Goal: Contribute content: Contribute content

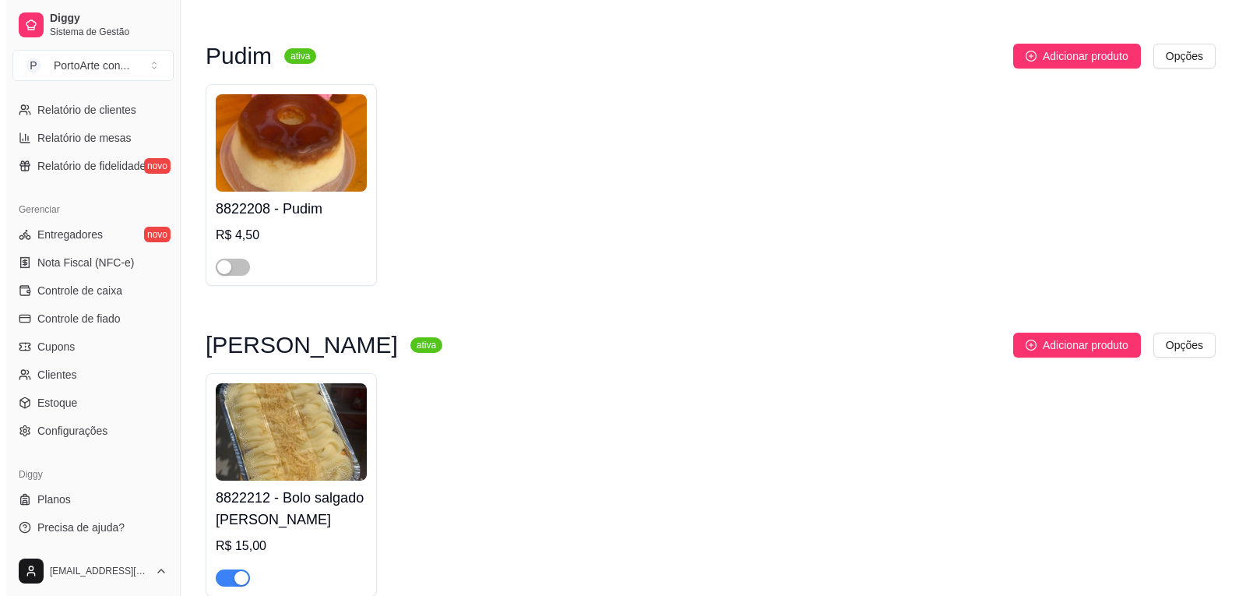
scroll to position [1857, 0]
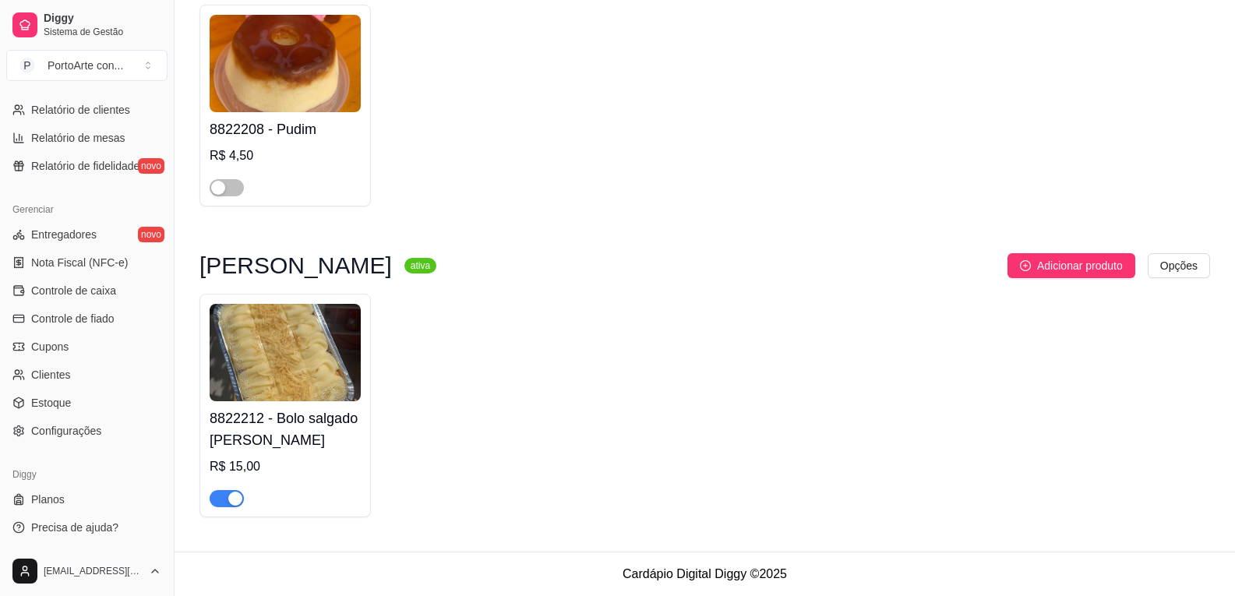
click at [269, 379] on img at bounding box center [285, 352] width 151 height 97
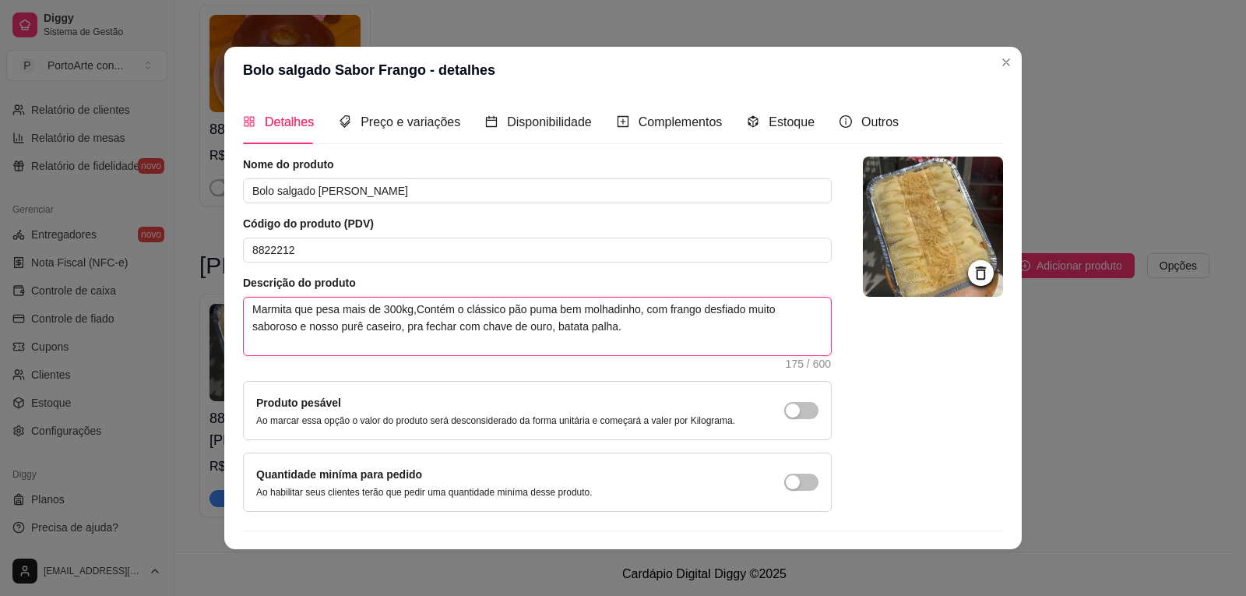
drag, startPoint x: 245, startPoint y: 308, endPoint x: 795, endPoint y: 347, distance: 552.0
click at [795, 347] on textarea "Marmita que pesa mais de 300kg,Contém o clássico pão puma bem molhadinho, com f…" at bounding box center [537, 327] width 587 height 58
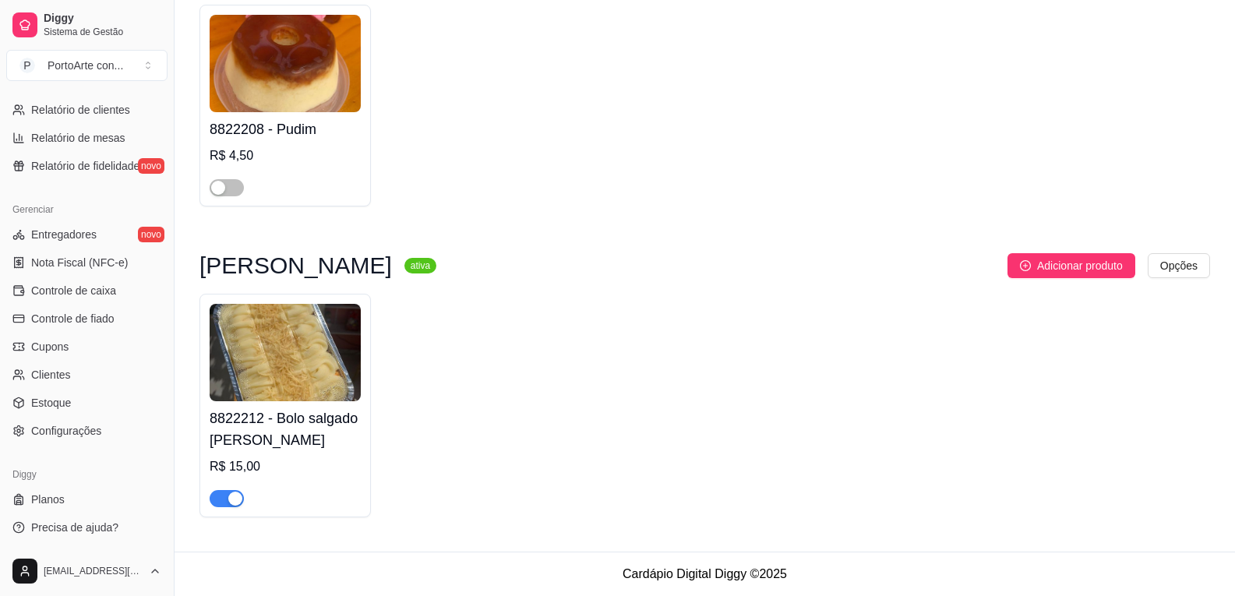
click at [315, 437] on h4 "8822212 - Bolo salgado [PERSON_NAME]" at bounding box center [285, 429] width 151 height 44
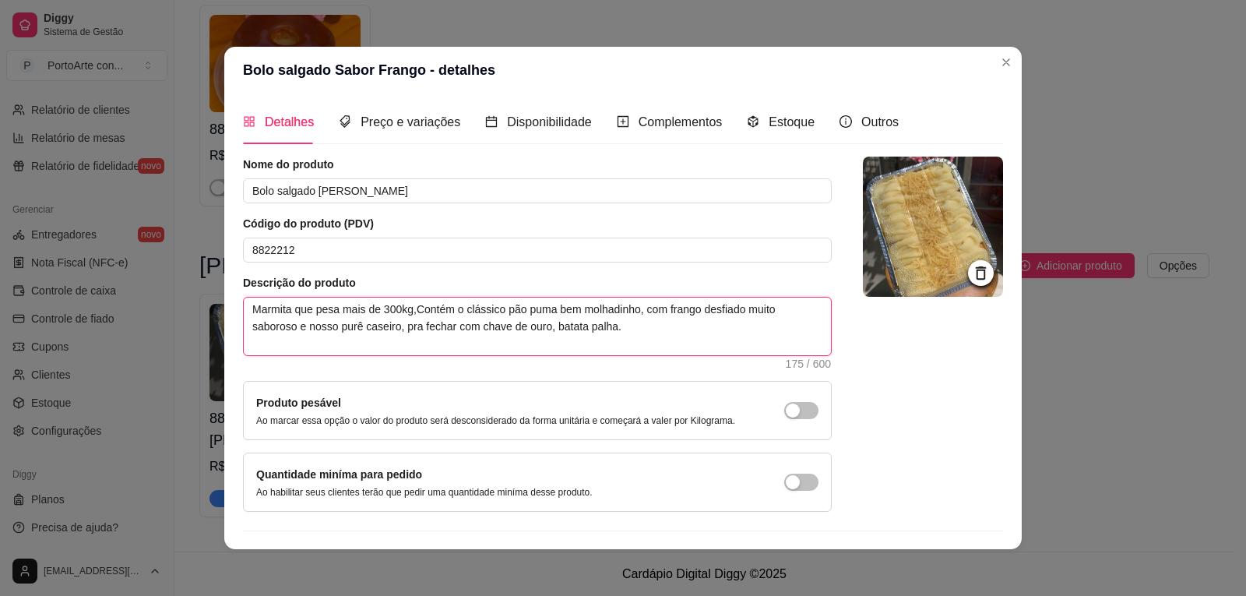
drag, startPoint x: 246, startPoint y: 307, endPoint x: 773, endPoint y: 339, distance: 527.5
click at [773, 339] on textarea "Marmita que pesa mais de 300kg,Contém o clássico pão puma bem molhadinho, com f…" at bounding box center [537, 327] width 587 height 58
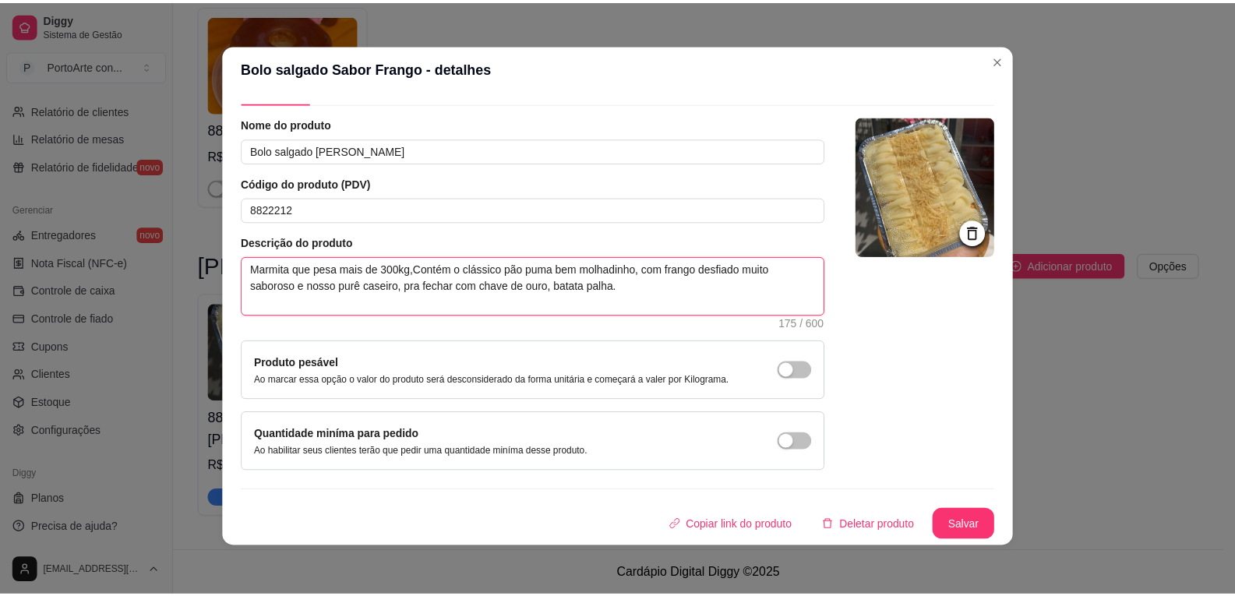
scroll to position [3, 0]
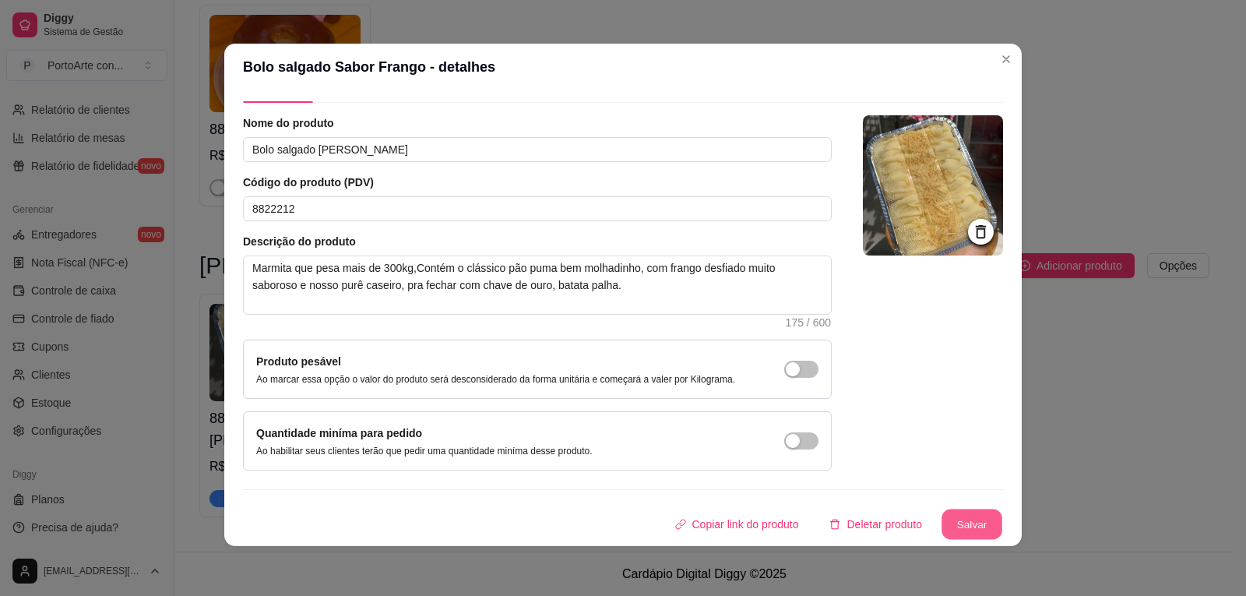
click at [960, 530] on button "Salvar" at bounding box center [972, 524] width 61 height 30
click at [275, 206] on input "8822212" at bounding box center [537, 208] width 589 height 25
type input "882220012"
click at [976, 523] on button "Salvar" at bounding box center [972, 524] width 62 height 31
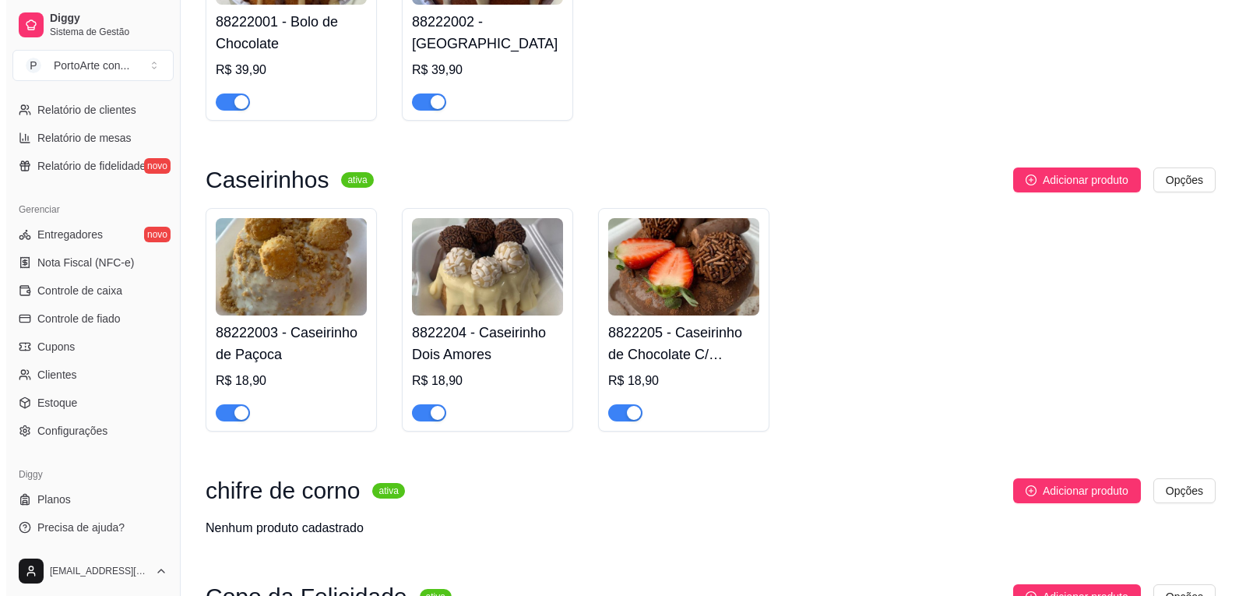
scroll to position [221, 0]
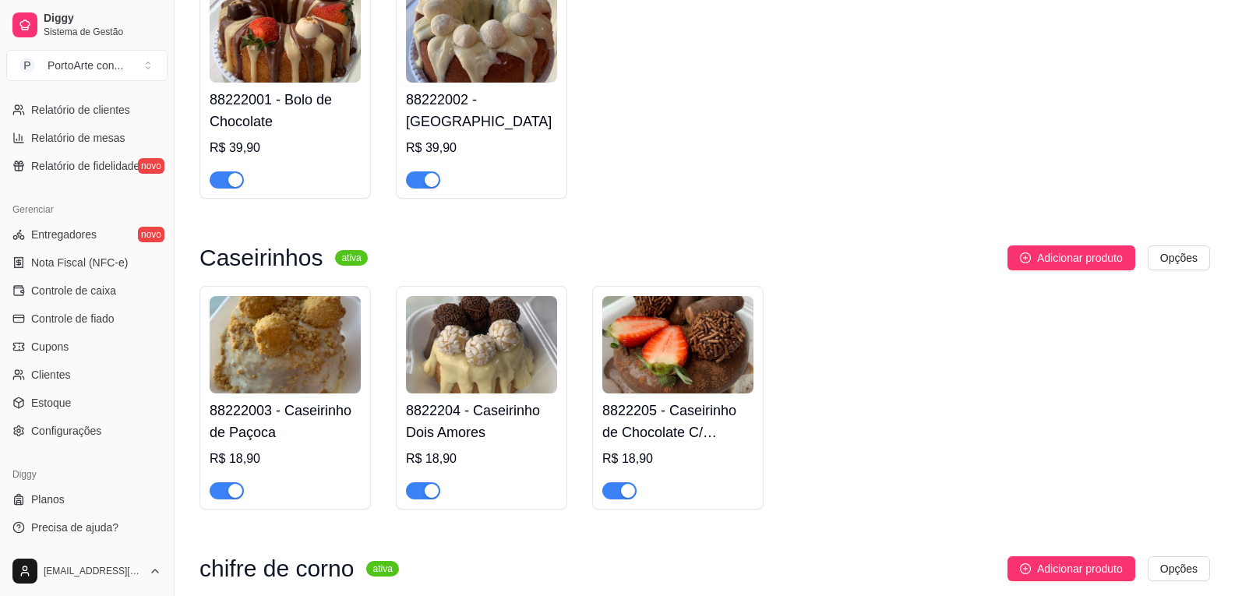
click at [475, 421] on h4 "8822204 - Caseirinho Dois Amores" at bounding box center [481, 422] width 151 height 44
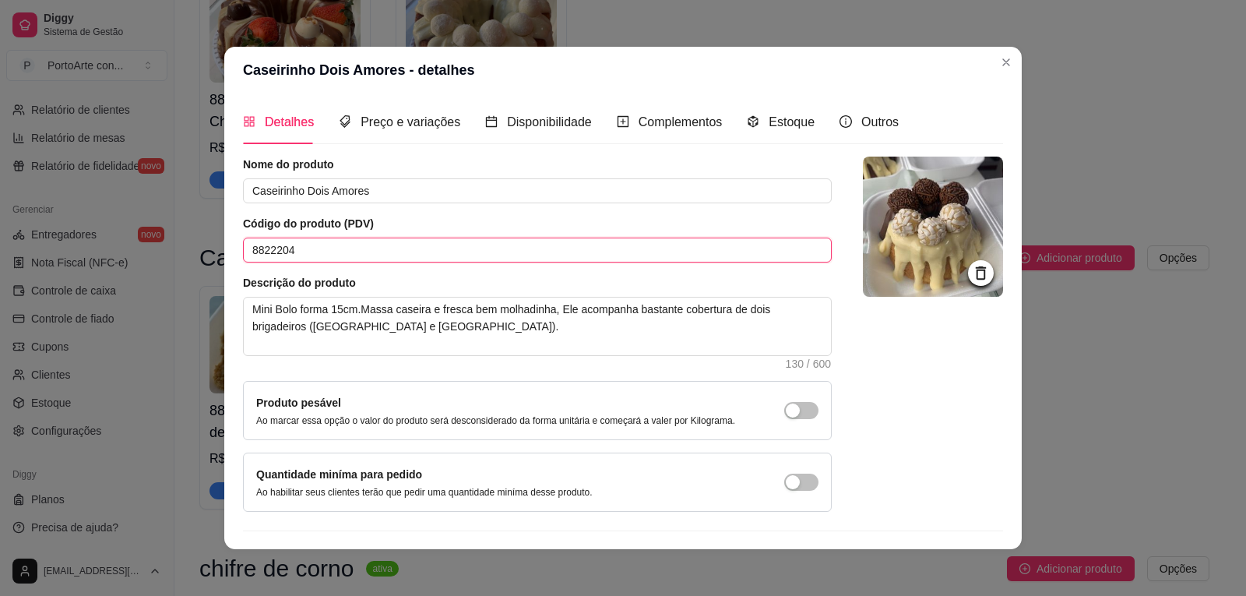
click at [285, 248] on input "8822204" at bounding box center [537, 250] width 589 height 25
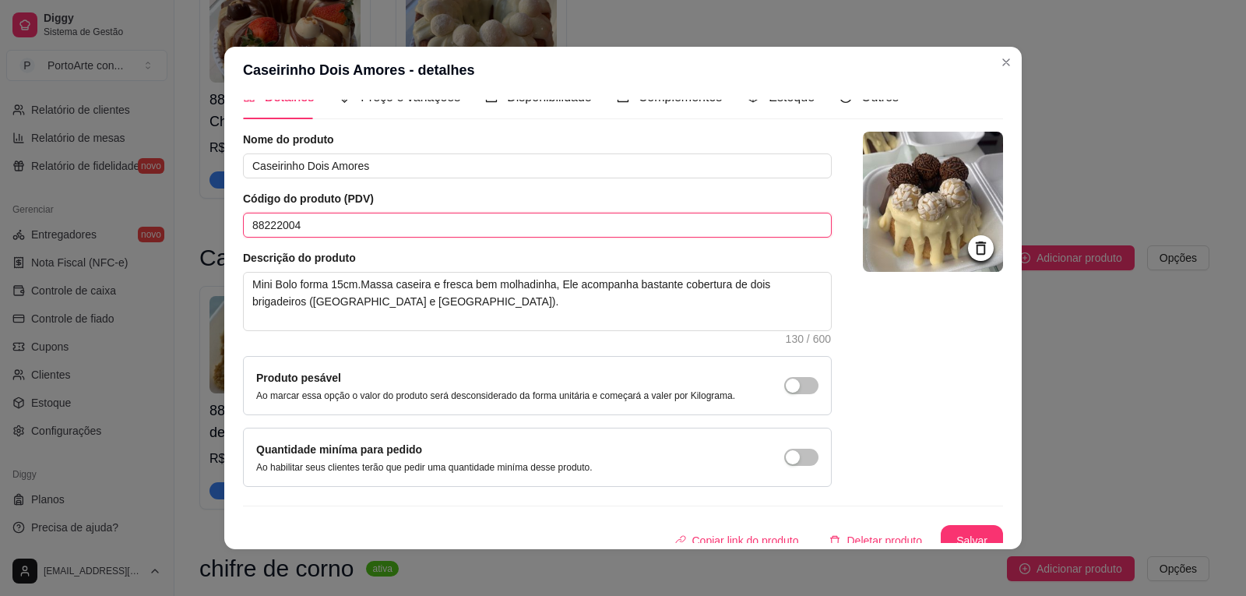
scroll to position [38, 0]
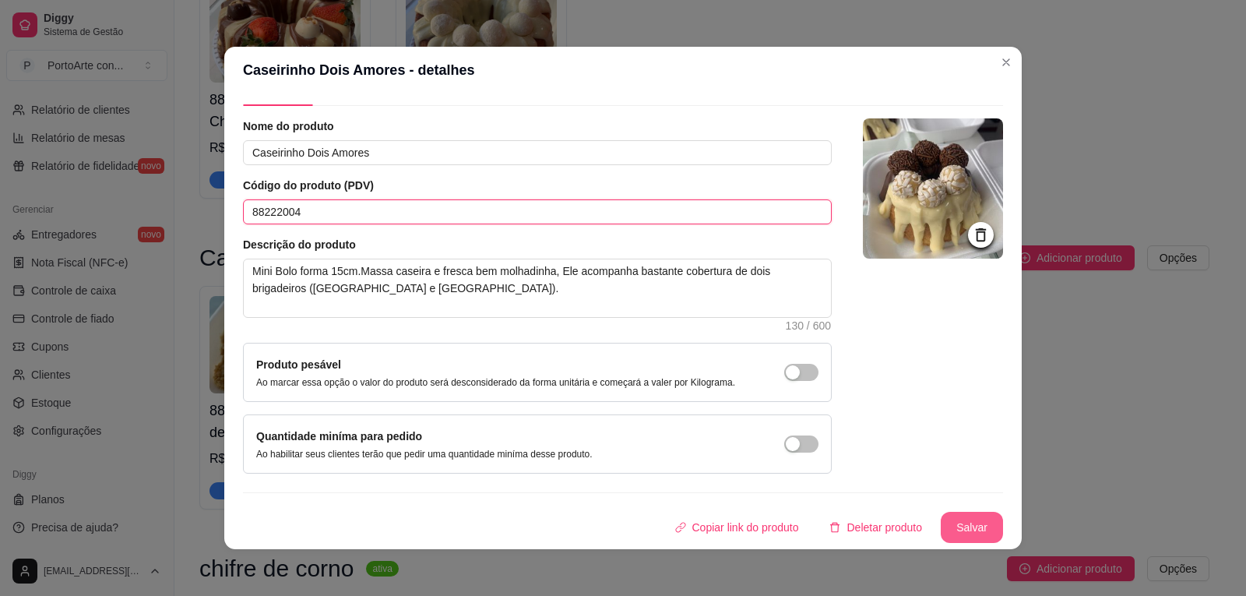
type input "88222004"
click at [942, 525] on button "Salvar" at bounding box center [972, 527] width 61 height 30
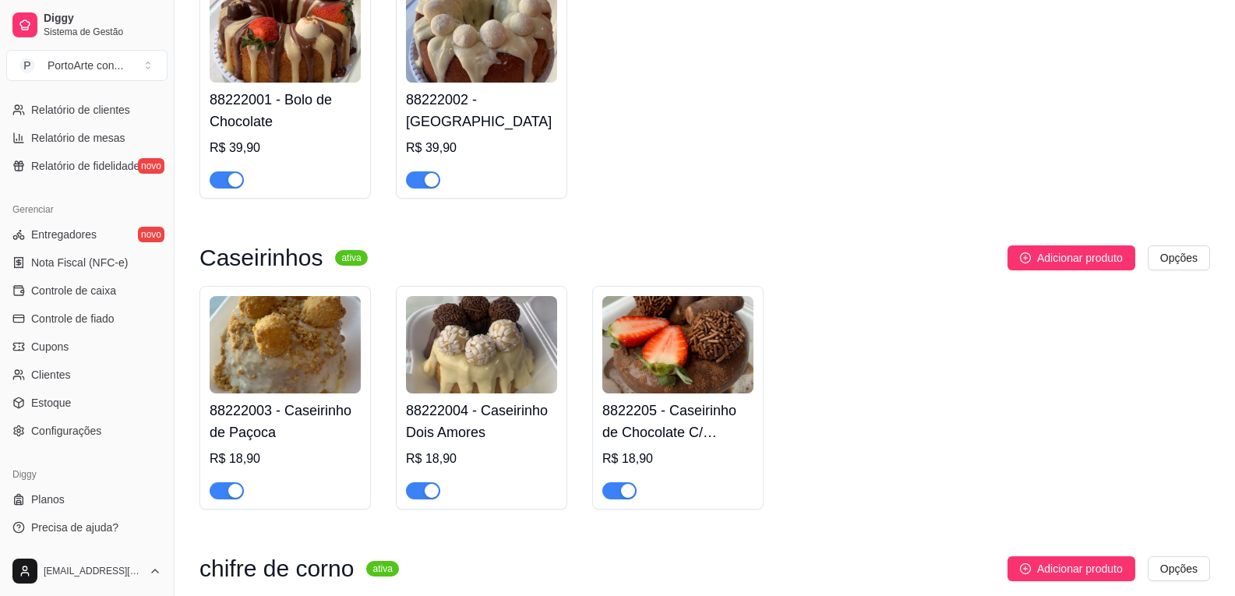
click at [686, 435] on h4 "8822205 - Caseirinho de Chocolate C/ Cobertura de Chocolate" at bounding box center [677, 422] width 151 height 44
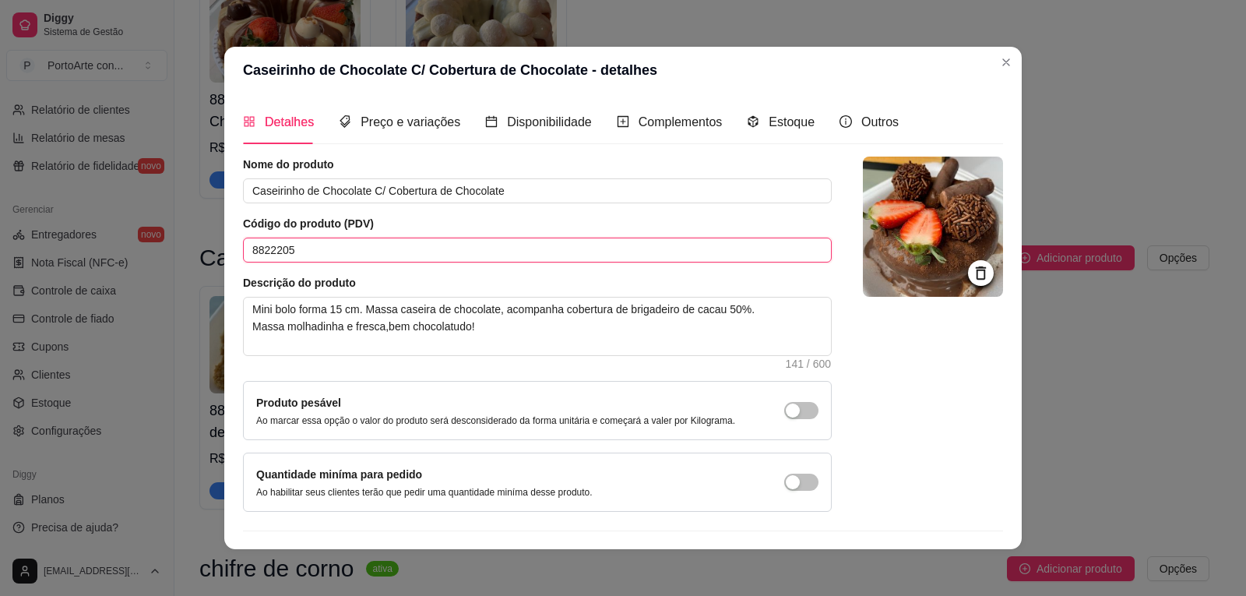
click at [282, 249] on input "8822205" at bounding box center [537, 250] width 589 height 25
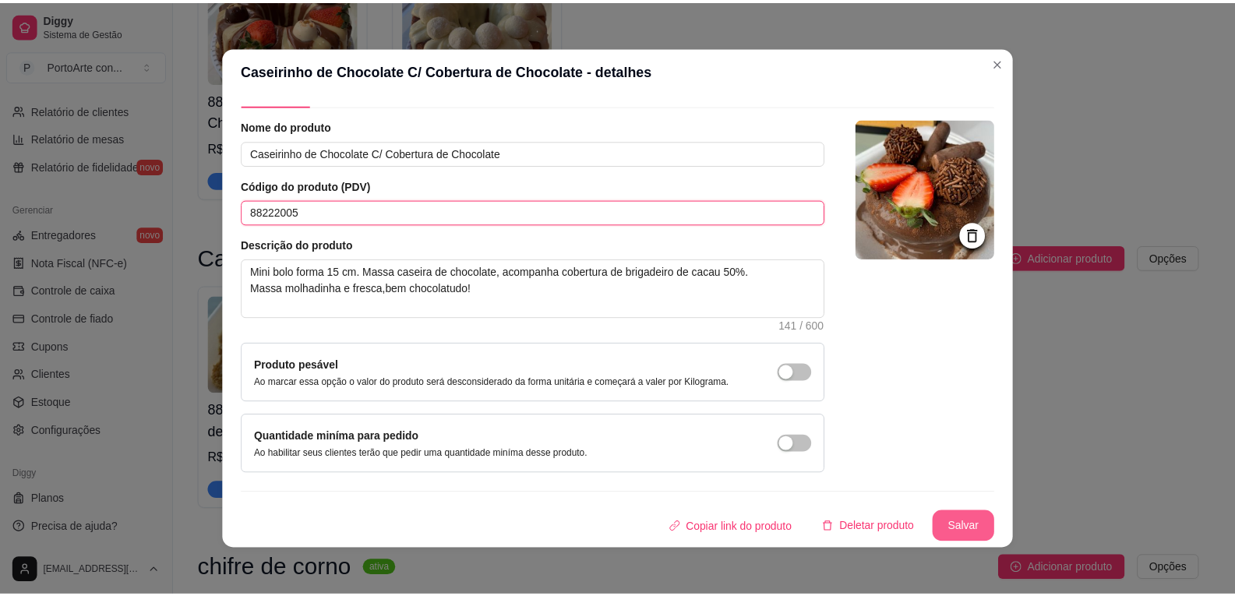
scroll to position [3, 0]
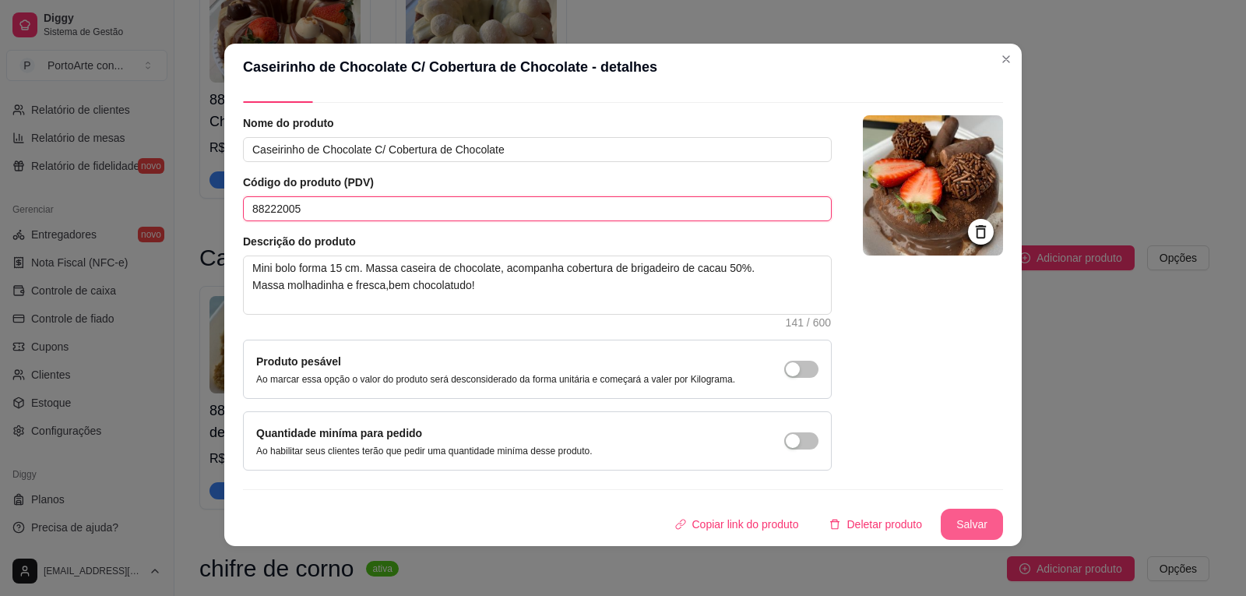
type input "88222005"
click at [953, 523] on button "Salvar" at bounding box center [972, 524] width 62 height 31
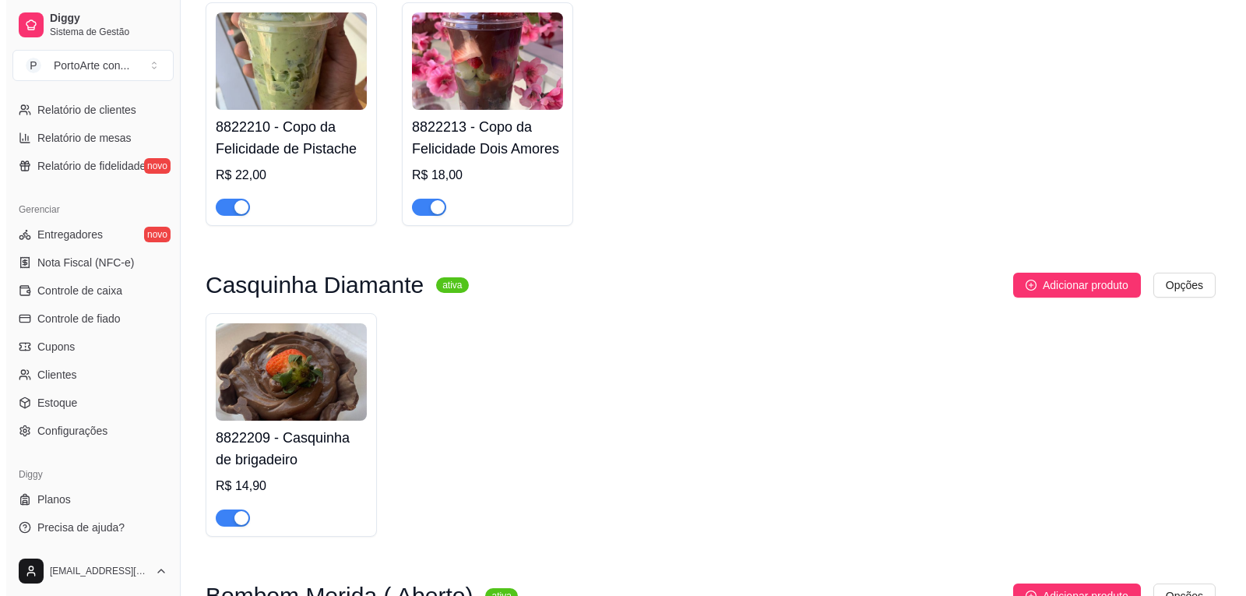
scroll to position [922, 0]
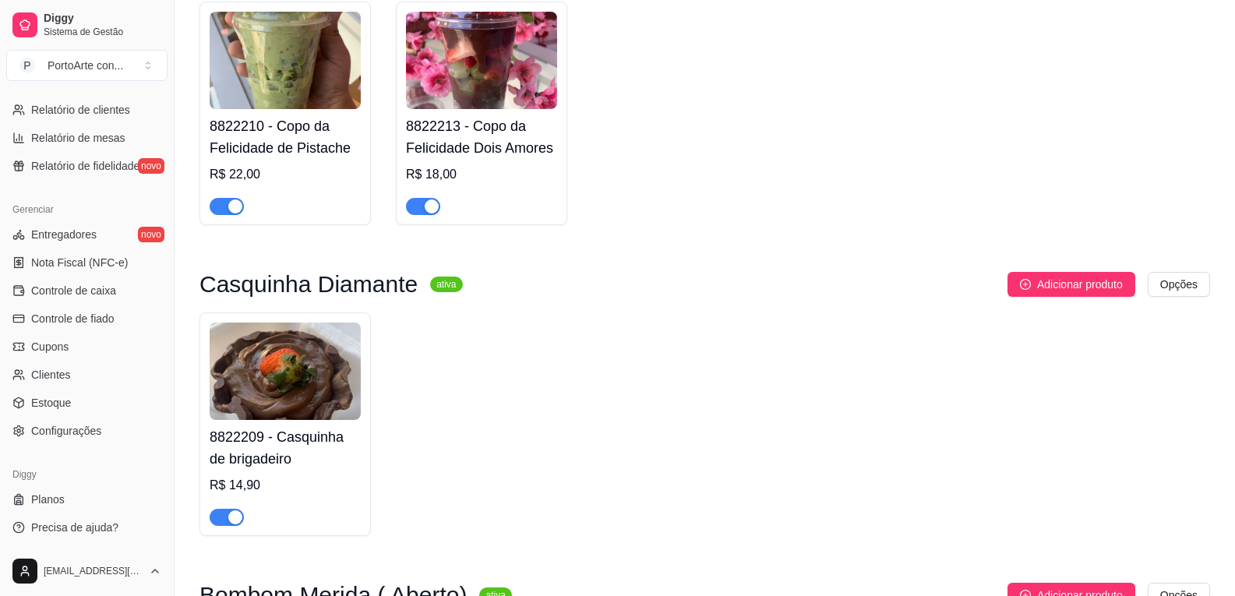
click at [284, 425] on div "8822209 - Casquinha de brigadeiro R$ 14,90" at bounding box center [285, 473] width 151 height 106
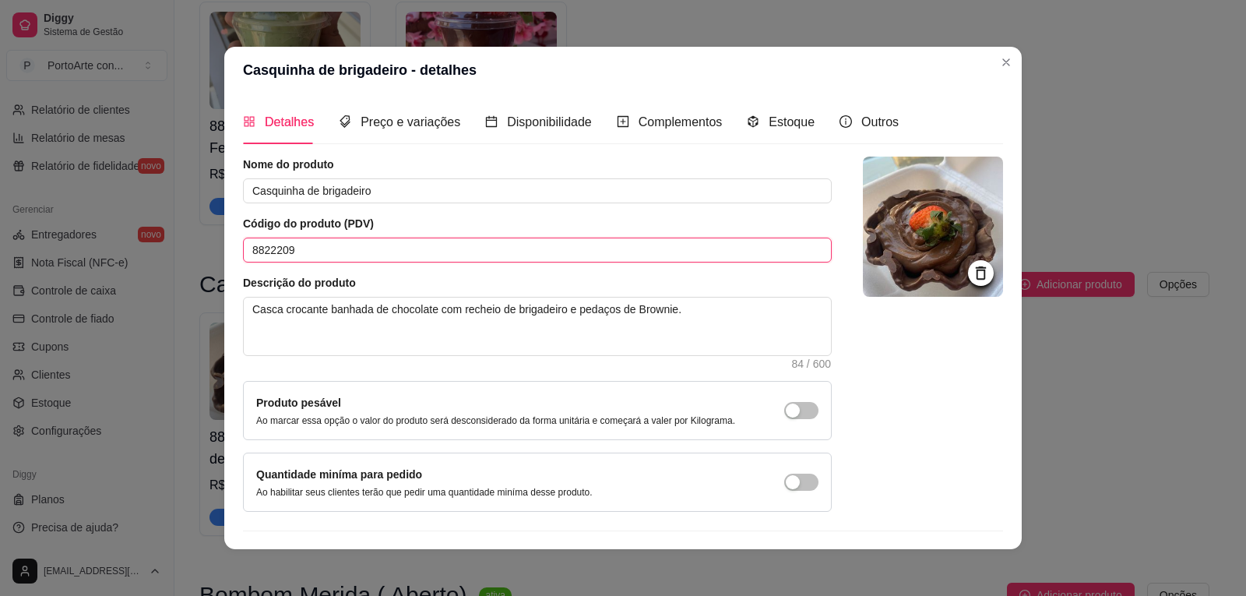
click at [280, 251] on input "8822209" at bounding box center [537, 250] width 589 height 25
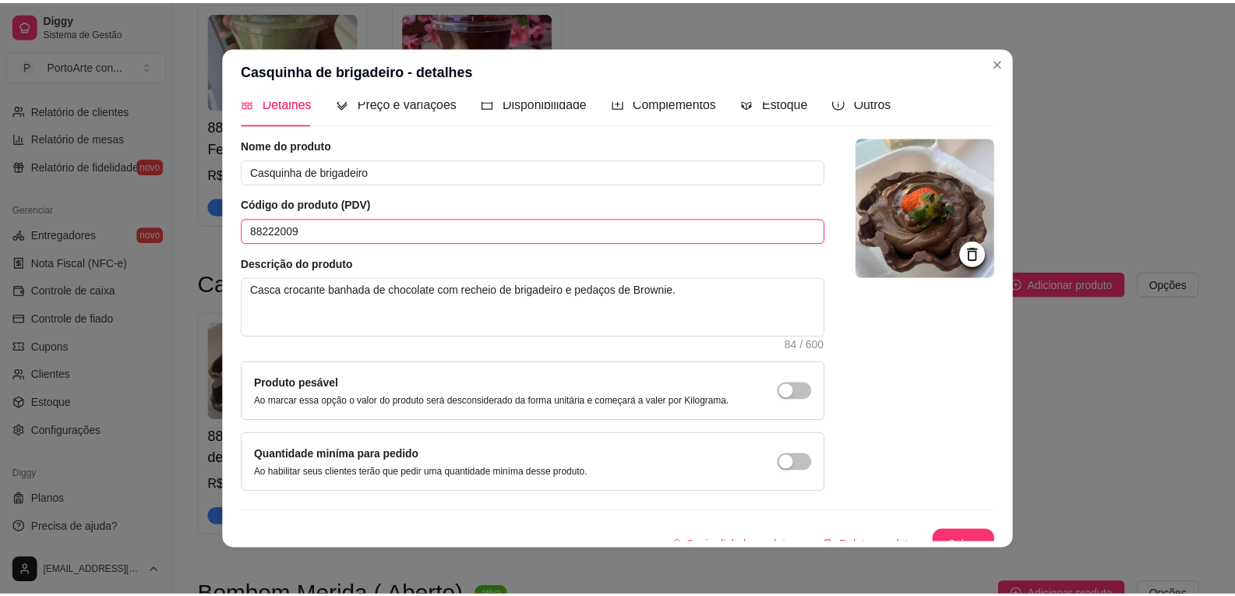
scroll to position [38, 0]
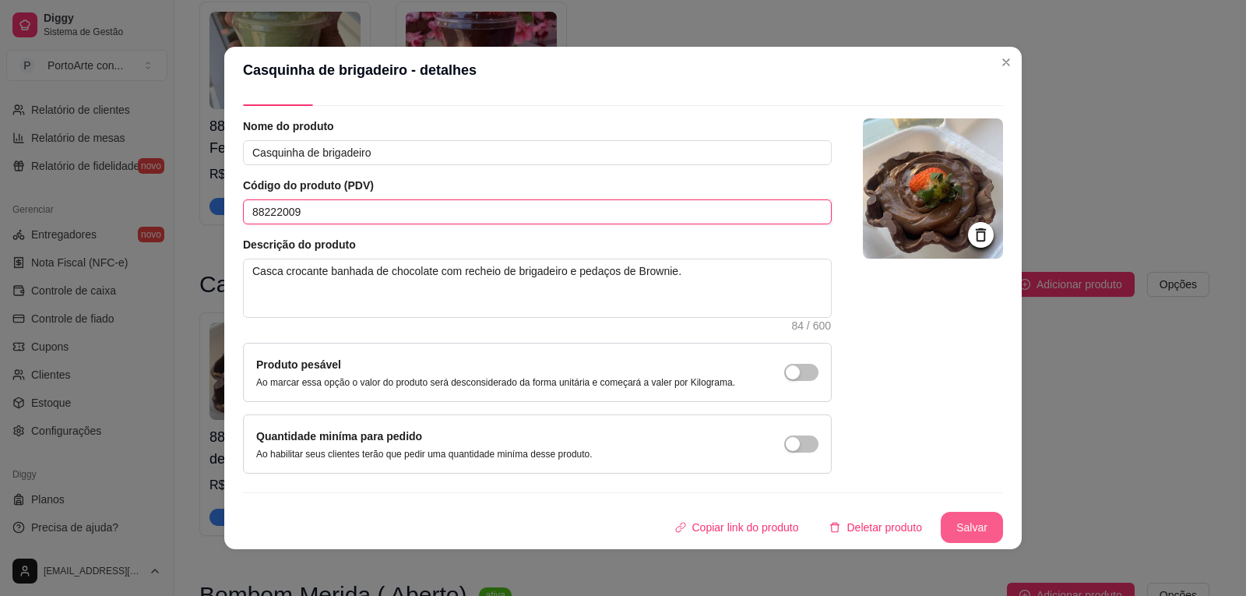
type input "88222009"
click at [944, 523] on button "Salvar" at bounding box center [972, 527] width 62 height 31
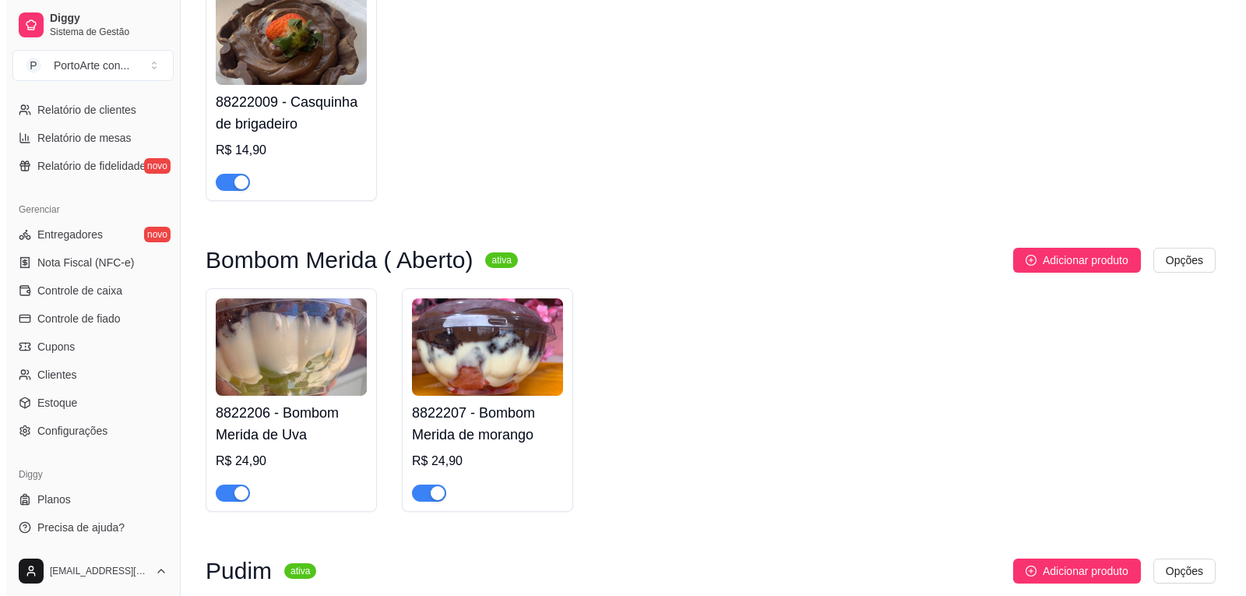
scroll to position [1312, 0]
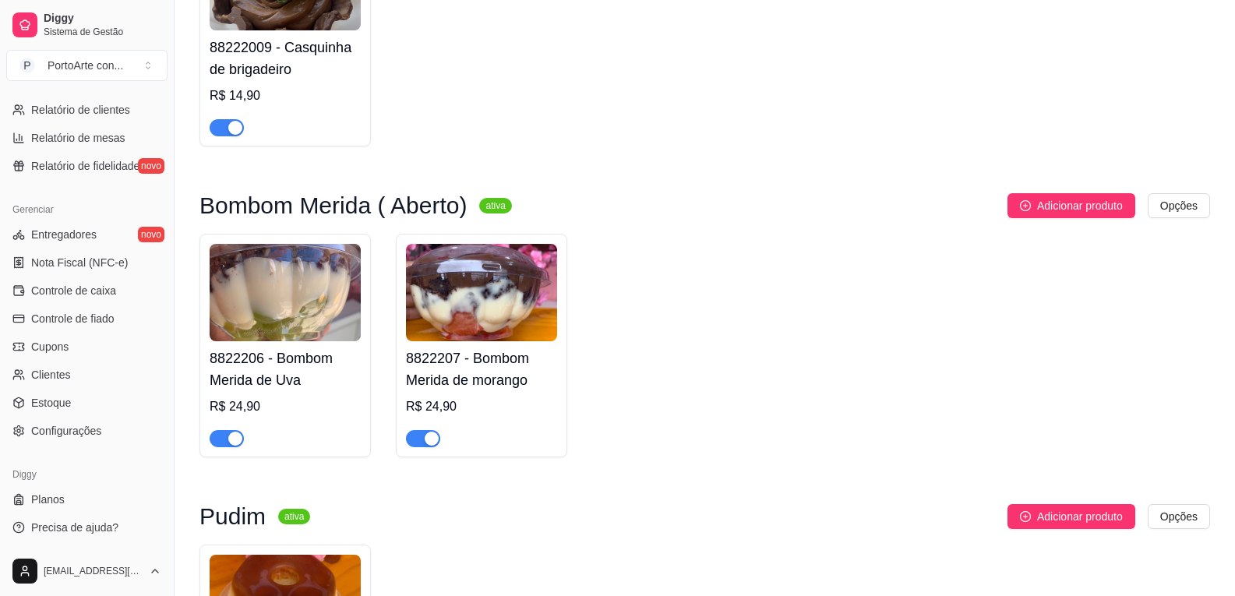
click at [270, 368] on h4 "8822206 - Bombom Merida de Uva" at bounding box center [285, 369] width 151 height 44
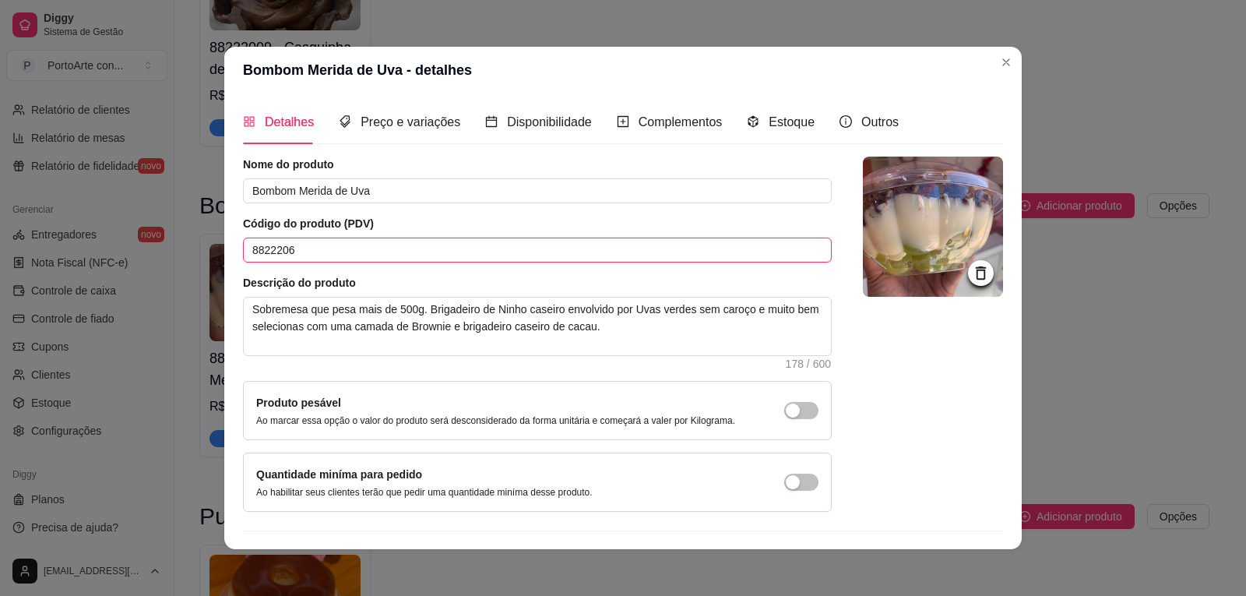
click at [282, 251] on input "8822206" at bounding box center [537, 250] width 589 height 25
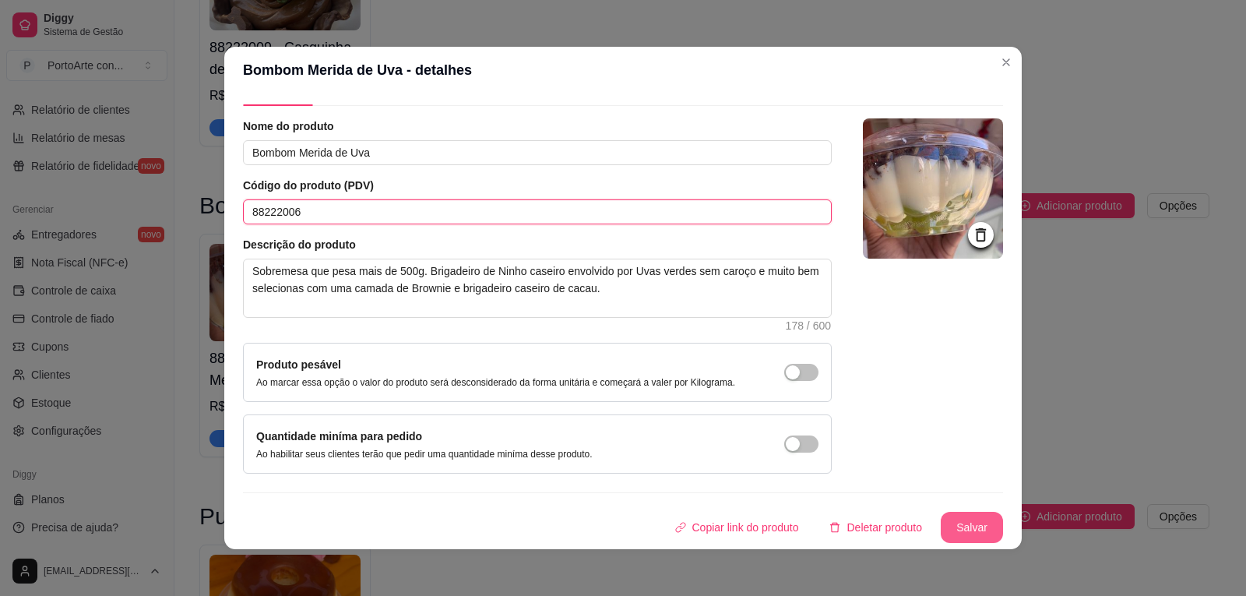
scroll to position [3, 0]
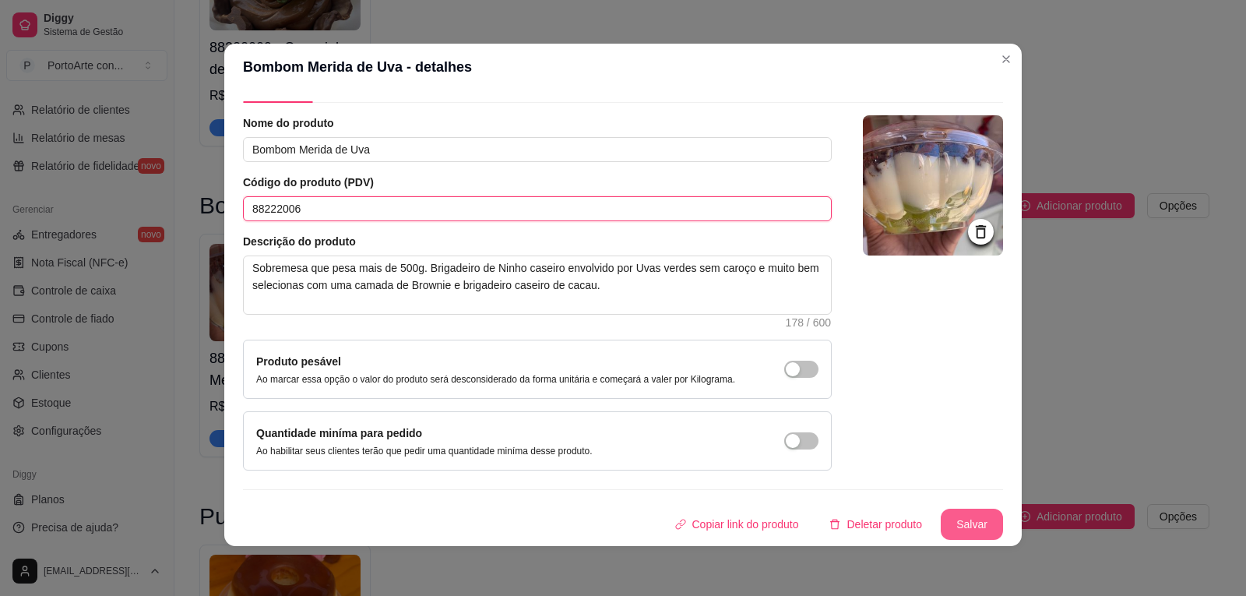
type input "88222006"
click at [955, 530] on button "Salvar" at bounding box center [972, 524] width 62 height 31
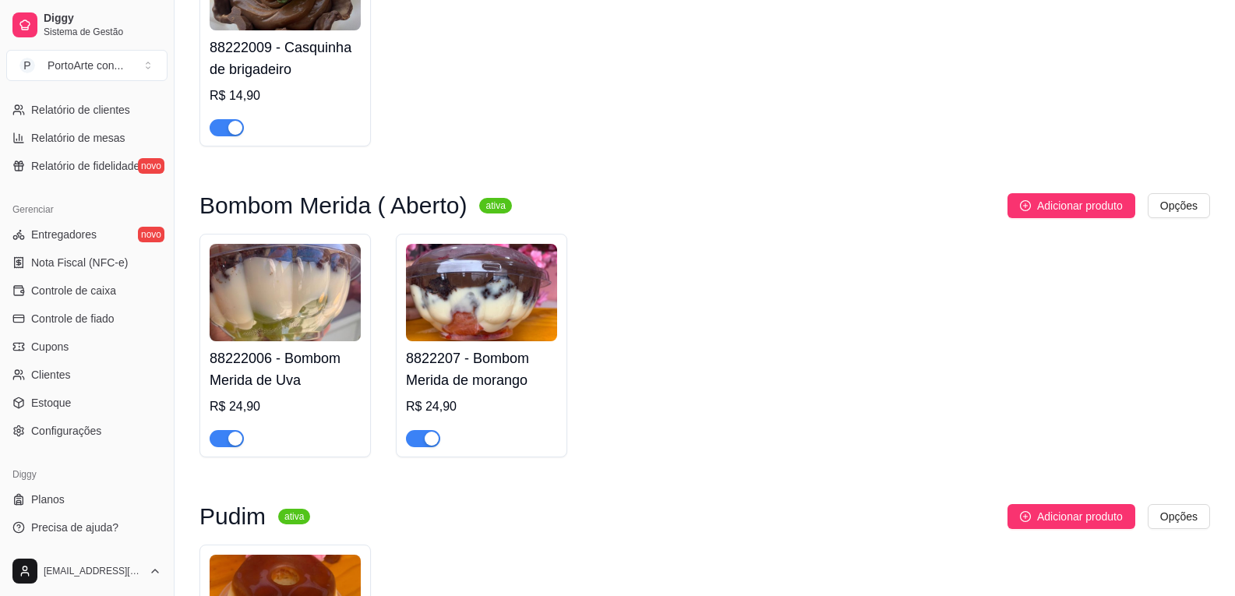
click at [473, 410] on div "R$ 24,90" at bounding box center [481, 406] width 151 height 19
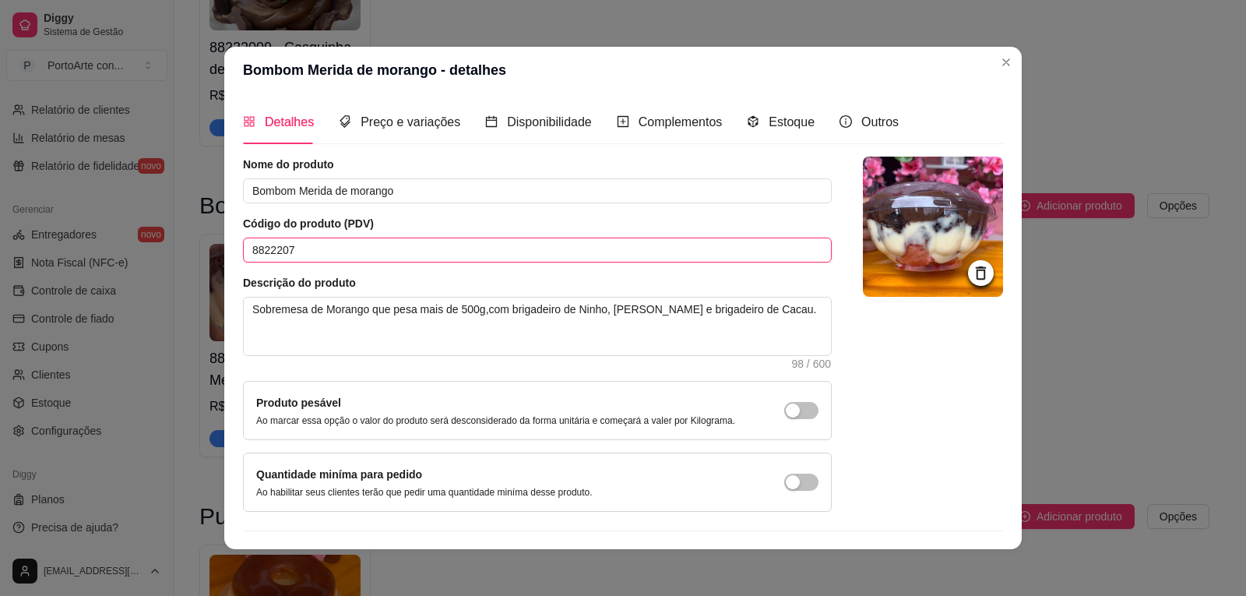
click at [280, 252] on input "8822207" at bounding box center [537, 250] width 589 height 25
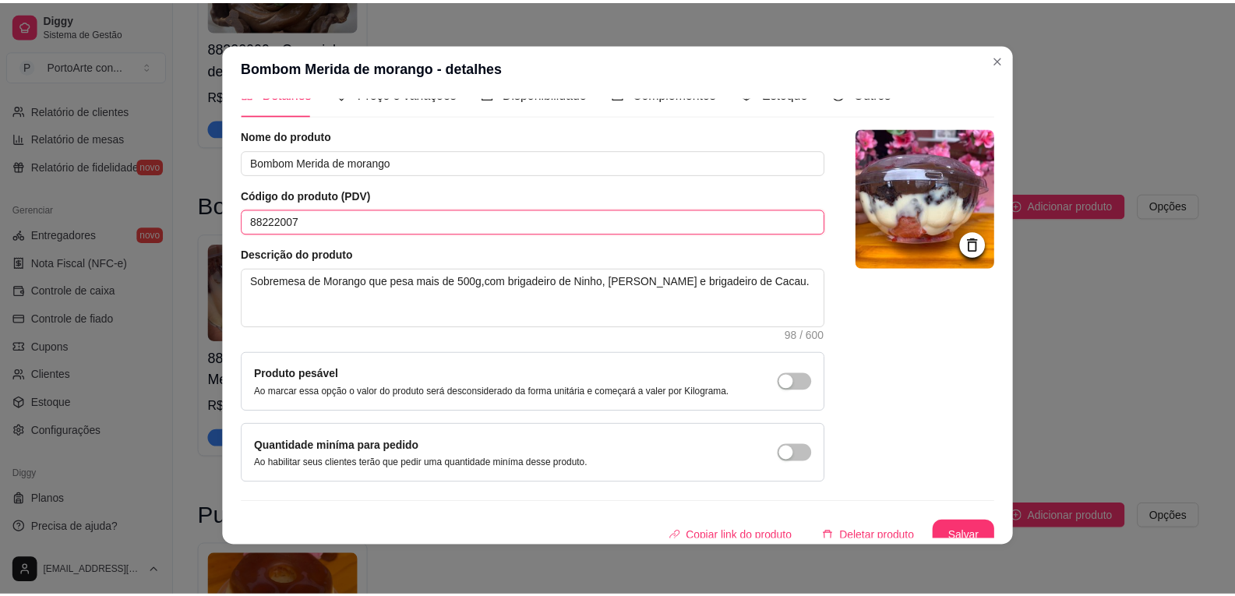
scroll to position [38, 0]
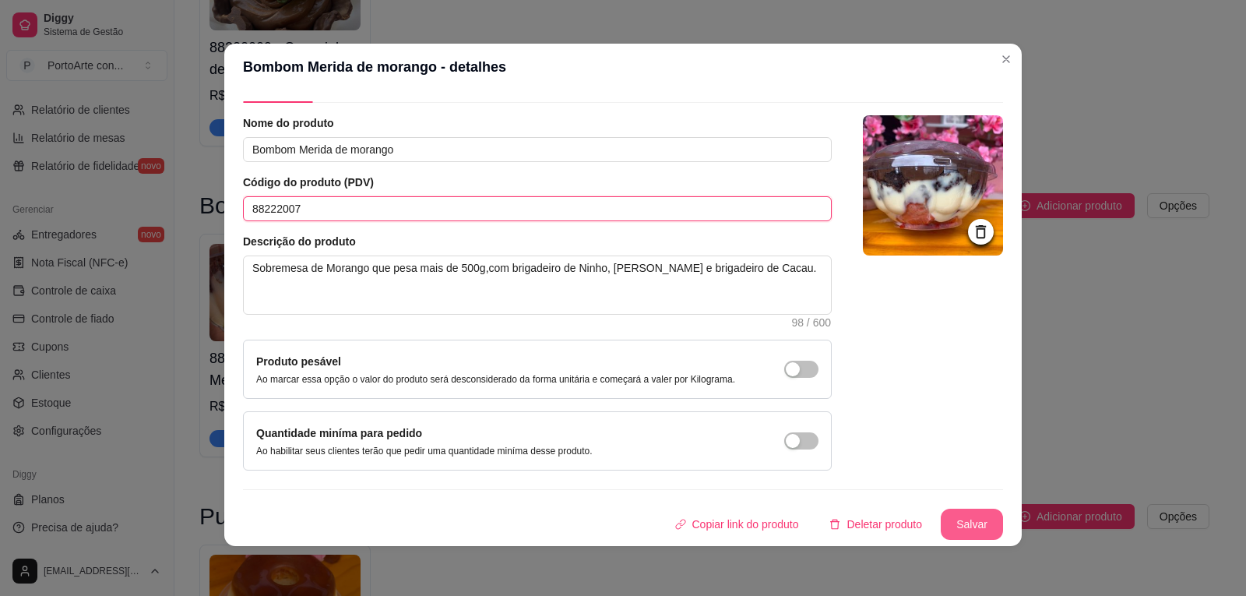
type input "88222007"
click at [942, 520] on button "Salvar" at bounding box center [972, 524] width 62 height 31
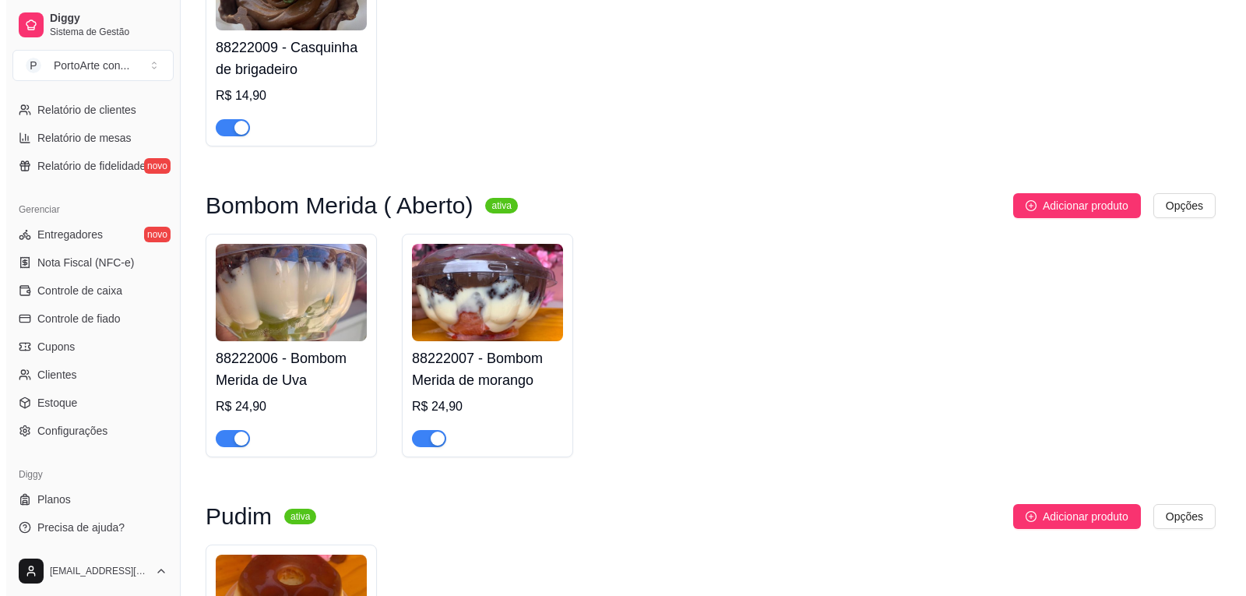
scroll to position [1623, 0]
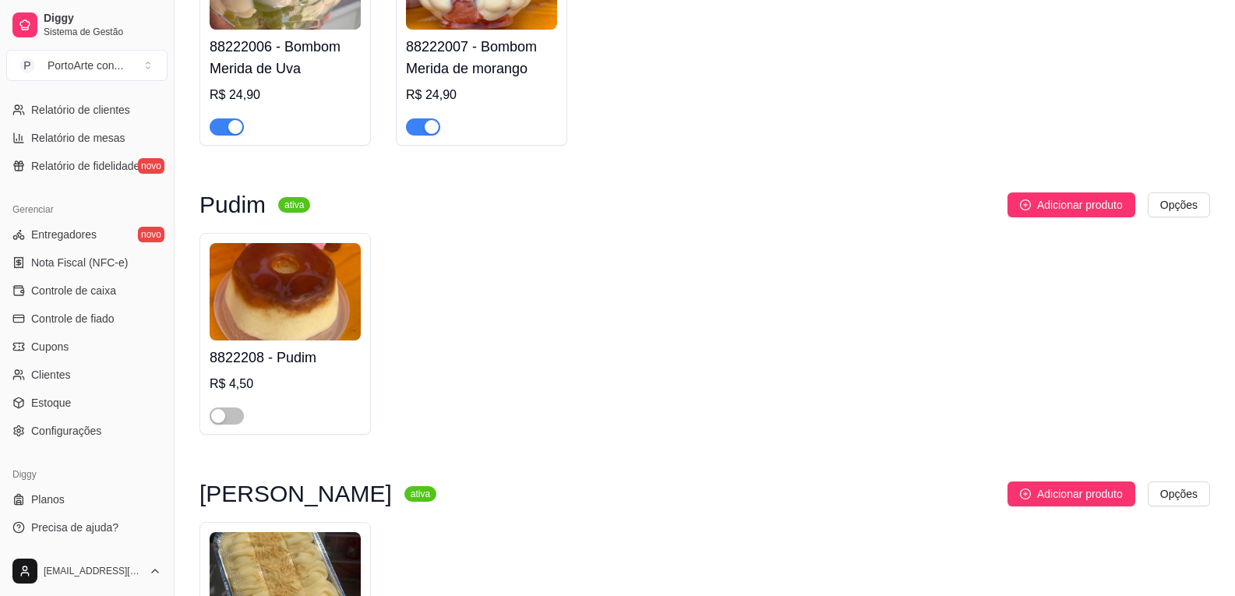
click at [273, 386] on div "R$ 4,50" at bounding box center [285, 384] width 151 height 19
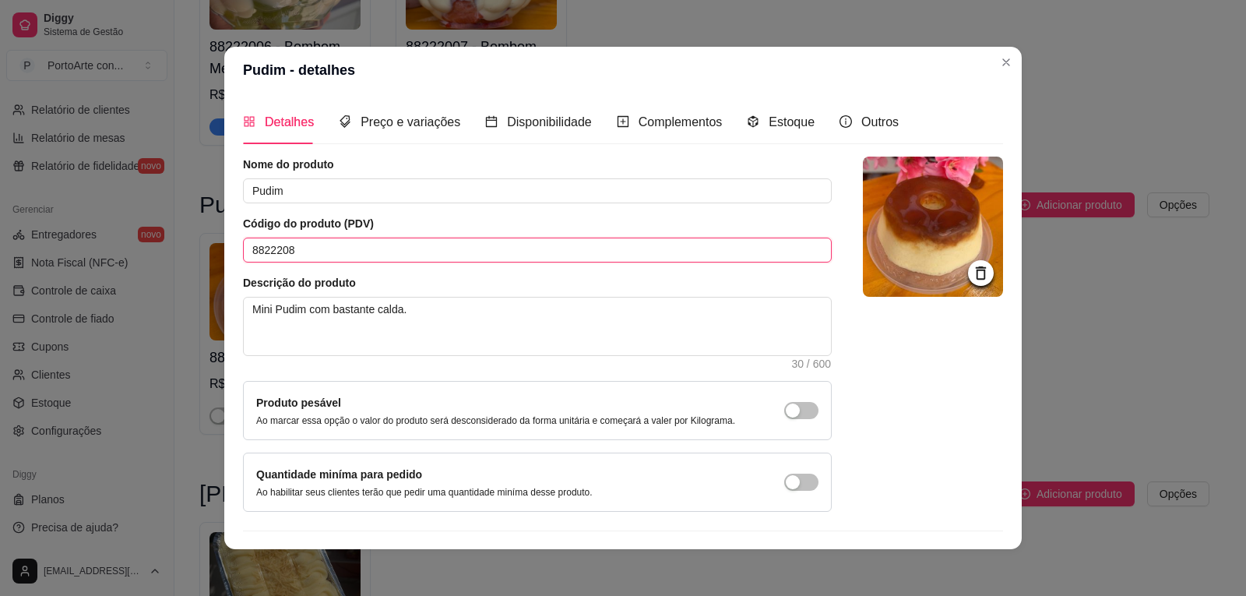
click at [284, 250] on input "8822208" at bounding box center [537, 250] width 589 height 25
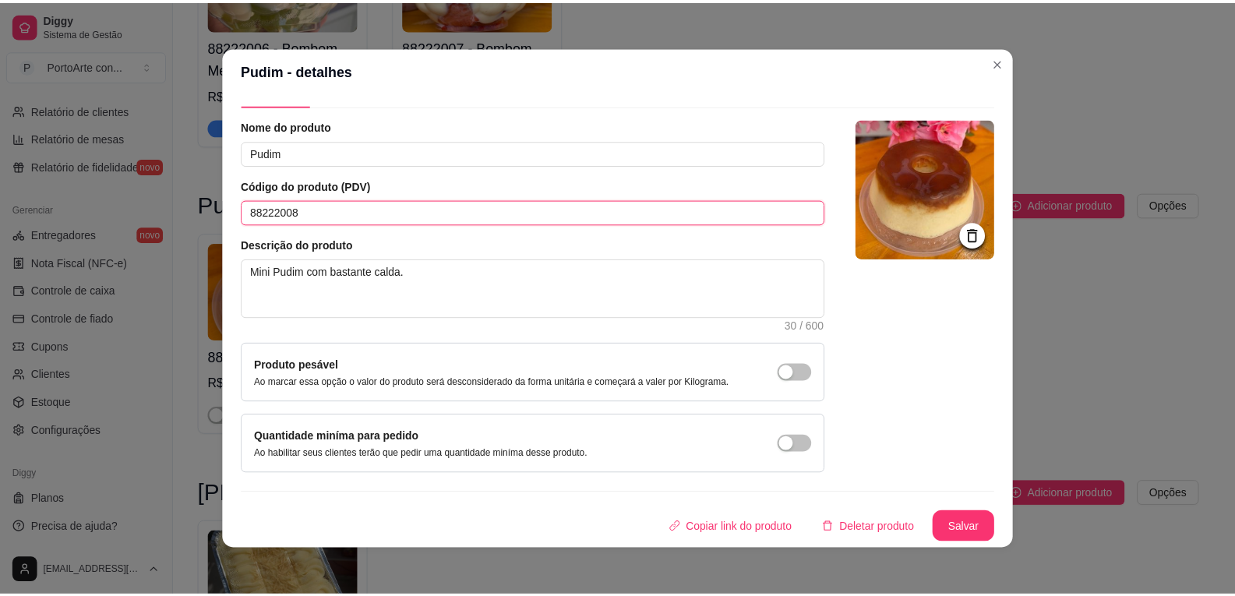
scroll to position [3, 0]
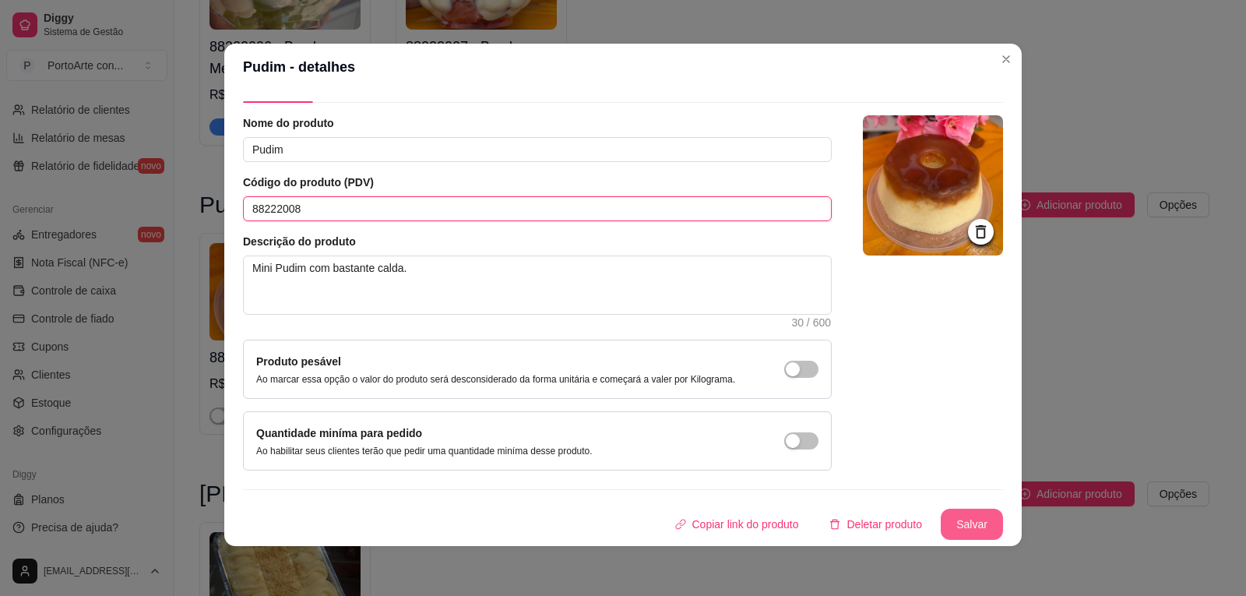
type input "88222008"
click at [942, 514] on button "Salvar" at bounding box center [972, 524] width 61 height 30
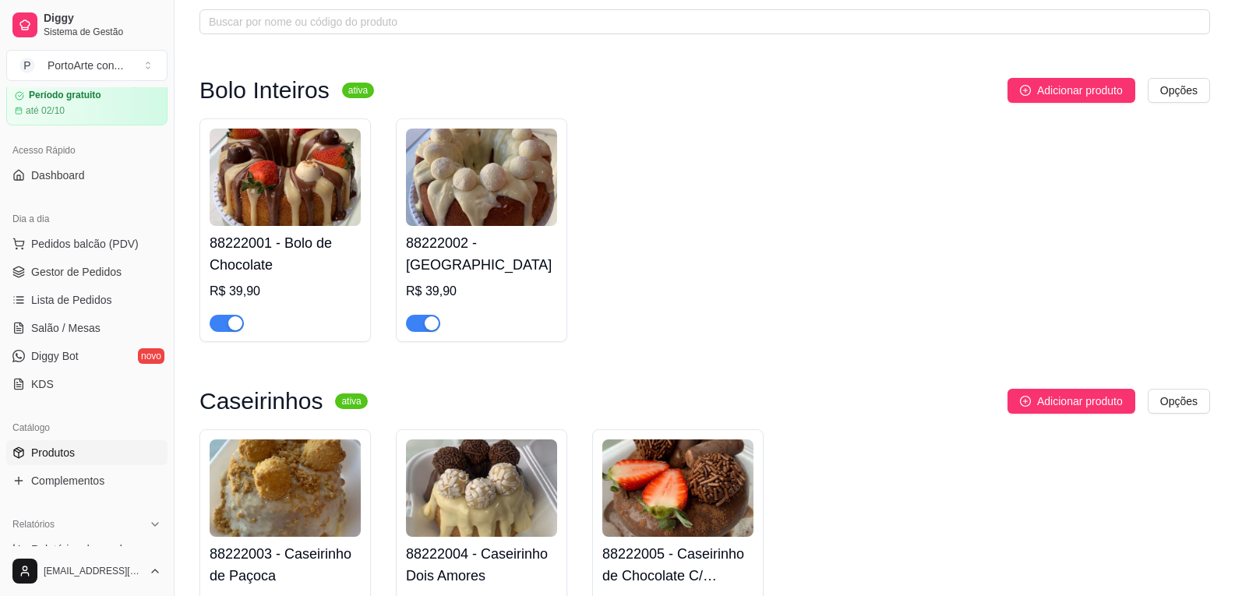
scroll to position [0, 0]
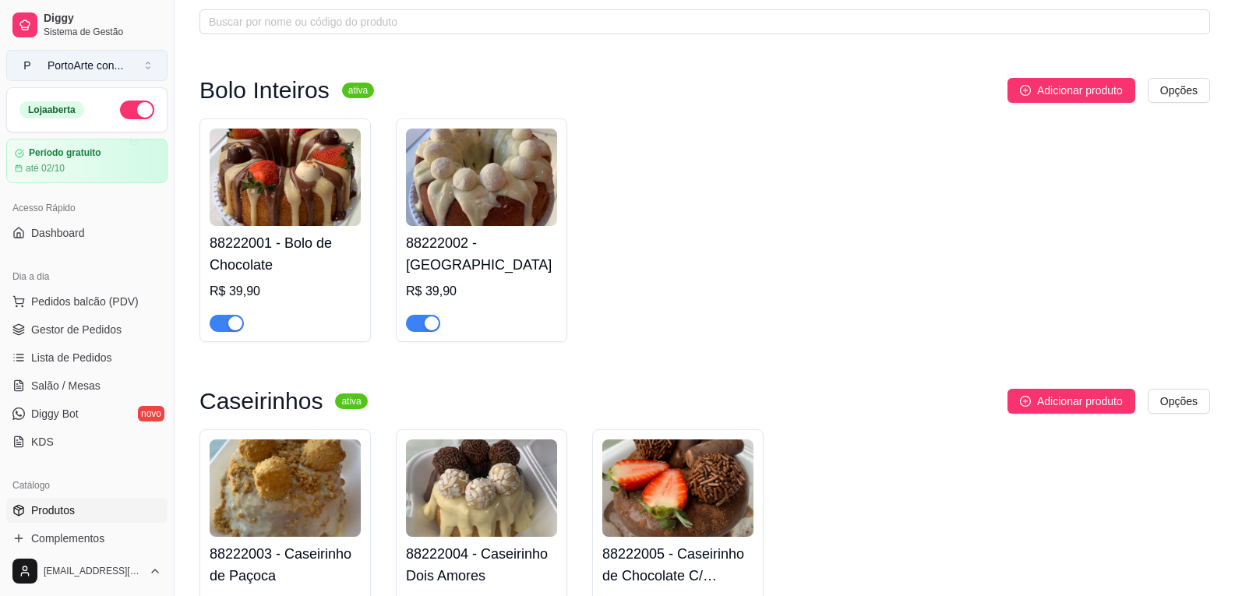
click at [97, 72] on div "PortoArte con ..." at bounding box center [86, 66] width 76 height 16
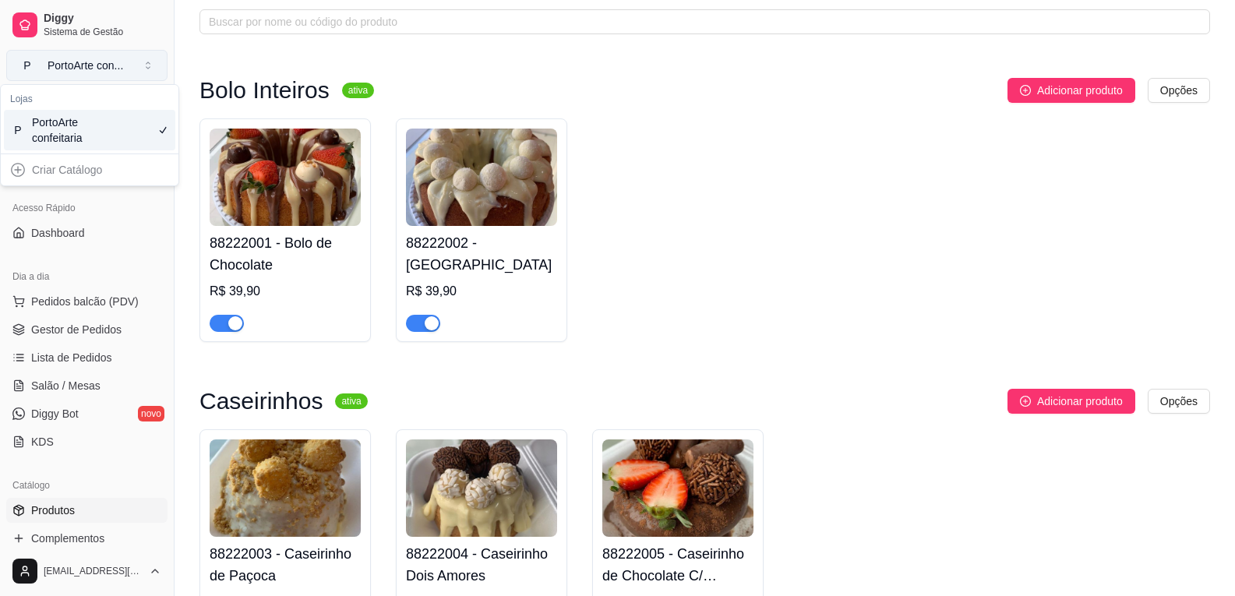
click at [97, 72] on div "PortoArte con ..." at bounding box center [86, 66] width 76 height 16
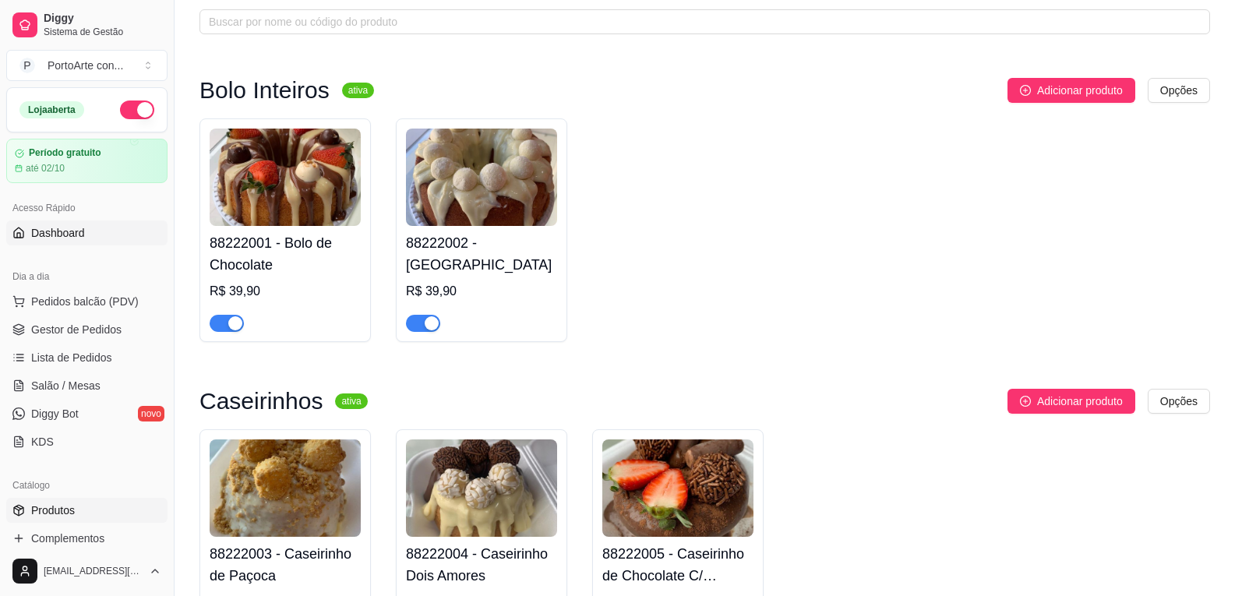
click at [77, 234] on span "Dashboard" at bounding box center [58, 233] width 54 height 16
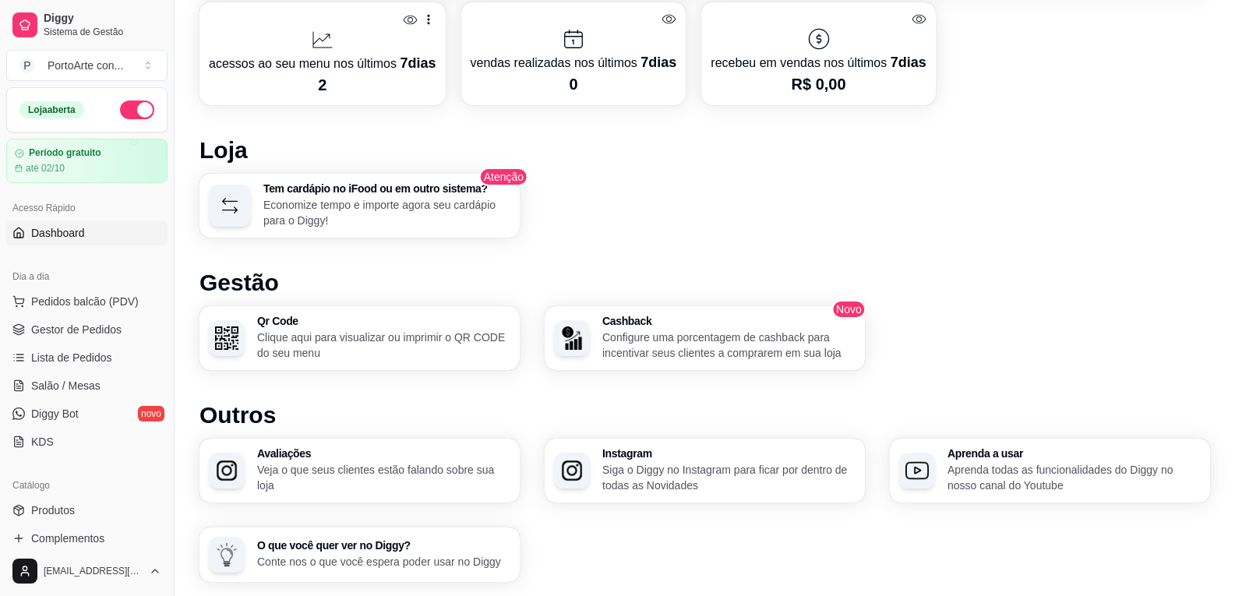
scroll to position [875, 0]
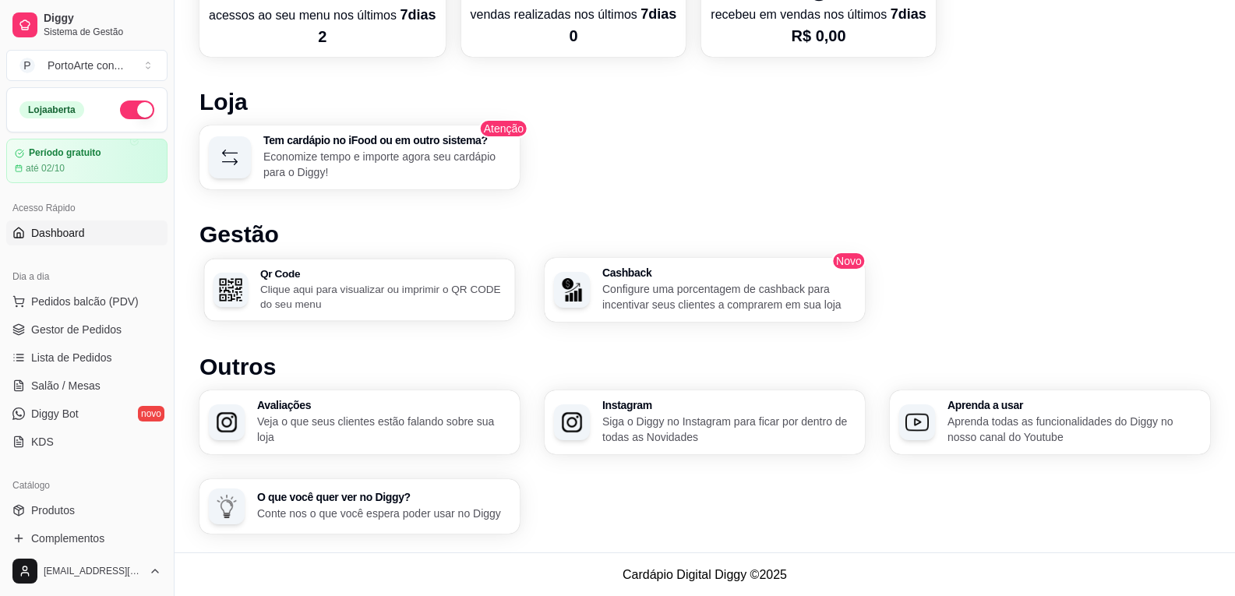
click at [378, 292] on p "Clique aqui para visualizar ou imprimir o QR CODE do seu menu" at bounding box center [382, 296] width 245 height 30
click at [347, 426] on p "Veja o que seus clientes estão falando sobre sua loja" at bounding box center [383, 429] width 253 height 31
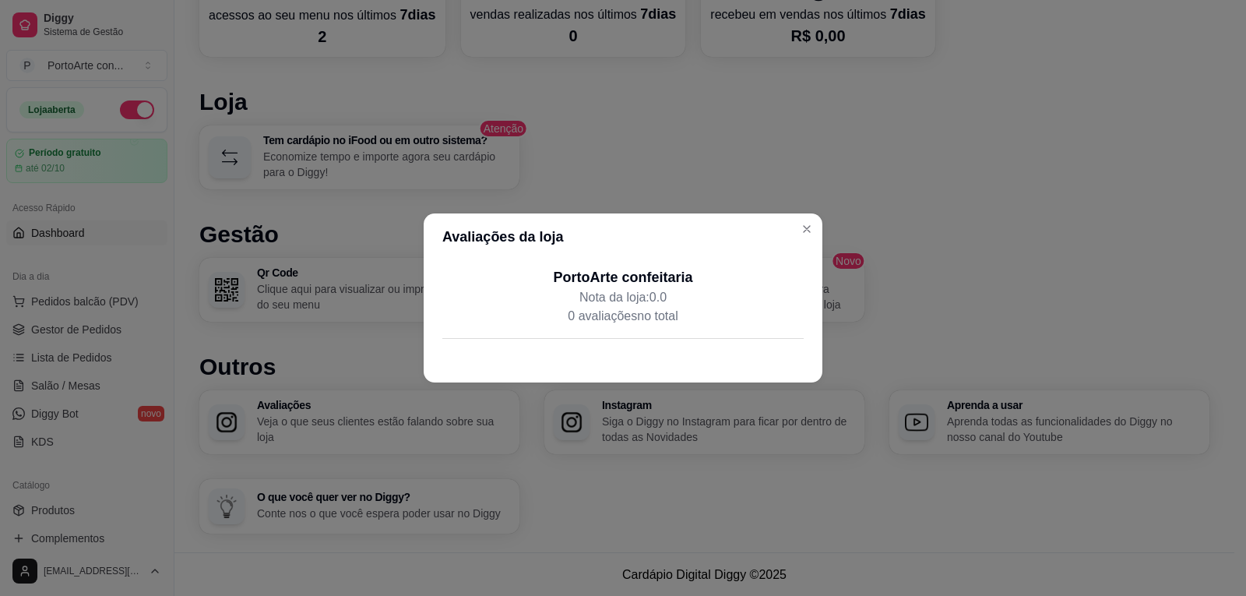
click at [666, 322] on p "0 avaliações no total" at bounding box center [622, 316] width 361 height 19
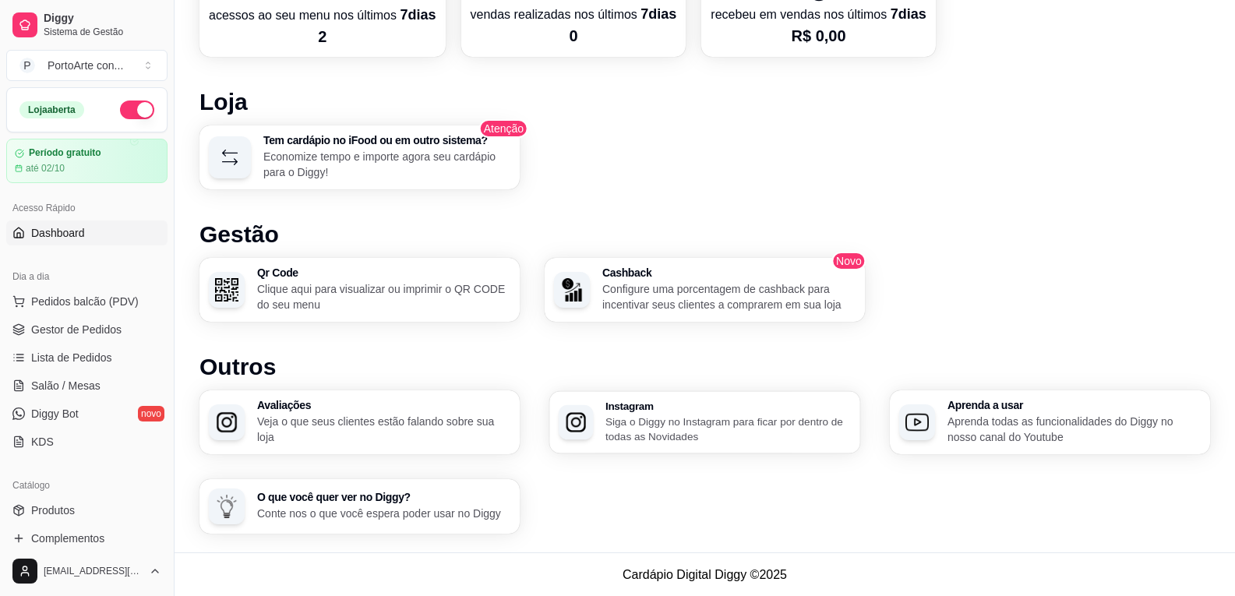
click at [676, 405] on h3 "Instagram" at bounding box center [727, 405] width 245 height 11
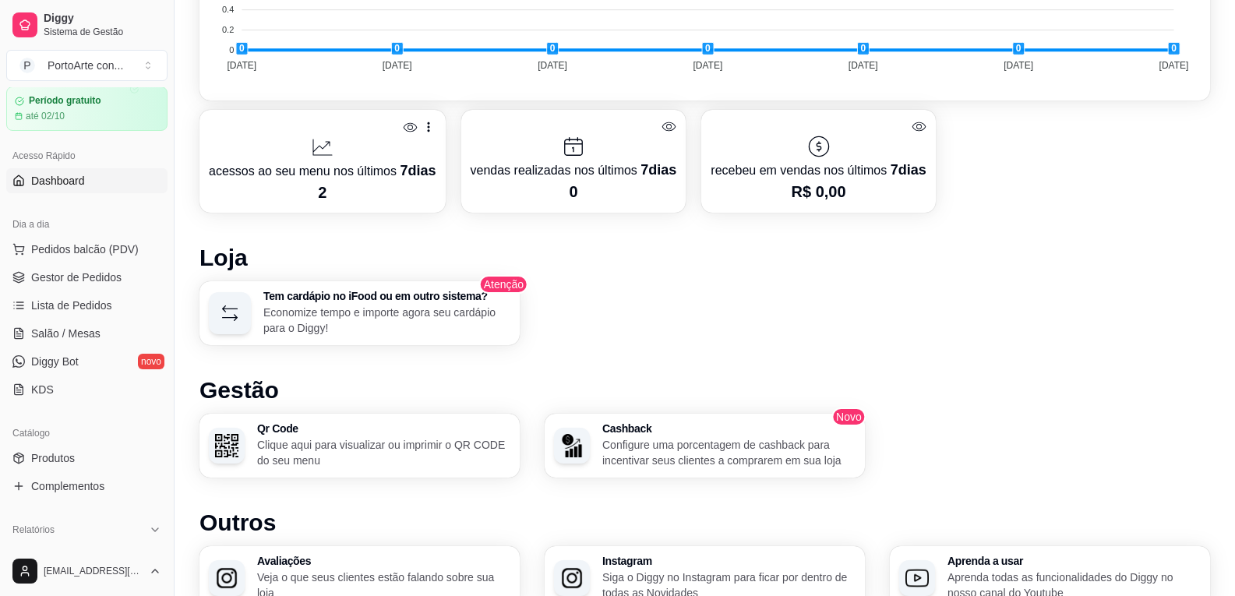
scroll to position [78, 0]
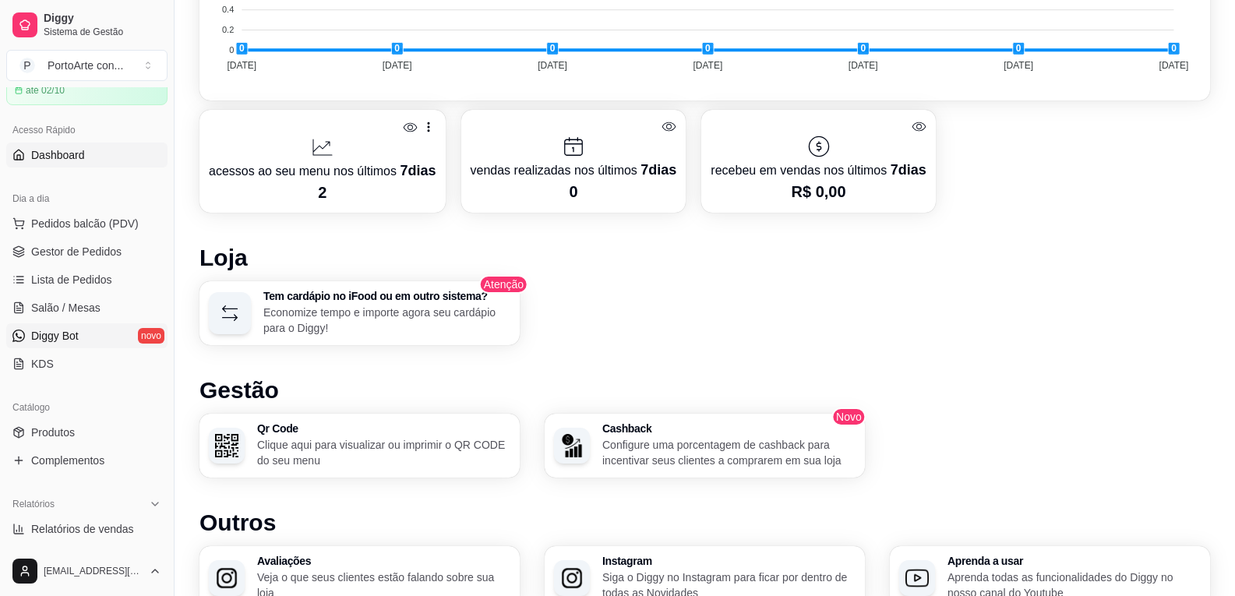
click at [48, 333] on span "Diggy Bot" at bounding box center [55, 336] width 48 height 16
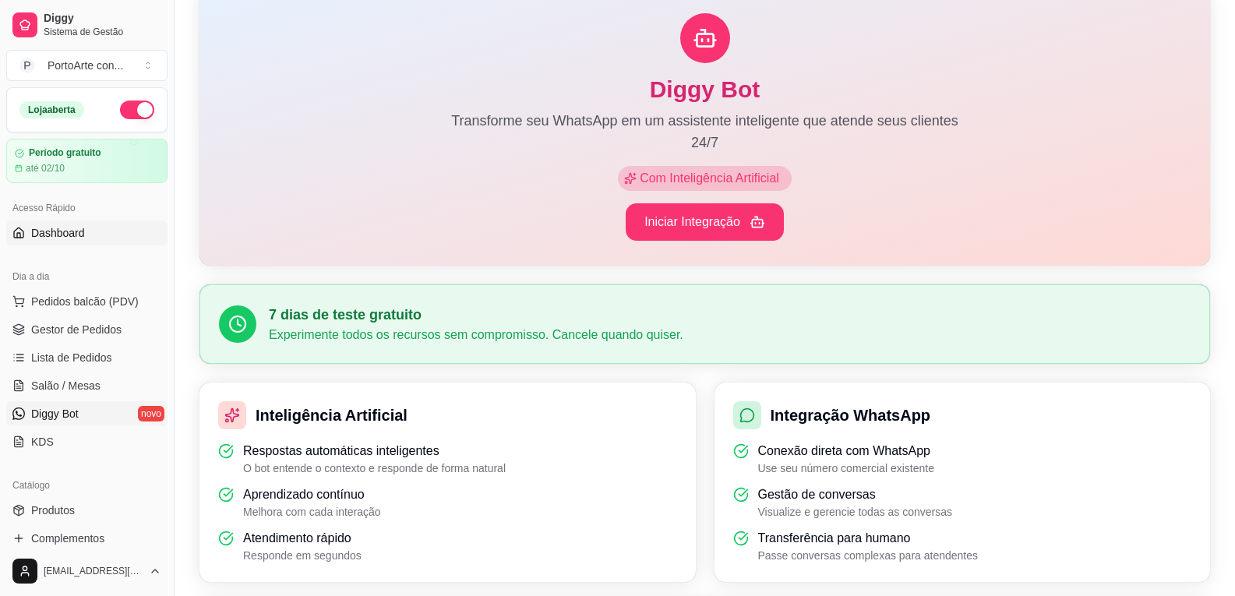
click at [47, 232] on span "Dashboard" at bounding box center [58, 233] width 54 height 16
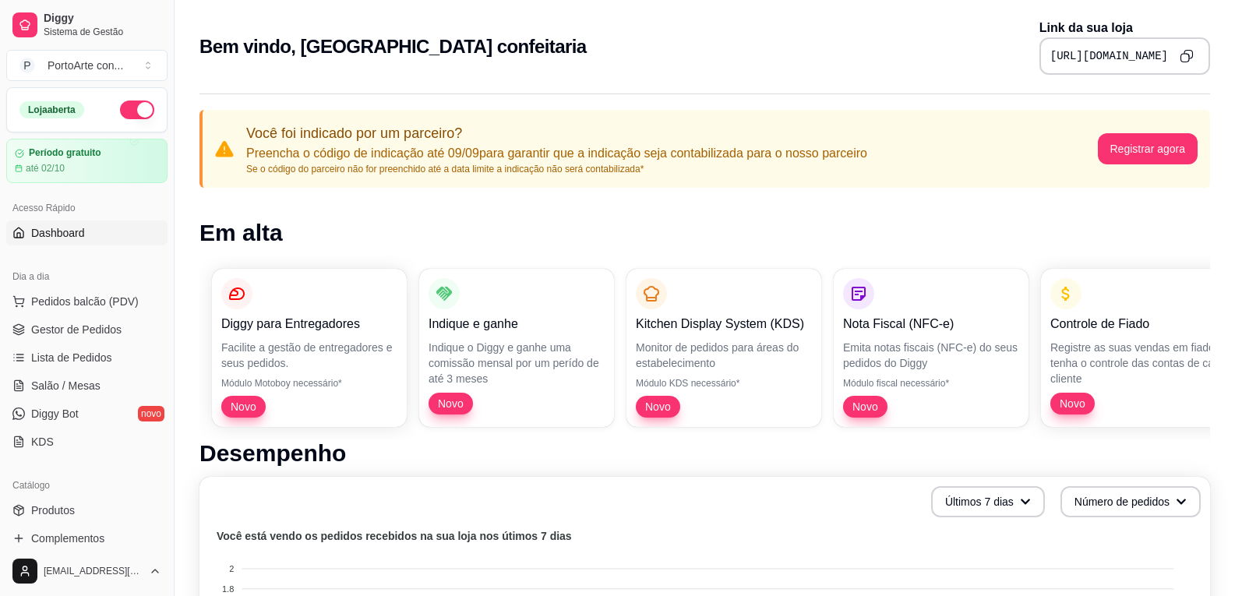
click at [835, 340] on div "Diggy para Entregadores Facilite a gestão de entregadores e seus pedidos. Módul…" at bounding box center [704, 347] width 1010 height 183
click at [579, 386] on div "Diggy para Entregadores Facilite a gestão de entregadores e seus pedidos. Módul…" at bounding box center [704, 347] width 1010 height 183
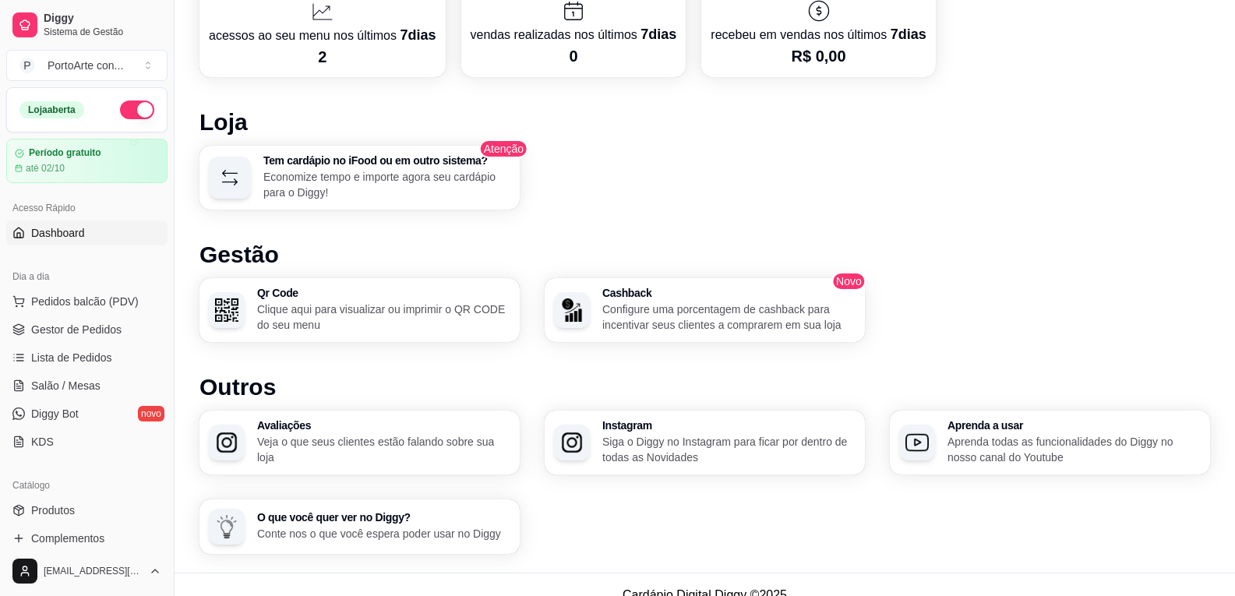
scroll to position [875, 0]
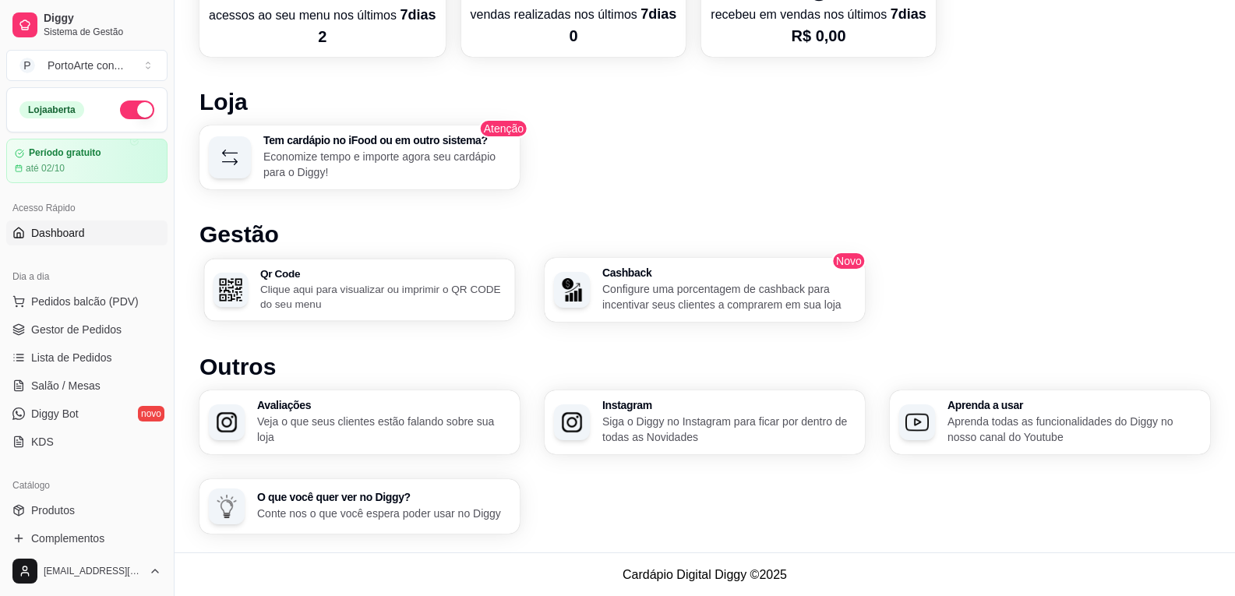
click at [335, 288] on p "Clique aqui para visualizar ou imprimir o QR CODE do seu menu" at bounding box center [382, 296] width 245 height 30
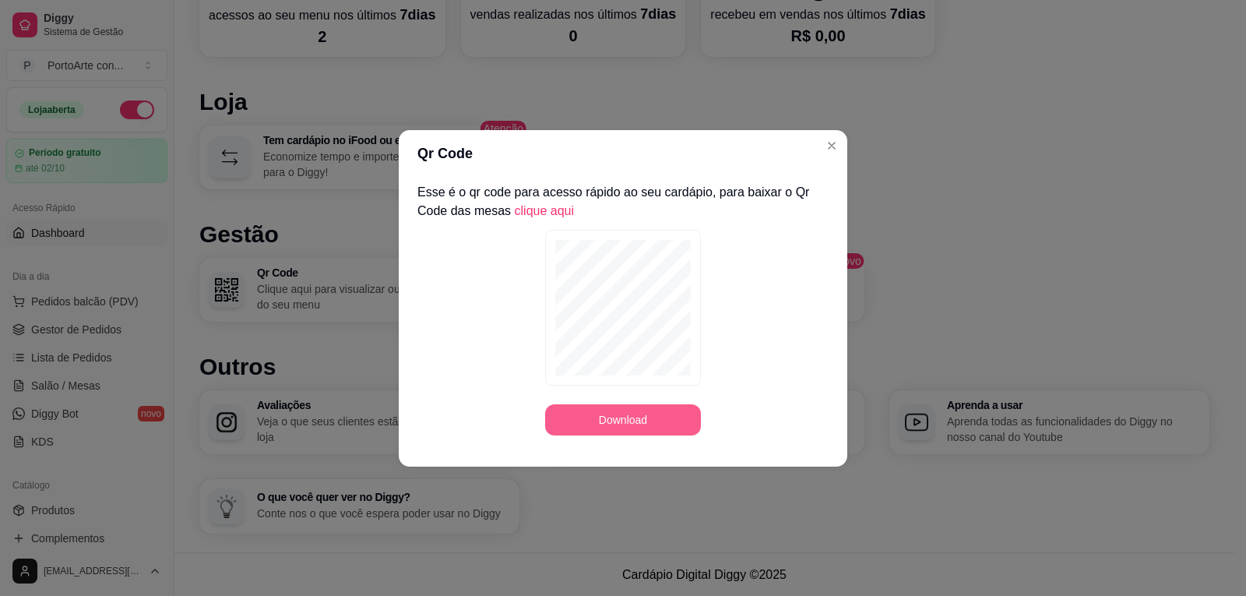
click at [660, 428] on button "Download" at bounding box center [623, 419] width 156 height 31
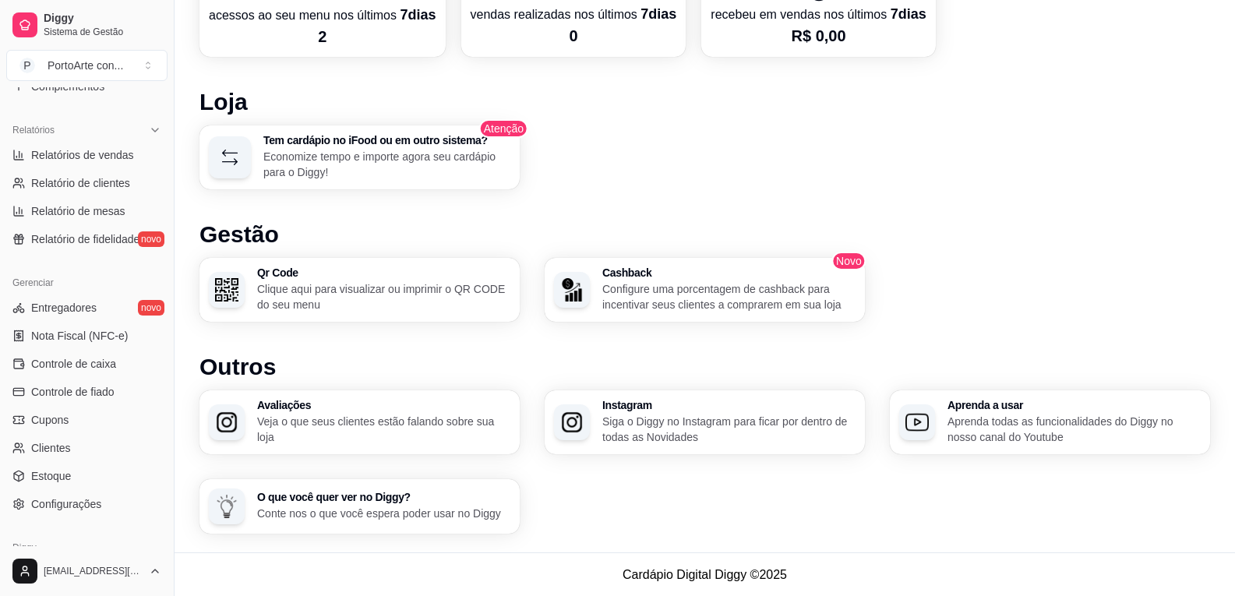
scroll to position [525, 0]
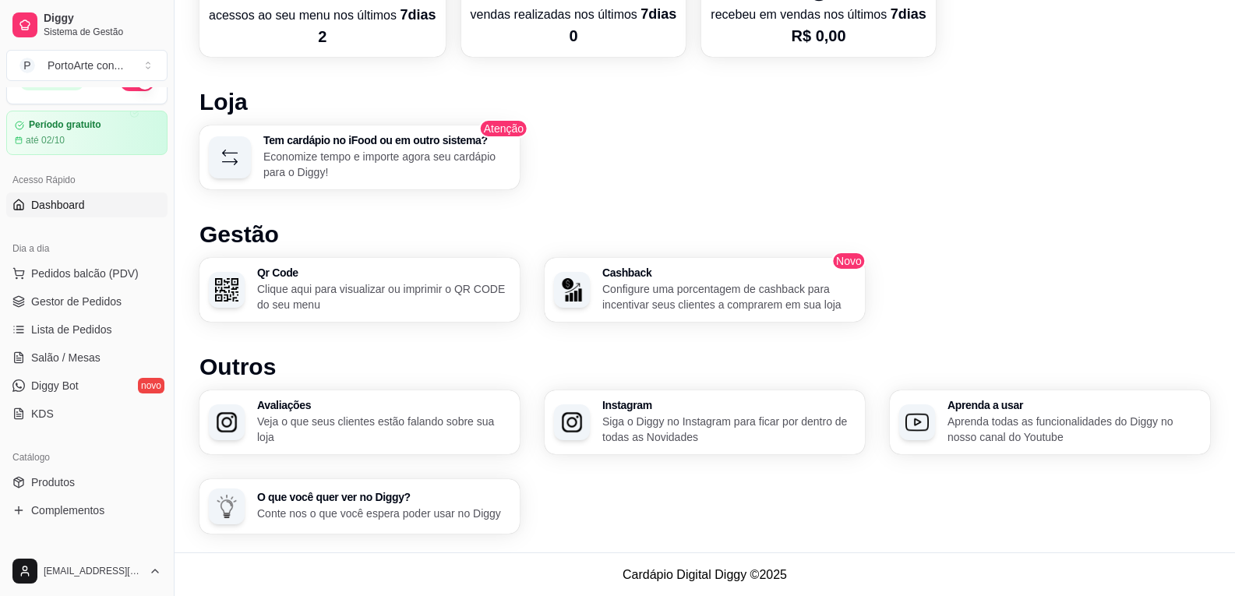
scroll to position [0, 0]
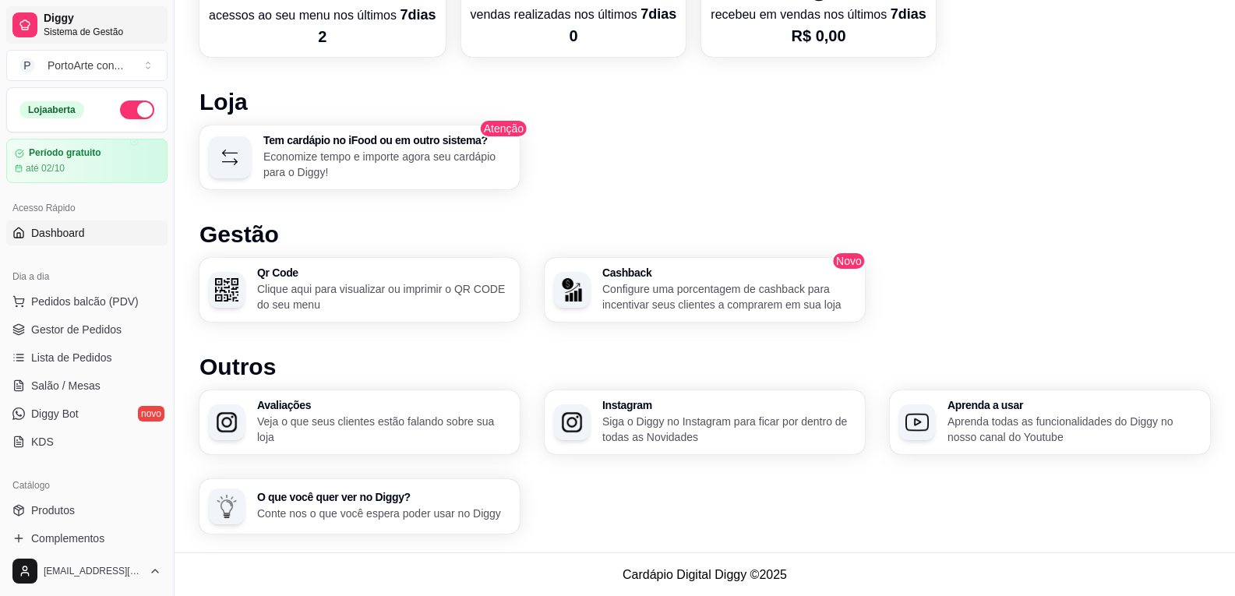
click at [85, 24] on span "Diggy" at bounding box center [103, 19] width 118 height 14
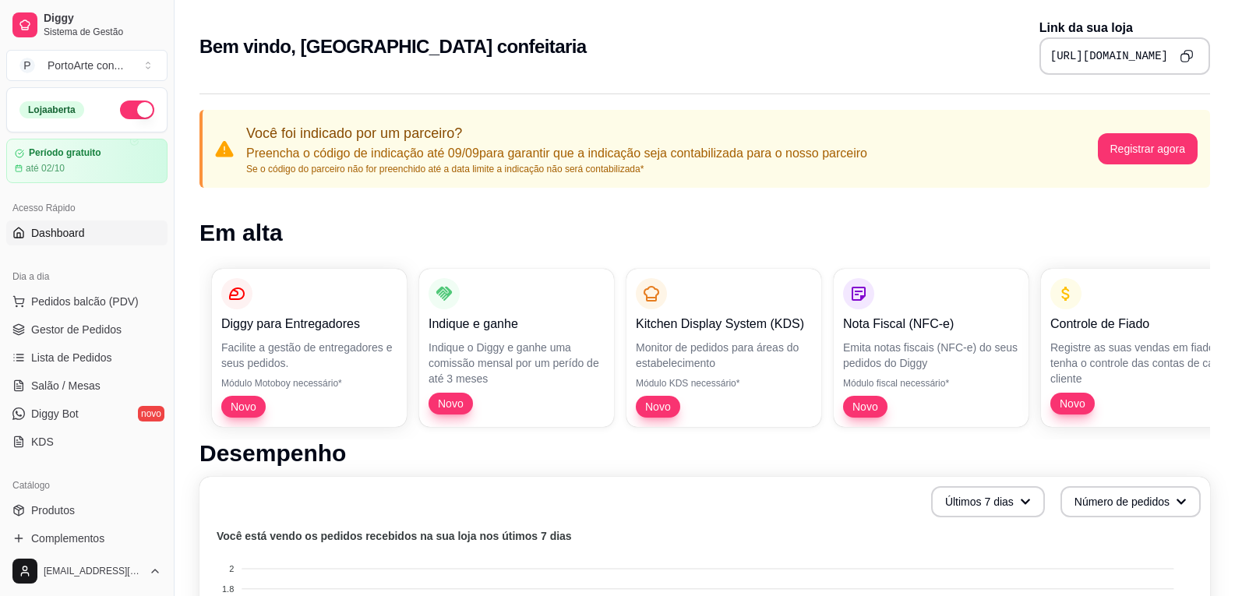
click at [1190, 52] on icon "Copy to clipboard" at bounding box center [1185, 55] width 13 height 13
click at [83, 304] on span "Pedidos balcão (PDV)" at bounding box center [84, 302] width 107 height 16
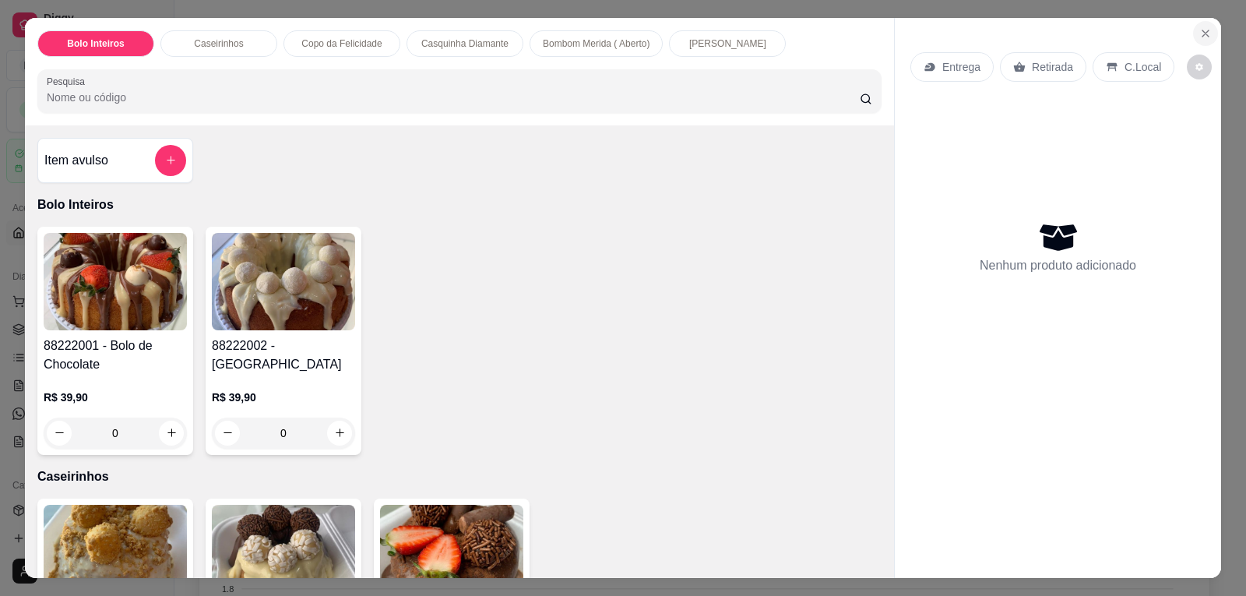
click at [1199, 36] on icon "Close" at bounding box center [1205, 33] width 12 height 12
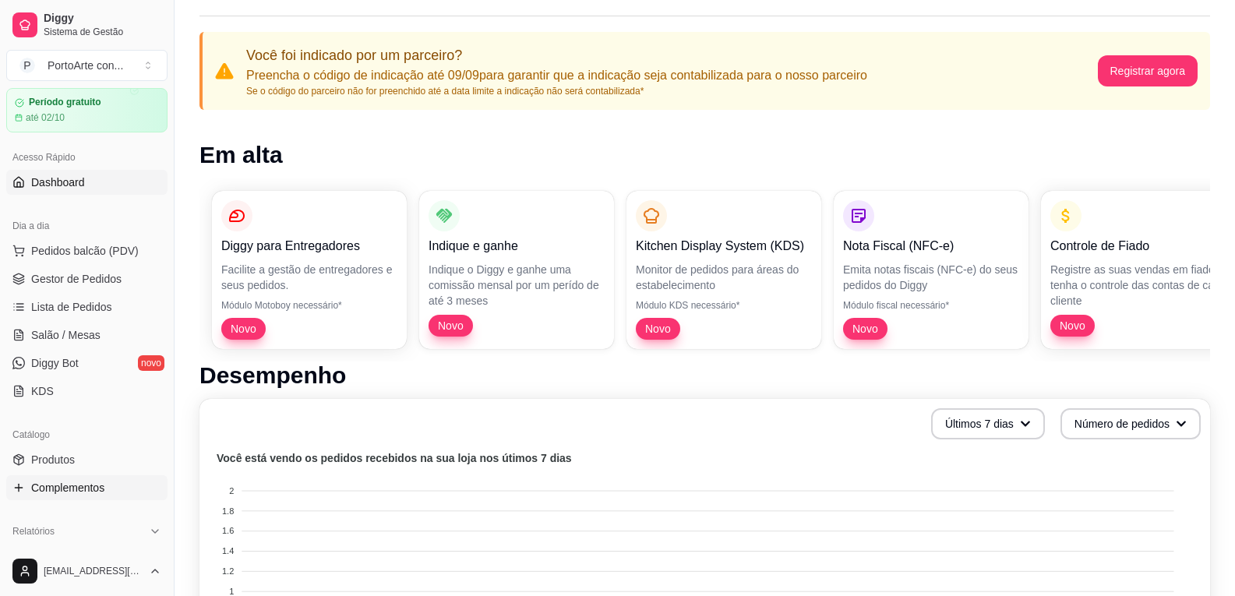
scroll to position [78, 0]
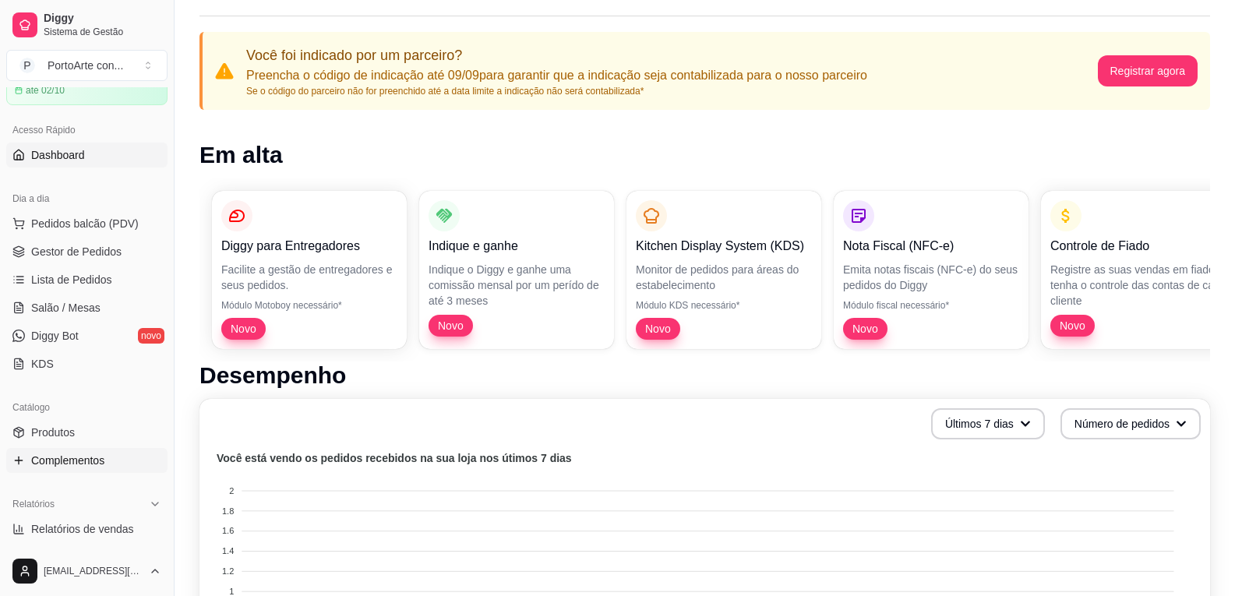
click at [93, 457] on span "Complementos" at bounding box center [67, 461] width 73 height 16
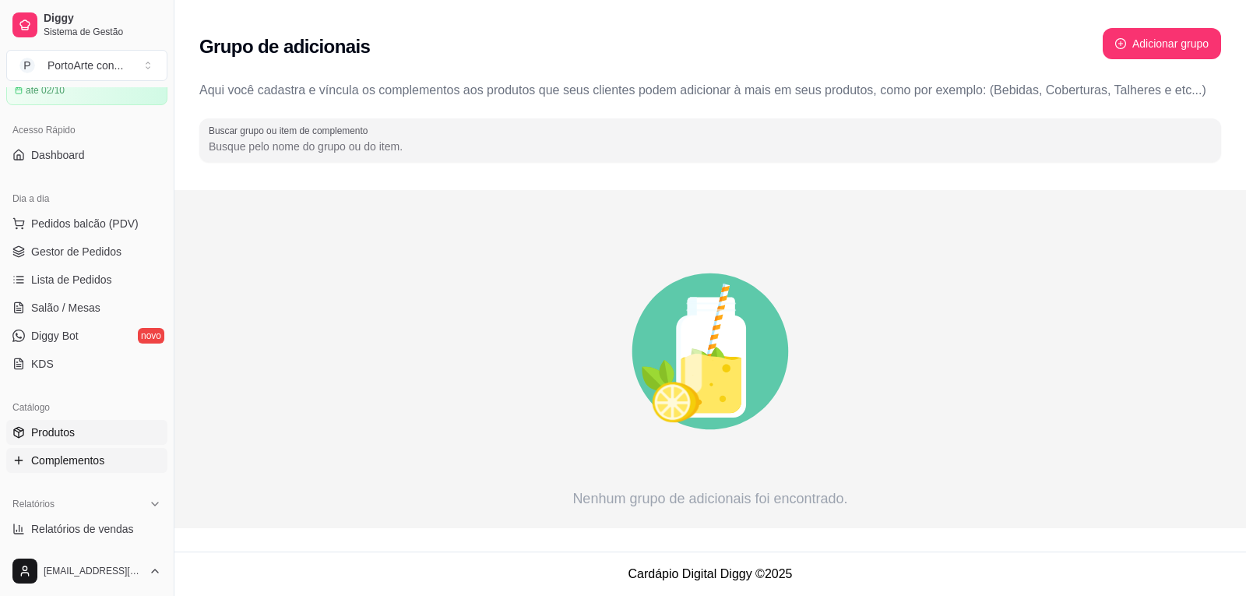
click at [86, 439] on link "Produtos" at bounding box center [86, 432] width 161 height 25
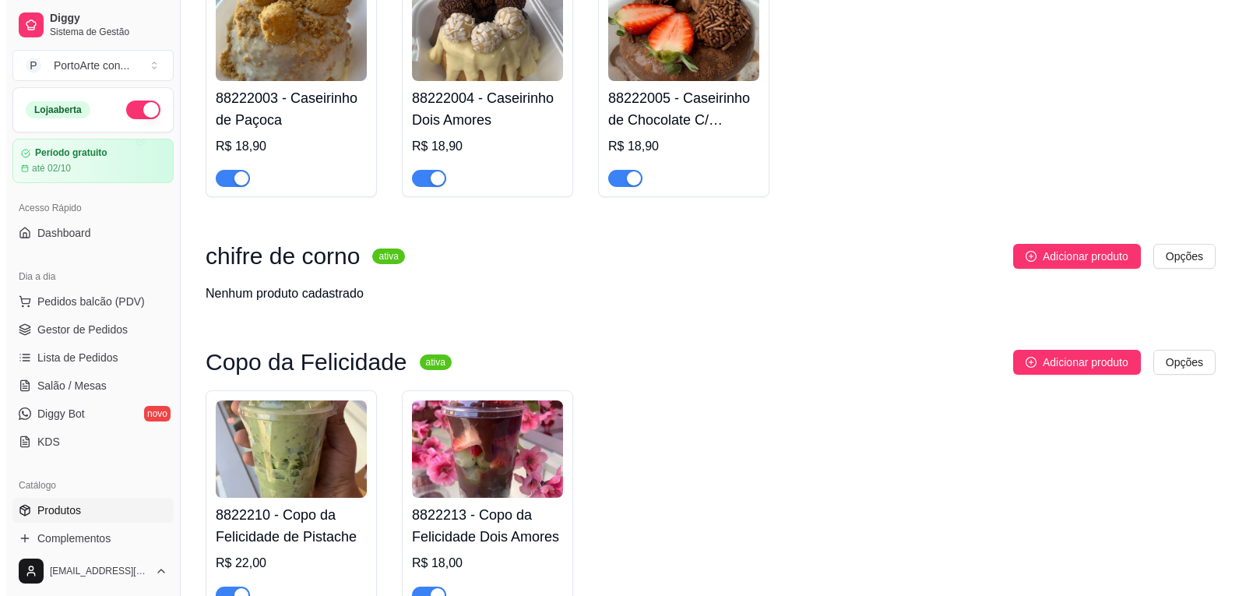
scroll to position [533, 0]
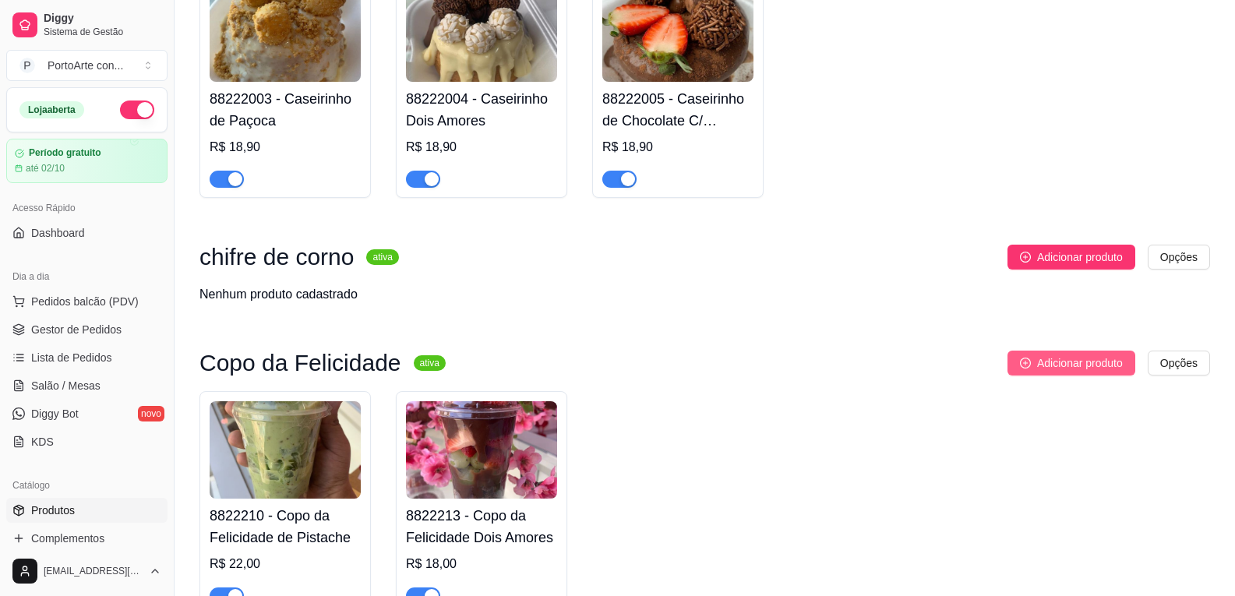
click at [1096, 364] on span "Adicionar produto" at bounding box center [1080, 362] width 86 height 17
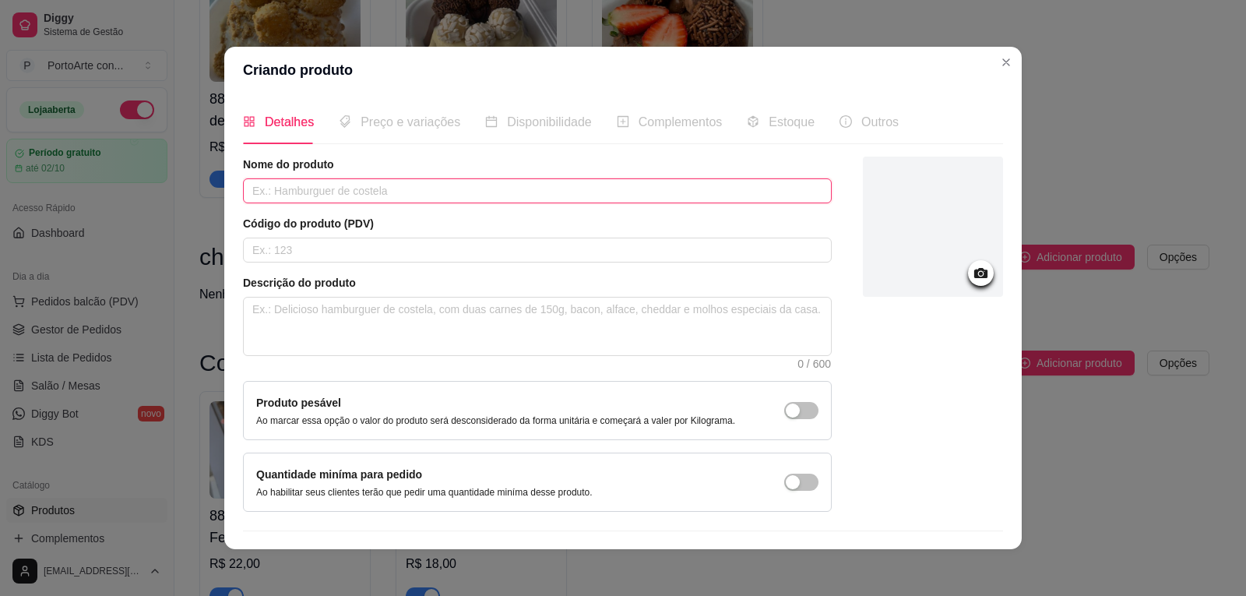
click at [336, 191] on input "text" at bounding box center [537, 190] width 589 height 25
type input "Copo da Felicidade de [PERSON_NAME]"
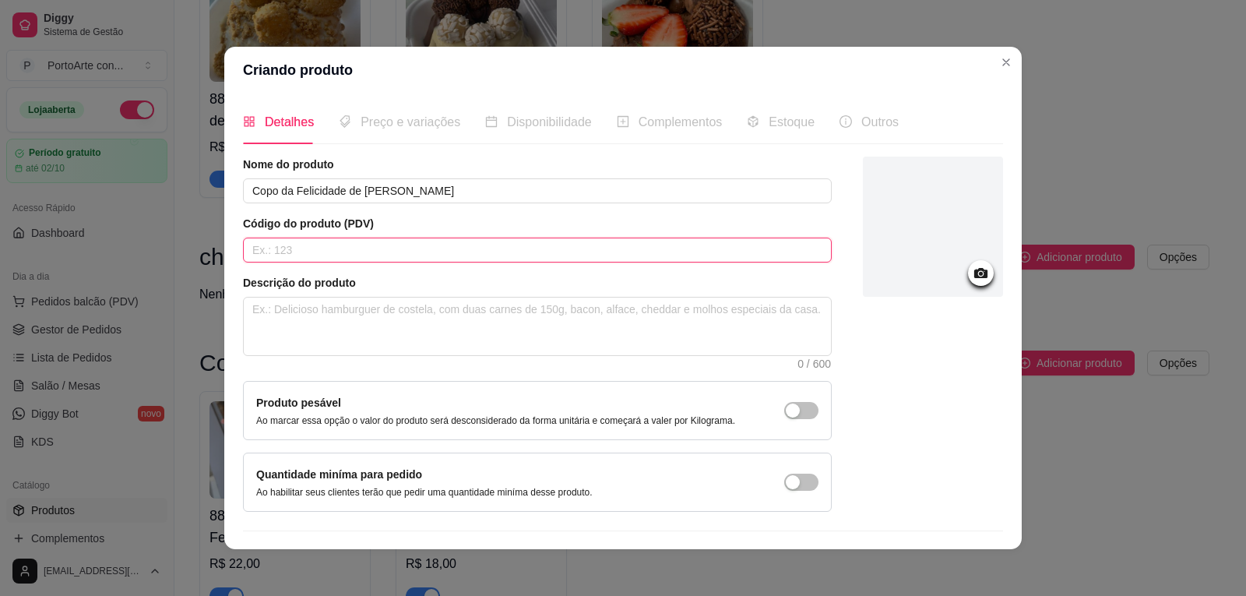
click at [383, 241] on input "text" at bounding box center [537, 250] width 589 height 25
type input "8822214"
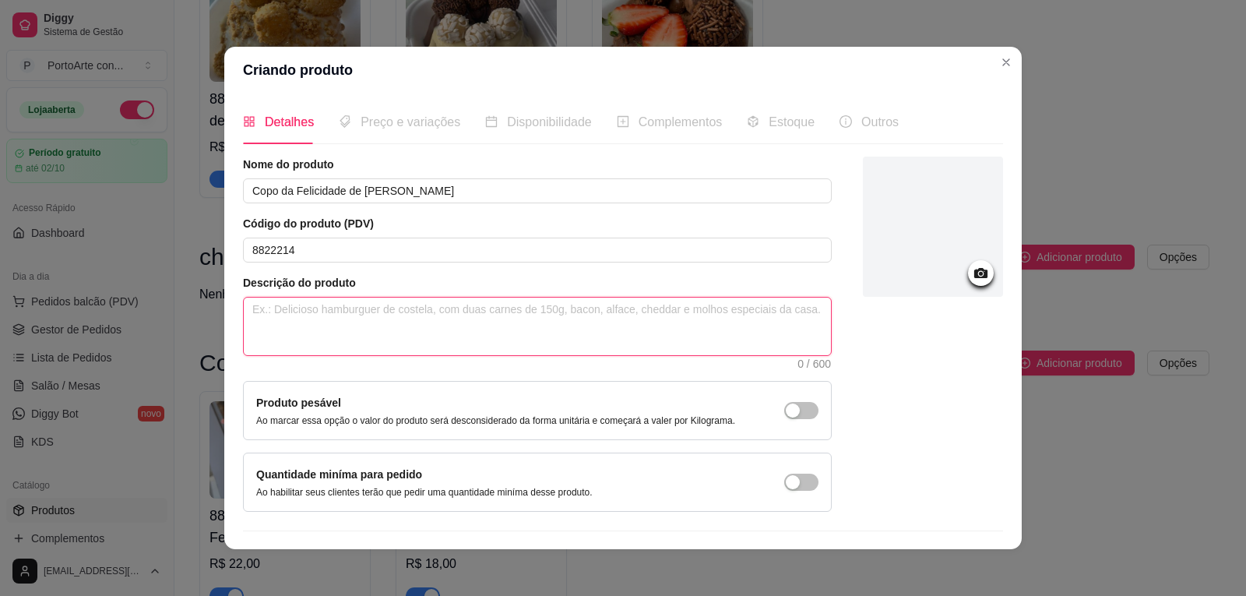
click at [308, 312] on textarea at bounding box center [537, 327] width 587 height 58
type textarea "C"
type textarea "Co"
type textarea "Cop"
type textarea "Copo"
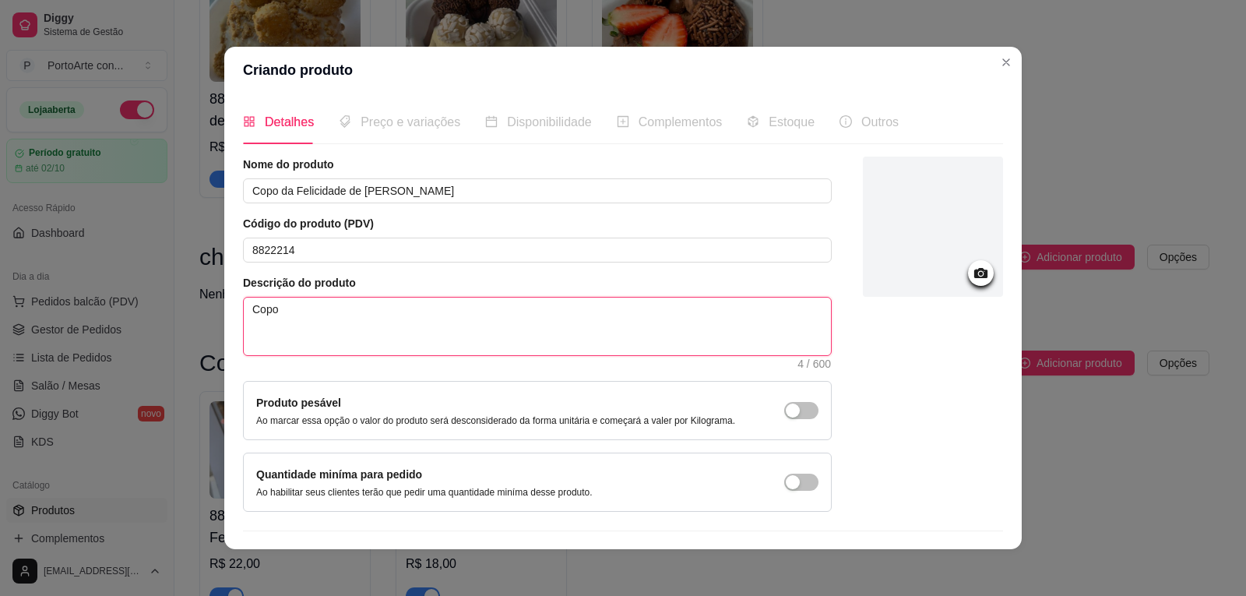
type textarea "Copo"
type textarea "Copo d"
type textarea "Copo de"
type textarea "Copo de 3"
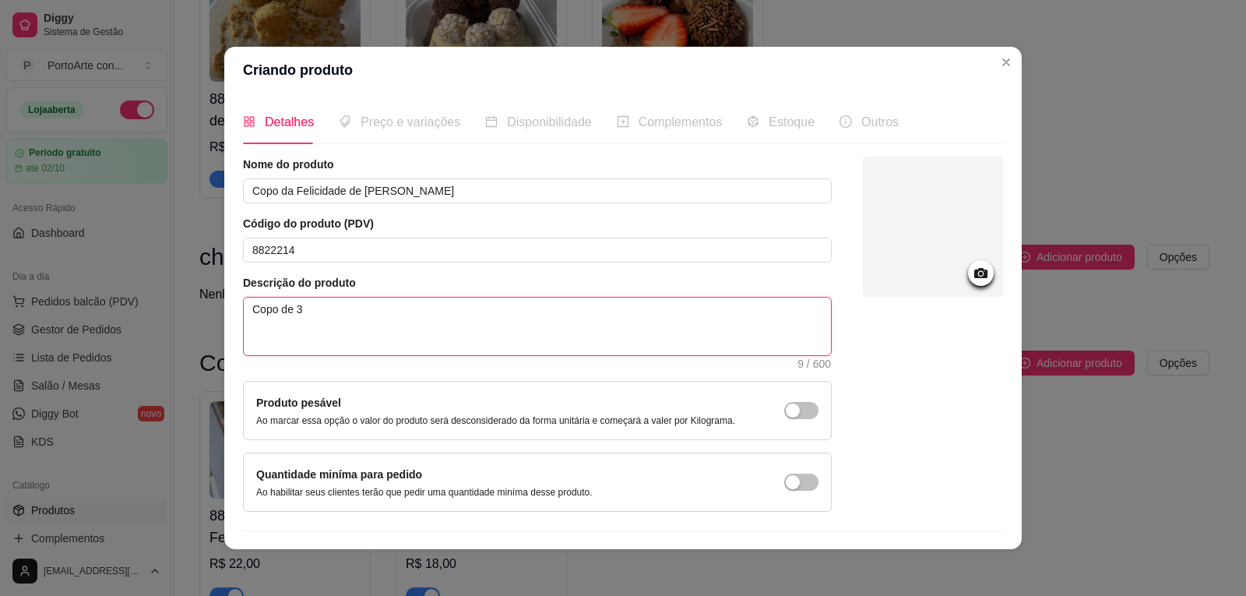
type textarea "Copo de 30"
type textarea "Copo de 300"
type textarea "Copo de 300m"
type textarea "Copo de 300ml"
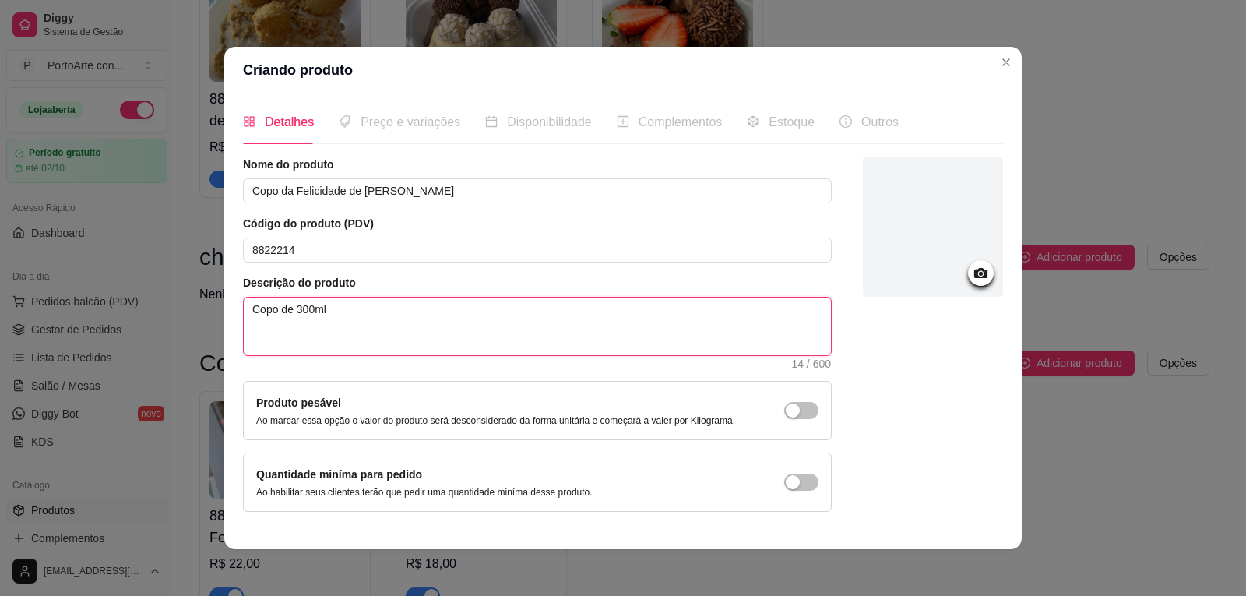
type textarea "Copo de 300ml d"
type textarea "Copo de 300ml de"
type textarea "Copo de 300ml de p"
type textarea "Copo de 300ml de pu"
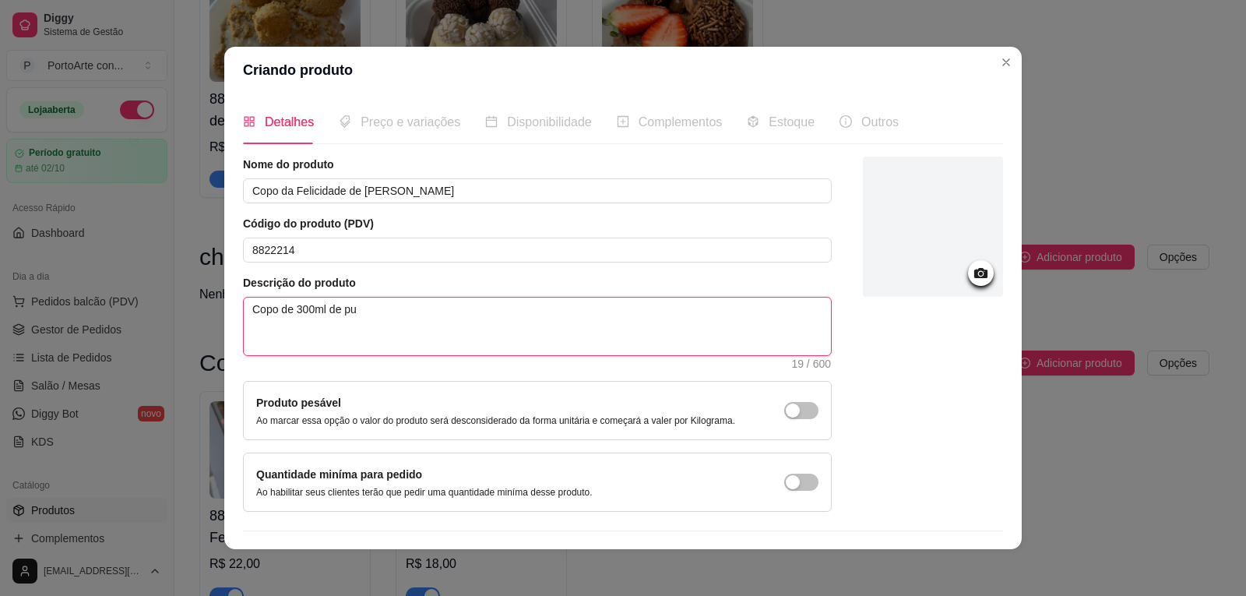
type textarea "Copo de 300ml de pur"
type textarea "Copo de 300ml de pura"
type textarea "Copo de 300ml de pura g"
type textarea "Copo de 300ml de pura go"
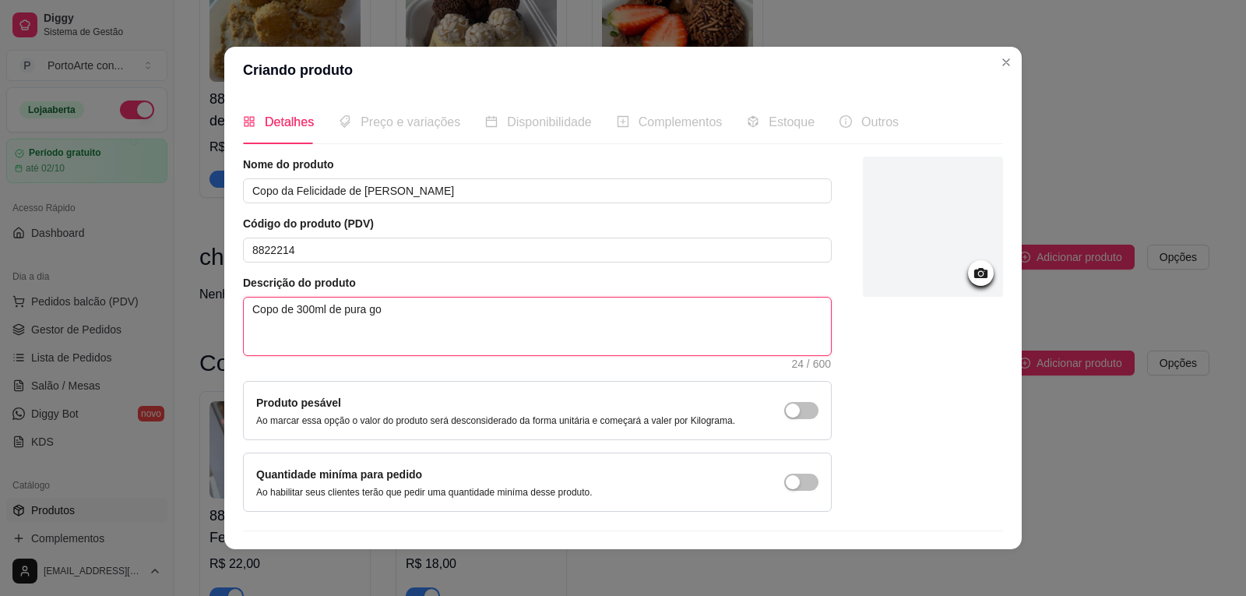
type textarea "Copo de 300ml de pura gos"
type textarea "Copo de 300ml de pura gost"
type textarea "Copo de 300ml de pura gosto"
type textarea "Copo de 300ml de pura gostos"
type textarea "Copo de 300ml de pura gostosu"
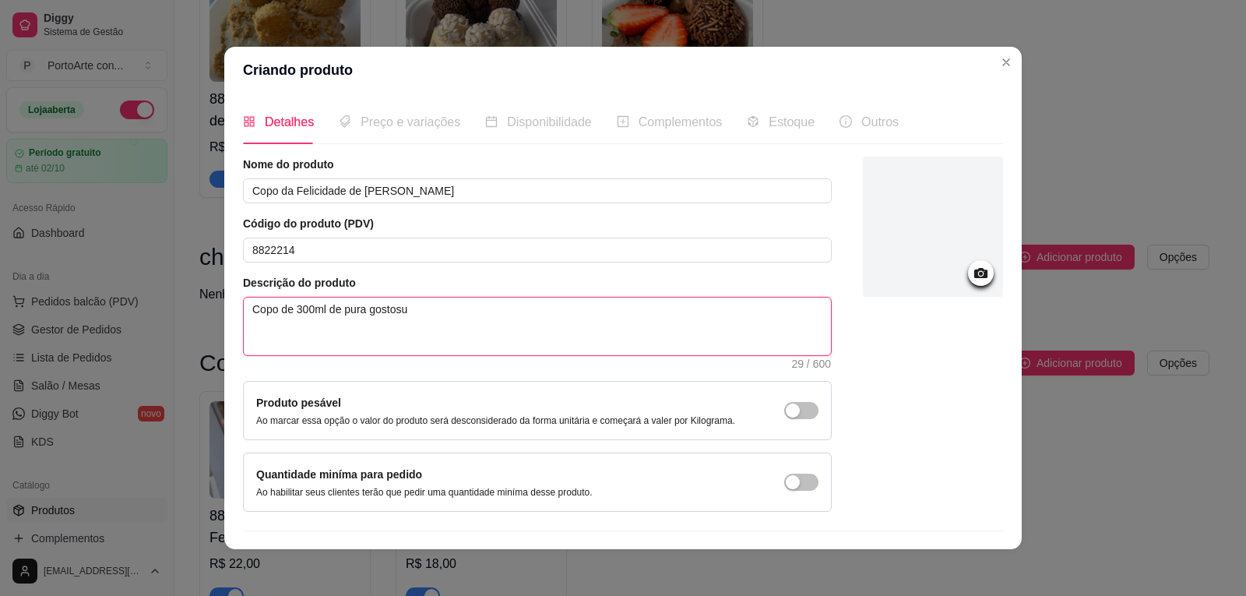
type textarea "Copo de 300ml de pura gostosur"
type textarea "Copo de 300ml de pura gostosura"
type textarea "Copo de 300ml de pura gostosura,"
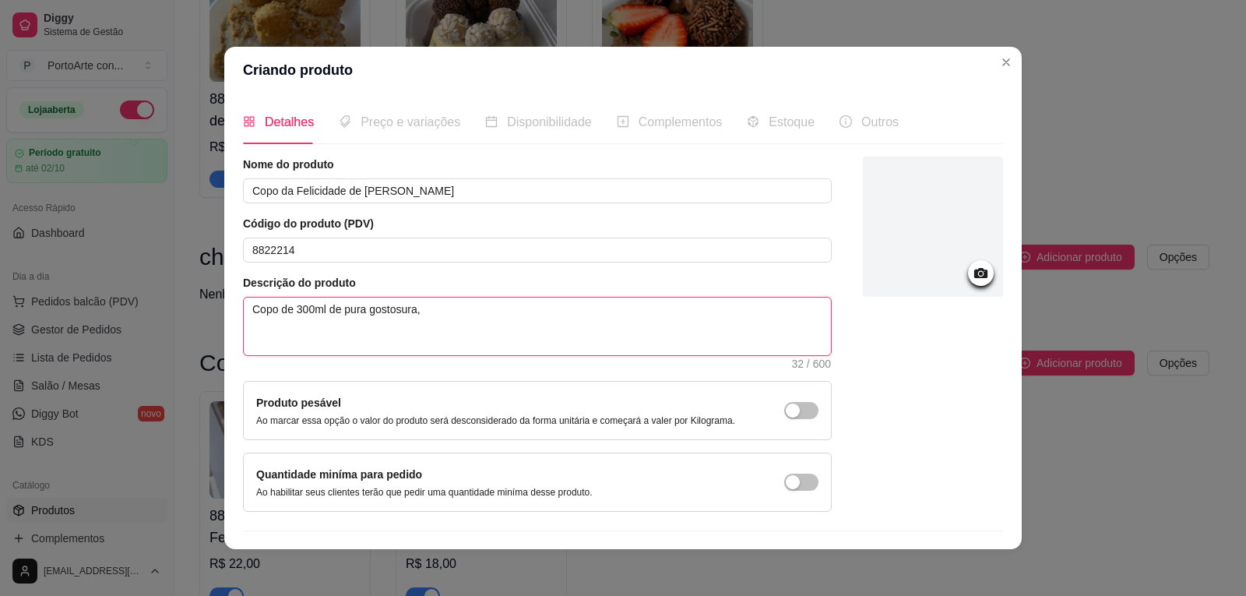
type textarea "Copo de 300ml de pura gostosura,"
type textarea "Copo de 300ml de pura gostosura, B"
type textarea "Copo de 300ml de pura gostosura, Br"
type textarea "Copo de 300ml de pura gostosura, Bri"
type textarea "Copo de 300ml de pura gostosura, Brig"
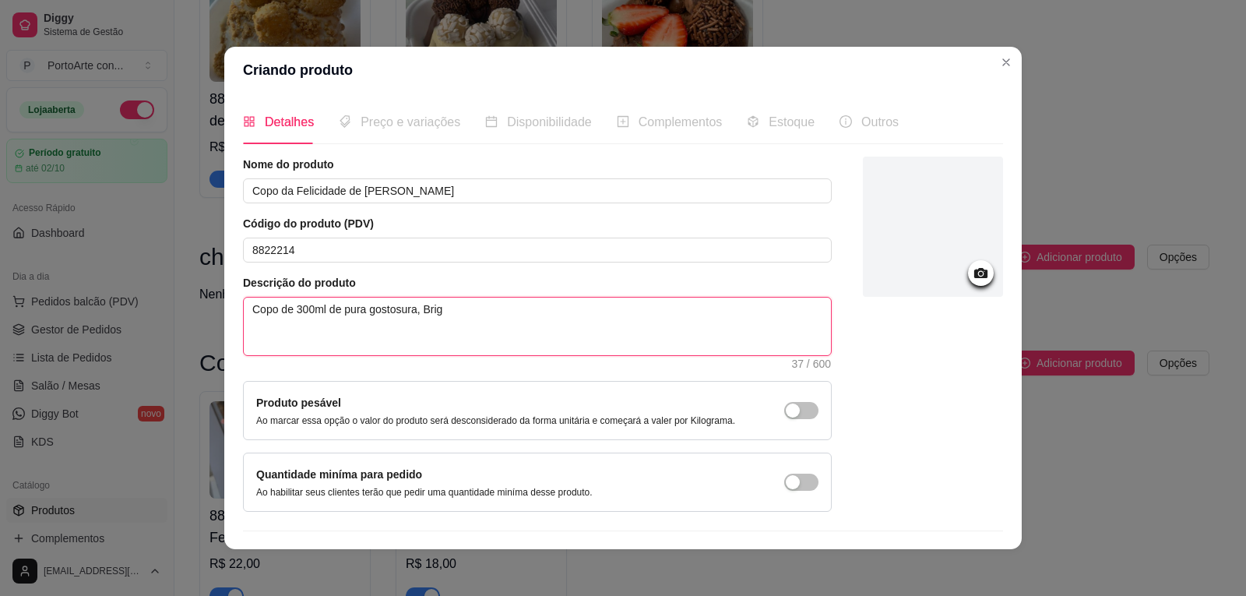
type textarea "Copo de 300ml de pura gostosura, Briga"
type textarea "Copo de 300ml de pura gostosura, Brigad"
type textarea "Copo de 300ml de pura gostosura, Brigade"
type textarea "Copo de 300ml de pura gostosura, Brigadei"
type textarea "Copo de 300ml de pura gostosura, Brigadeir"
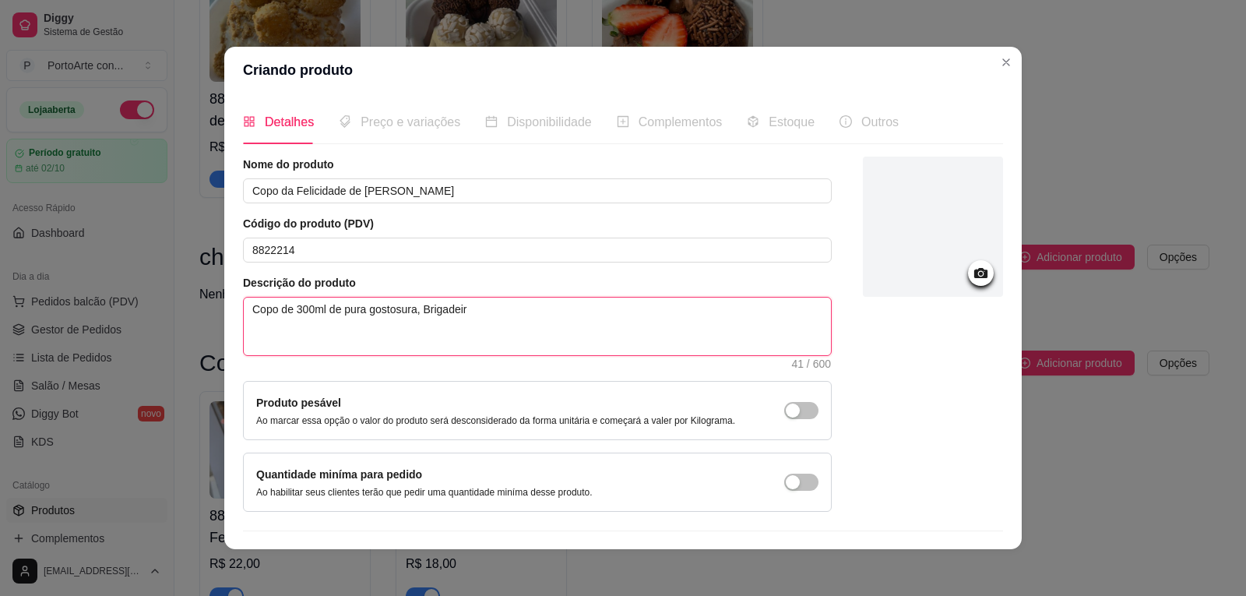
type textarea "Copo de 300ml de pura gostosura, Brigadeiro"
type textarea "Copo de 300ml de pura gostosura, Brigadeiro d"
type textarea "Copo de 300ml de pura gostosura, Brigadeiro de"
type textarea "Copo de 300ml de pura gostosura, Brigadeiro de n"
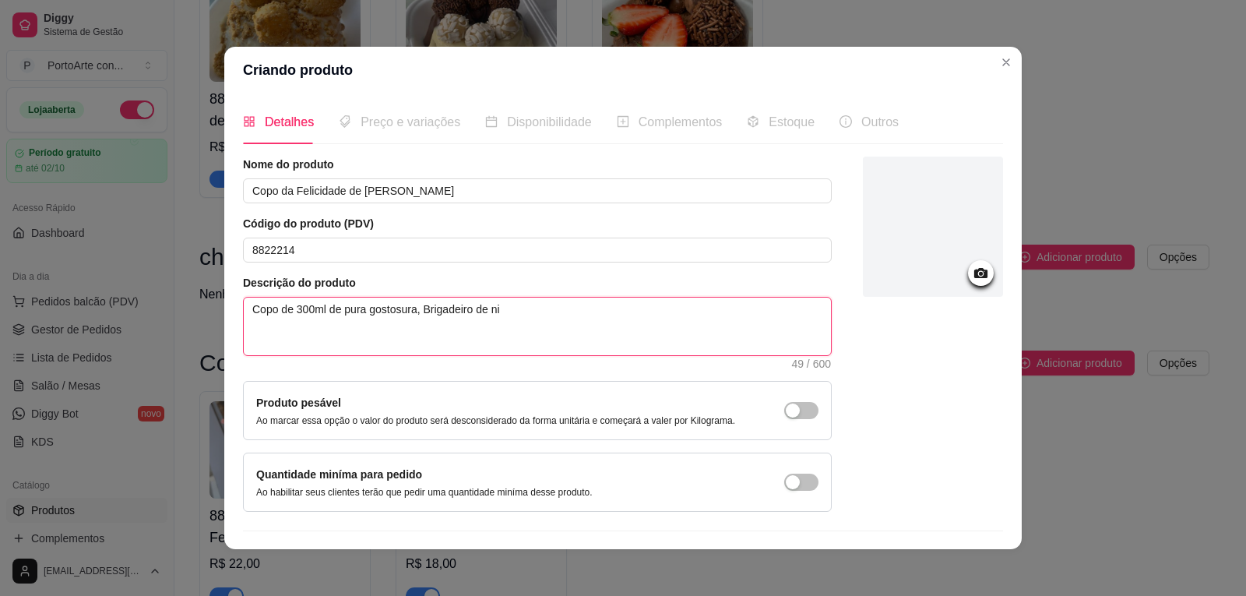
type textarea "Copo de 300ml de pura gostosura, Brigadeiro de nin"
type textarea "Copo de 300ml de pura gostosura, Brigadeiro de ninh"
type textarea "Copo de 300ml de pura gostosura, Brigadeiro de ninho"
type textarea "Copo de 300ml de pura gostosura, Brigadeiro de ninho c"
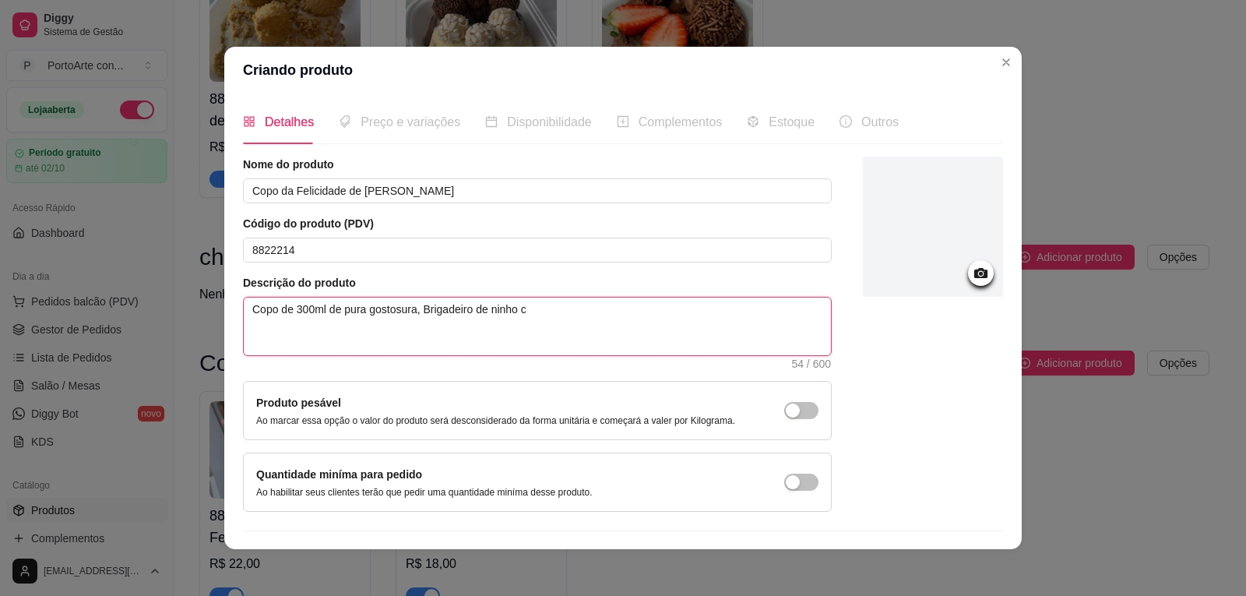
type textarea "Copo de 300ml de pura gostosura, Brigadeiro de ninho ca"
type textarea "Copo de 300ml de pura gostosura, Brigadeiro de ninho cas"
type textarea "Copo de 300ml de pura gostosura, Brigadeiro de ninho case"
type textarea "Copo de 300ml de pura gostosura, Brigadeiro de ninho casei"
type textarea "Copo de 300ml de pura gostosura, Brigadeiro de ninho caseir"
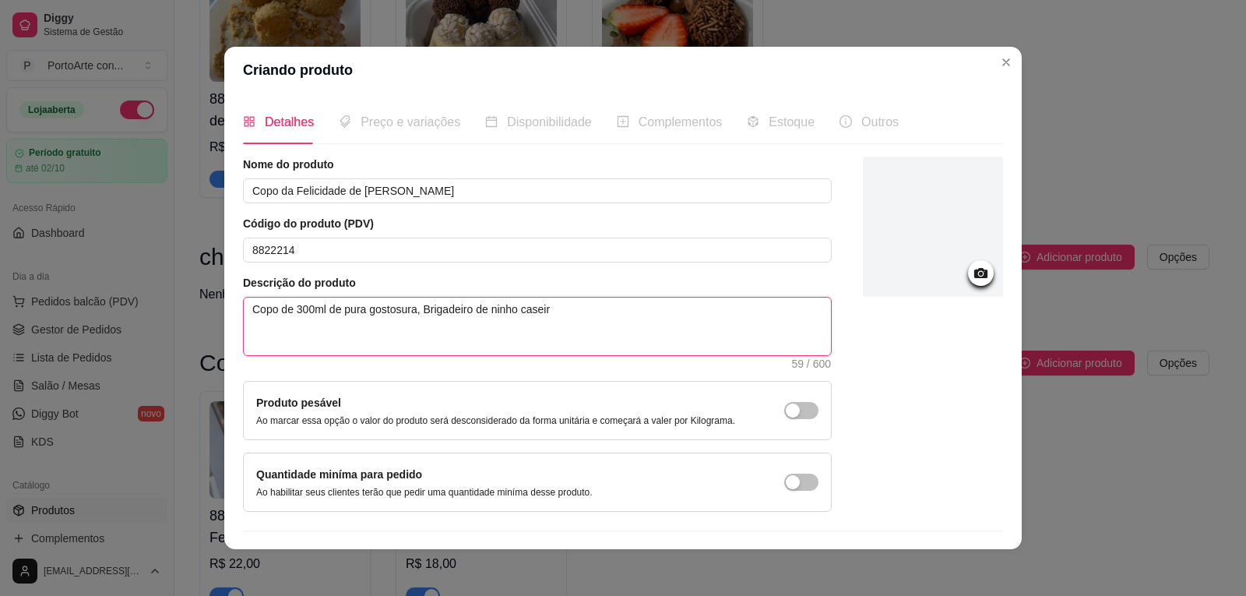
type textarea "Copo de 300ml de pura gostosura, Brigadeiro de ninho caseiri"
type textarea "Copo de 300ml de pura gostosura, Brigadeiro de ninho caseirin"
type textarea "Copo de 300ml de pura gostosura, Brigadeiro de ninho caseirinh"
type textarea "Copo de 300ml de pura gostosura, Brigadeiro de ninho caseirinho"
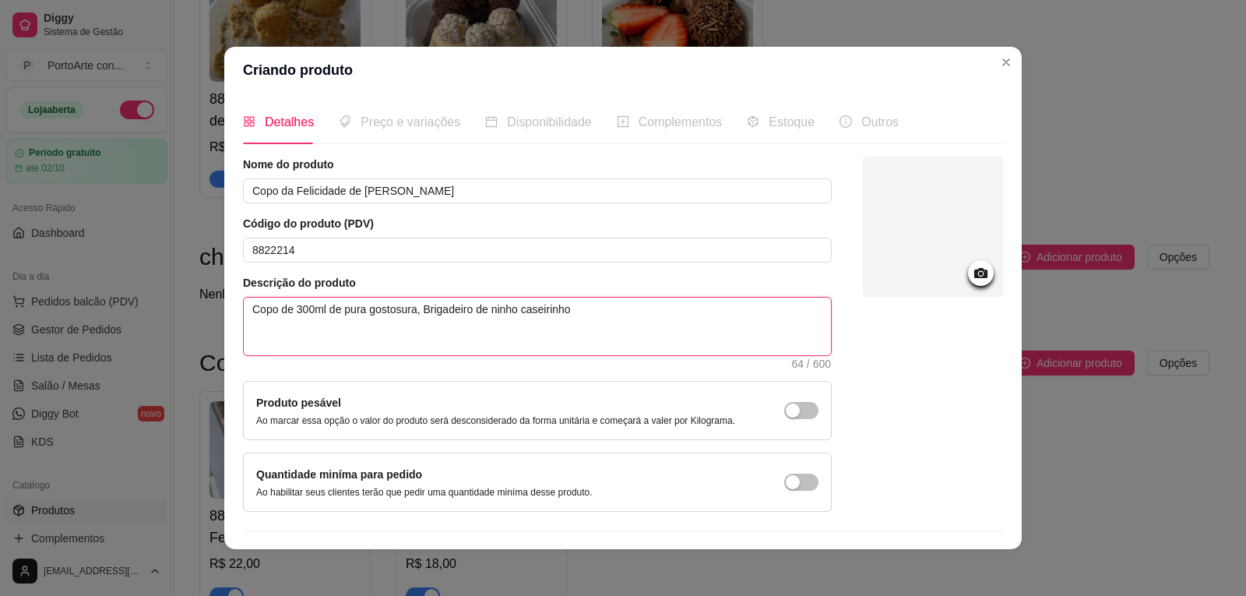
type textarea "Copo de 300ml de pura gostosura, Brigadeiro de inho caseirinho"
type textarea "Copo de 300ml de pura gostosura, Brigadeiro de Ninho caseirinho"
click at [576, 312] on textarea "Copo de 300ml de pura gostosura, Brigadeiro de Ninho caseirinho" at bounding box center [537, 327] width 587 height 58
type textarea "Copo de 300ml de pura gostosura, Brigadeiro de Ninho caseirinh"
type textarea "Copo de 300ml de pura gostosura, Brigadeiro de Ninho caseiri"
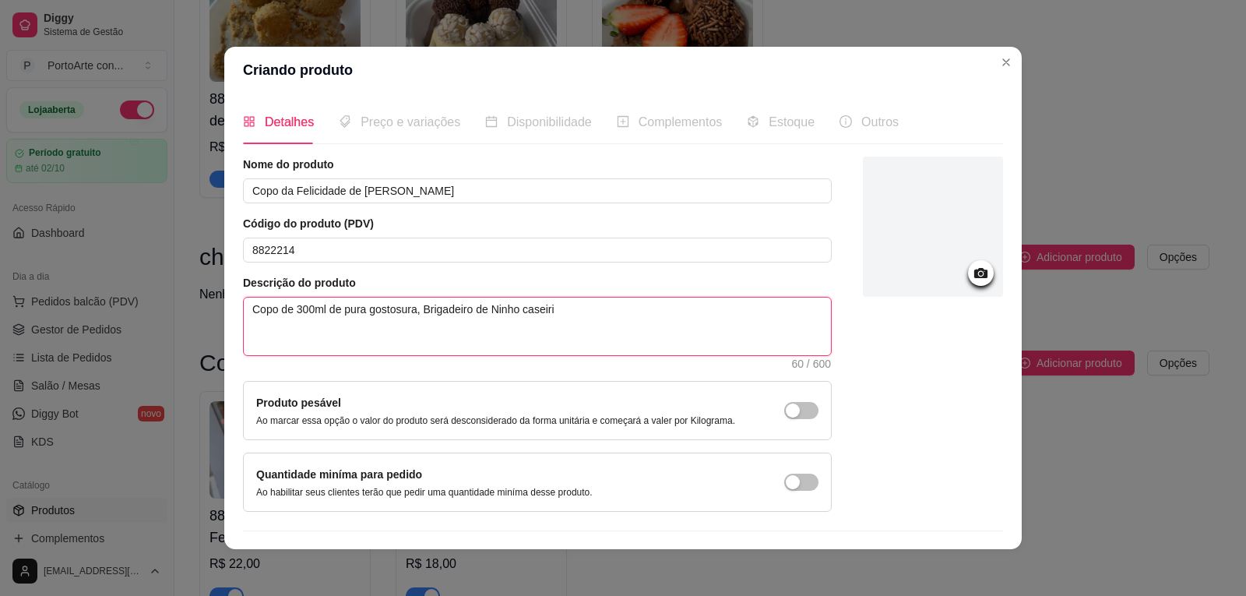
type textarea "Copo de 300ml de pura gostosura, Brigadeiro de Ninho caseir"
type textarea "Copo de 300ml de pura gostosura, Brigadeiro de Ninho caseiro"
type textarea "Copo de 300ml de pura gostosura, Brigadeiro de Ninho caseiro,"
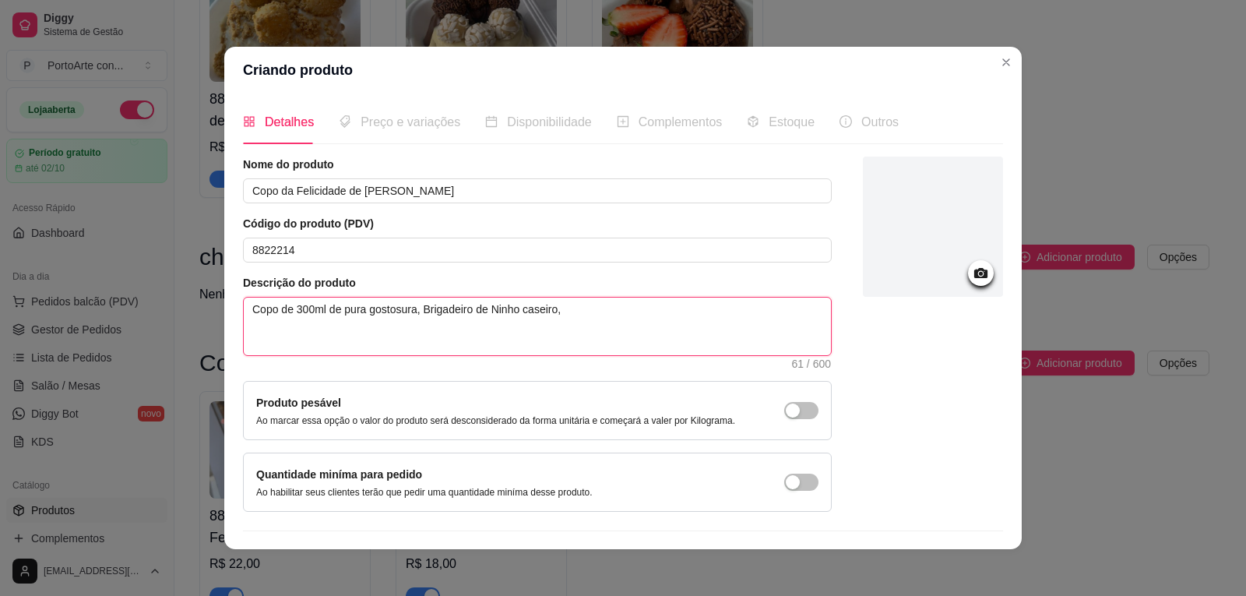
type textarea "Copo de 300ml de pura gostosura, Brigadeiro de Ninho caseiro,"
type textarea "Copo de 300ml de pura gostosura, Brigadeiro de Ninho caseiro,P"
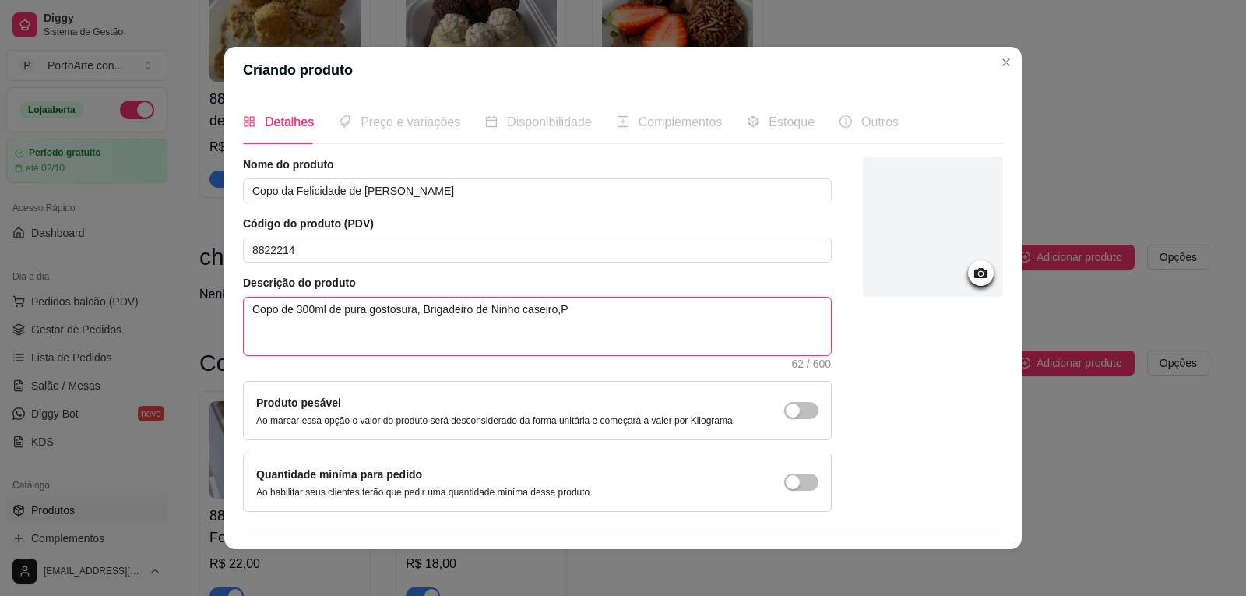
type textarea "Copo de 300ml de pura gostosura, Brigadeiro de Ninho caseiro,Pe"
type textarea "Copo de 300ml de pura gostosura, Brigadeiro de Ninho caseiro,Peg"
type textarea "Copo de 300ml de pura gostosura, Brigadeiro de Ninho caseiro,Pe"
type textarea "Copo de 300ml de pura gostosura, Brigadeiro de Ninho caseiro,Ped"
type textarea "Copo de 300ml de pura gostosura, Brigadeiro de Ninho caseiro,Peda"
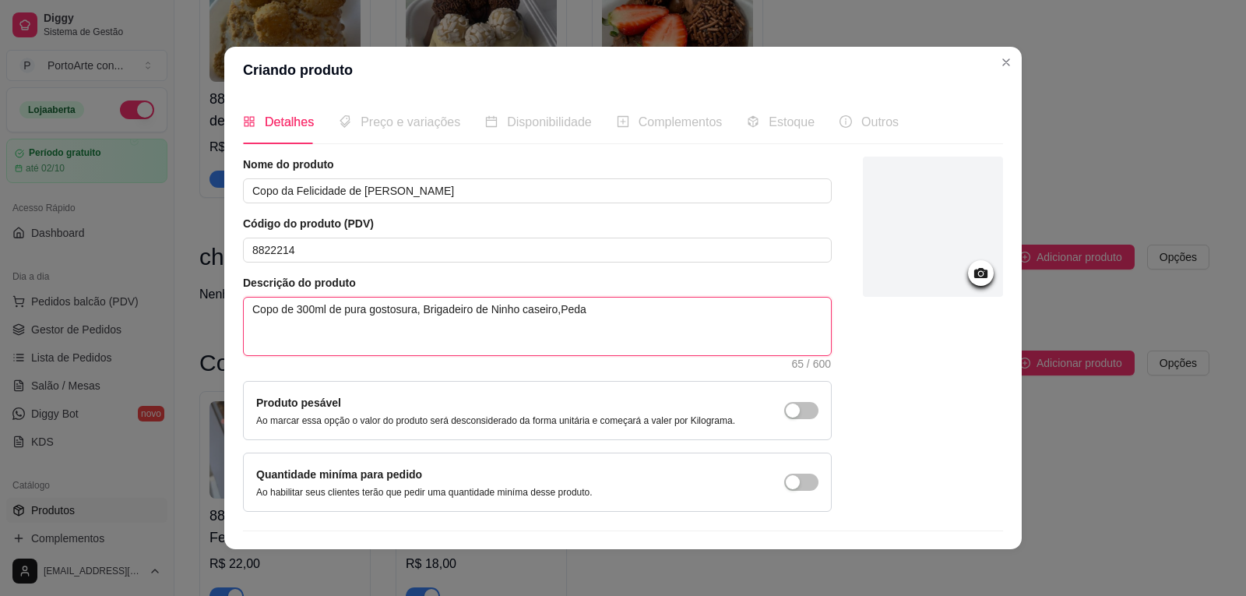
type textarea "Copo de 300ml de pura gostosura, Brigadeiro de Ninho caseiro,[GEOGRAPHIC_DATA]"
type textarea "Copo de 300ml de pura gostosura, Brigadeiro de Ninho caseiro,Pedaços d"
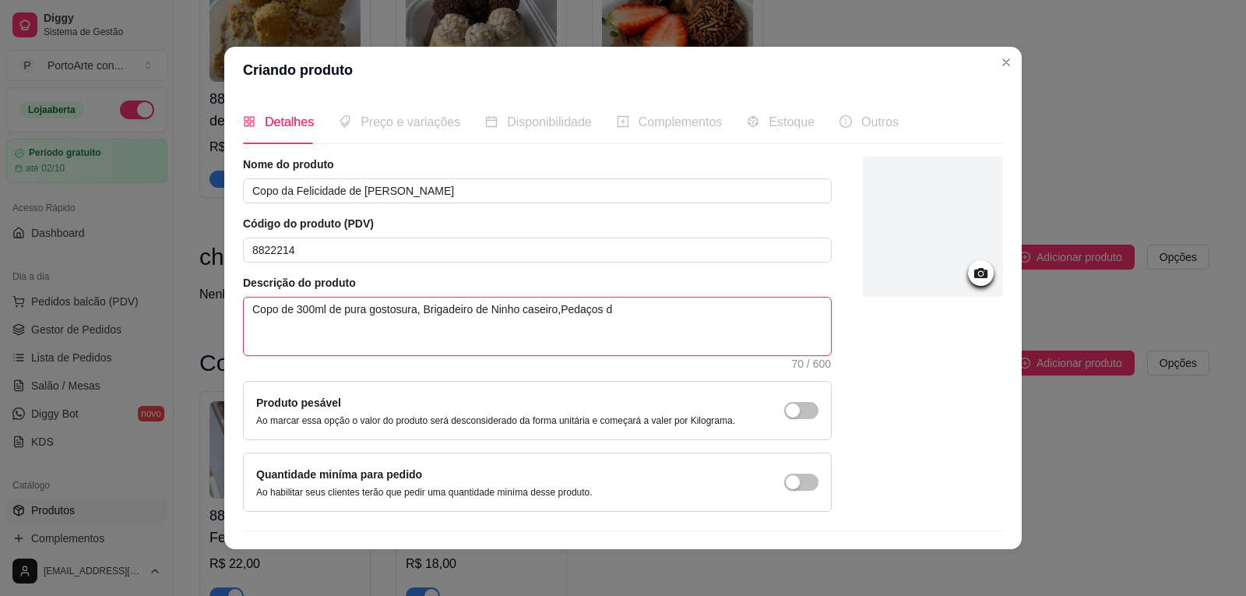
type textarea "Copo de 300ml de pura gostosura, Brigadeiro de Ninho caseiro,[GEOGRAPHIC_DATA] …"
type textarea "Copo de 300ml de pura gostosura, Brigadeiro de Ninho caseiro,Pedaços de B"
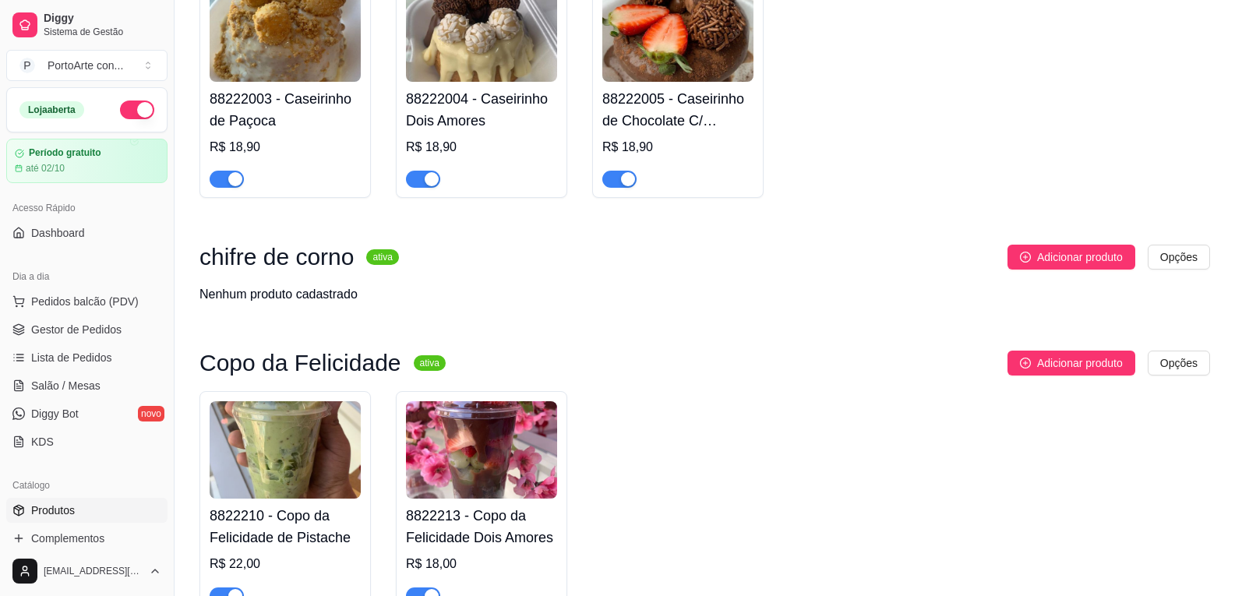
click at [1007, 350] on button "Adicionar produto" at bounding box center [1071, 362] width 128 height 25
click at [1090, 361] on span "Adicionar produto" at bounding box center [1080, 362] width 86 height 17
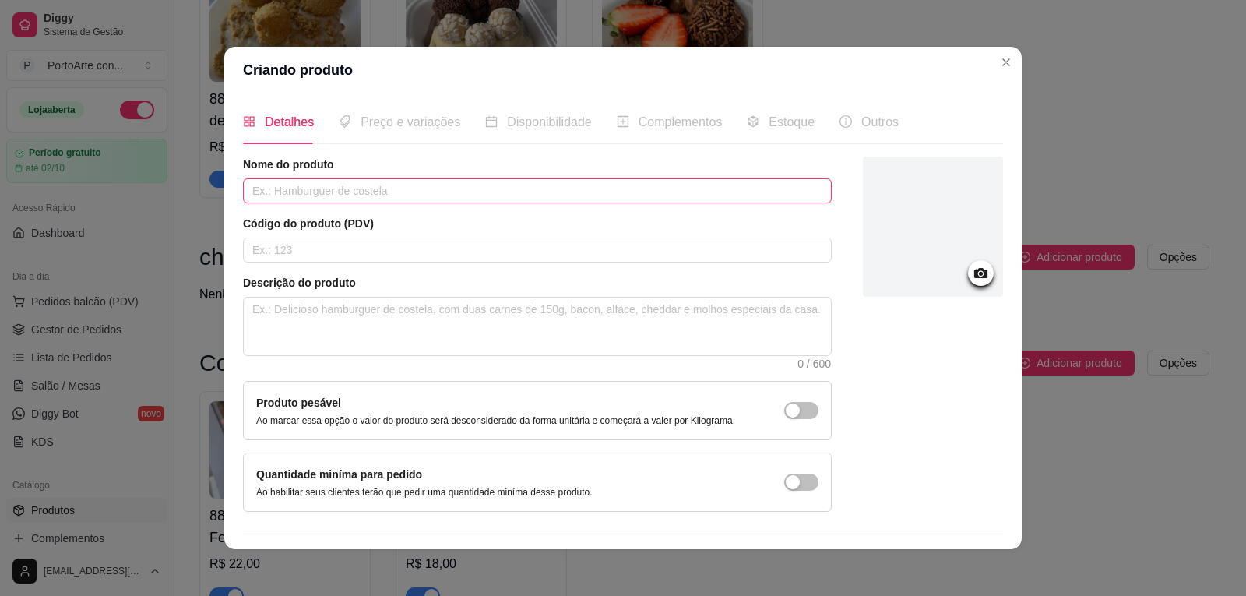
click at [395, 183] on input "text" at bounding box center [537, 190] width 589 height 25
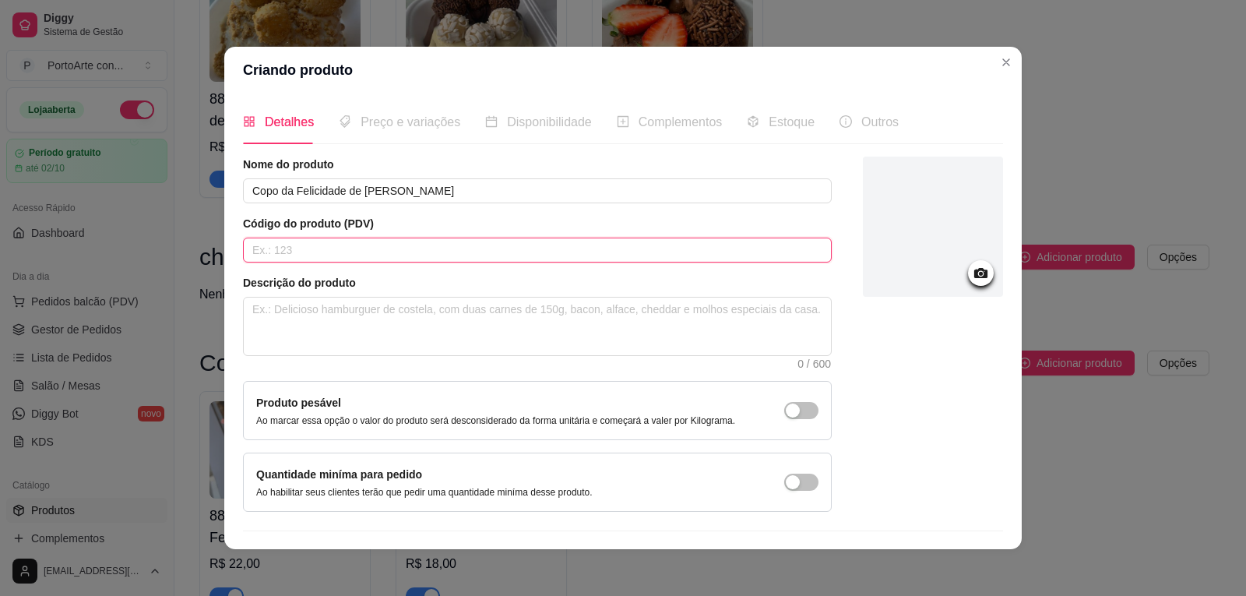
click at [573, 239] on input "text" at bounding box center [537, 250] width 589 height 25
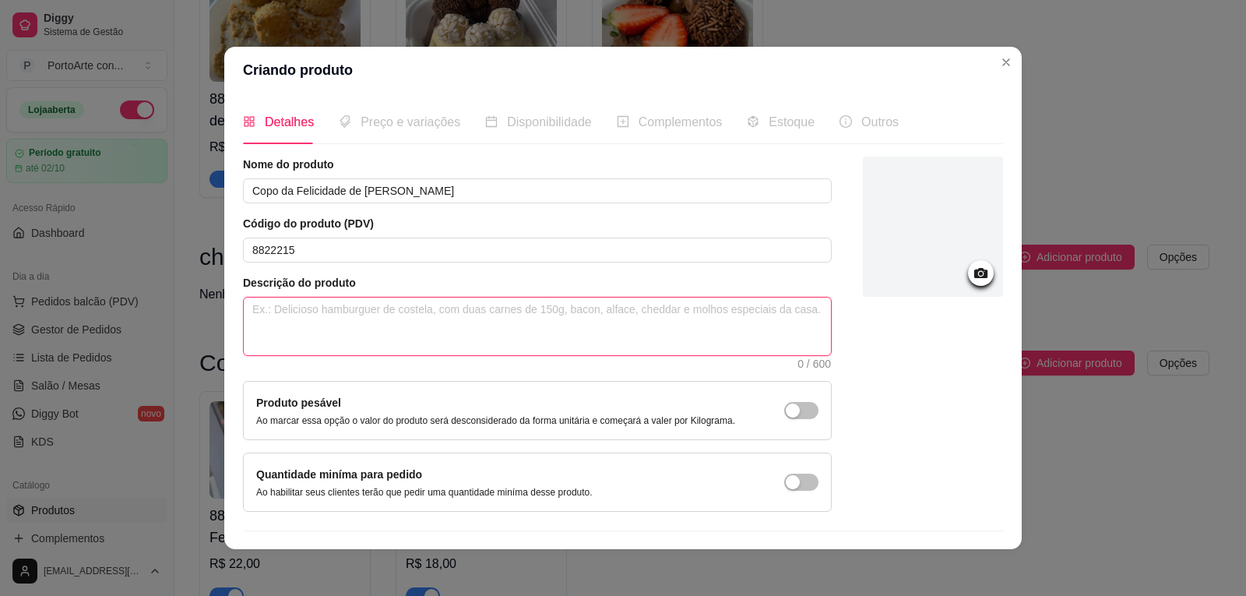
click at [595, 326] on textarea at bounding box center [537, 327] width 587 height 58
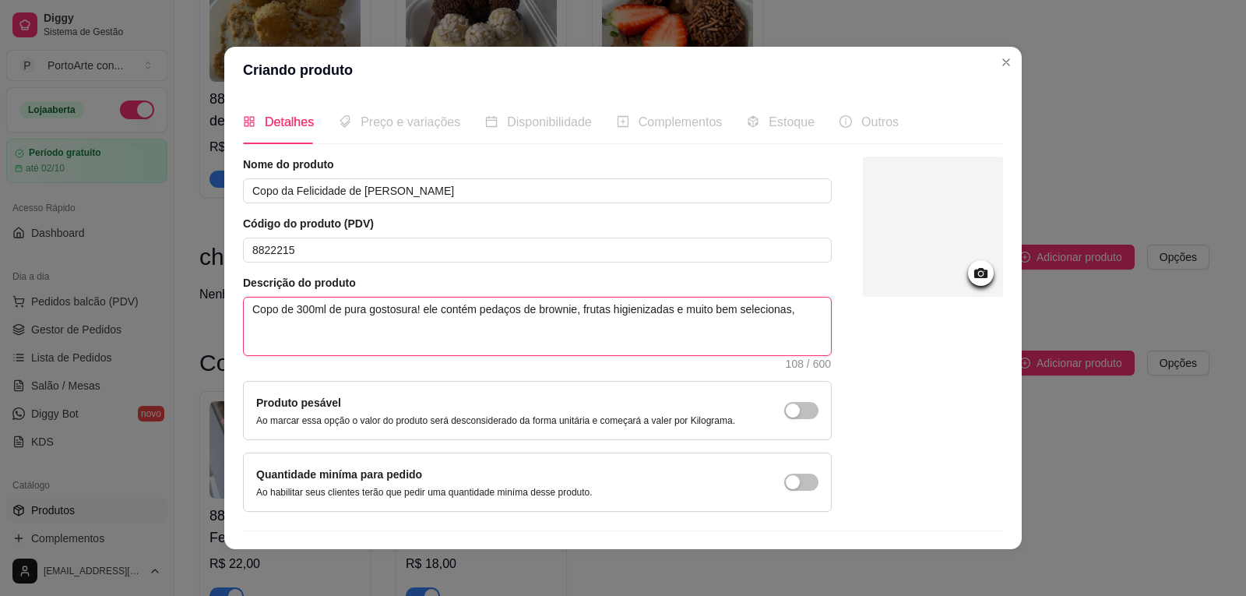
click at [787, 309] on textarea "Copo de 300ml de pura gostosura! ele contém pedaços de brownie, frutas higieniz…" at bounding box center [537, 327] width 587 height 58
click at [793, 308] on textarea "Copo de 300ml de pura gostosura! ele contém pedaços de brownie, frutas higieniz…" at bounding box center [537, 327] width 587 height 58
click at [340, 330] on textarea "Copo de 300ml de pura gostosura! ele contém pedaços de brownie, frutas higieniz…" at bounding box center [537, 327] width 587 height 58
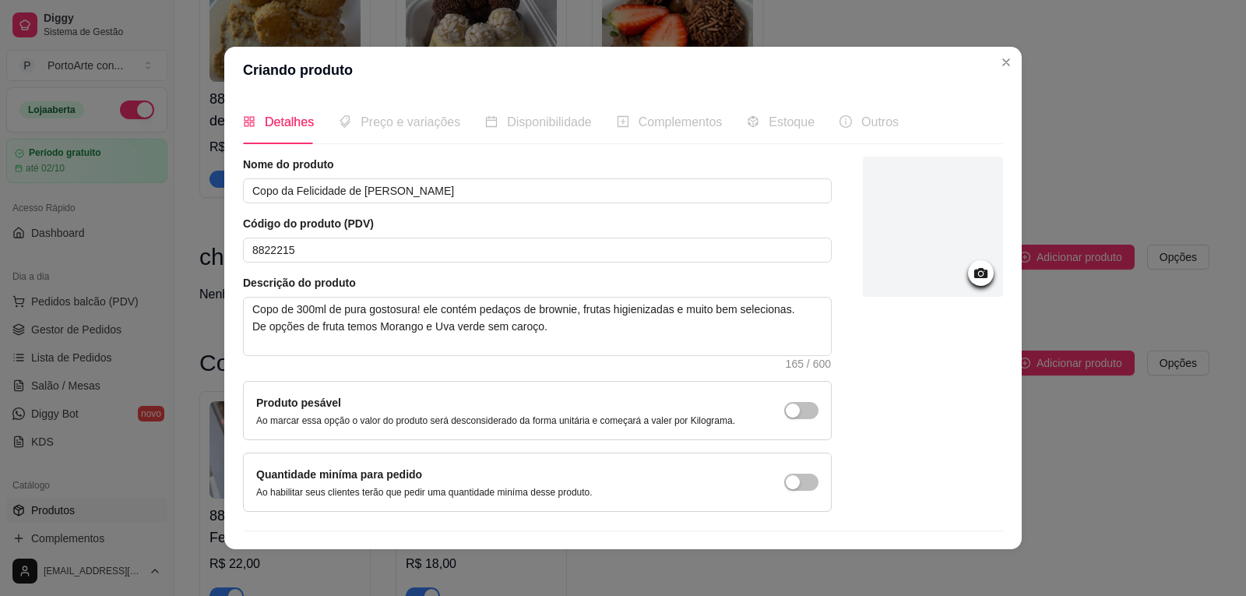
click at [972, 273] on icon at bounding box center [981, 273] width 18 height 18
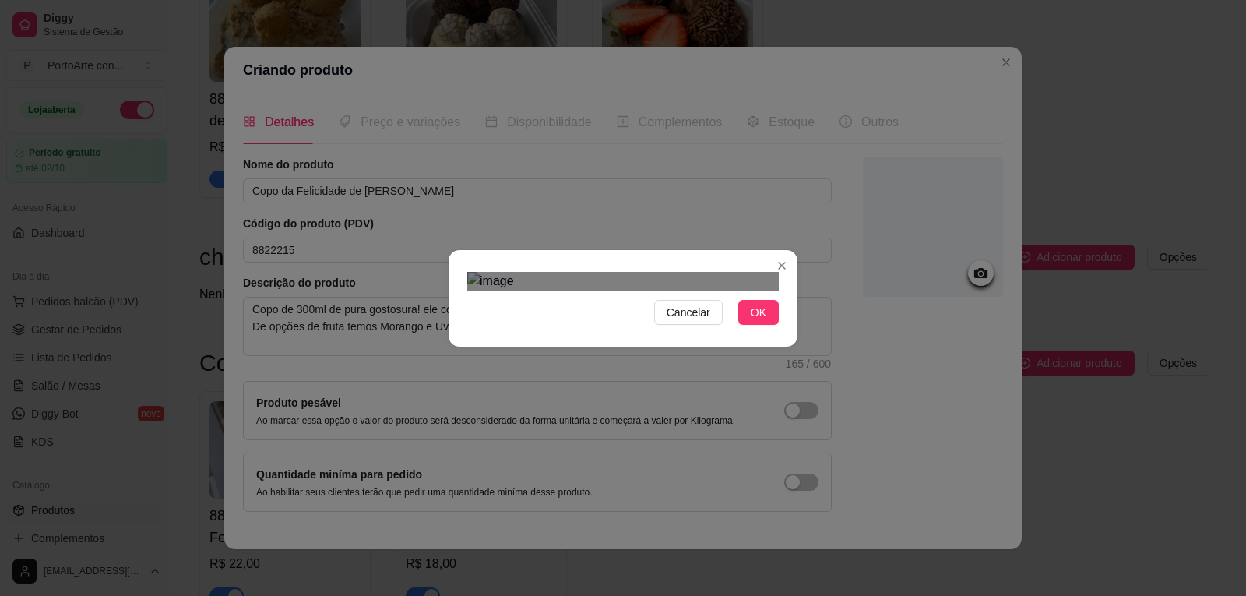
click at [824, 539] on div "Cancelar OK" at bounding box center [623, 298] width 1246 height 596
click at [748, 409] on div "Use the arrow keys to move the crop selection area" at bounding box center [631, 514] width 296 height 296
click at [752, 436] on div "Use the arrow keys to move the crop selection area" at bounding box center [631, 498] width 296 height 296
click at [755, 446] on div "Use the arrow keys to move the crop selection area" at bounding box center [631, 502] width 296 height 296
click at [775, 325] on button "OK" at bounding box center [758, 312] width 41 height 25
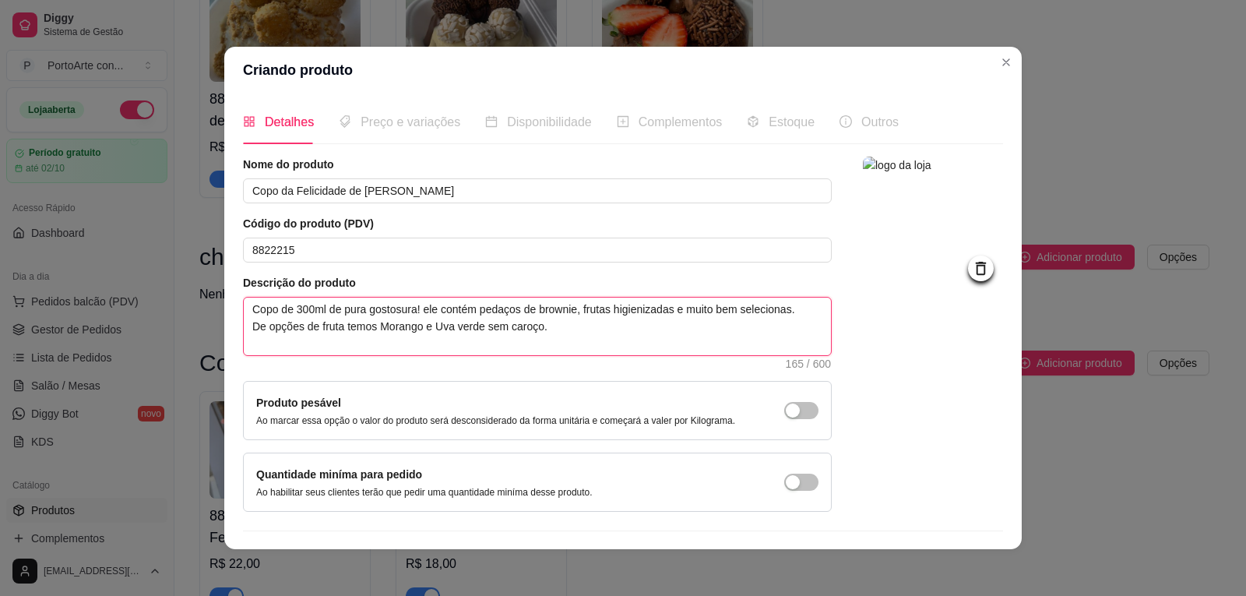
click at [540, 325] on textarea "Copo de 300ml de pura gostosura! ele contém pedaços de brownie, frutas higieniz…" at bounding box center [537, 327] width 587 height 58
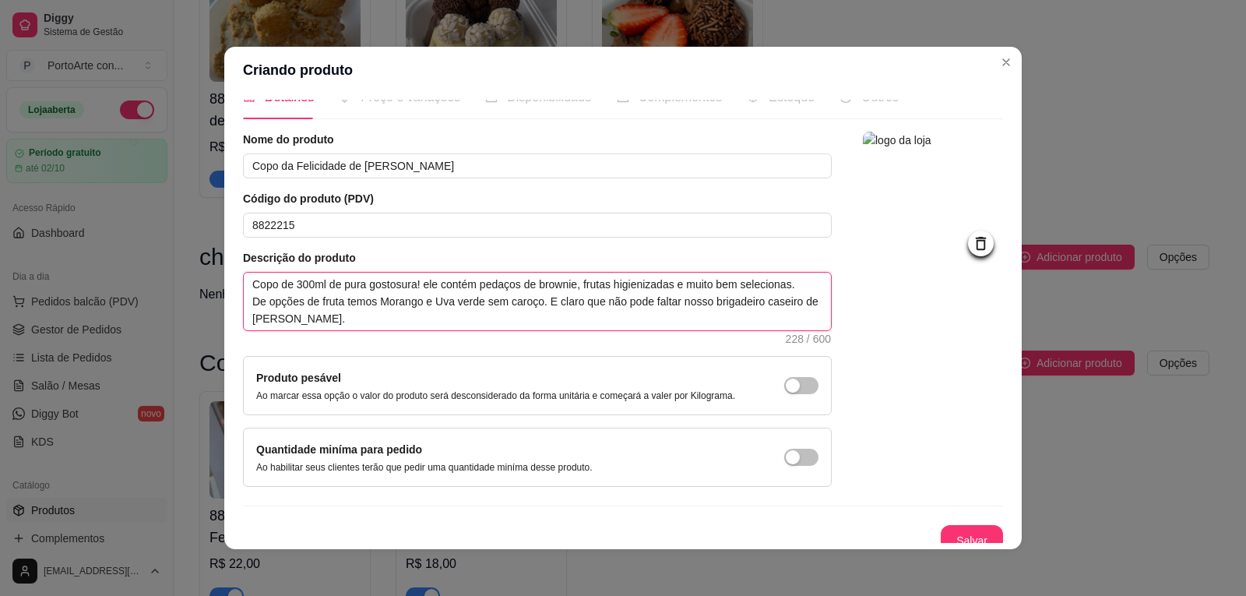
scroll to position [38, 0]
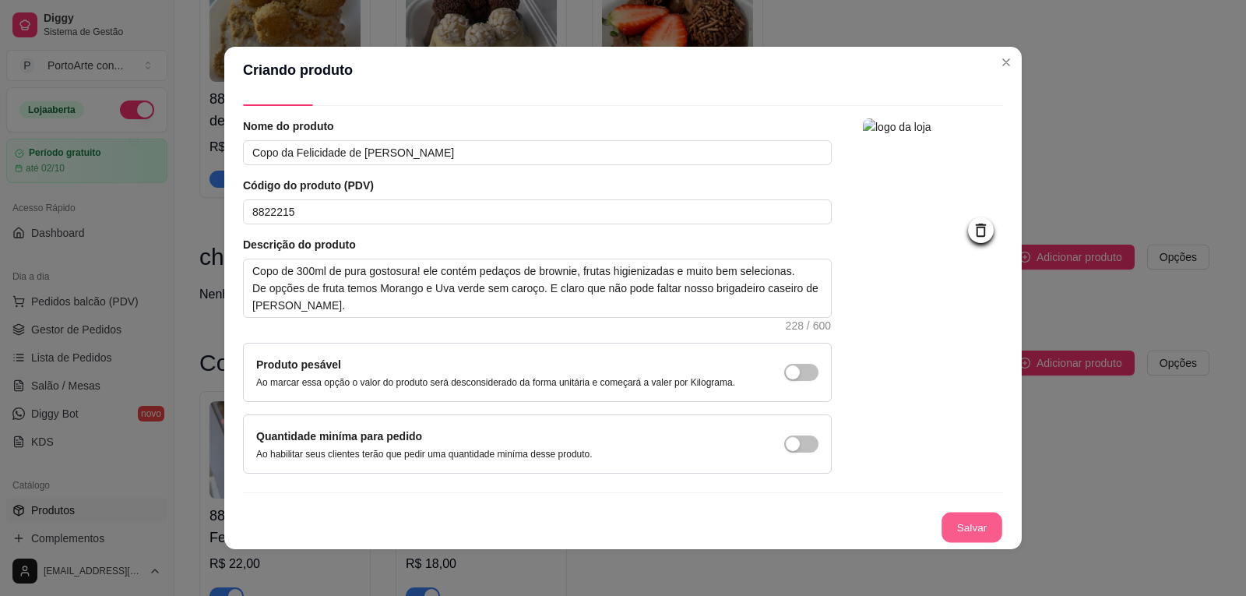
click at [970, 527] on button "Salvar" at bounding box center [972, 527] width 61 height 30
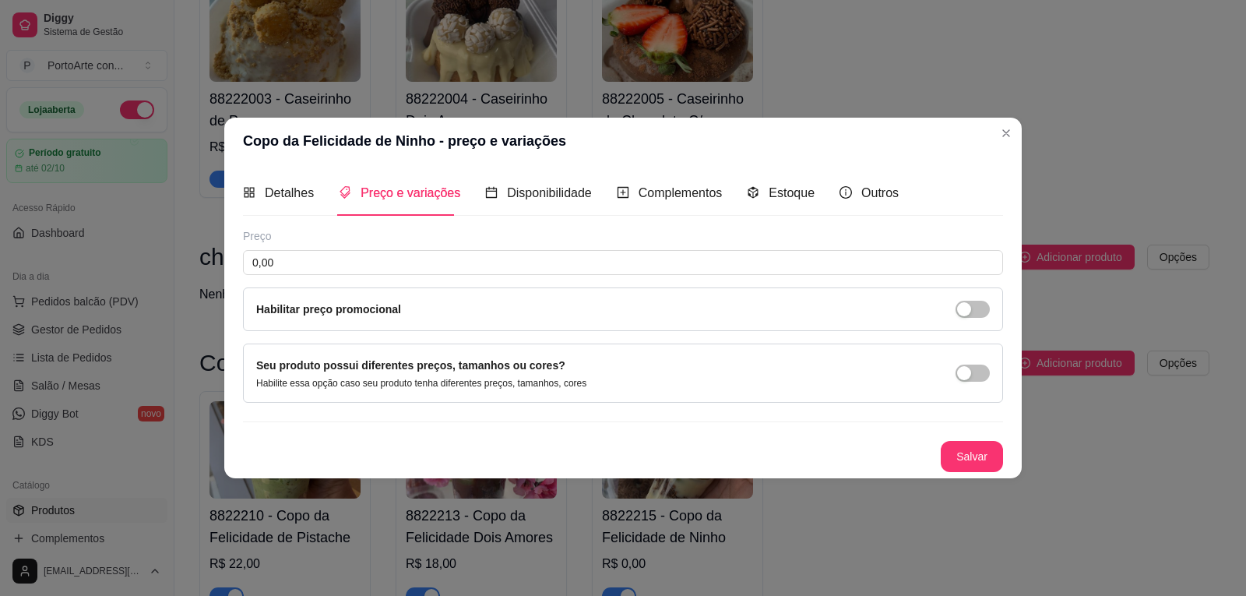
scroll to position [0, 0]
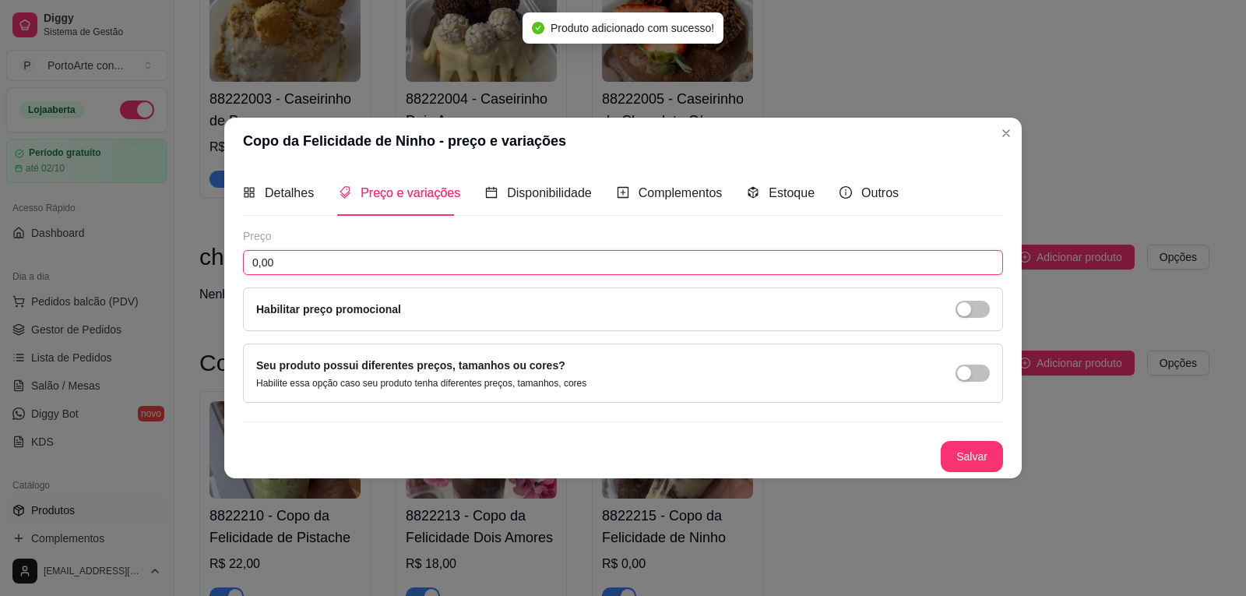
click at [459, 270] on input "0,00" at bounding box center [623, 262] width 760 height 25
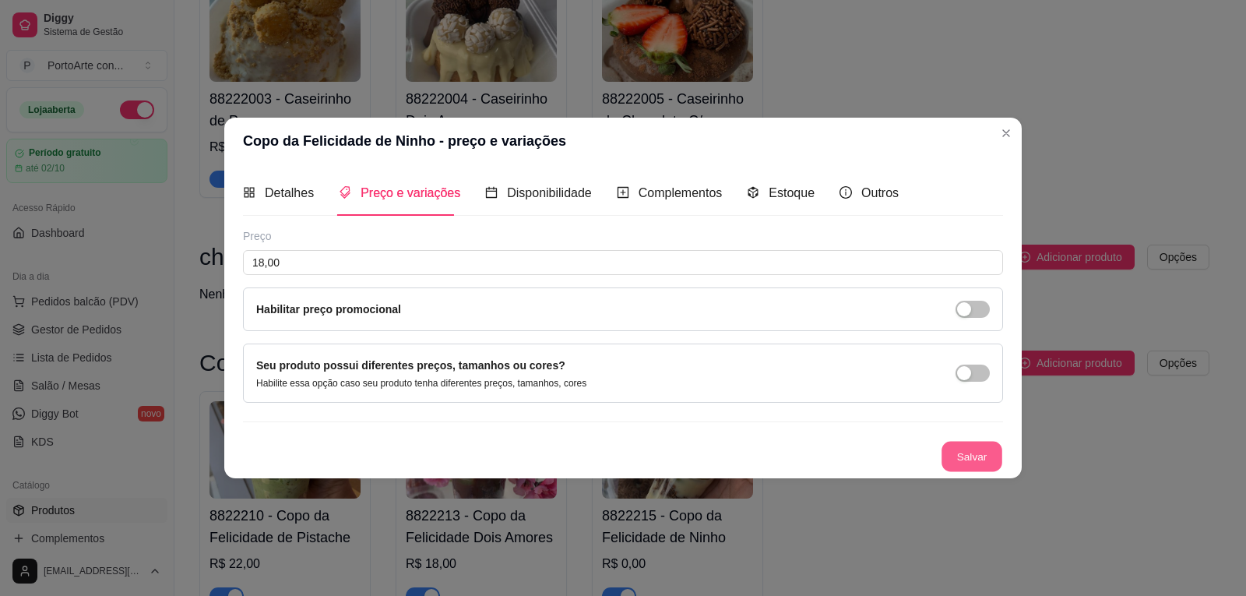
click at [977, 455] on button "Salvar" at bounding box center [972, 456] width 61 height 30
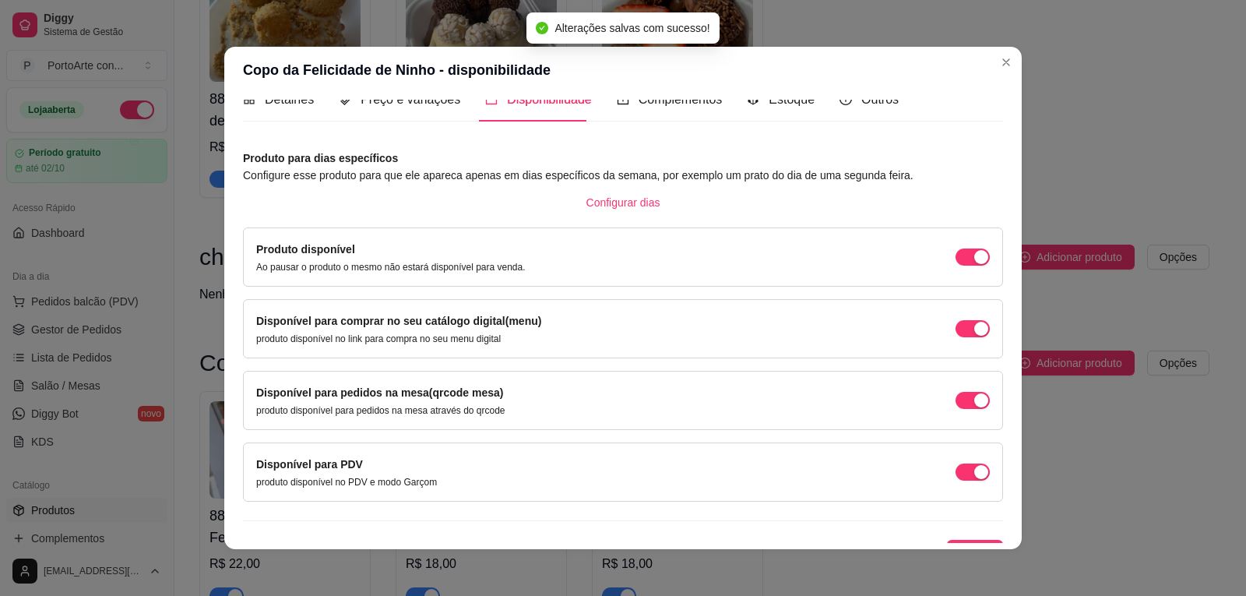
scroll to position [44, 0]
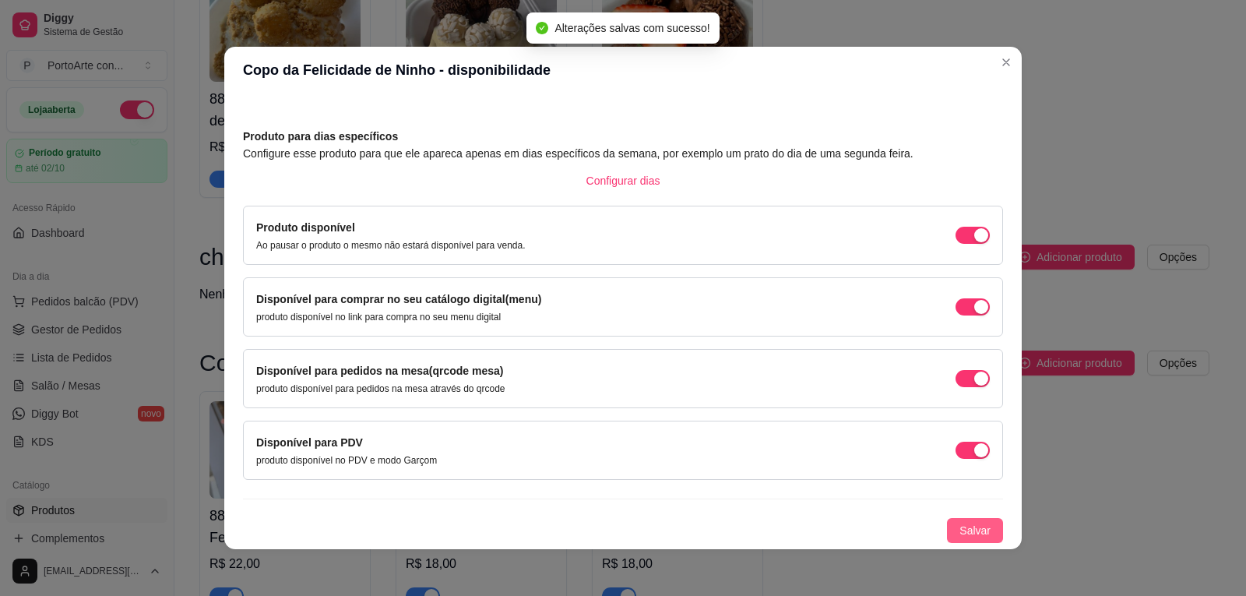
click at [947, 536] on button "Salvar" at bounding box center [975, 530] width 56 height 25
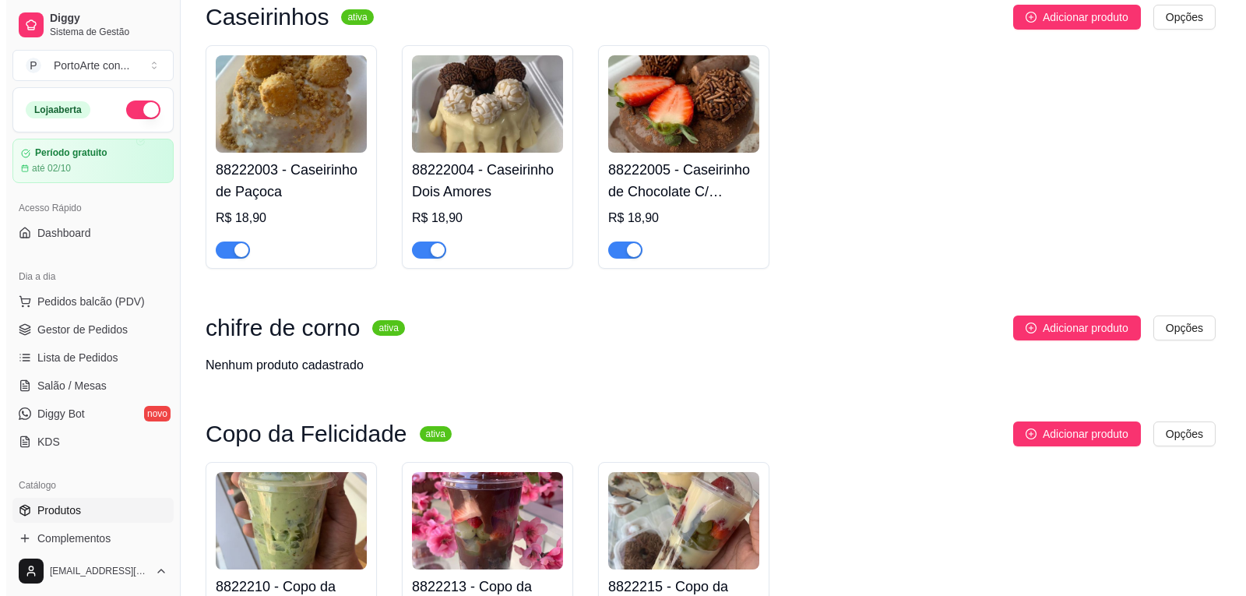
scroll to position [455, 0]
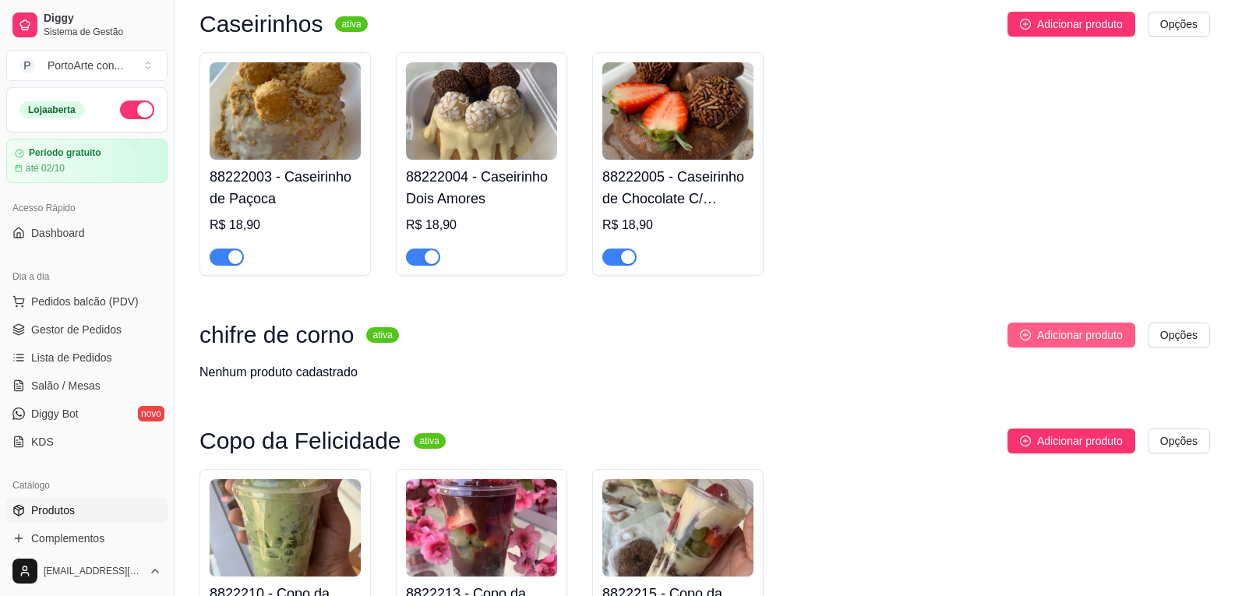
click at [1028, 339] on icon "plus-circle" at bounding box center [1025, 334] width 11 height 11
click at [1014, 343] on button "Adicionar produto" at bounding box center [1071, 334] width 128 height 25
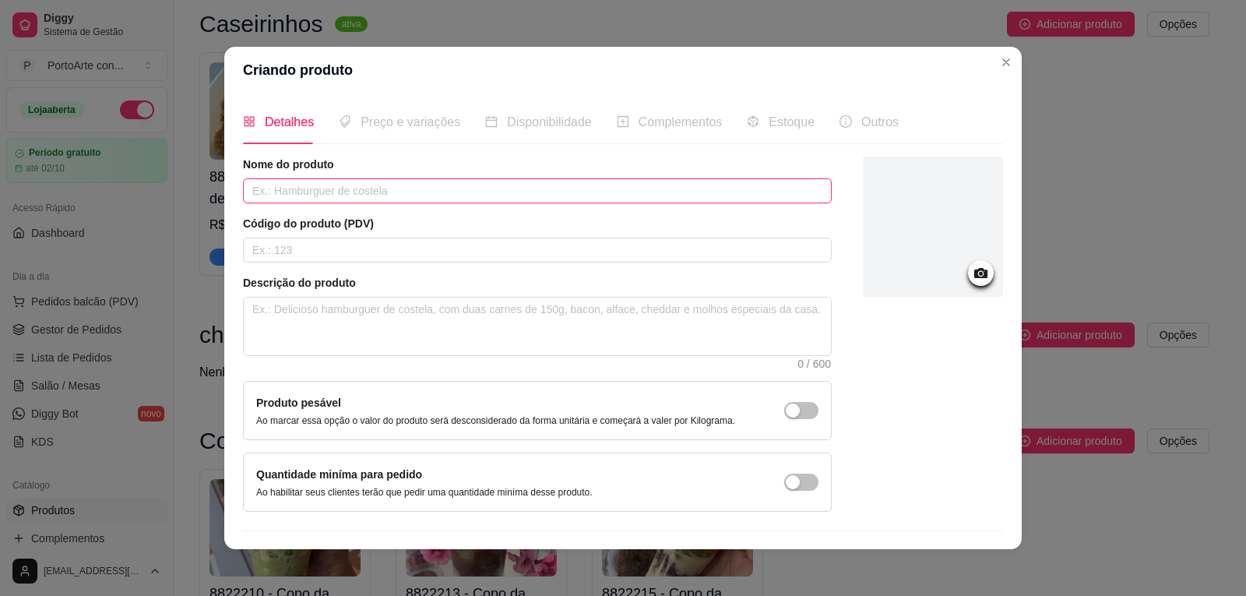
click at [420, 182] on input "text" at bounding box center [537, 190] width 589 height 25
click at [267, 191] on input "Chidre de Corno Brigadeiro" at bounding box center [537, 190] width 589 height 25
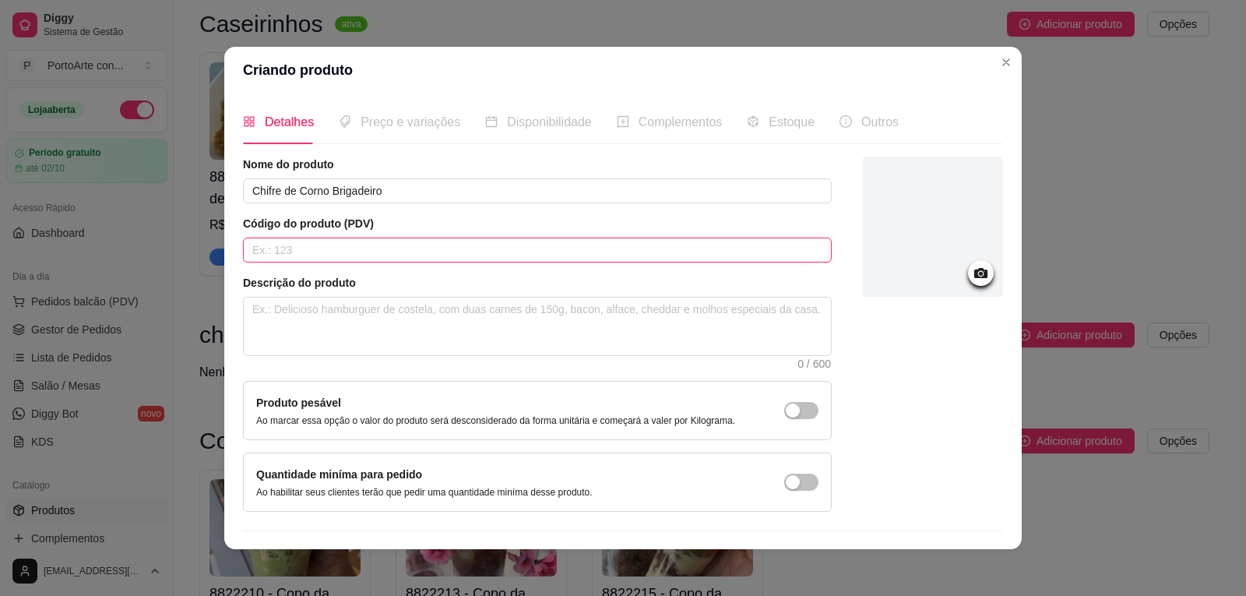
click at [408, 246] on input "text" at bounding box center [537, 250] width 589 height 25
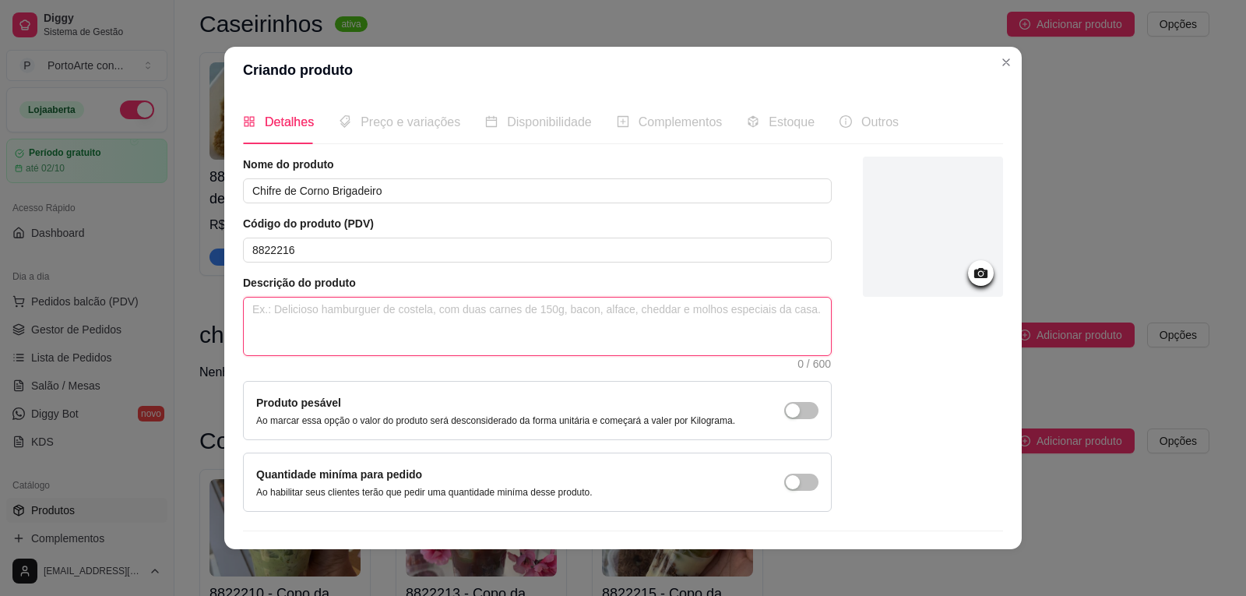
click at [372, 333] on textarea at bounding box center [537, 327] width 587 height 58
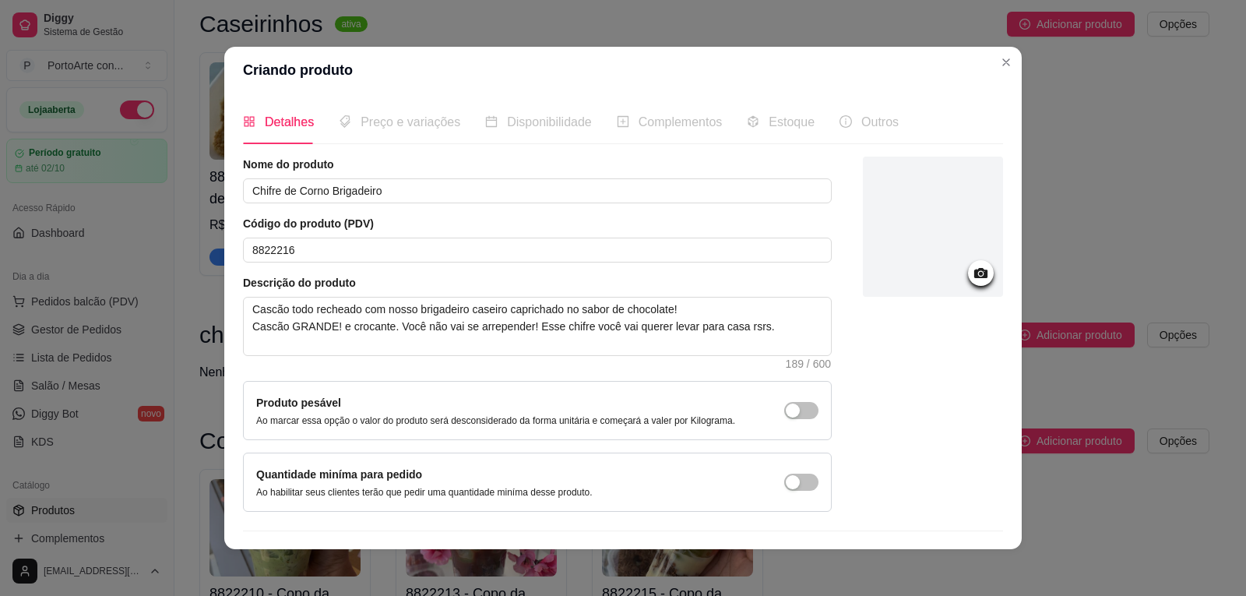
click at [972, 268] on icon at bounding box center [981, 273] width 18 height 18
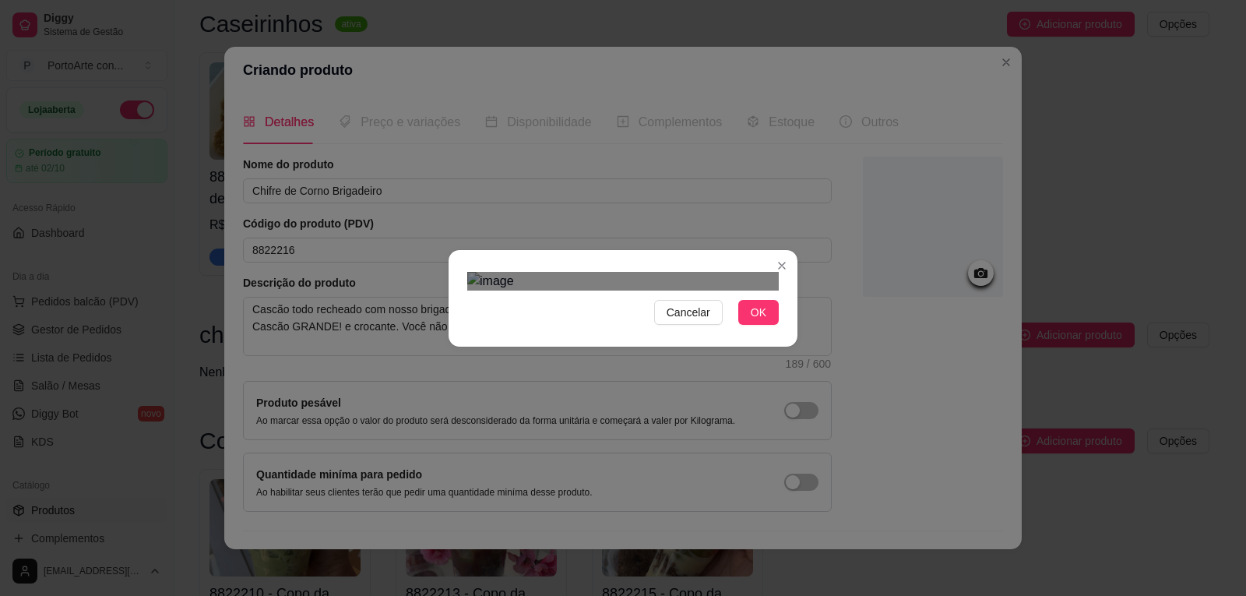
click at [770, 291] on img at bounding box center [623, 281] width 312 height 19
click at [699, 321] on span "Cancelar" at bounding box center [689, 312] width 44 height 17
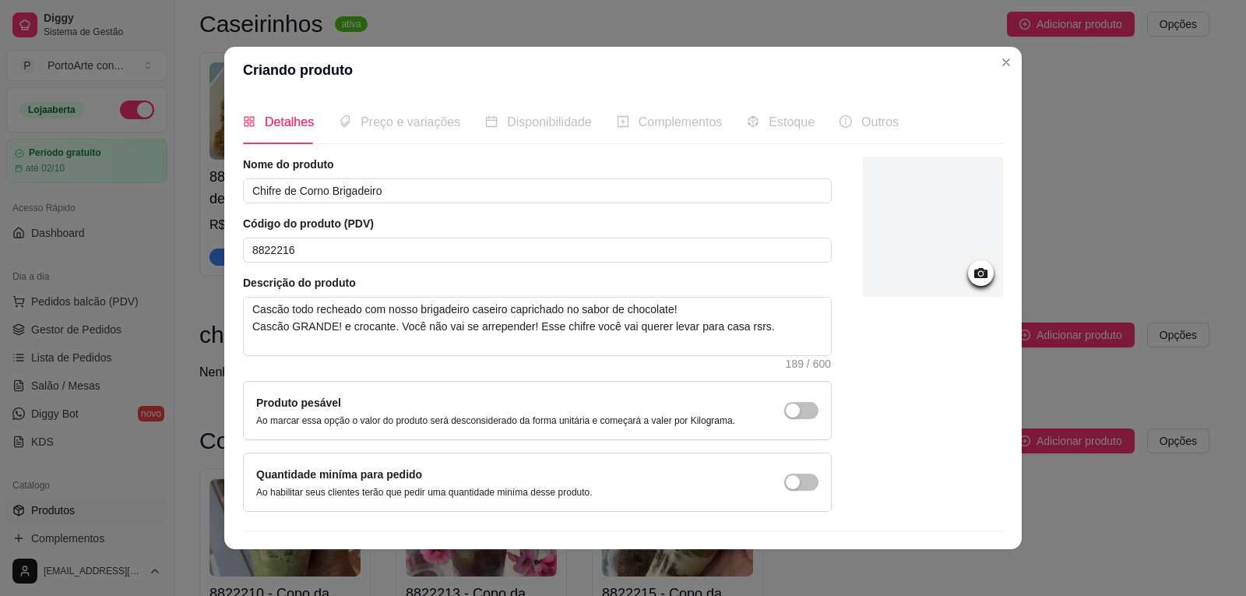
click at [968, 283] on div at bounding box center [981, 273] width 26 height 26
click at [972, 274] on icon at bounding box center [981, 273] width 18 height 18
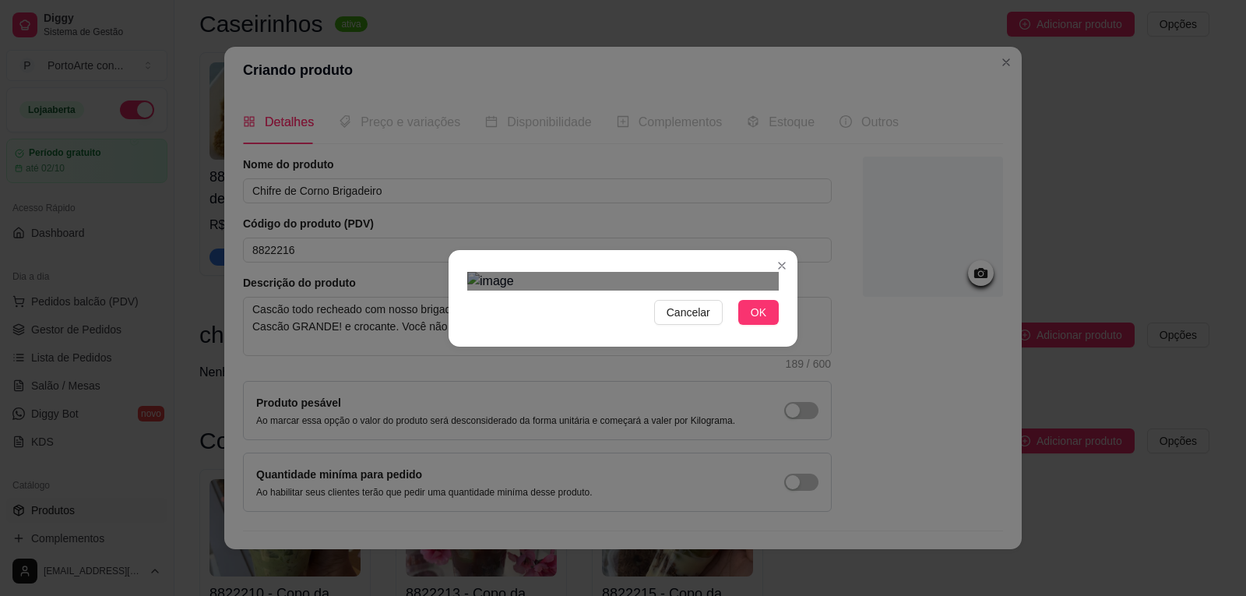
click at [629, 355] on div "Use the arrow keys to move the crop selection area" at bounding box center [621, 495] width 280 height 280
click at [759, 325] on button "OK" at bounding box center [758, 312] width 41 height 25
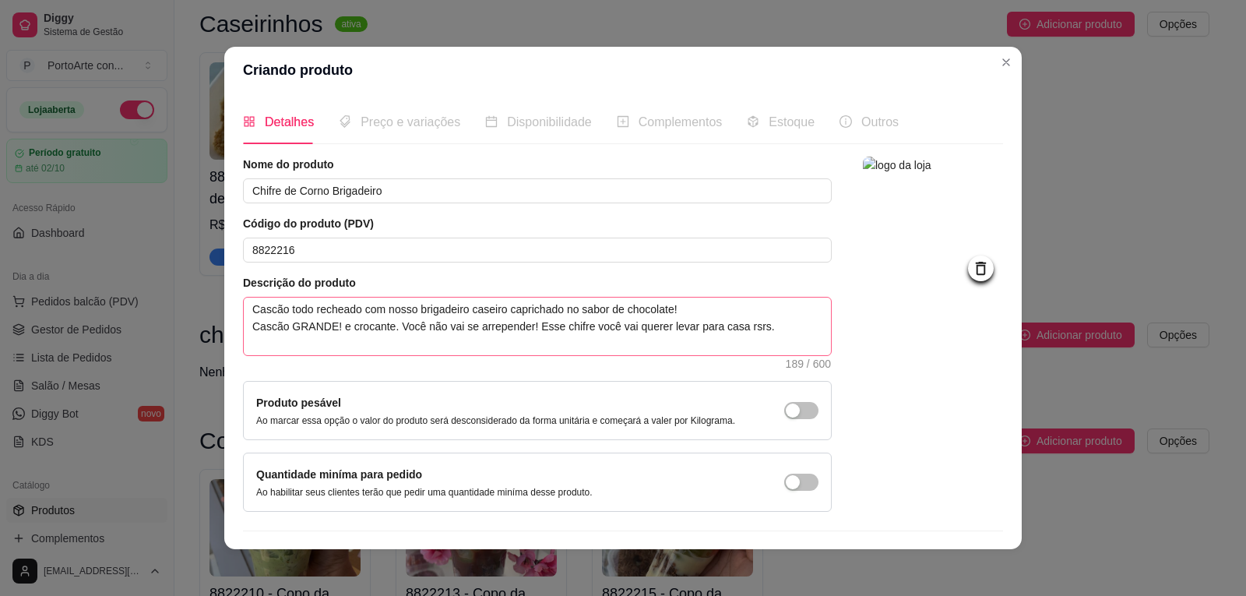
scroll to position [38, 0]
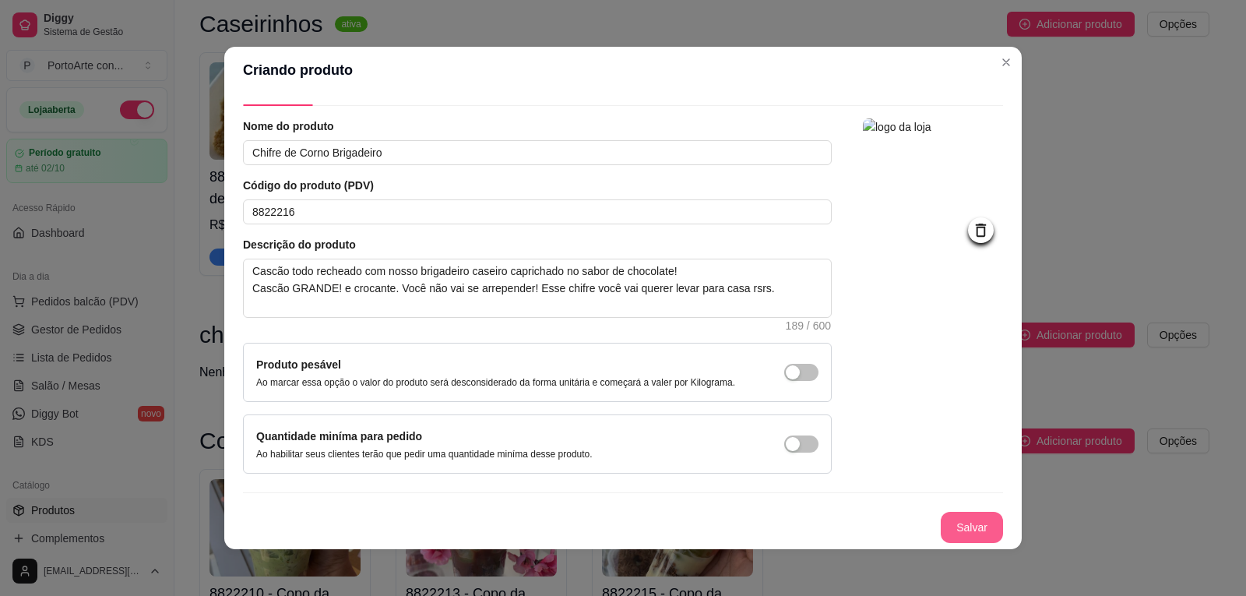
click at [941, 530] on button "Salvar" at bounding box center [972, 527] width 62 height 31
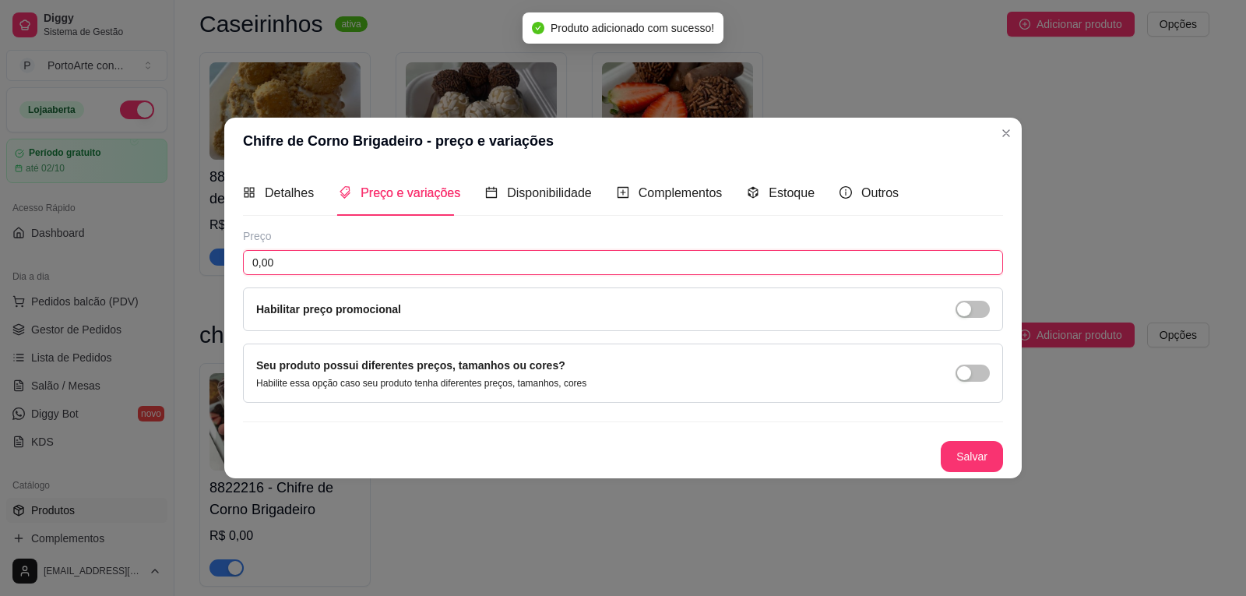
click at [387, 266] on input "0,00" at bounding box center [623, 262] width 760 height 25
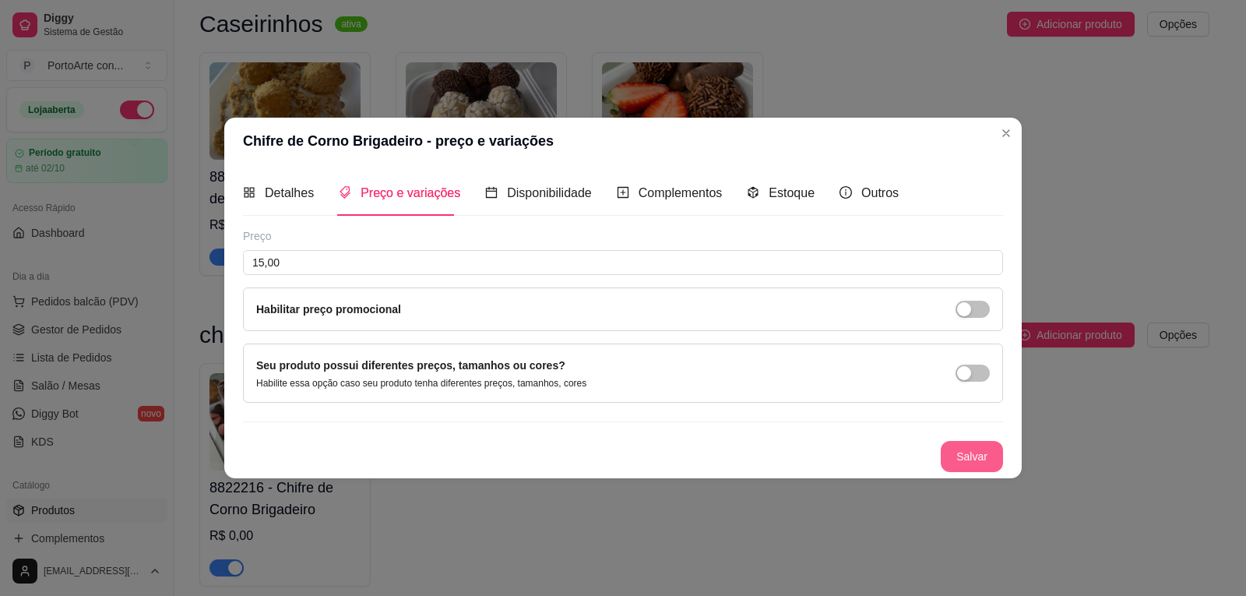
click at [976, 451] on button "Salvar" at bounding box center [972, 456] width 62 height 31
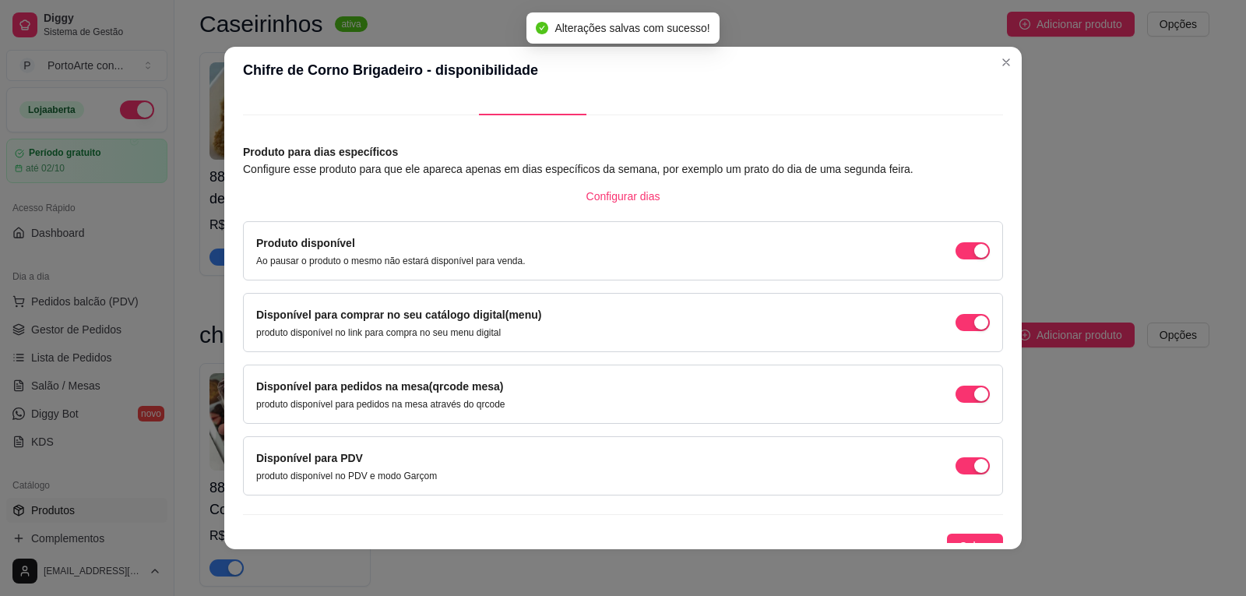
scroll to position [44, 0]
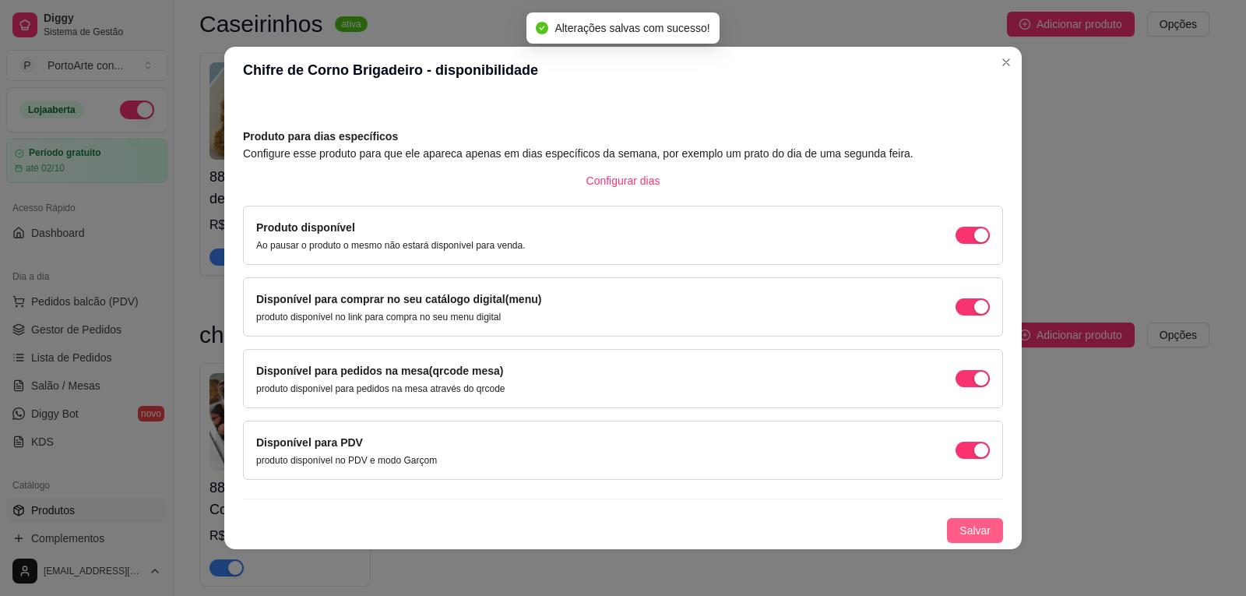
click at [960, 527] on span "Salvar" at bounding box center [975, 530] width 31 height 17
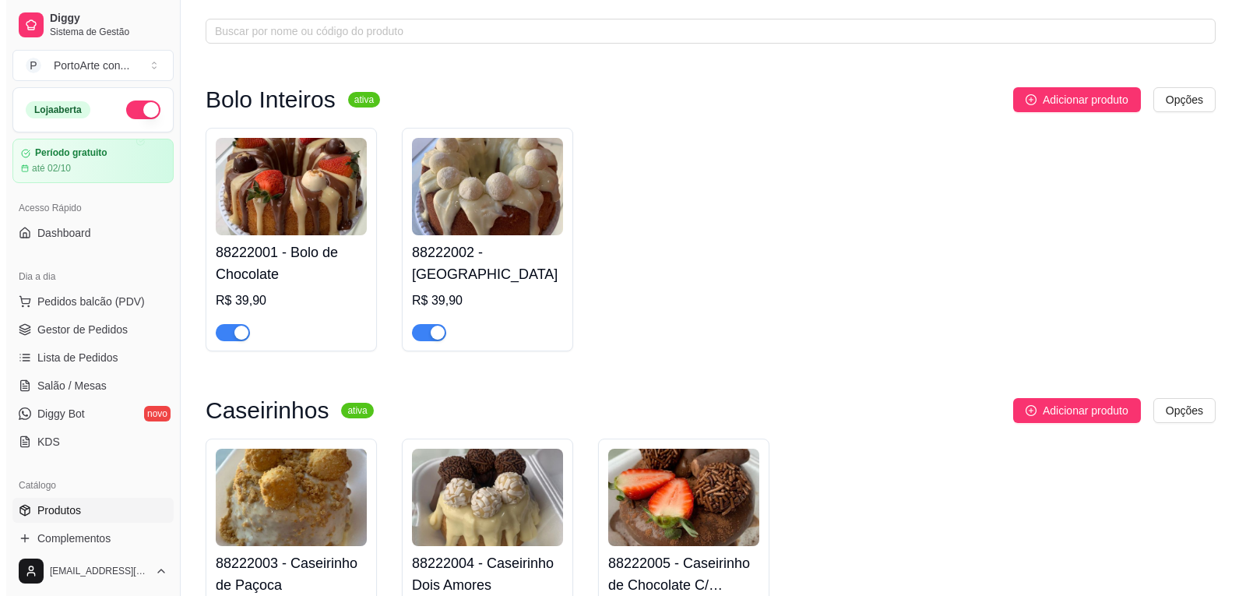
scroll to position [37, 0]
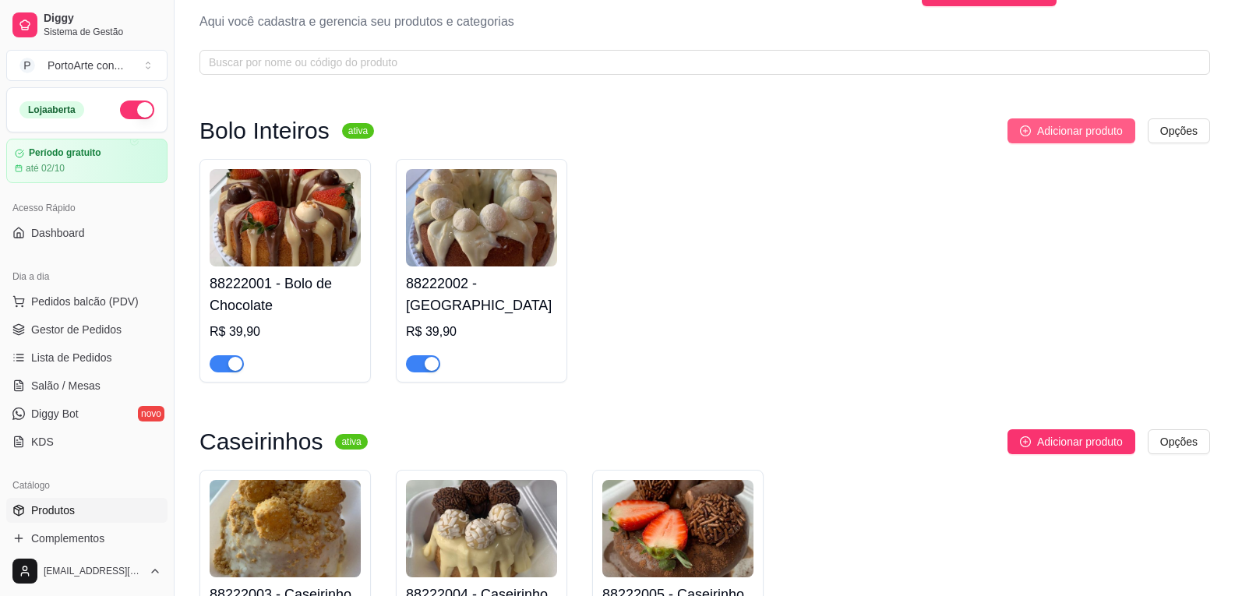
click at [1102, 118] on button "Adicionar produto" at bounding box center [1071, 130] width 128 height 25
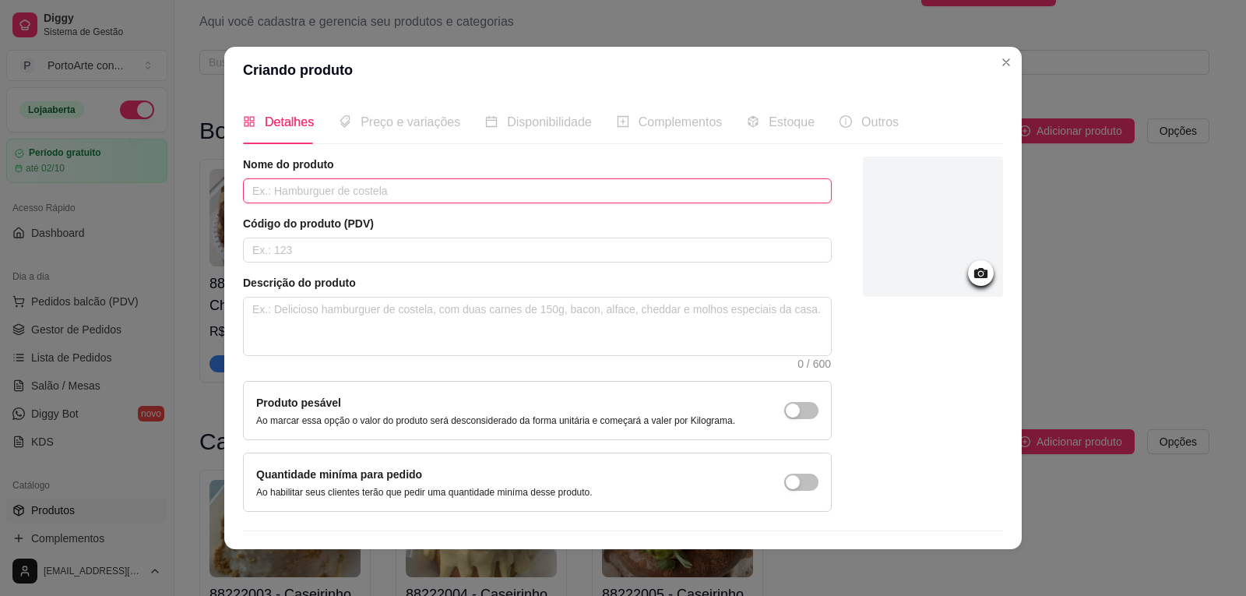
click at [555, 190] on input "text" at bounding box center [537, 190] width 589 height 25
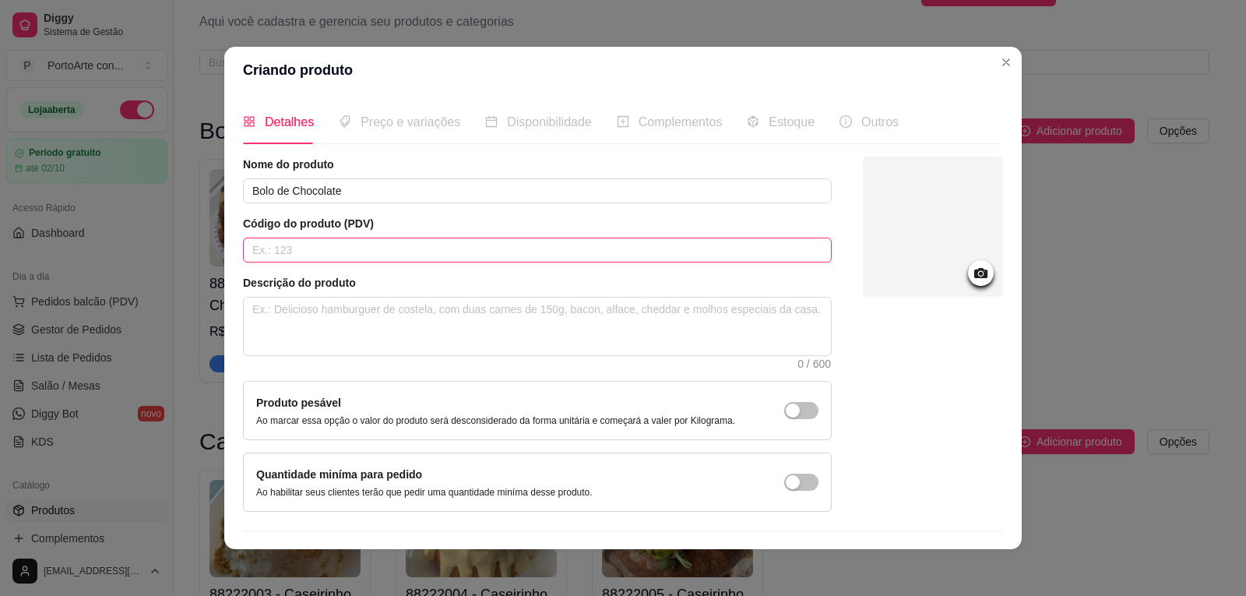
click at [491, 245] on input "text" at bounding box center [537, 250] width 589 height 25
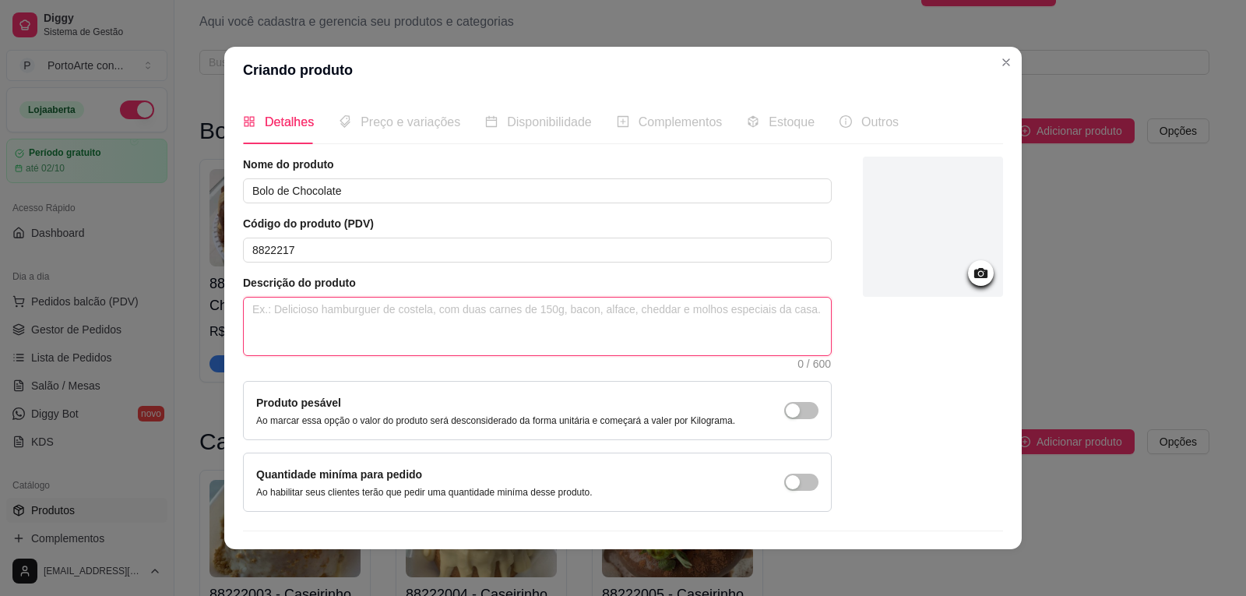
click at [548, 317] on textarea at bounding box center [537, 327] width 587 height 58
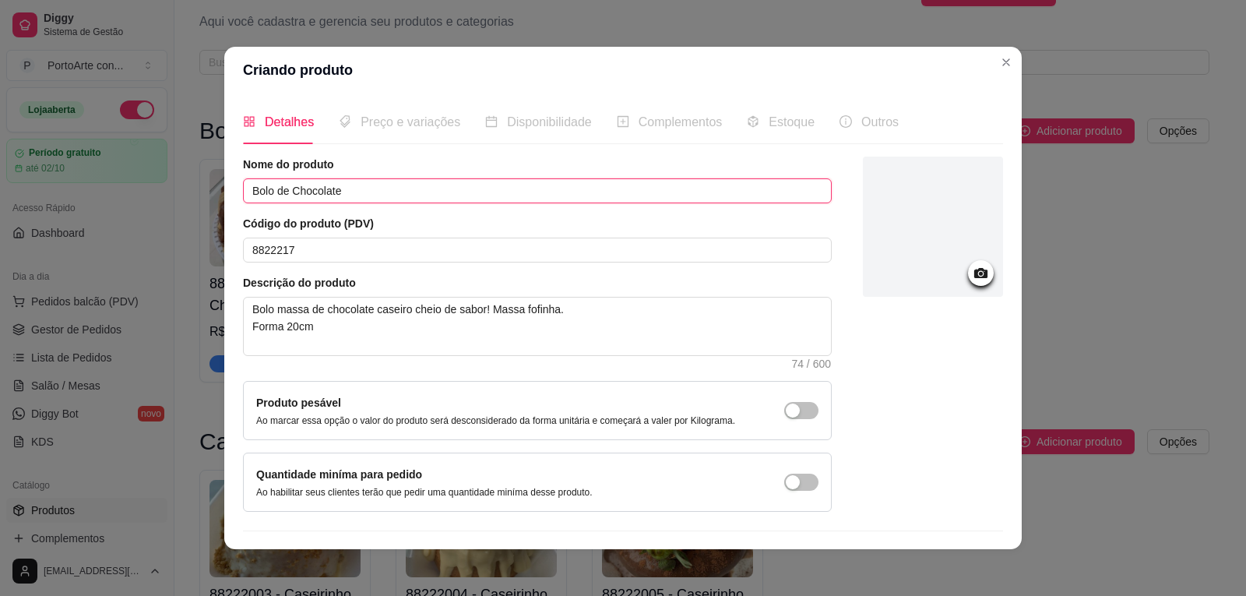
click at [339, 189] on input "Bolo de Chocolate" at bounding box center [537, 190] width 589 height 25
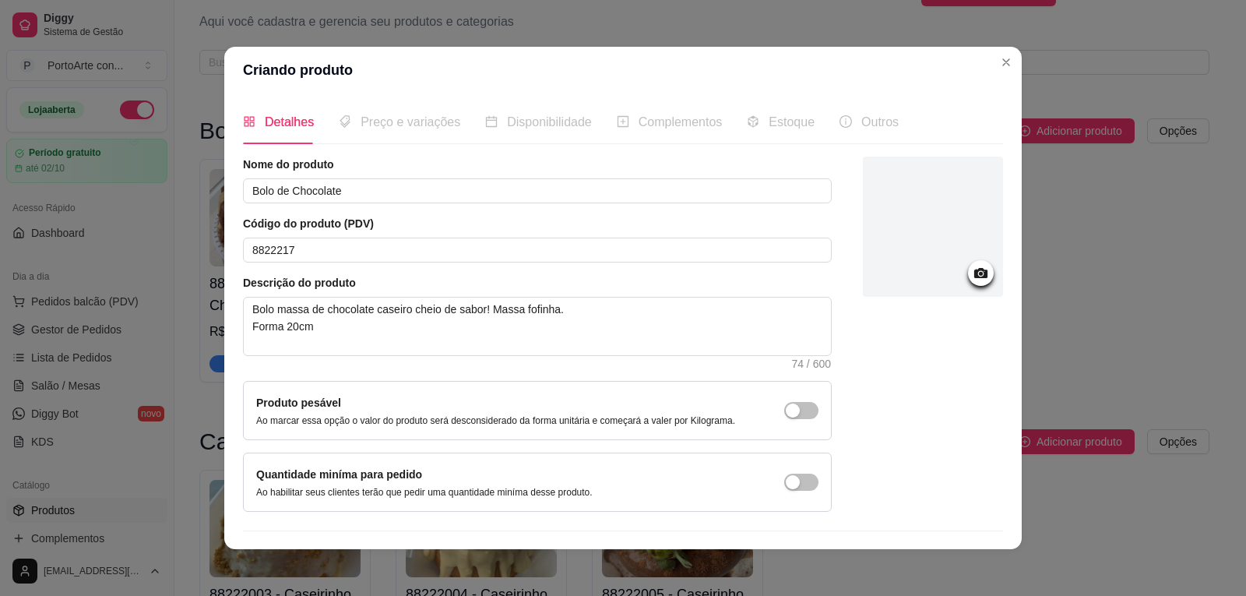
click at [953, 283] on div at bounding box center [933, 227] width 140 height 140
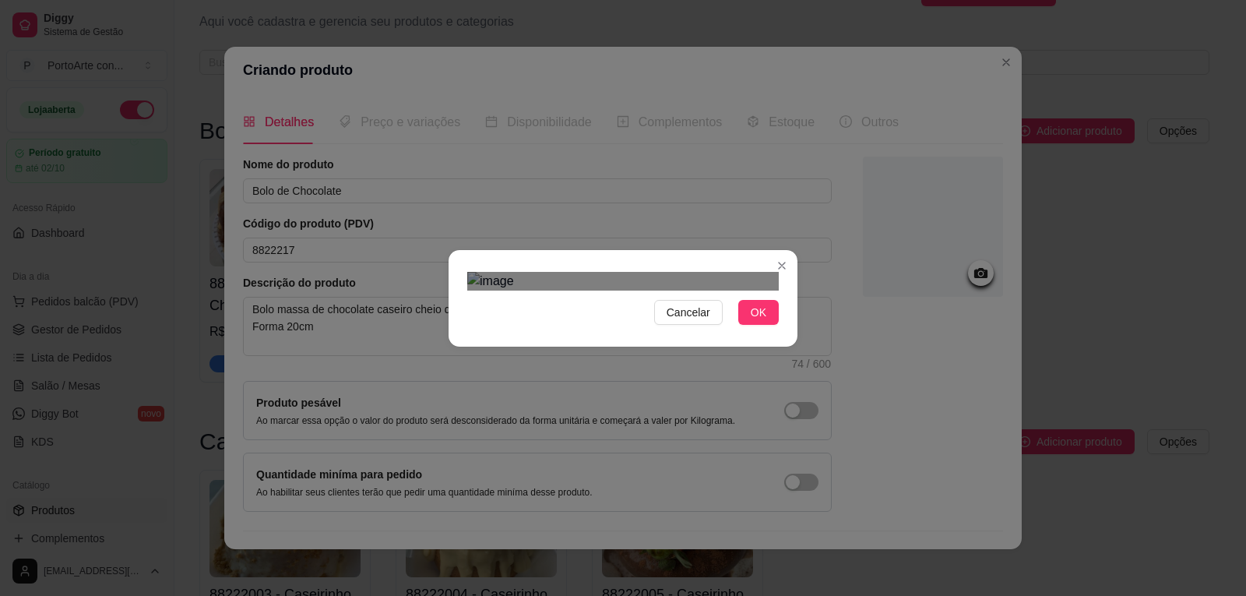
click at [791, 331] on div "Cancelar OK" at bounding box center [623, 298] width 349 height 65
click at [382, 81] on div "Cancelar OK" at bounding box center [623, 298] width 1246 height 596
click at [619, 418] on div "Use the arrow keys to move the crop selection area" at bounding box center [623, 574] width 312 height 312
click at [751, 321] on span "OK" at bounding box center [759, 312] width 16 height 17
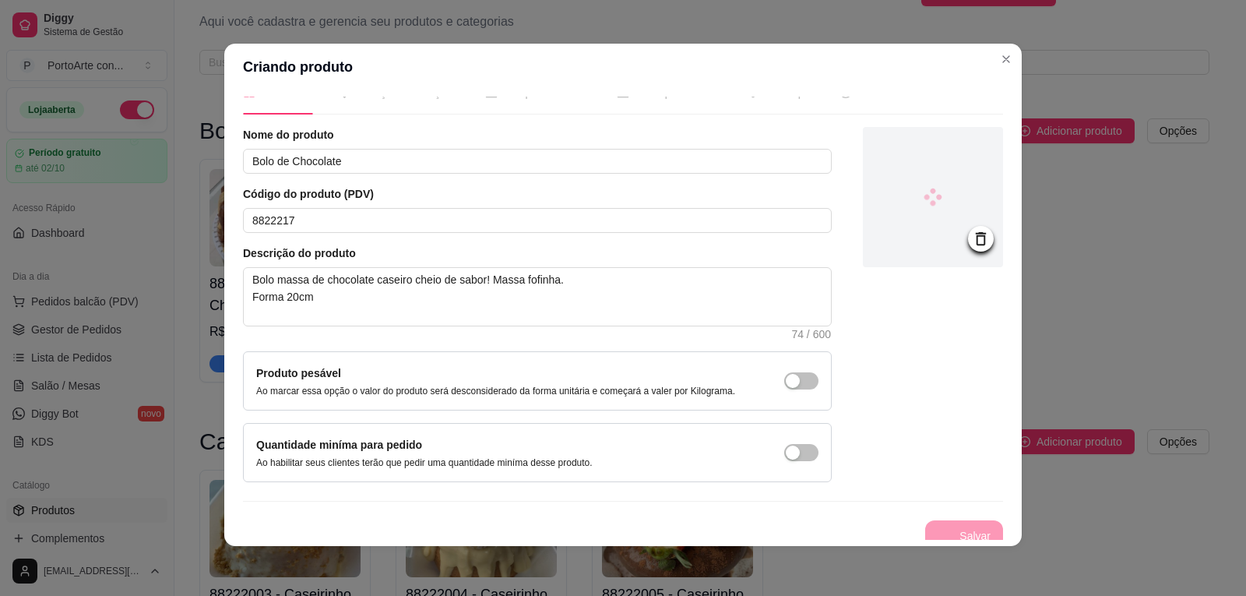
scroll to position [38, 0]
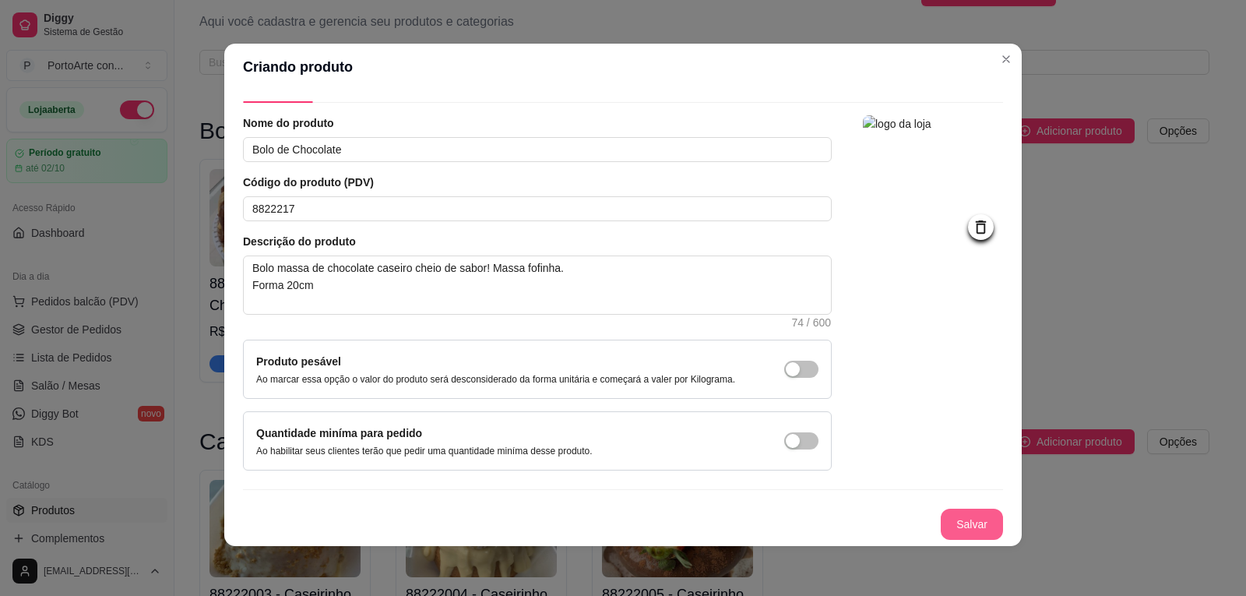
click at [960, 528] on button "Salvar" at bounding box center [972, 524] width 62 height 31
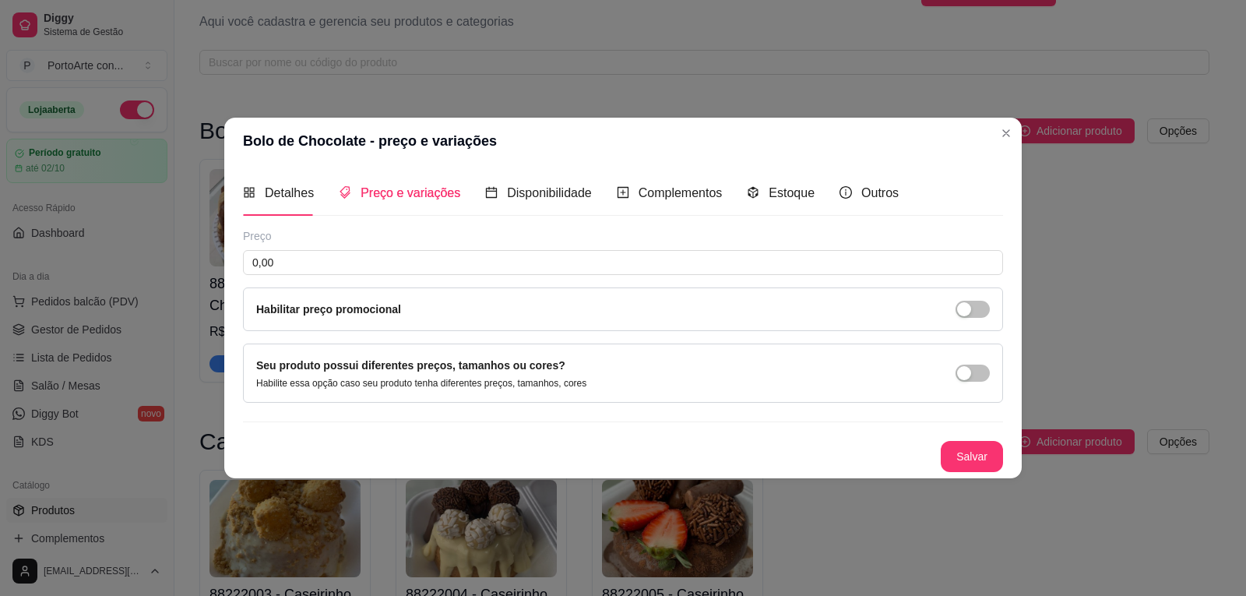
scroll to position [0, 0]
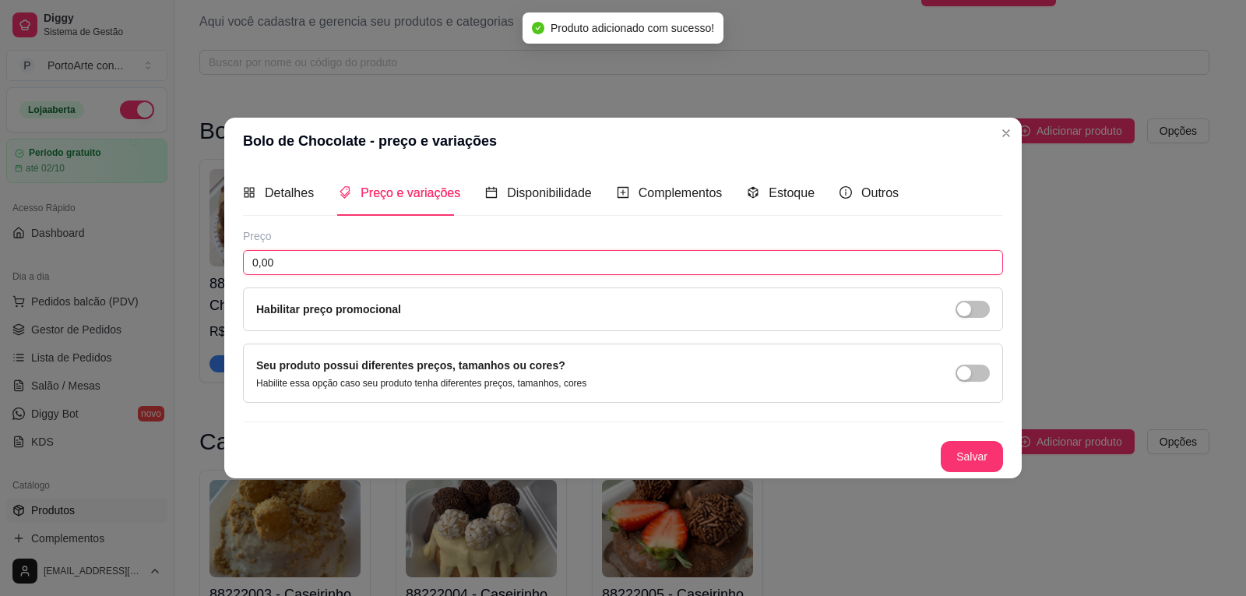
click at [400, 262] on input "0,00" at bounding box center [623, 262] width 760 height 25
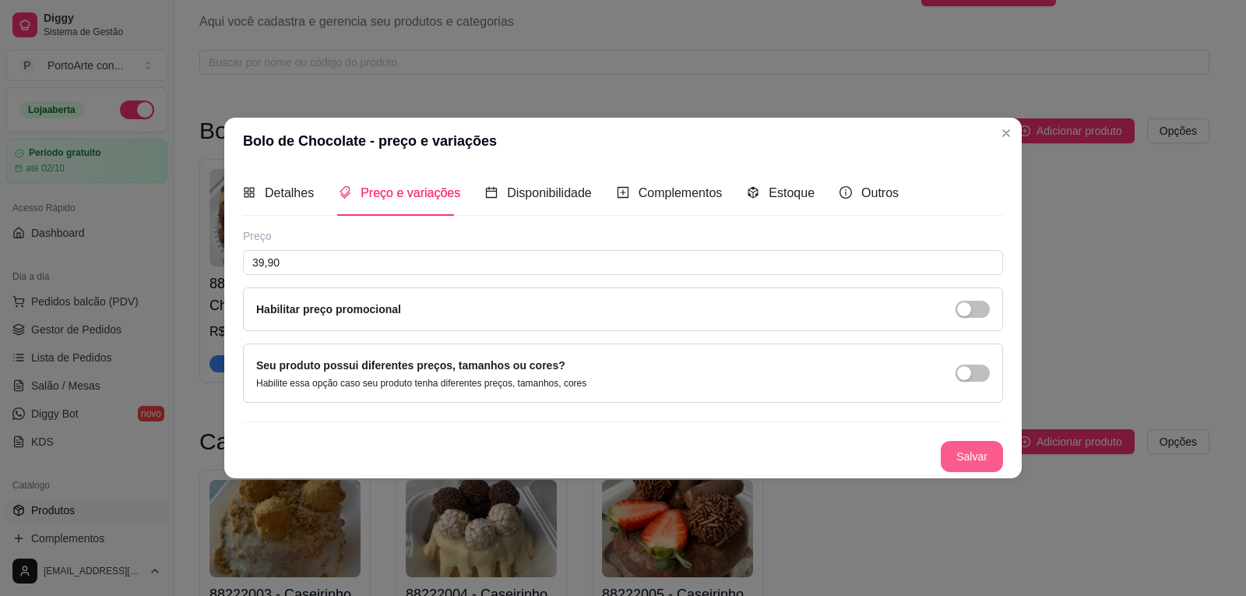
click at [979, 456] on button "Salvar" at bounding box center [972, 456] width 62 height 31
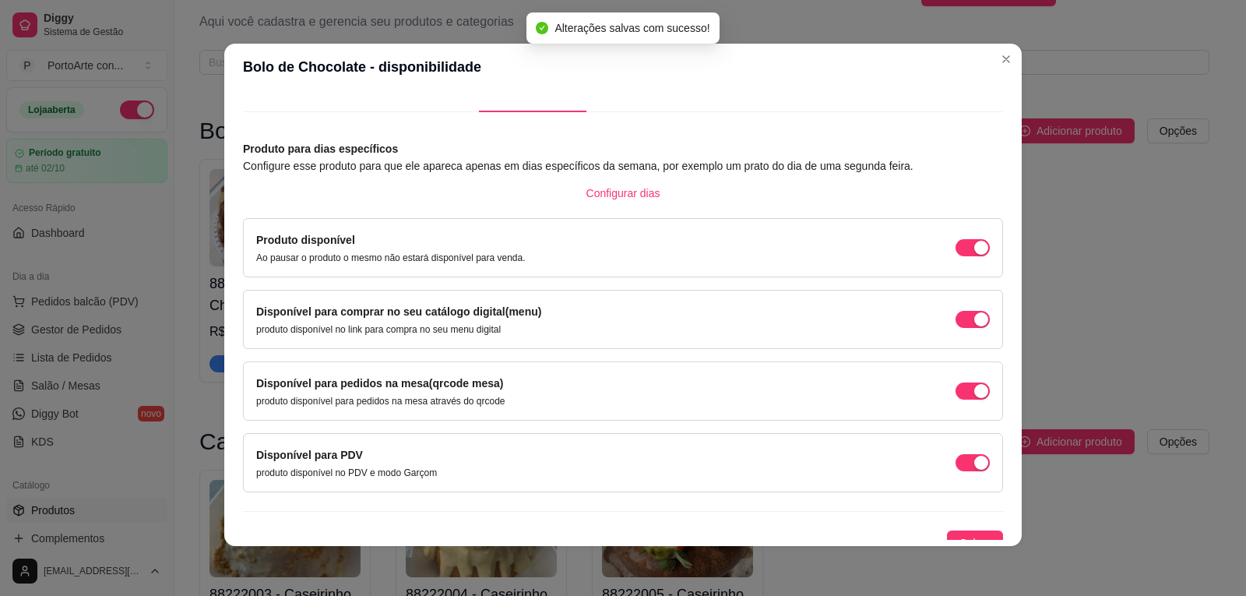
scroll to position [44, 0]
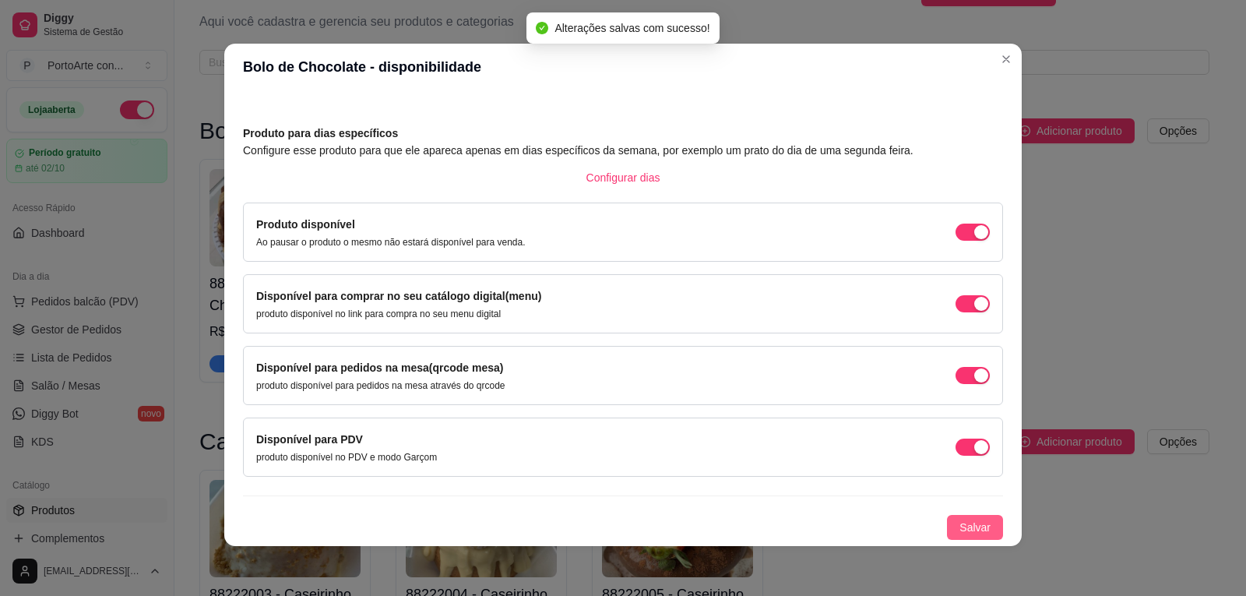
click at [960, 523] on span "Salvar" at bounding box center [975, 527] width 31 height 17
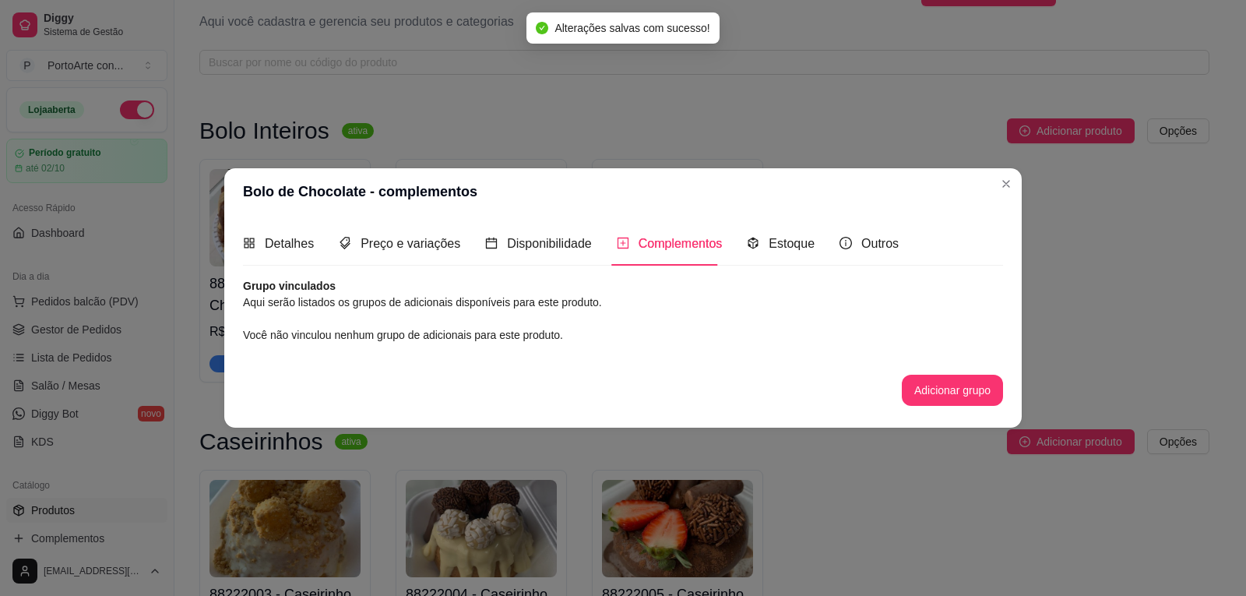
scroll to position [0, 0]
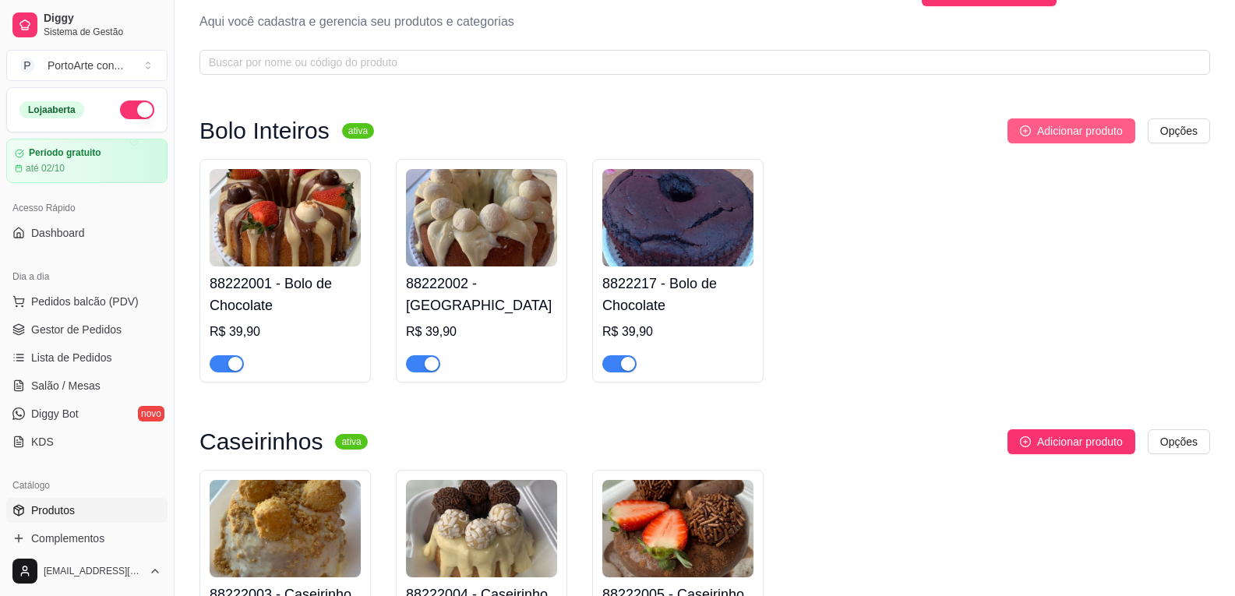
click at [1048, 122] on span "Adicionar produto" at bounding box center [1080, 130] width 86 height 17
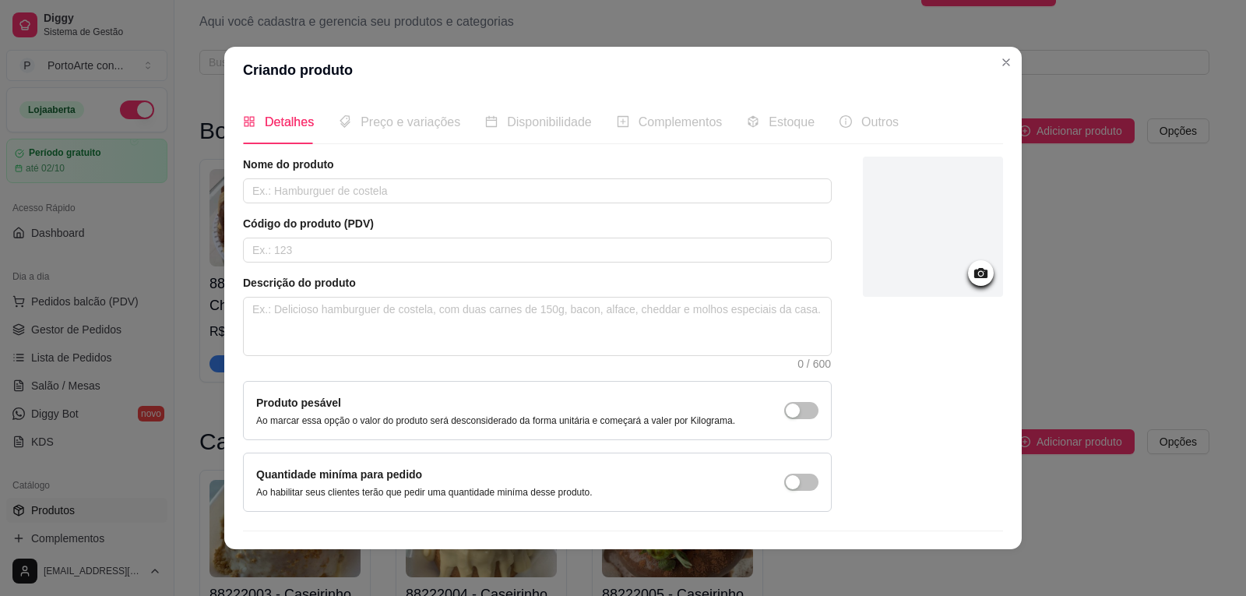
click at [893, 509] on div at bounding box center [933, 334] width 140 height 355
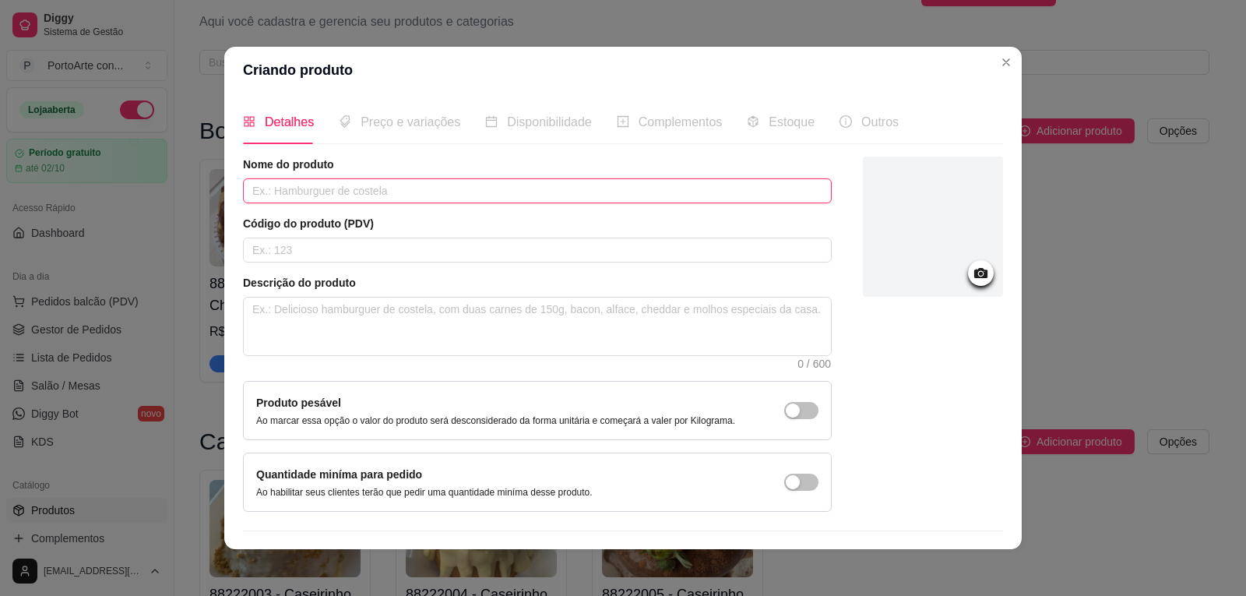
click at [393, 191] on input "text" at bounding box center [537, 190] width 589 height 25
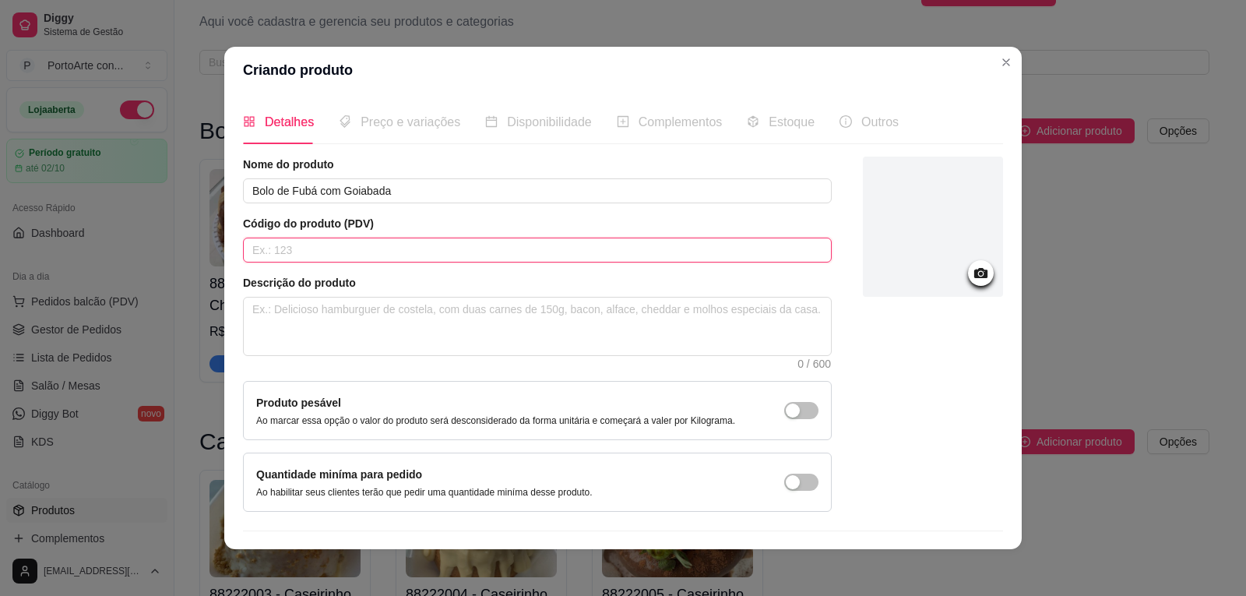
click at [344, 247] on input "text" at bounding box center [537, 250] width 589 height 25
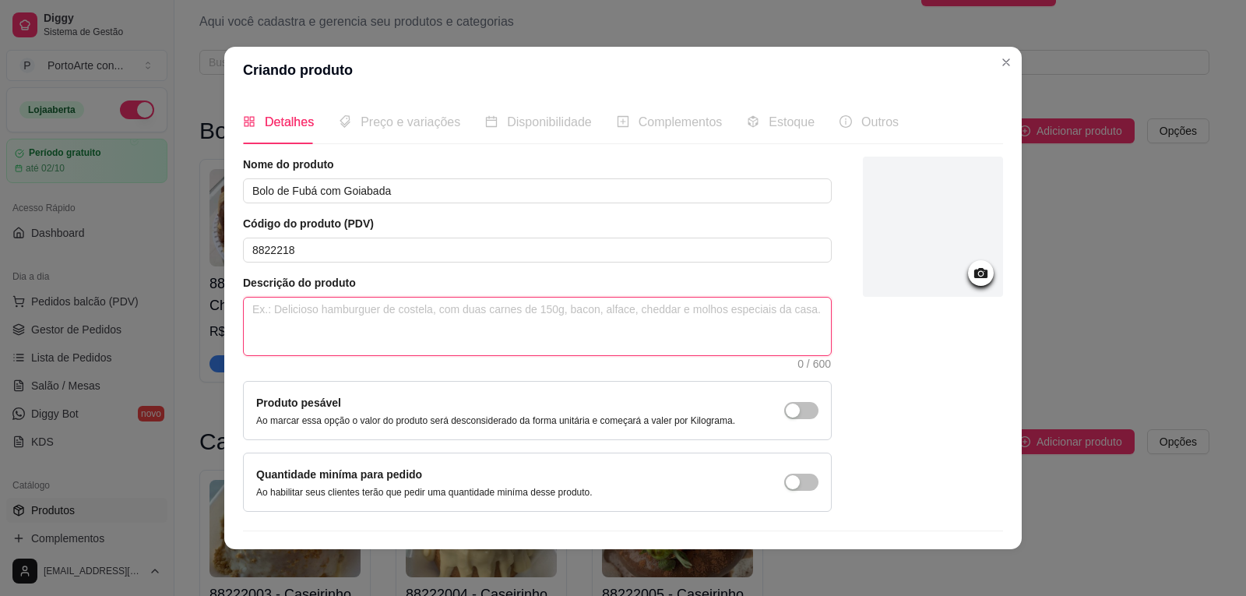
click at [361, 317] on textarea at bounding box center [537, 327] width 587 height 58
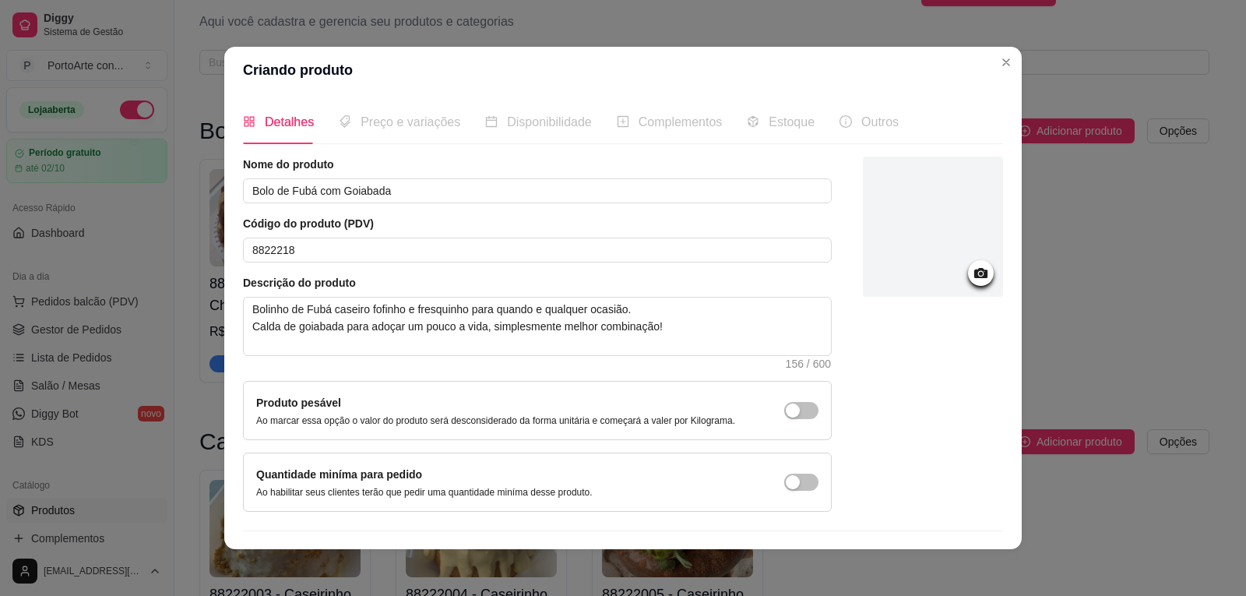
click at [974, 273] on icon at bounding box center [980, 273] width 13 height 10
click at [974, 275] on icon at bounding box center [980, 273] width 13 height 10
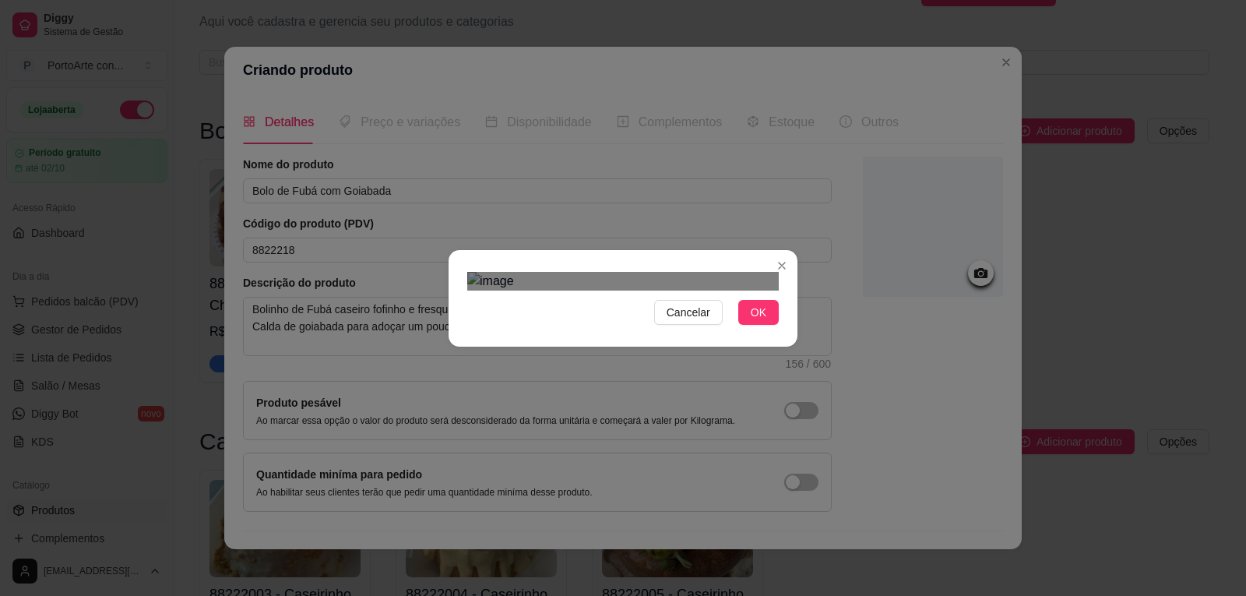
click at [822, 466] on div "Cancelar OK" at bounding box center [623, 298] width 1246 height 596
click at [448, 455] on div "Cancelar OK" at bounding box center [623, 298] width 1246 height 596
click at [749, 325] on button "OK" at bounding box center [758, 312] width 41 height 25
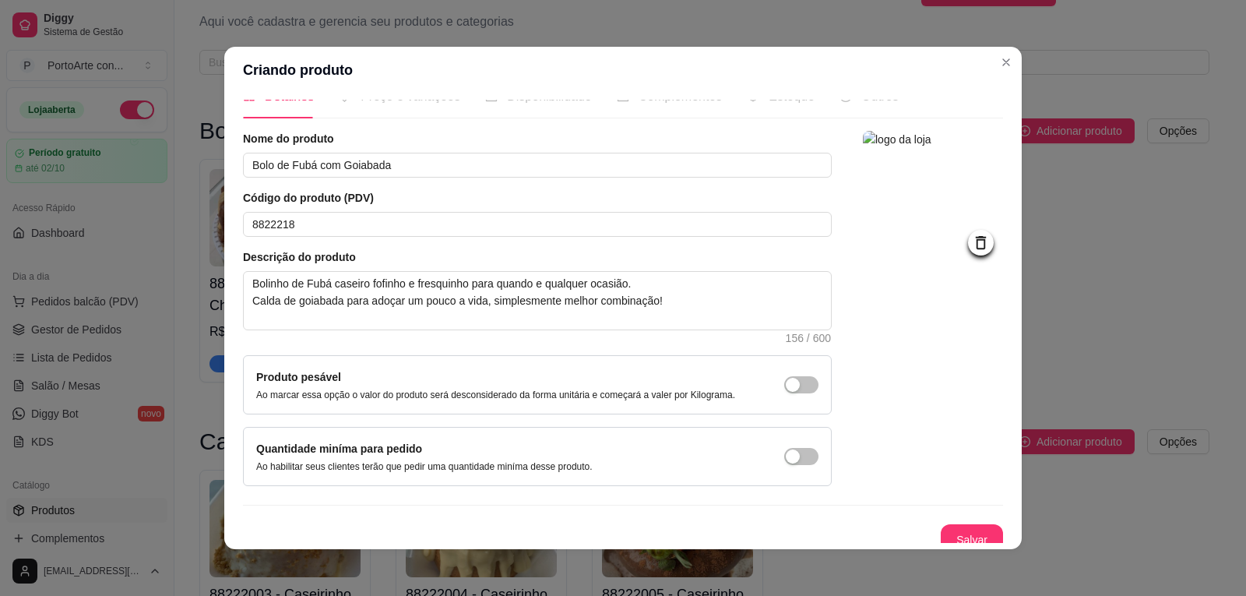
scroll to position [38, 0]
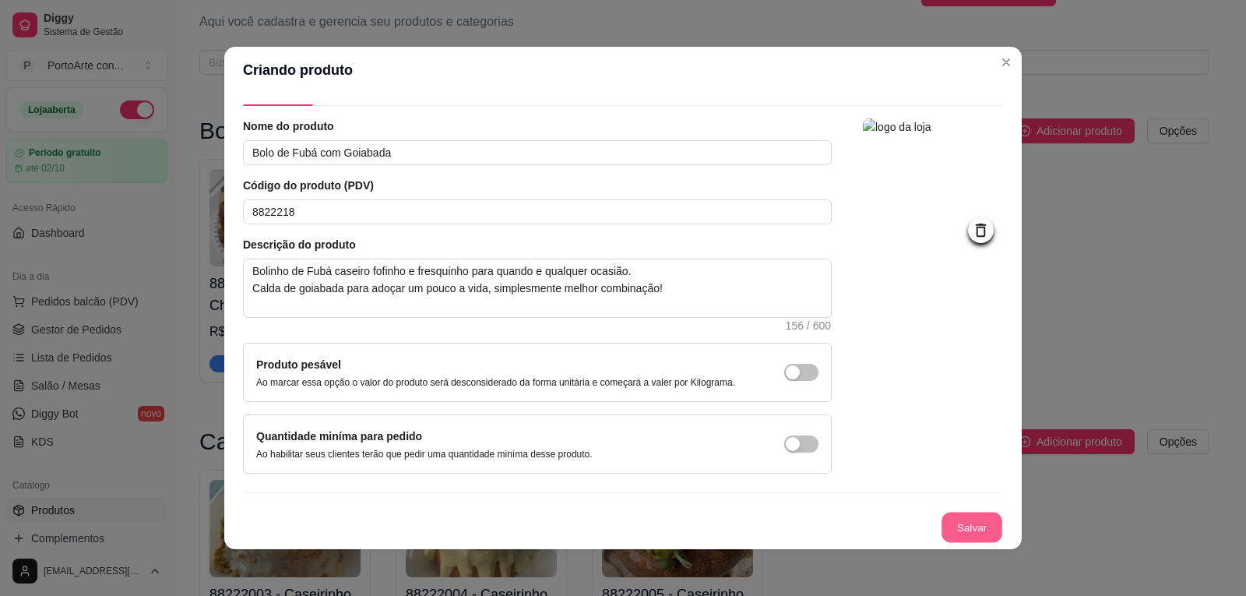
click at [949, 519] on button "Salvar" at bounding box center [972, 527] width 61 height 30
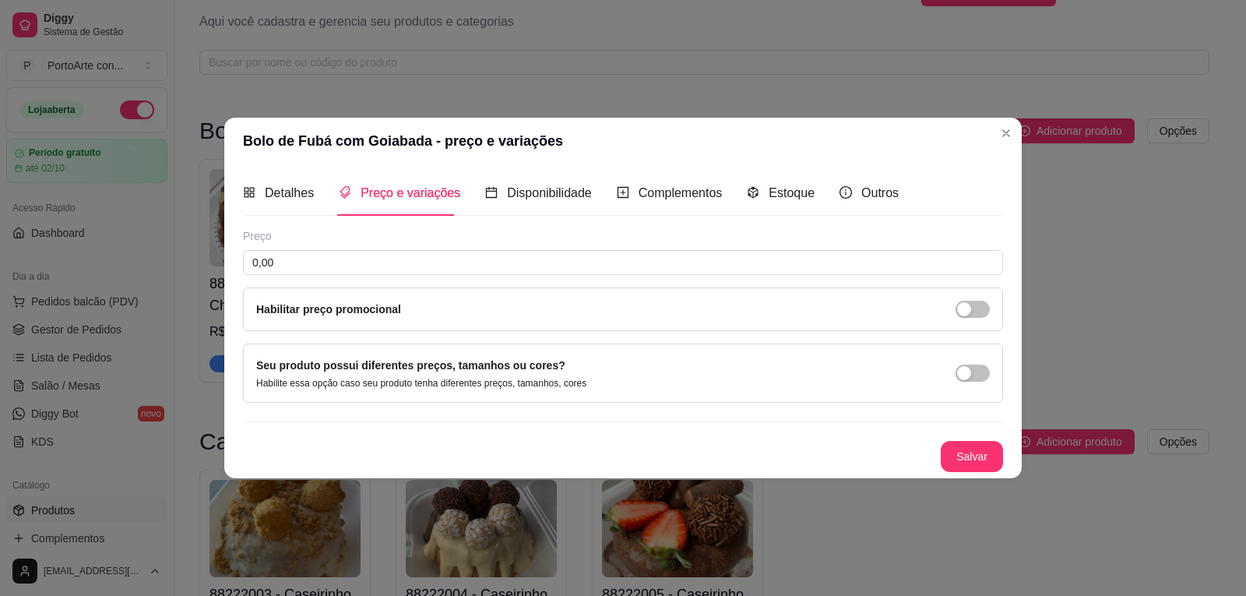
scroll to position [0, 0]
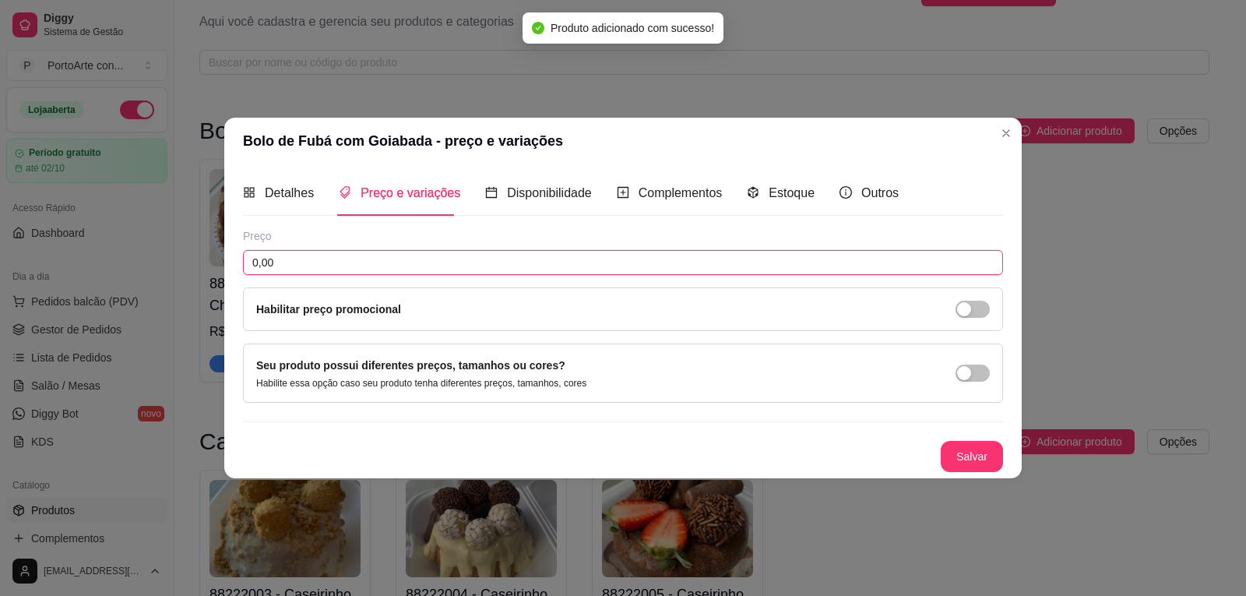
click at [383, 257] on input "0,00" at bounding box center [623, 262] width 760 height 25
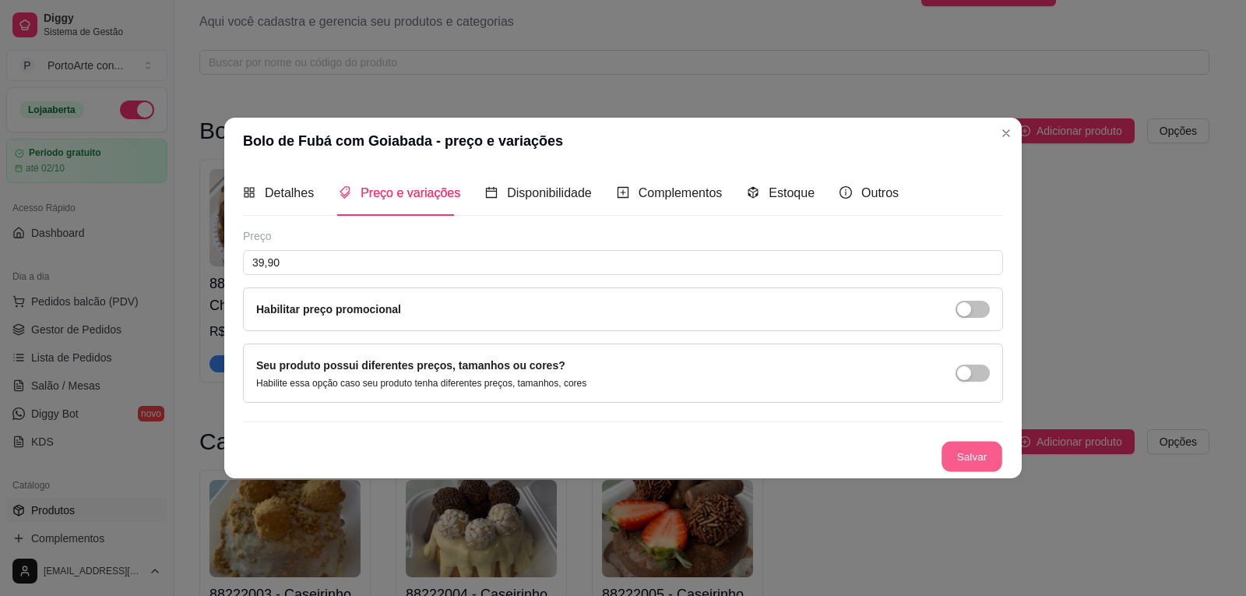
click at [983, 459] on button "Salvar" at bounding box center [972, 456] width 61 height 30
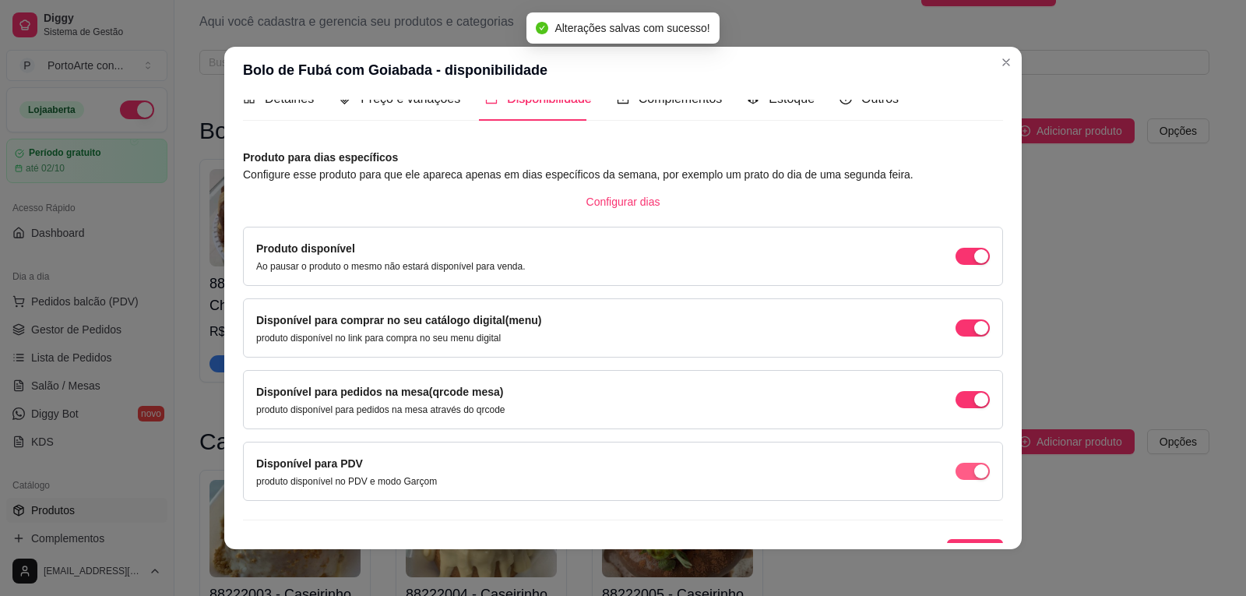
scroll to position [44, 0]
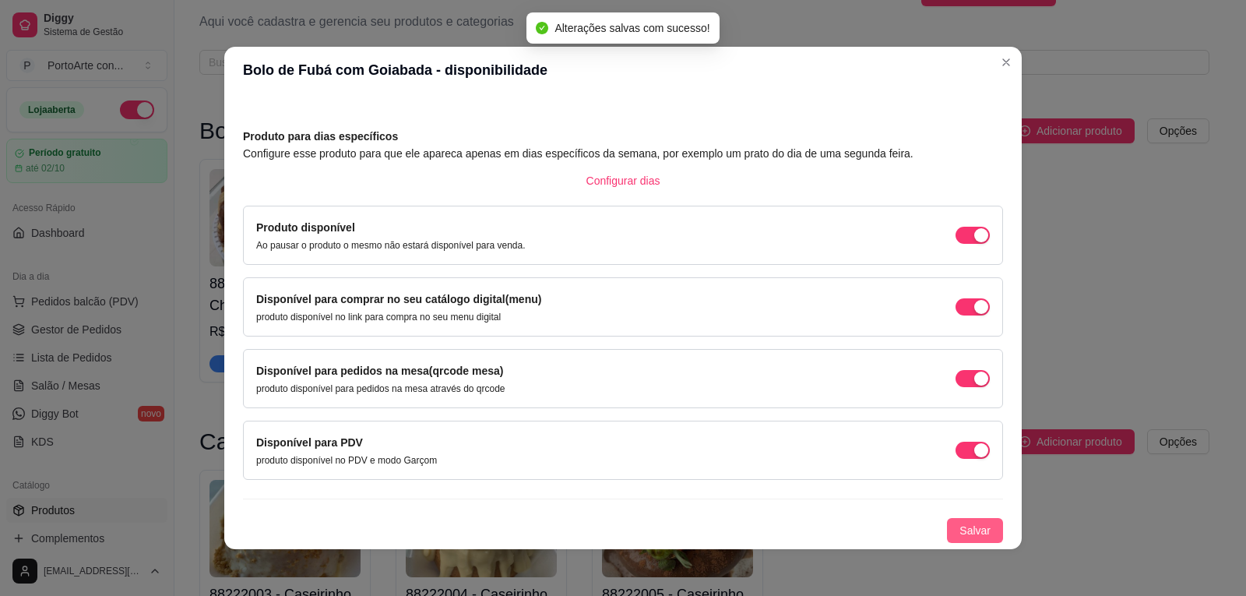
click at [960, 530] on span "Salvar" at bounding box center [975, 530] width 31 height 17
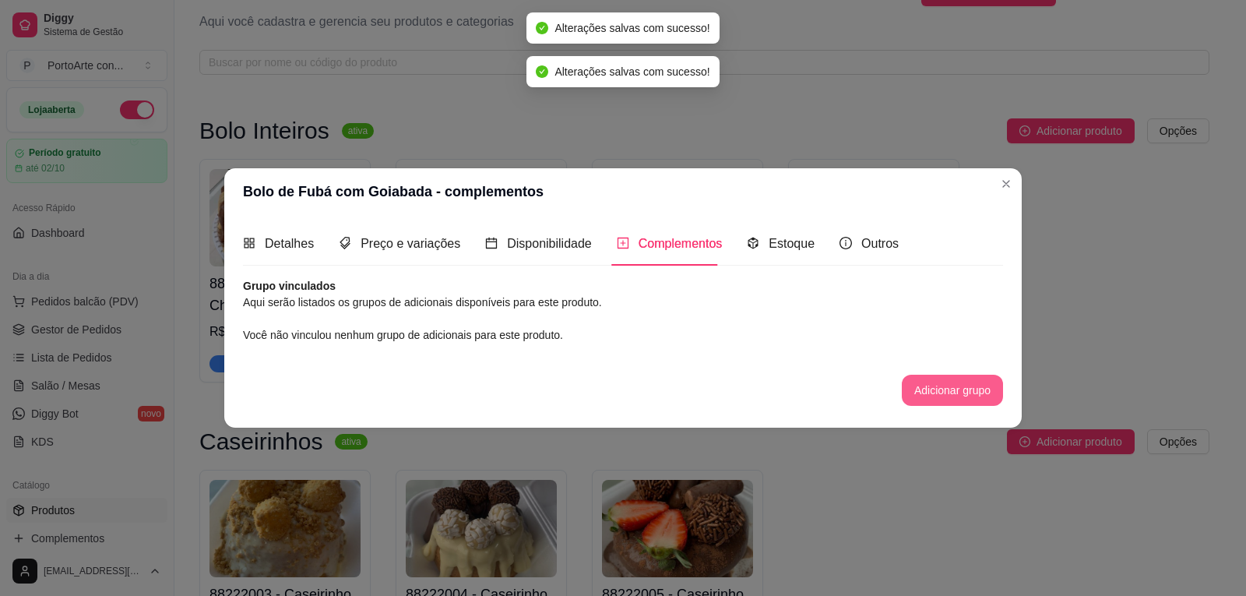
scroll to position [0, 0]
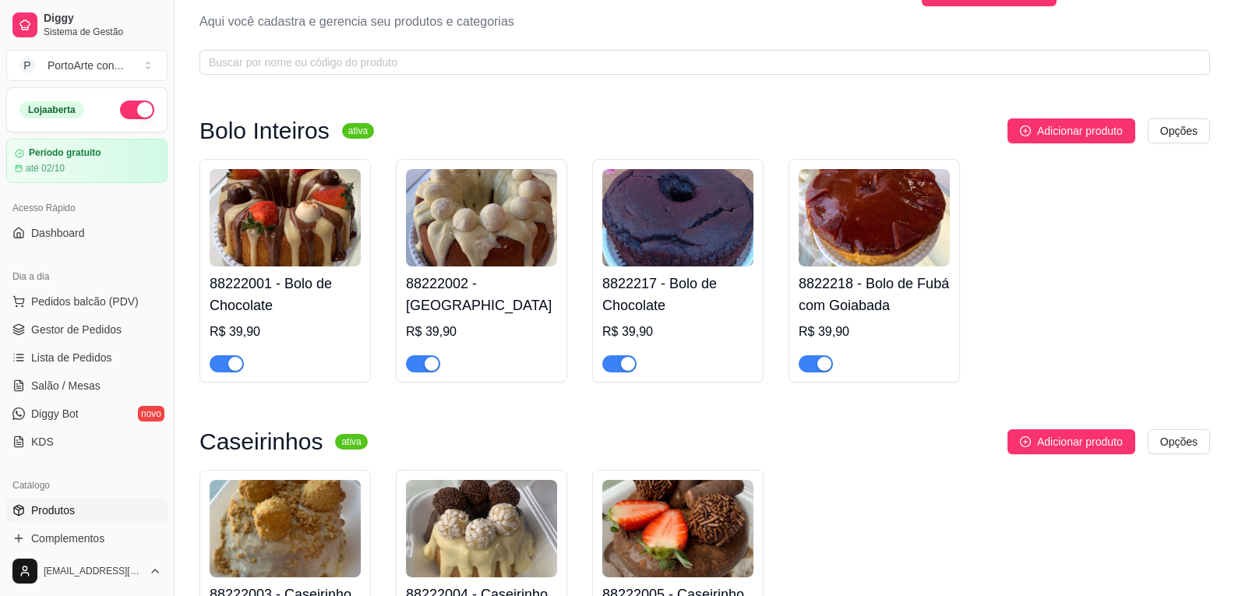
click at [329, 305] on h4 "88222001 - Bolo de Chocolate" at bounding box center [285, 295] width 151 height 44
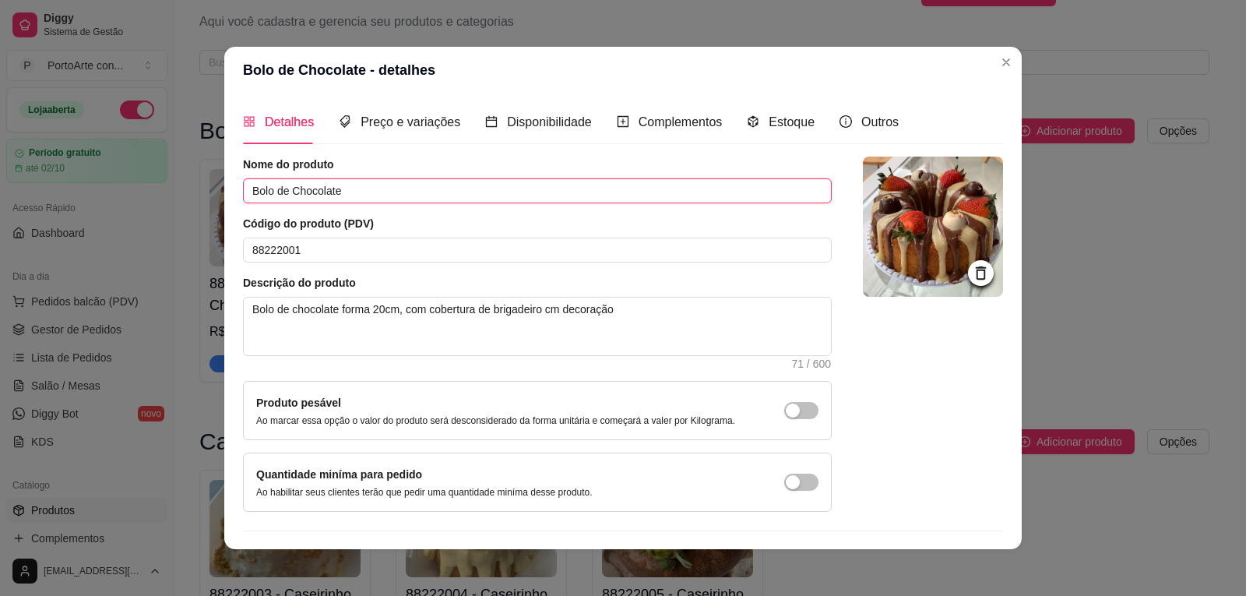
click at [363, 191] on input "Bolo de Chocolate" at bounding box center [537, 190] width 589 height 25
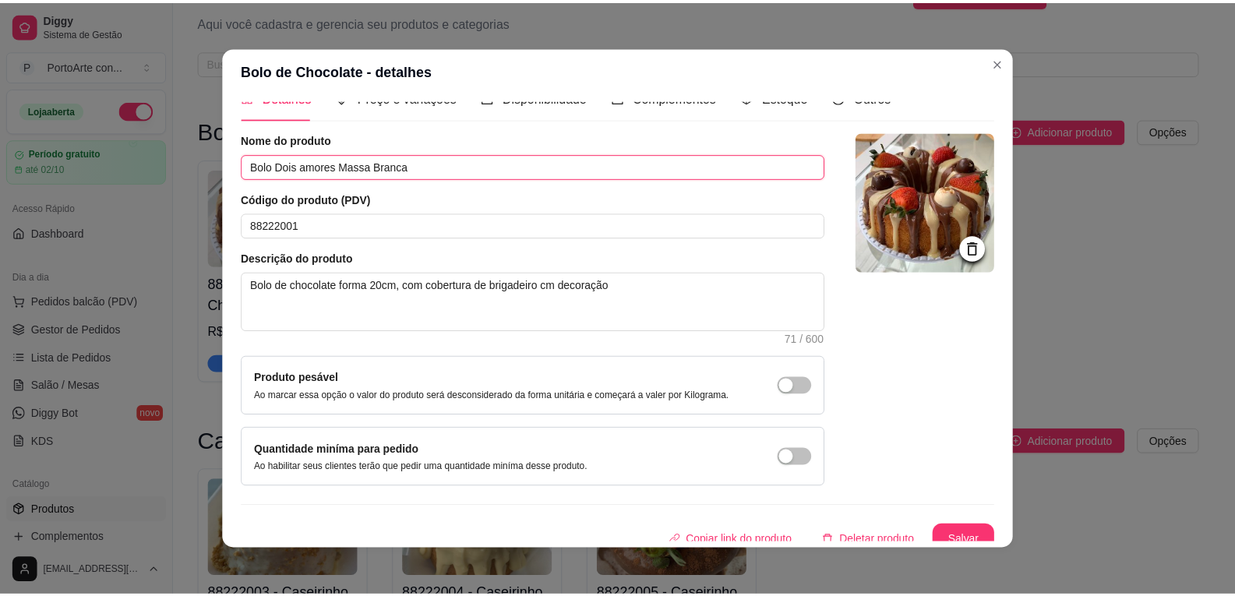
scroll to position [38, 0]
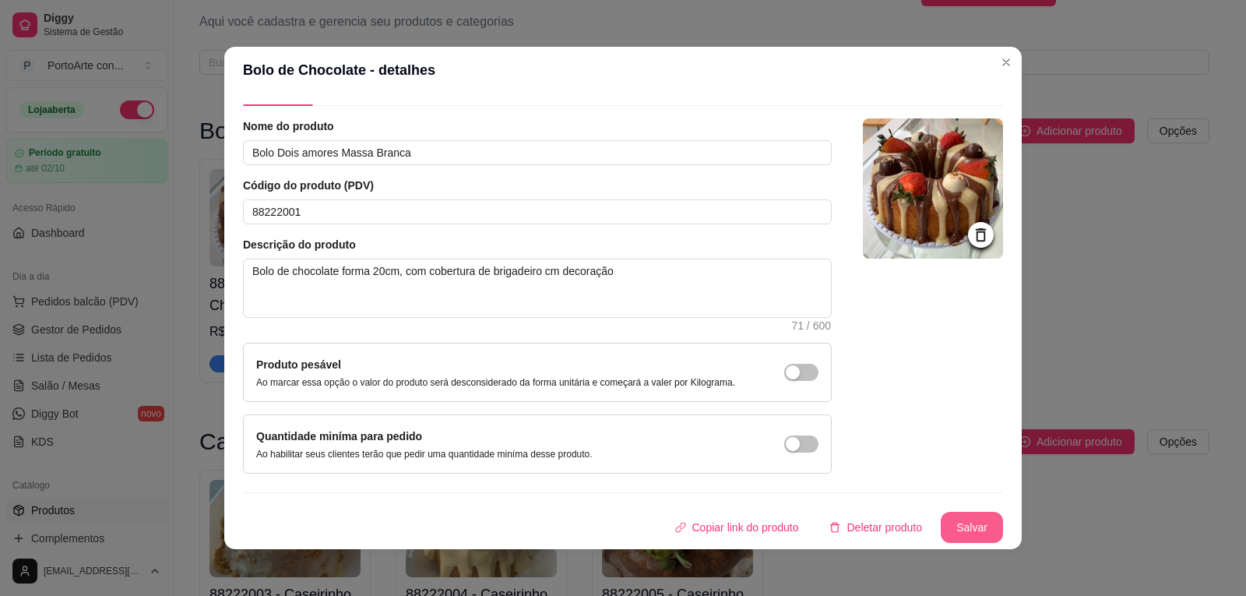
click at [941, 521] on button "Salvar" at bounding box center [972, 527] width 62 height 31
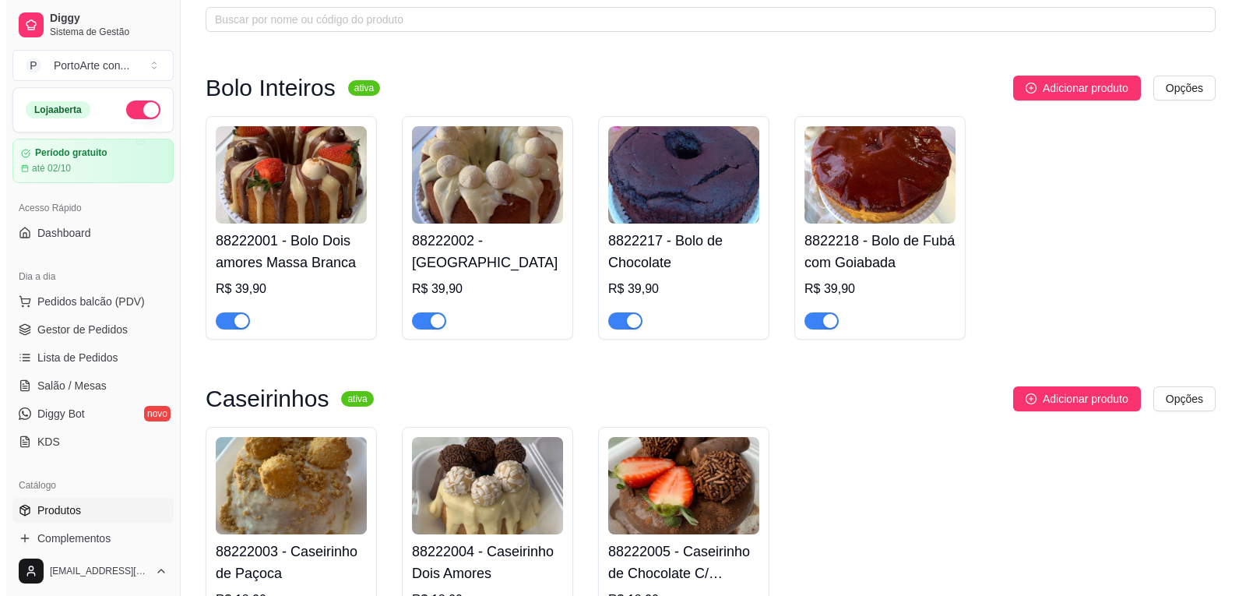
scroll to position [0, 0]
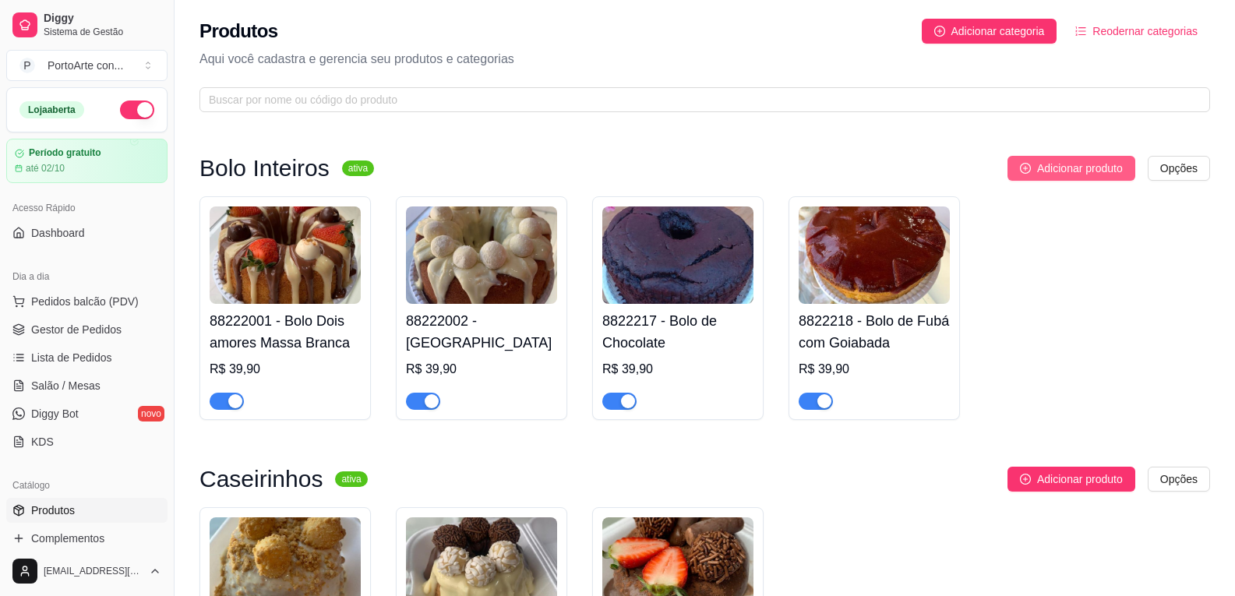
click at [1072, 167] on span "Adicionar produto" at bounding box center [1080, 168] width 86 height 17
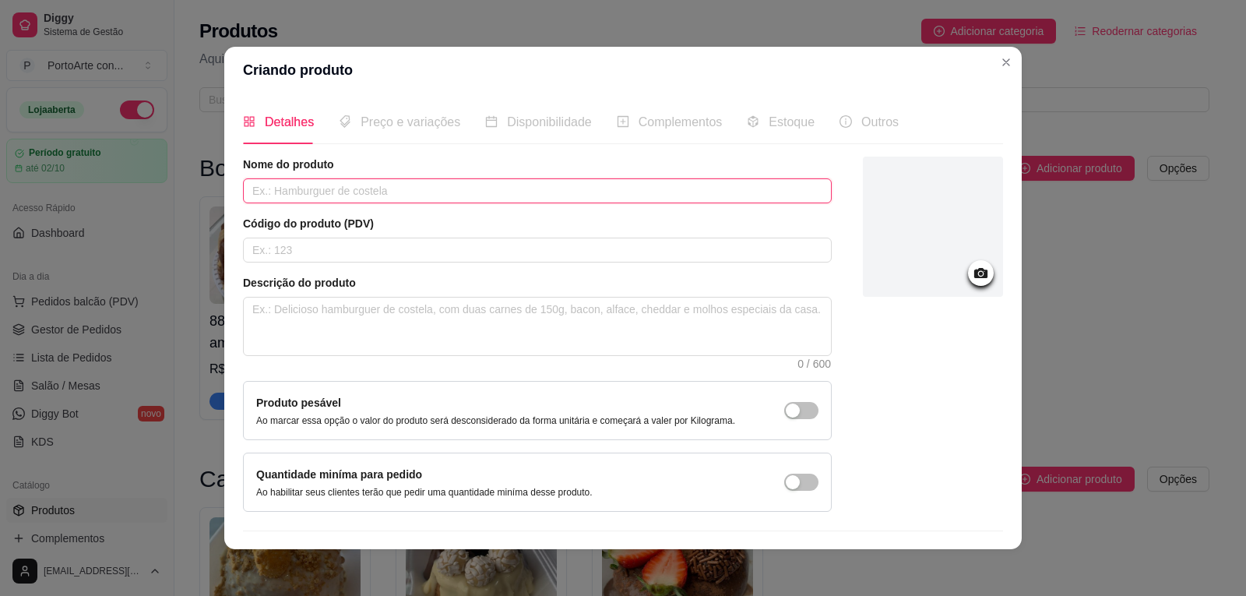
click at [306, 187] on input "text" at bounding box center [537, 190] width 589 height 25
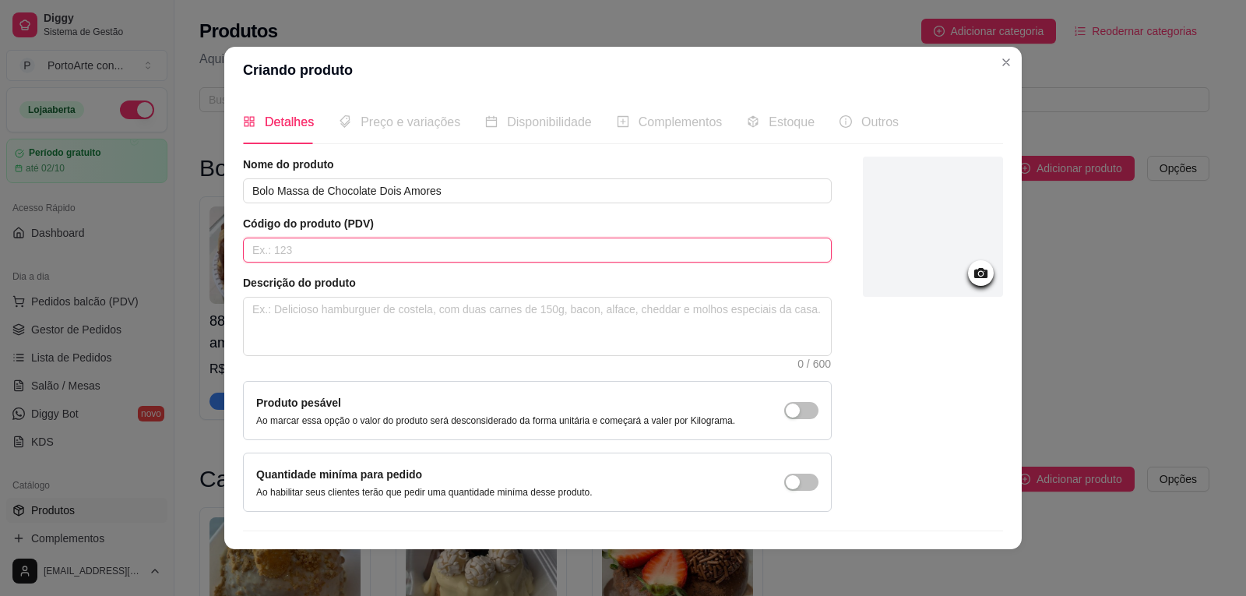
click at [314, 258] on input "text" at bounding box center [537, 250] width 589 height 25
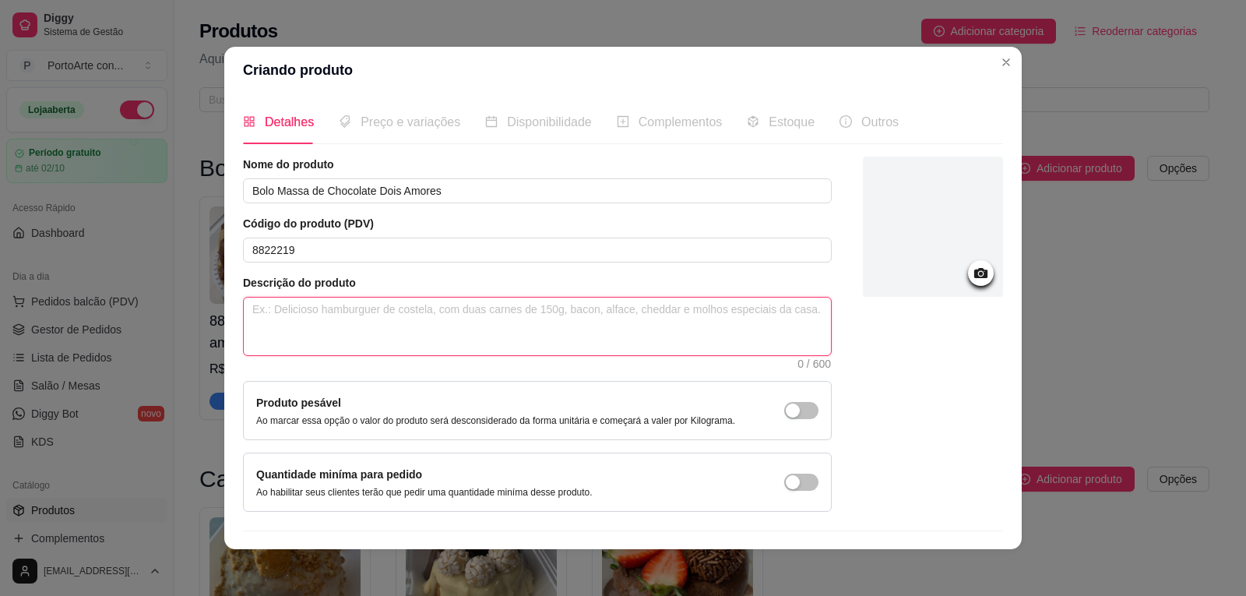
click at [316, 331] on textarea at bounding box center [537, 327] width 587 height 58
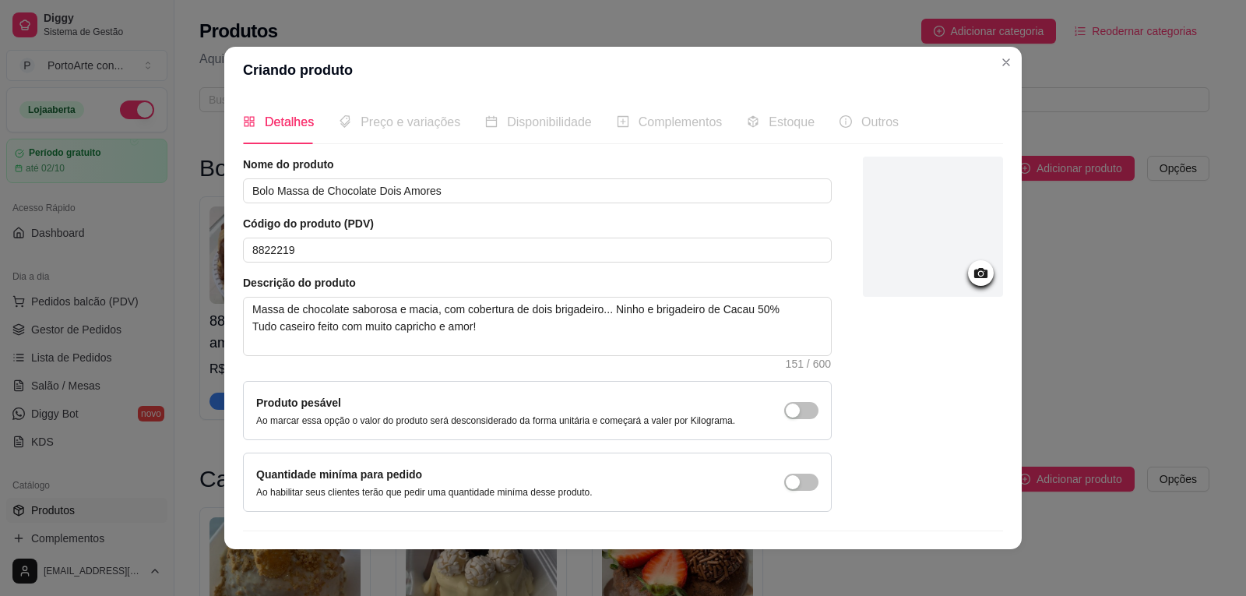
click at [972, 275] on icon at bounding box center [981, 273] width 18 height 18
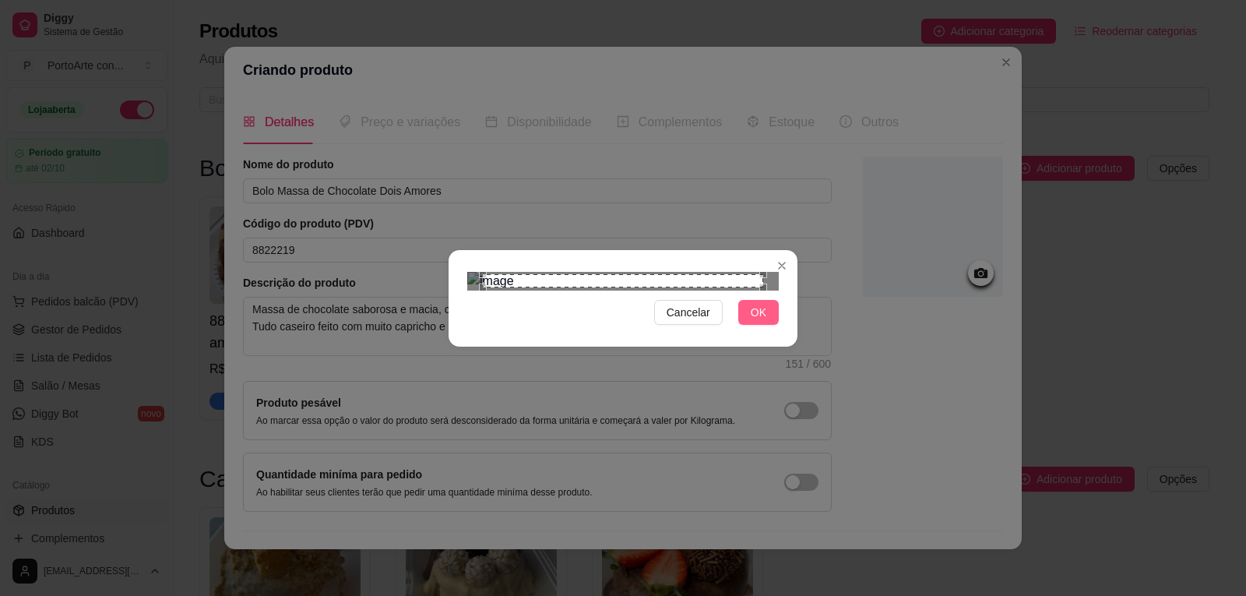
click at [771, 325] on button "OK" at bounding box center [758, 312] width 41 height 25
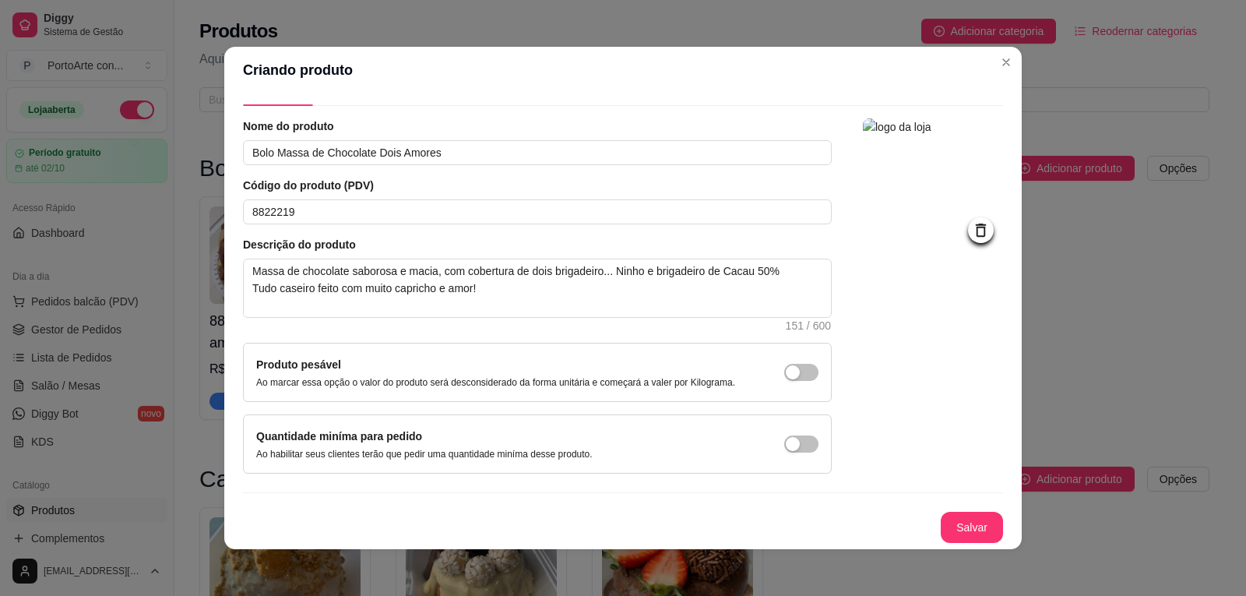
scroll to position [3, 0]
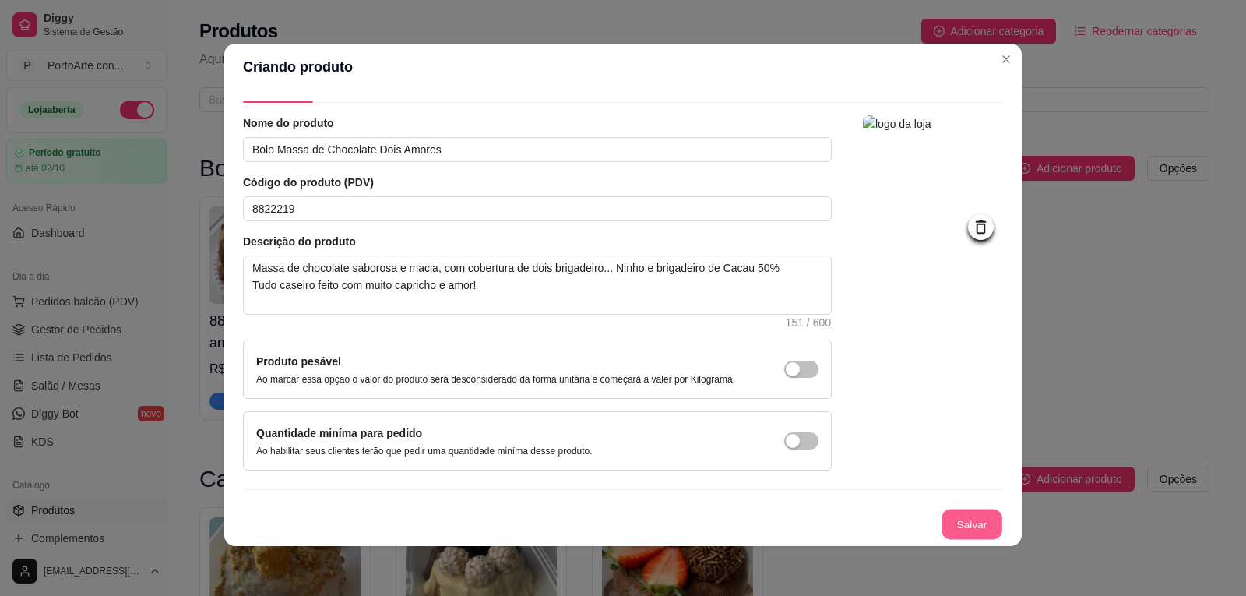
click at [967, 520] on button "Salvar" at bounding box center [972, 524] width 61 height 30
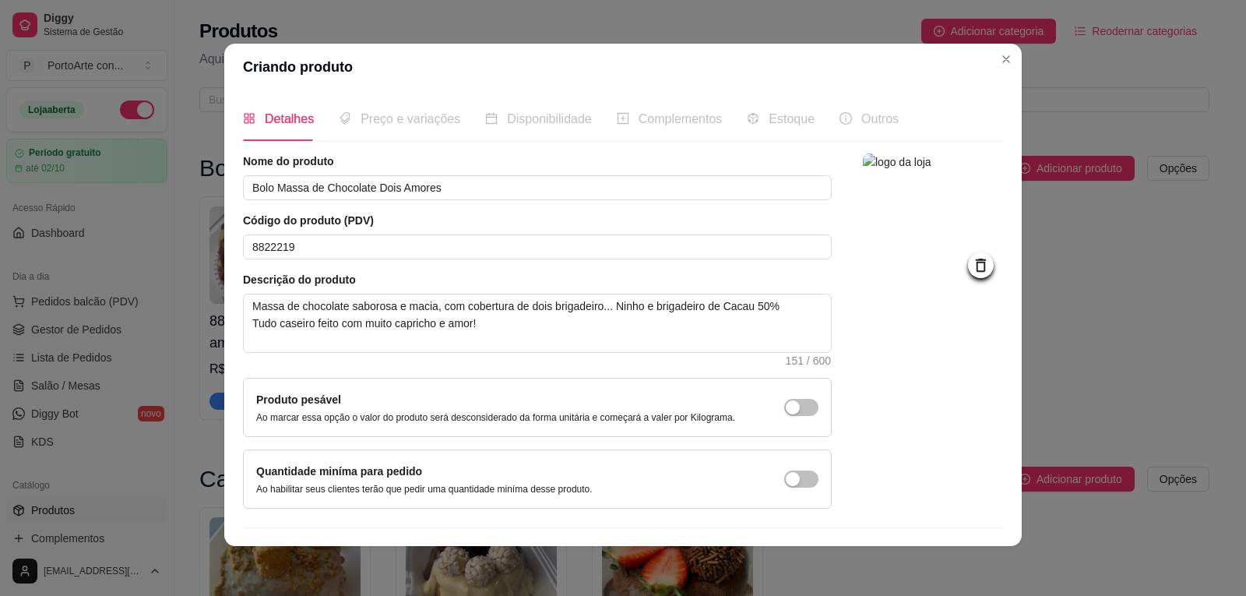
scroll to position [0, 0]
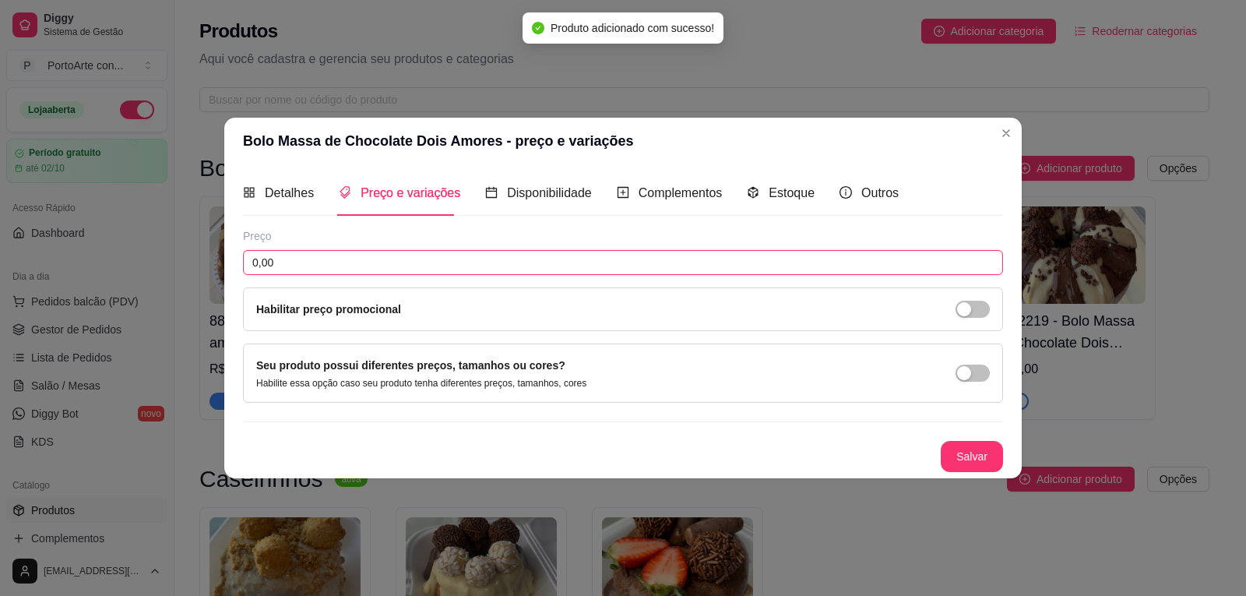
click at [369, 263] on input "0,00" at bounding box center [623, 262] width 760 height 25
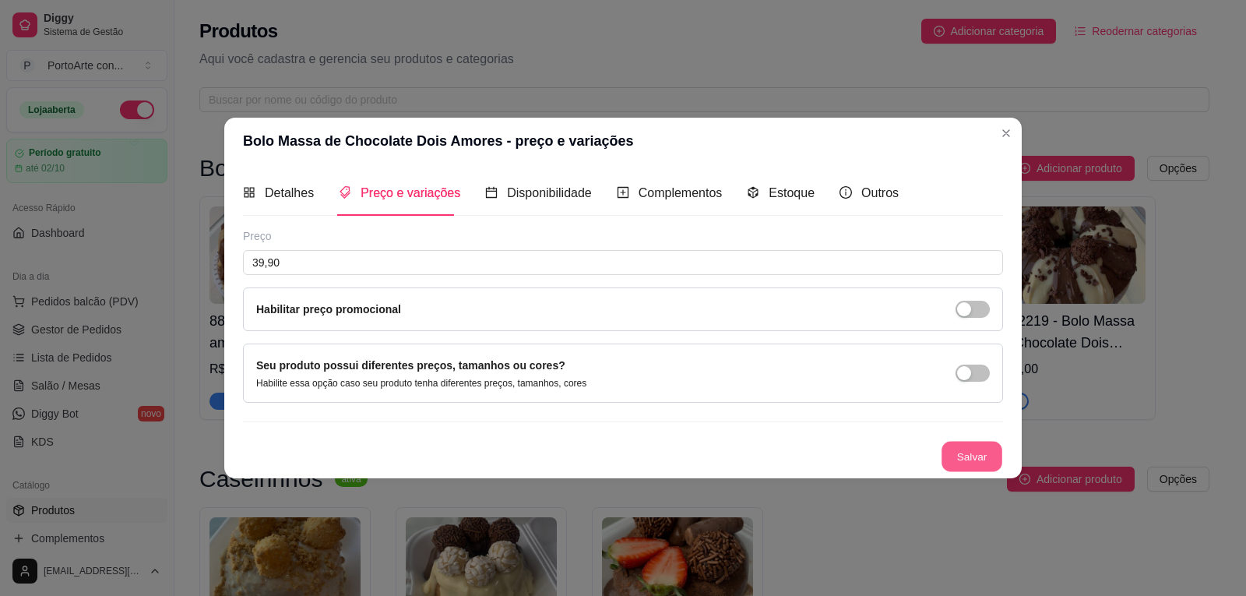
click at [962, 454] on button "Salvar" at bounding box center [972, 456] width 61 height 30
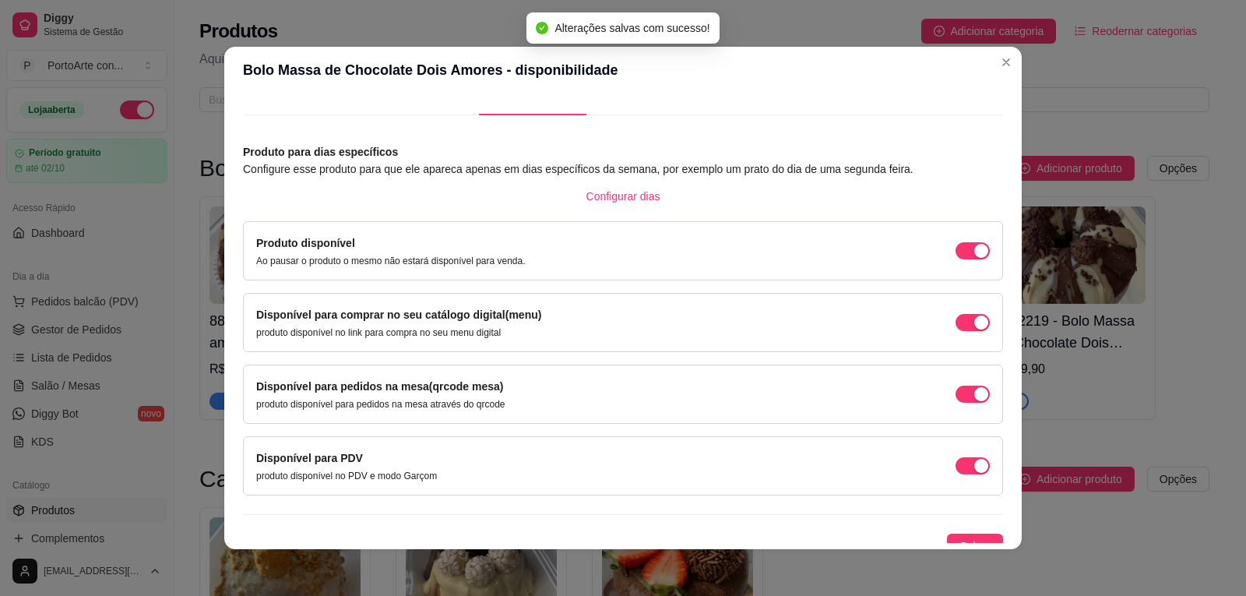
scroll to position [44, 0]
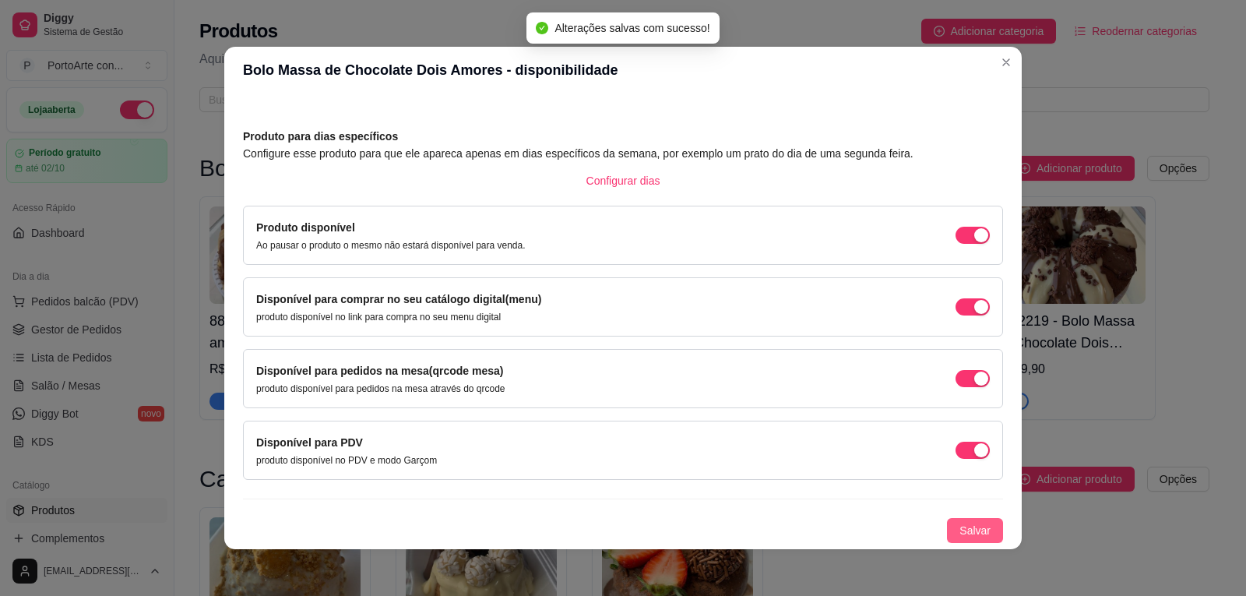
click at [962, 531] on span "Salvar" at bounding box center [975, 530] width 31 height 17
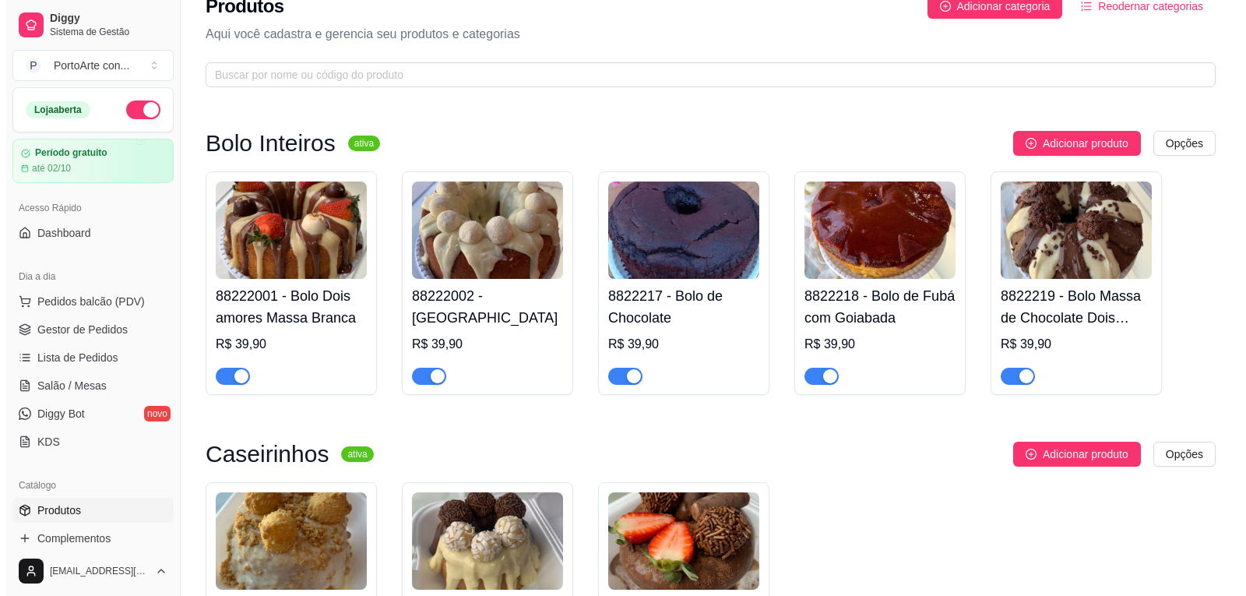
scroll to position [0, 0]
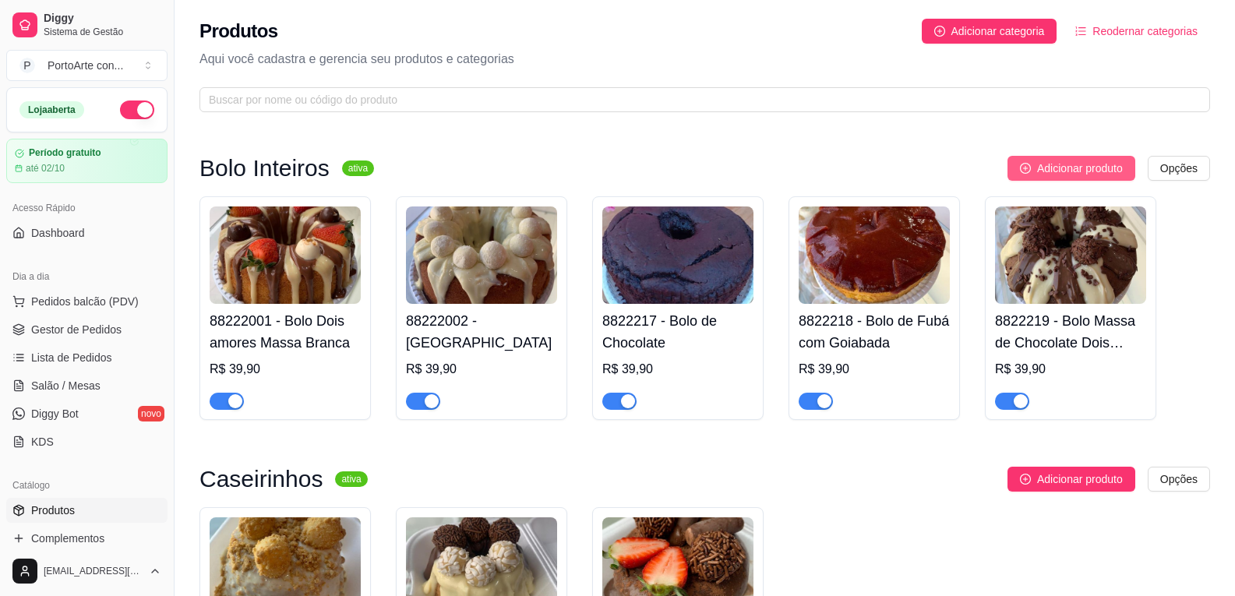
click at [1080, 166] on span "Adicionar produto" at bounding box center [1080, 168] width 86 height 17
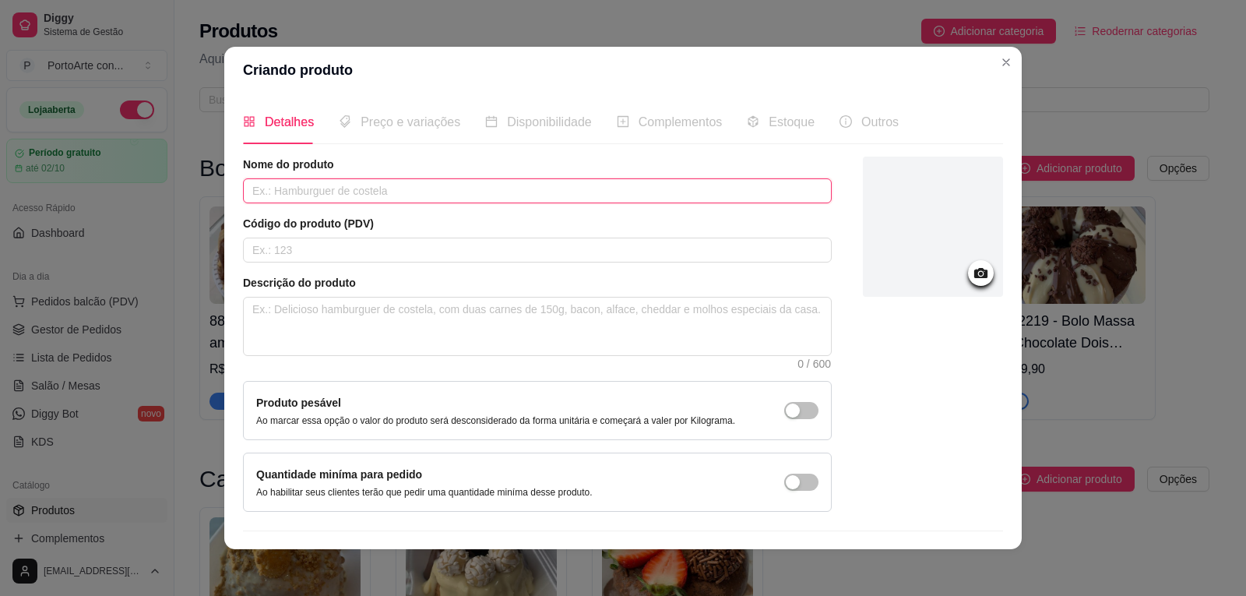
click at [400, 195] on input "text" at bounding box center [537, 190] width 589 height 25
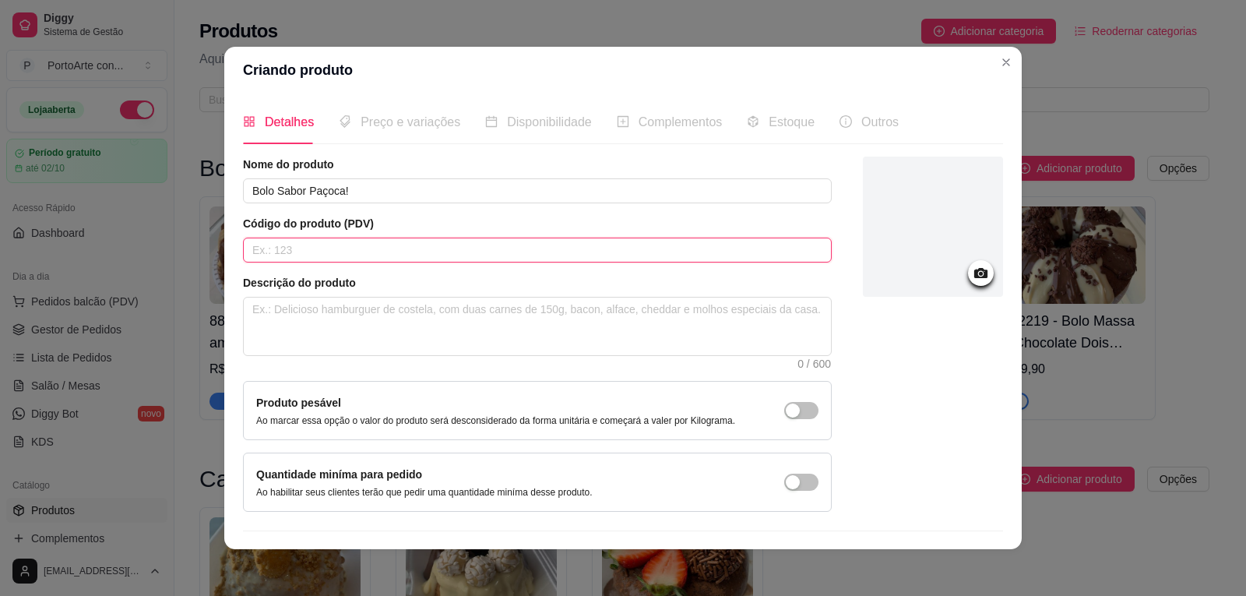
click at [409, 246] on input "text" at bounding box center [537, 250] width 589 height 25
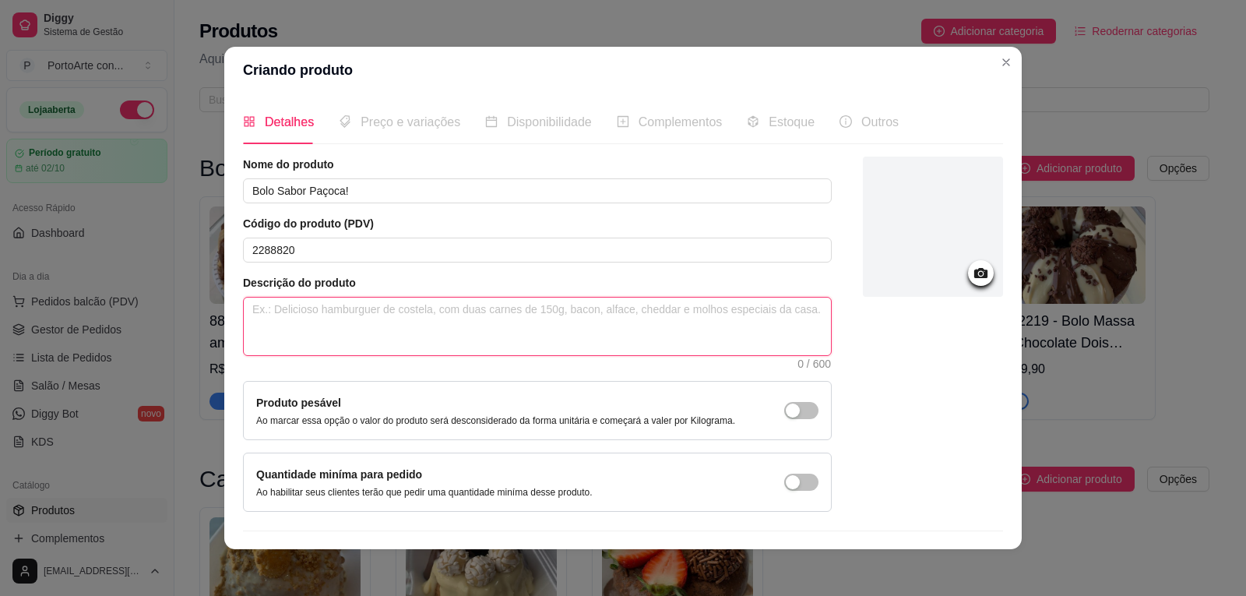
click at [396, 317] on textarea at bounding box center [537, 327] width 587 height 58
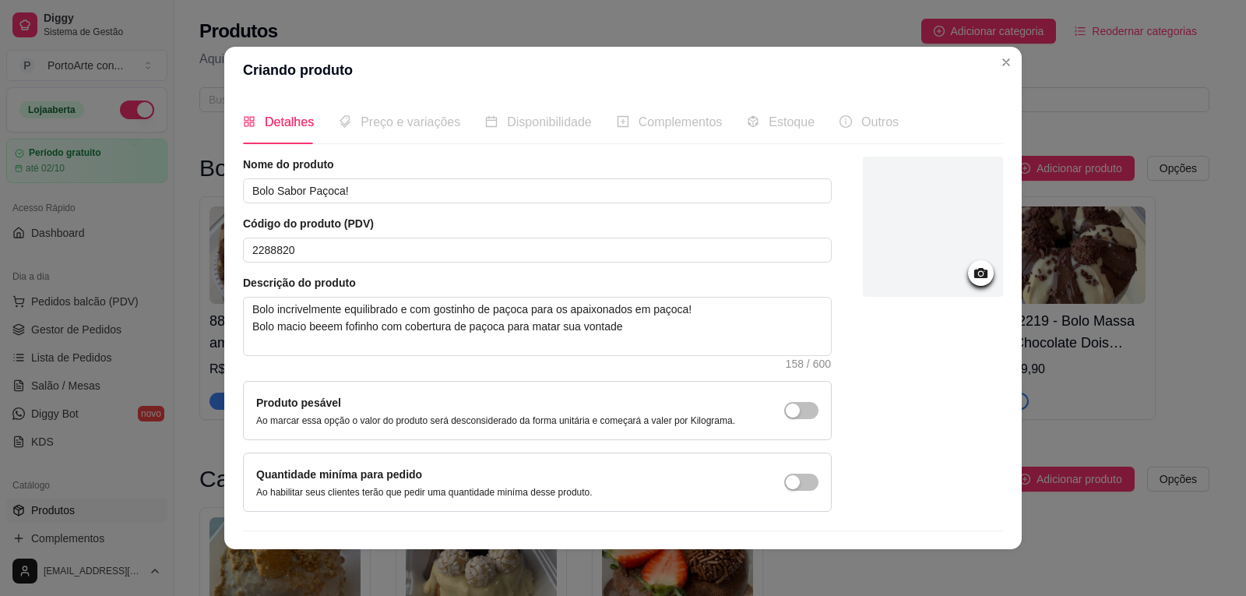
click at [972, 272] on icon at bounding box center [981, 273] width 18 height 18
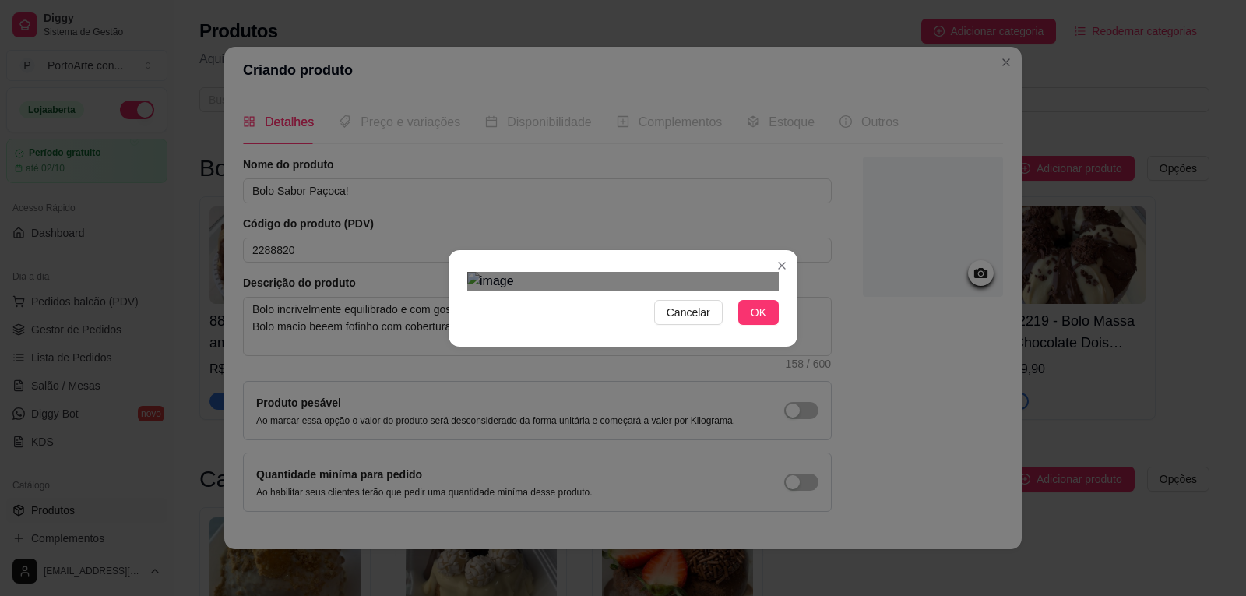
click at [732, 439] on div "Use the arrow keys to move the crop selection area" at bounding box center [619, 499] width 280 height 280
click at [845, 479] on div "Cancelar OK" at bounding box center [623, 298] width 1246 height 596
click at [407, 503] on div "Cancelar OK" at bounding box center [623, 298] width 1246 height 596
click at [697, 431] on div "Use the arrow keys to move the crop selection area" at bounding box center [623, 505] width 312 height 312
click at [755, 321] on span "OK" at bounding box center [759, 312] width 16 height 17
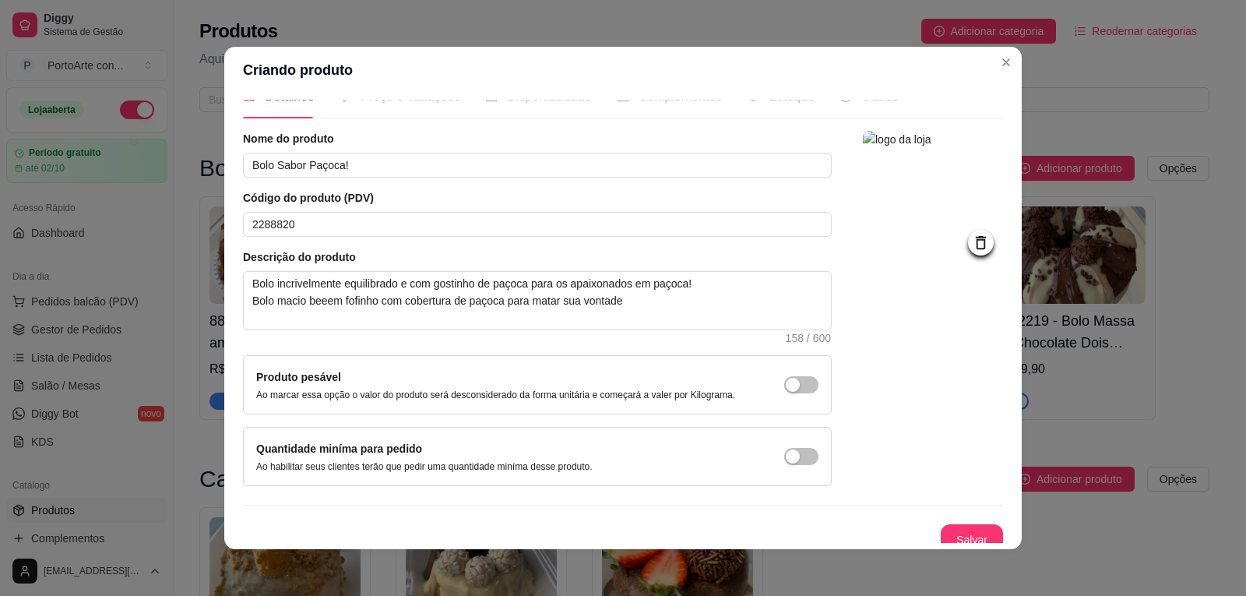
scroll to position [38, 0]
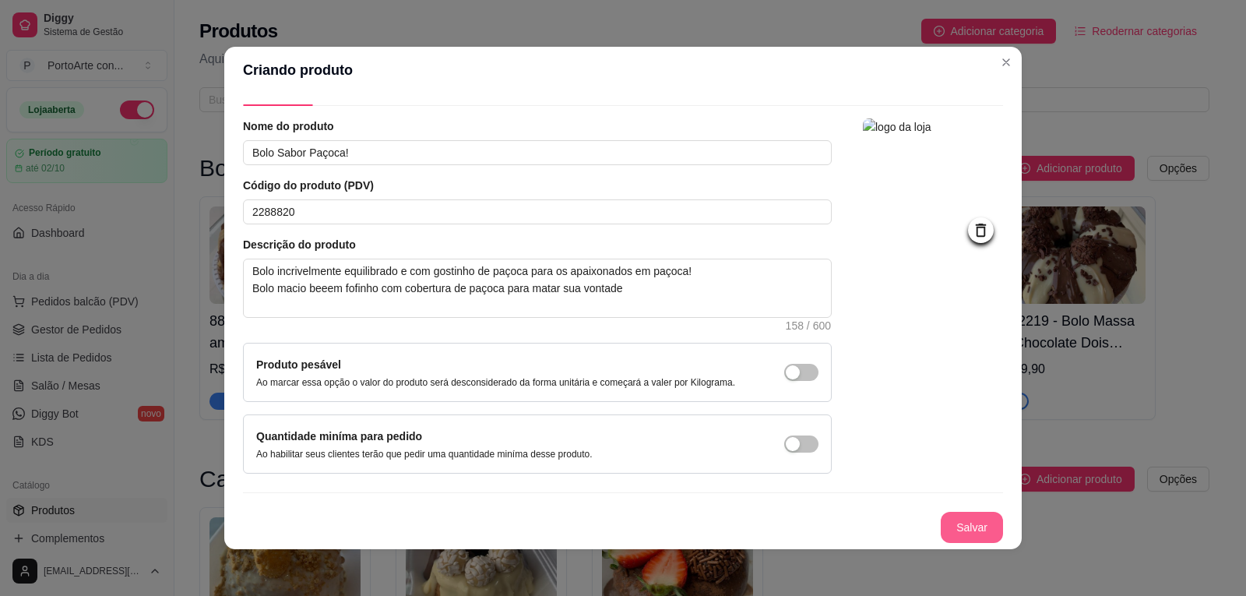
click at [960, 524] on button "Salvar" at bounding box center [972, 527] width 62 height 31
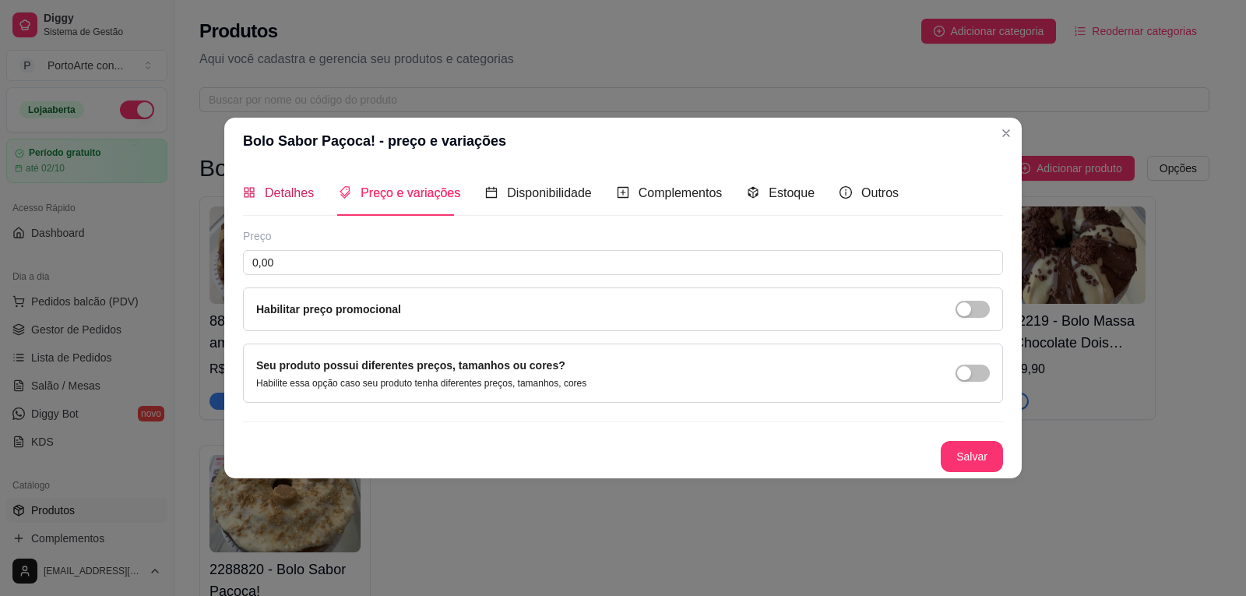
click at [309, 190] on span "Detalhes" at bounding box center [289, 192] width 49 height 13
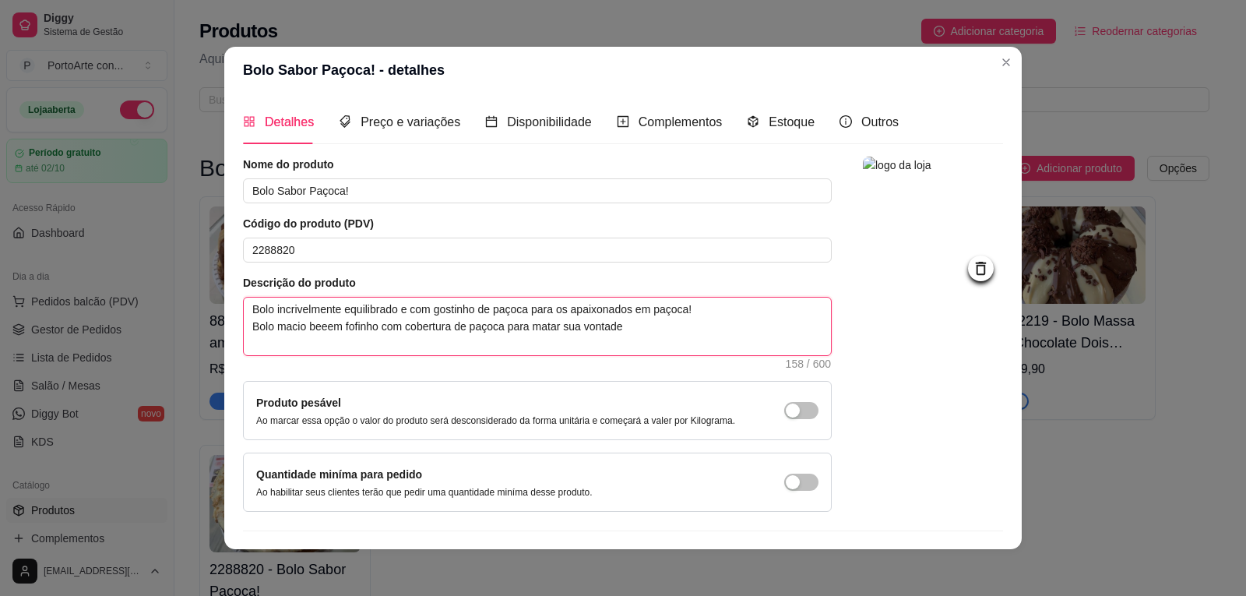
click at [622, 329] on textarea "Bolo incrivelmente equilibrado e com gostinho de paçoca para os apaixonados em …" at bounding box center [537, 327] width 587 height 58
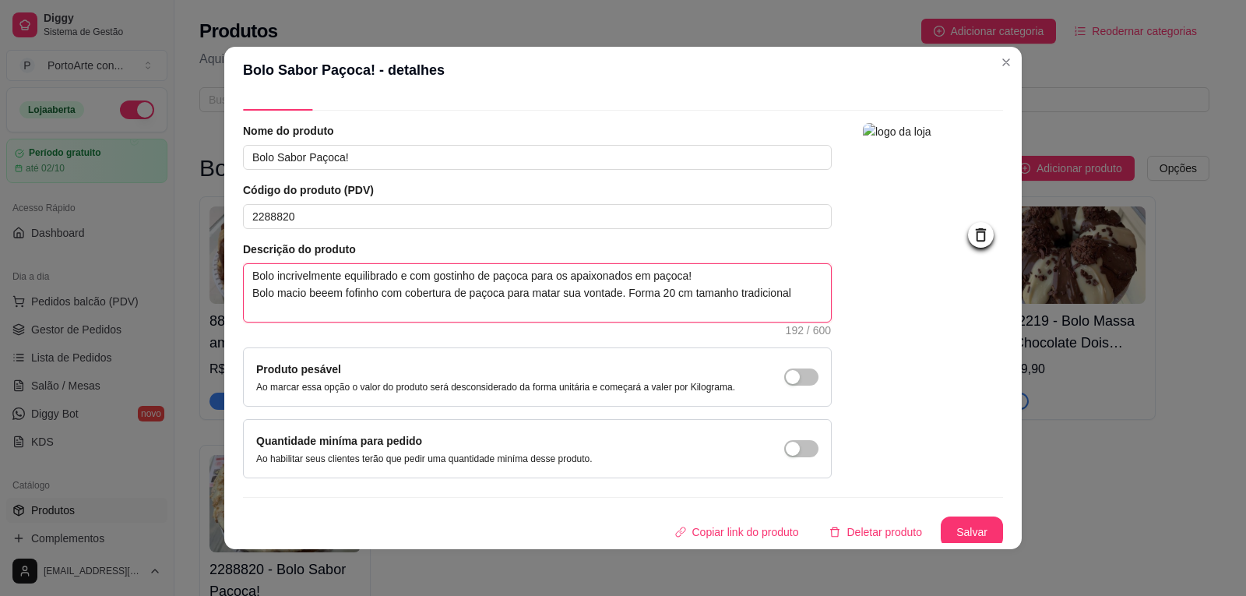
scroll to position [38, 0]
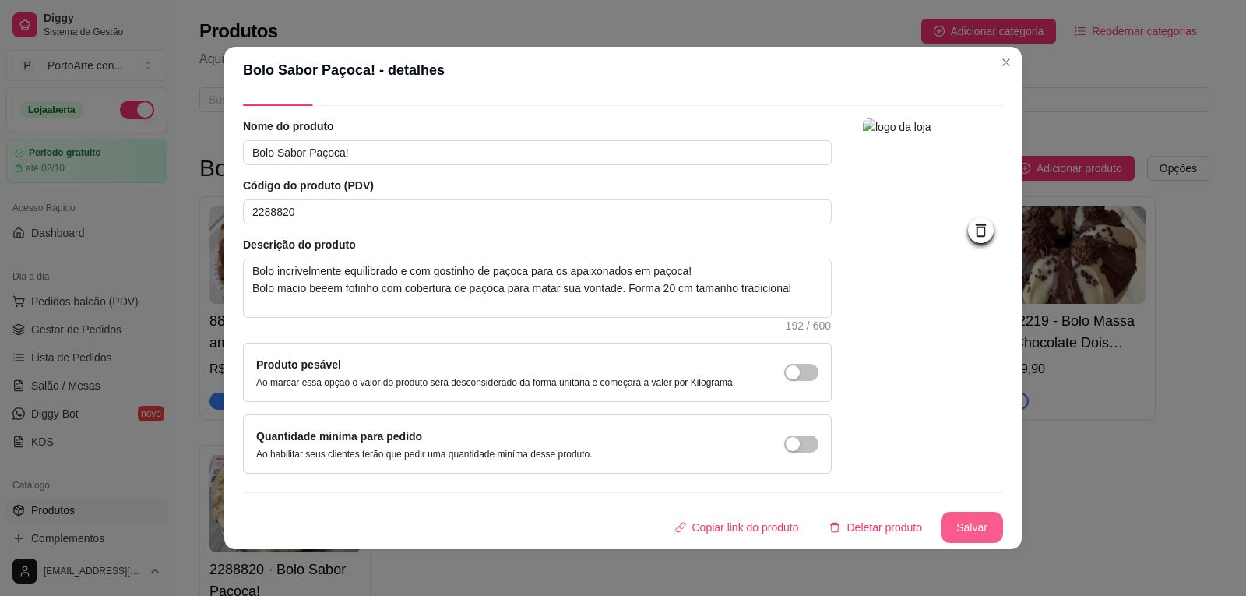
click at [951, 527] on button "Salvar" at bounding box center [972, 527] width 62 height 31
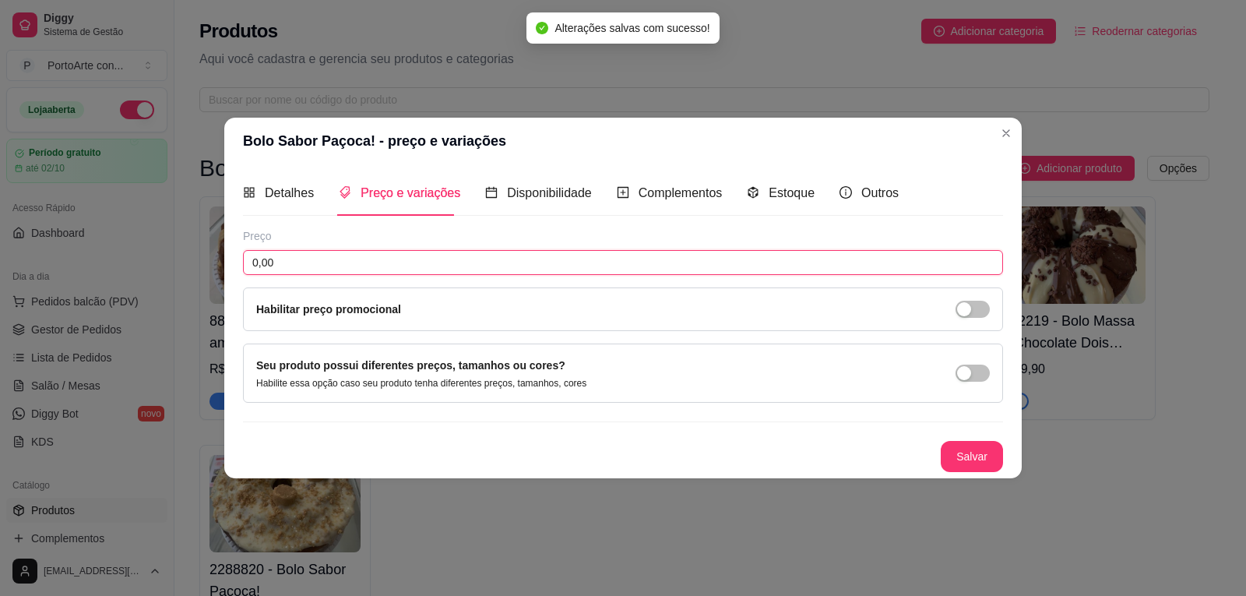
click at [301, 269] on input "0,00" at bounding box center [623, 262] width 760 height 25
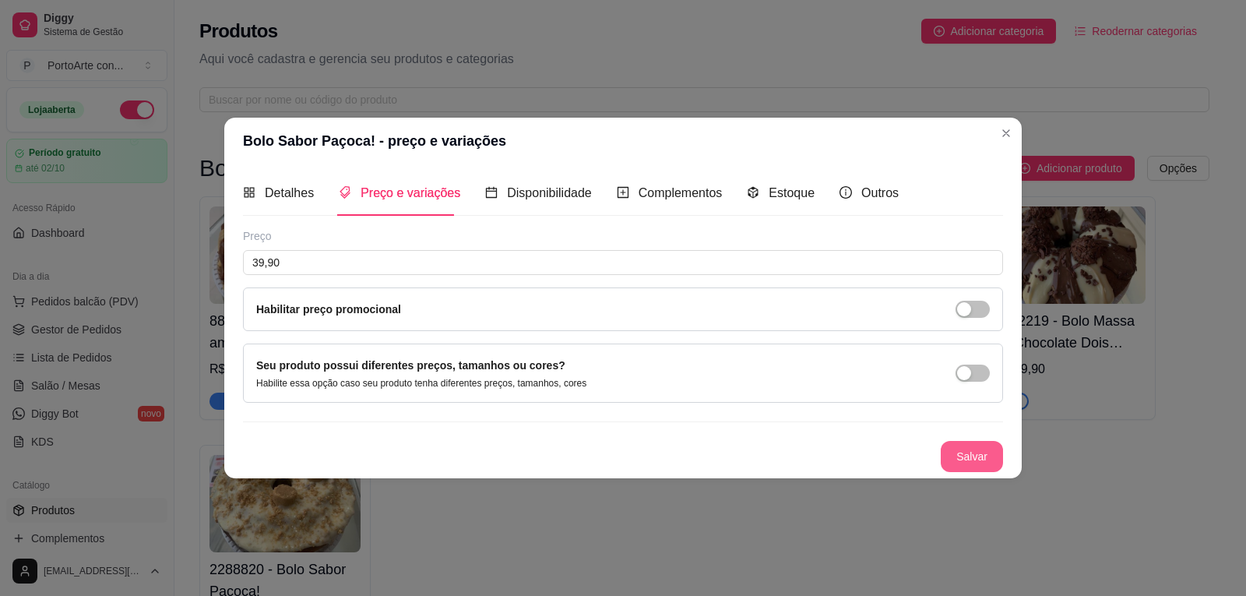
click at [963, 446] on button "Salvar" at bounding box center [972, 456] width 62 height 31
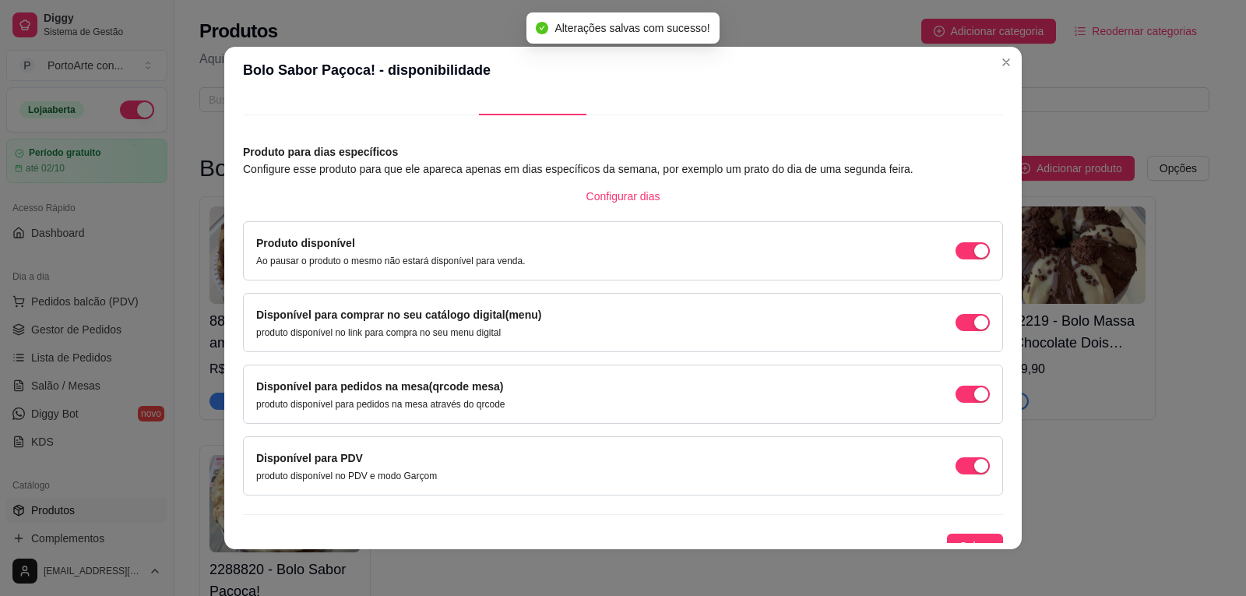
scroll to position [44, 0]
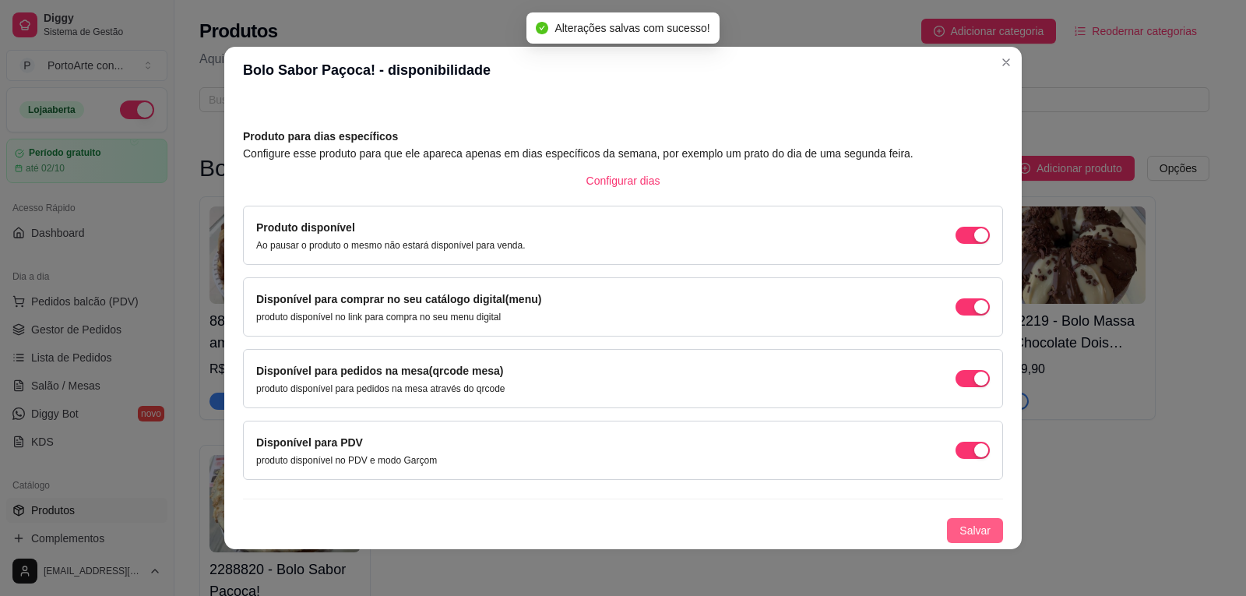
click at [960, 536] on span "Salvar" at bounding box center [975, 530] width 31 height 17
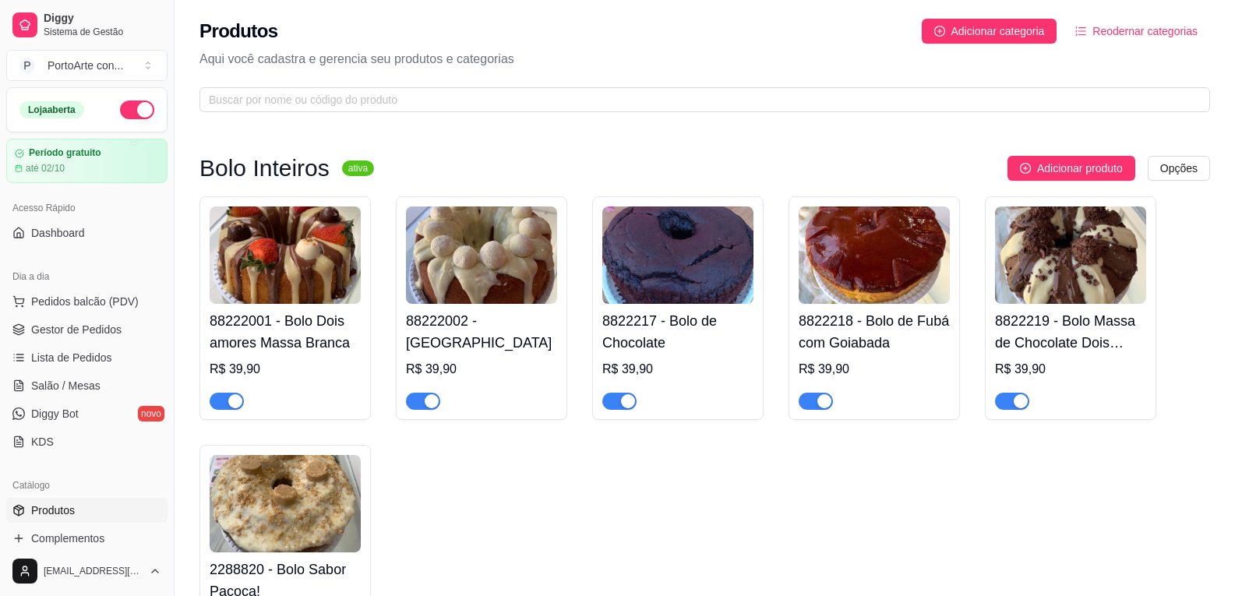
click at [298, 348] on h4 "88222001 - Bolo Dois amores Massa Branca" at bounding box center [285, 332] width 151 height 44
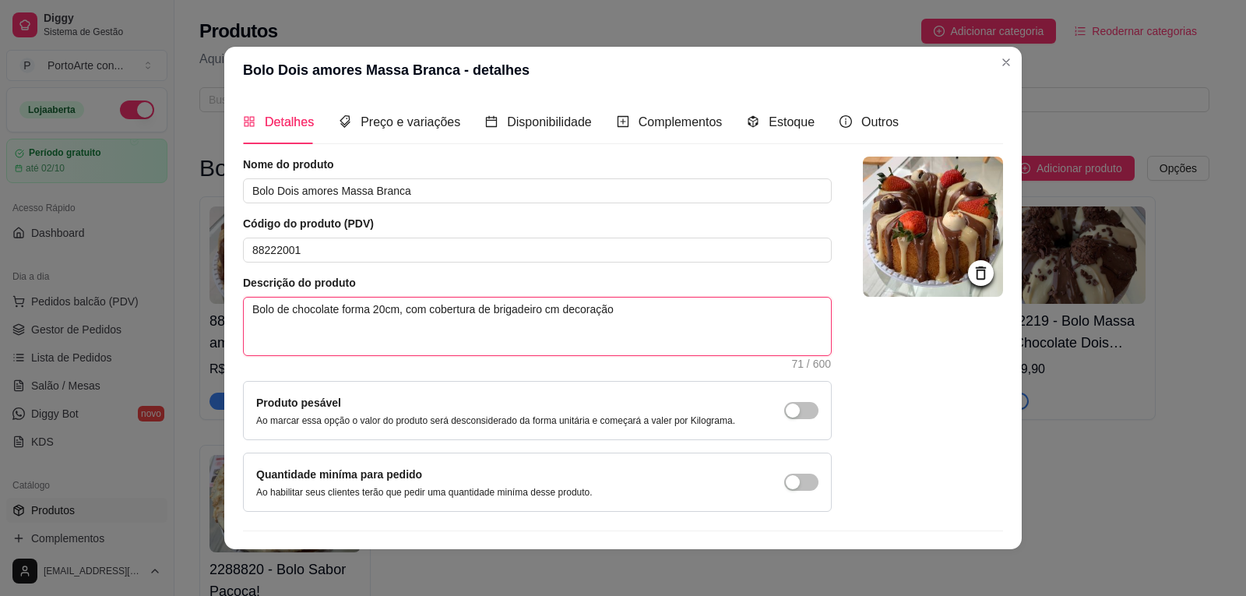
drag, startPoint x: 333, startPoint y: 311, endPoint x: 288, endPoint y: 317, distance: 44.8
click at [288, 317] on textarea "Bolo de chocolate forma 20cm, com cobertura de brigadeiro cm decoração" at bounding box center [537, 327] width 587 height 58
click at [675, 310] on textarea "Bolo de Massa branca fofinho, forma 20cm, com cobertura de brigadeiro cm decora…" at bounding box center [537, 327] width 587 height 58
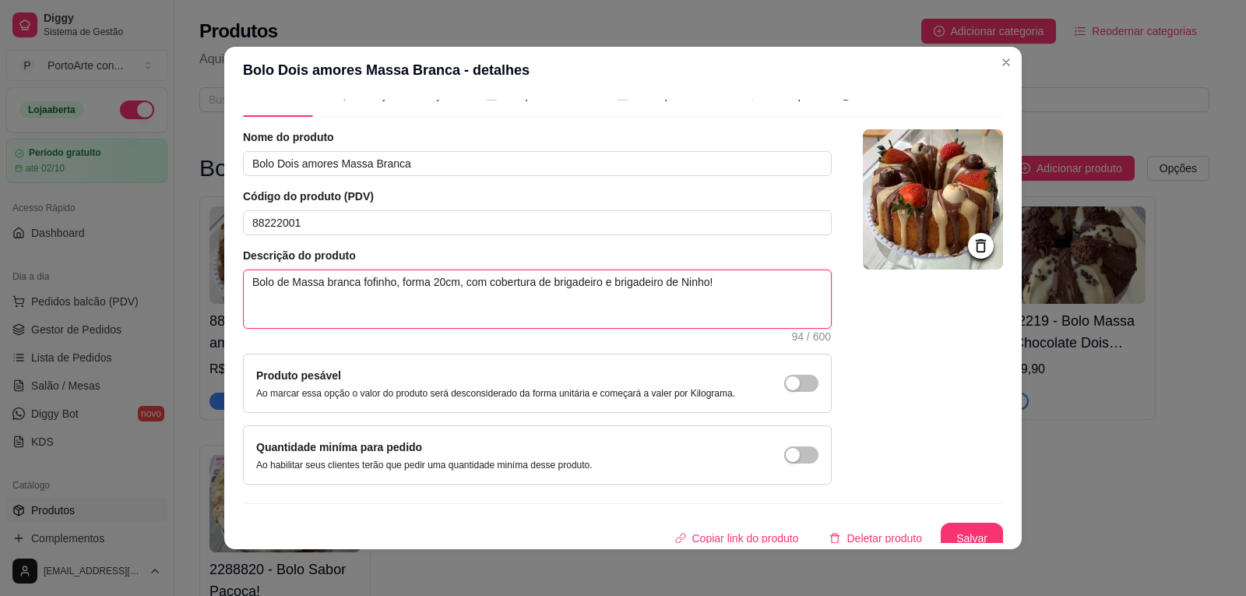
scroll to position [38, 0]
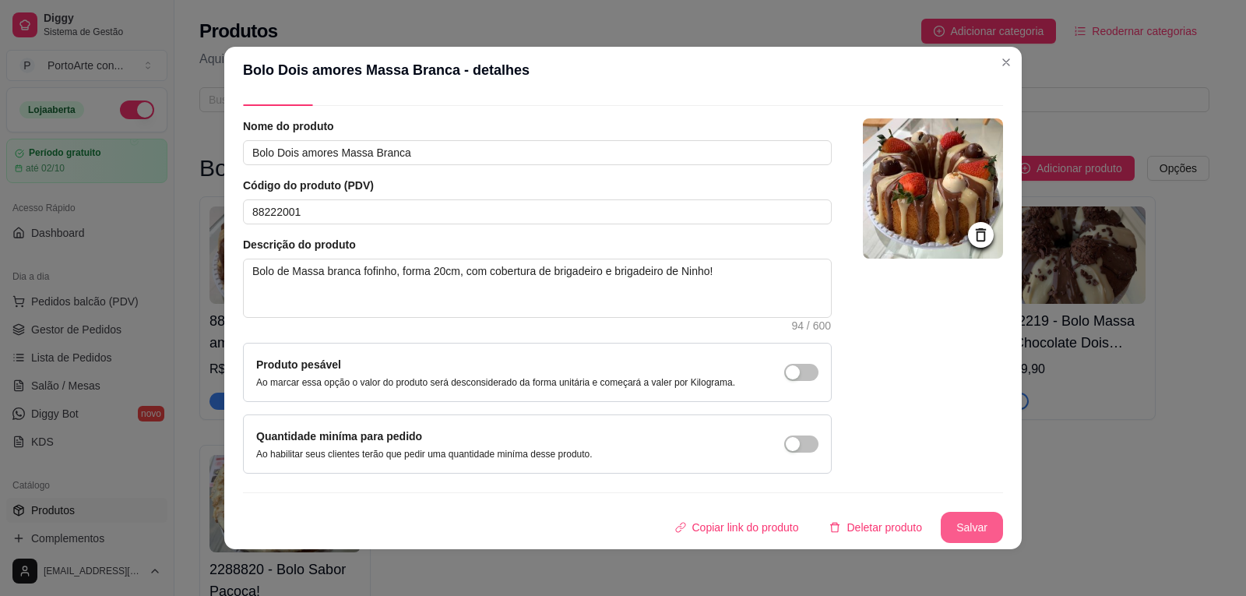
click at [941, 525] on button "Salvar" at bounding box center [972, 527] width 62 height 31
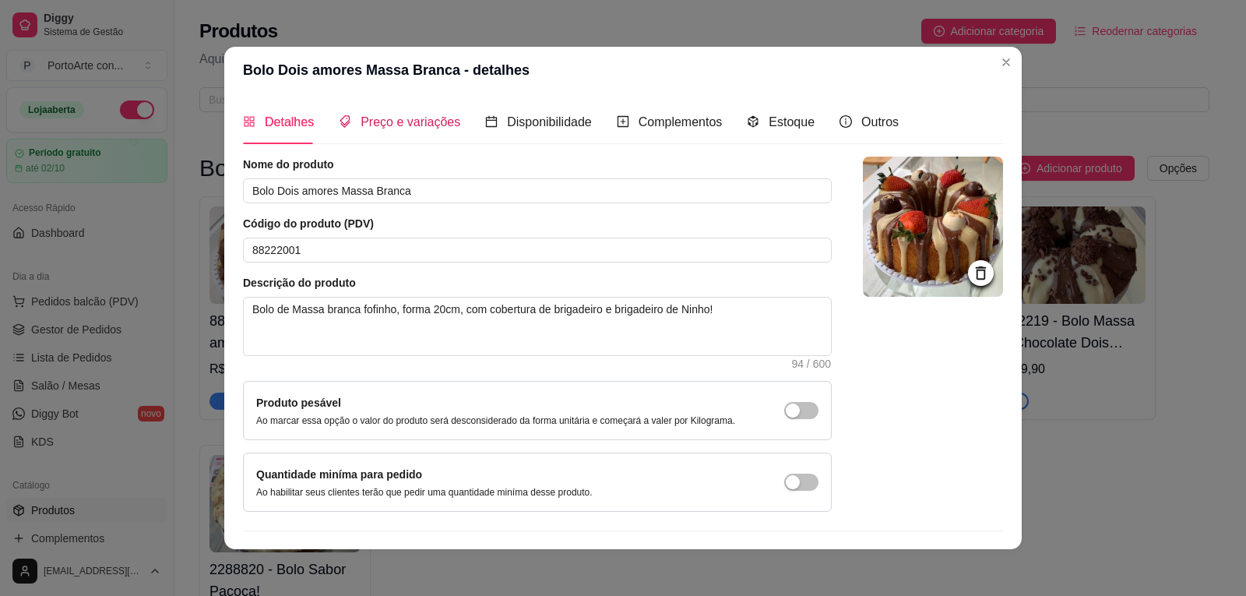
click at [391, 127] on span "Preço e variações" at bounding box center [411, 121] width 100 height 13
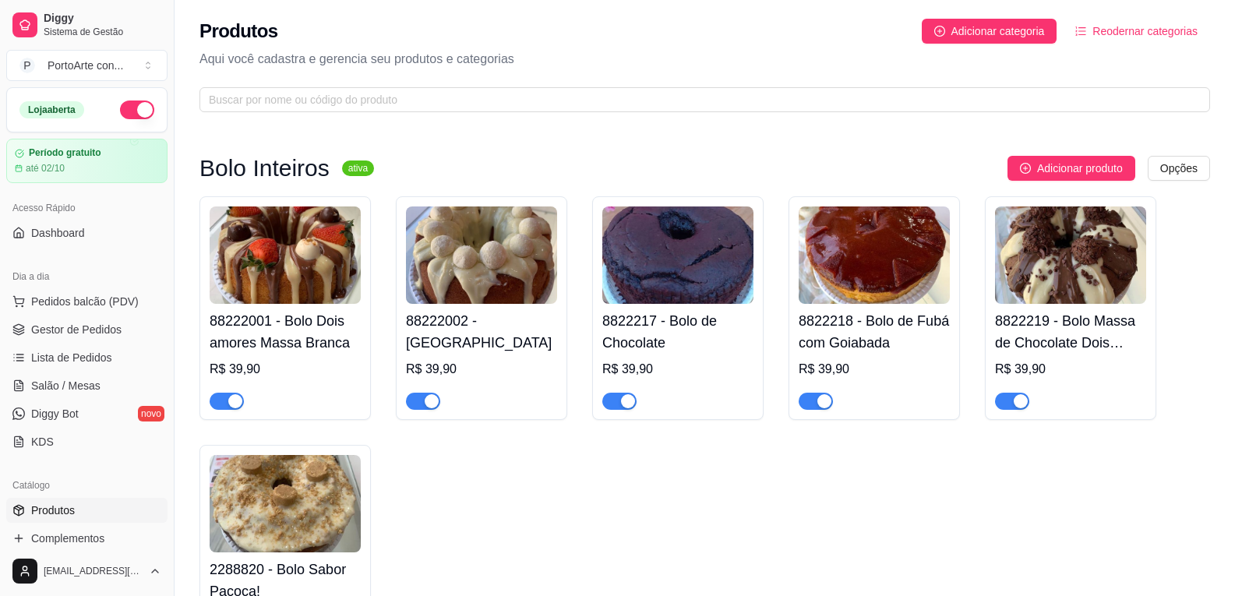
click at [472, 270] on img at bounding box center [481, 254] width 151 height 97
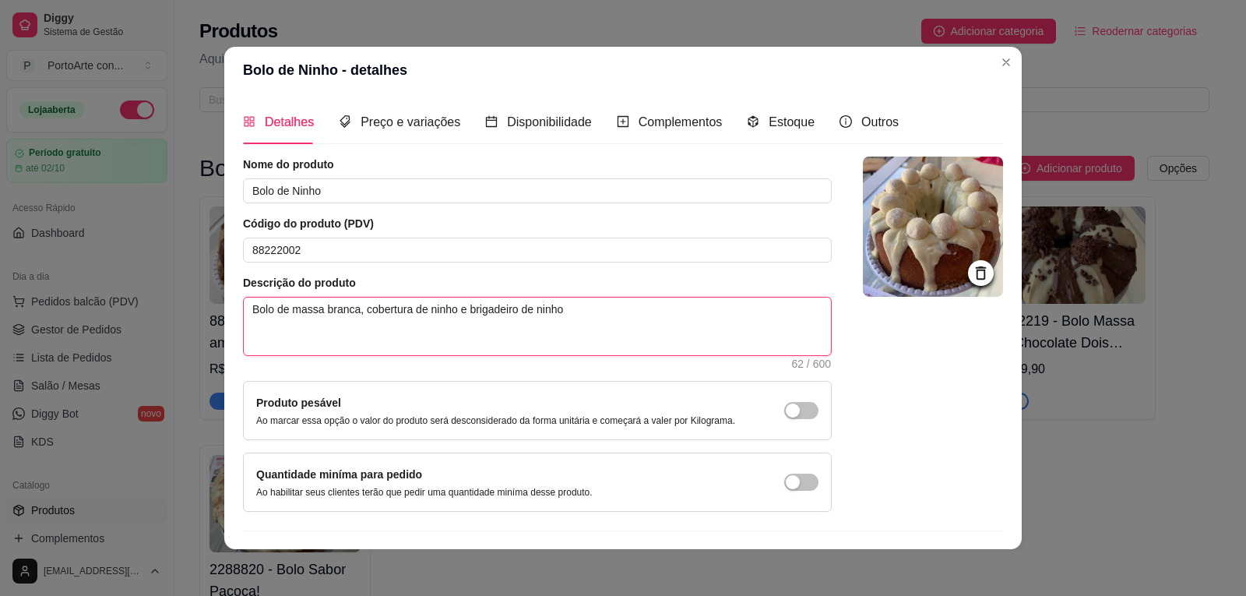
click at [558, 307] on textarea "Bolo de massa branca, cobertura de ninho e brigadeiro de ninho" at bounding box center [537, 327] width 587 height 58
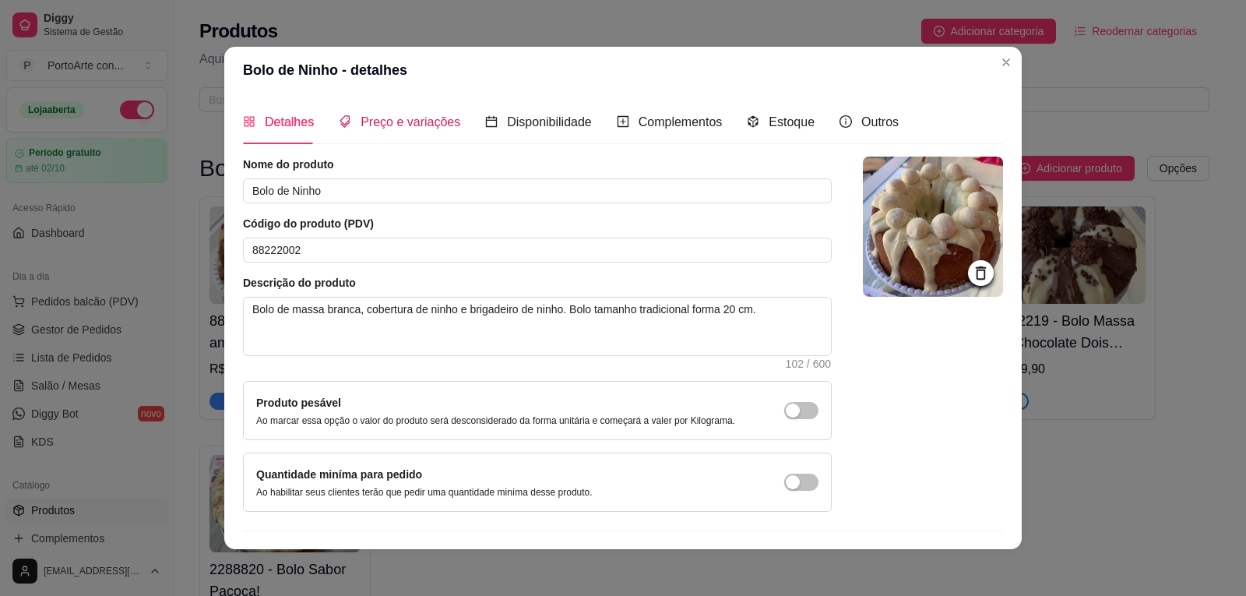
click at [415, 118] on span "Preço e variações" at bounding box center [411, 121] width 100 height 13
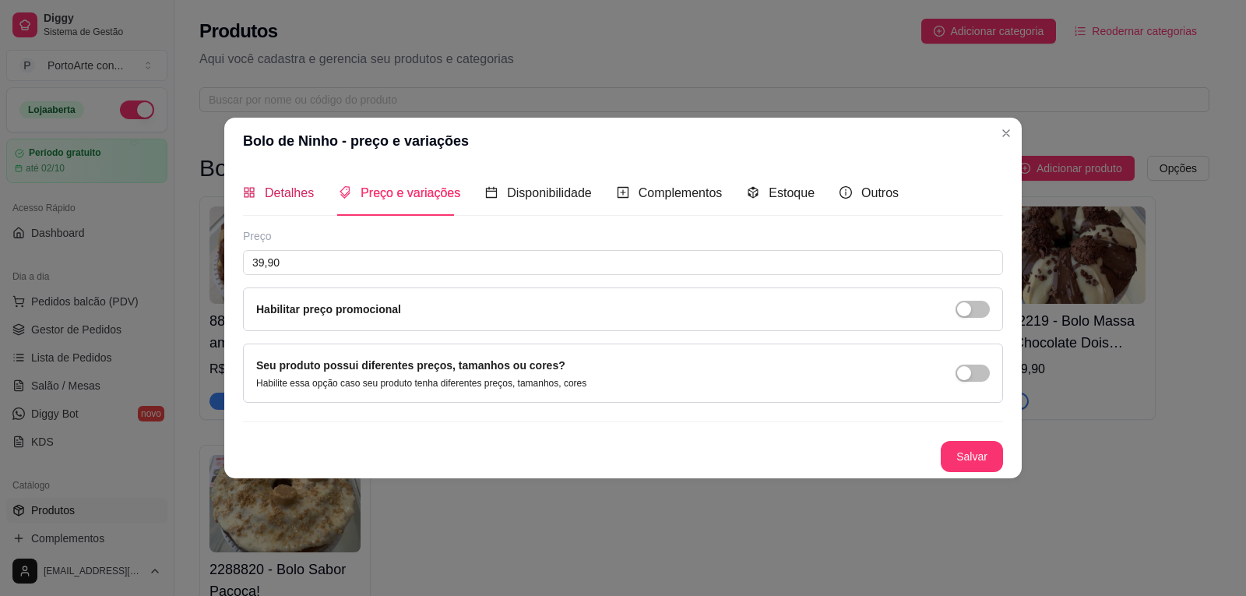
click at [291, 188] on span "Detalhes" at bounding box center [289, 192] width 49 height 13
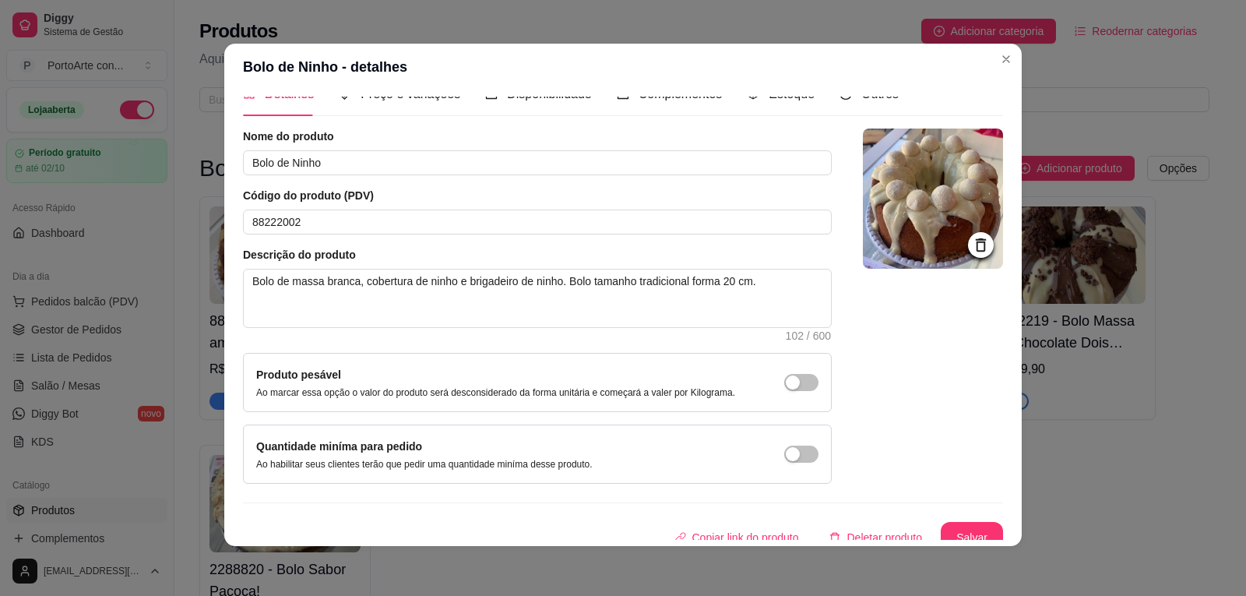
scroll to position [38, 0]
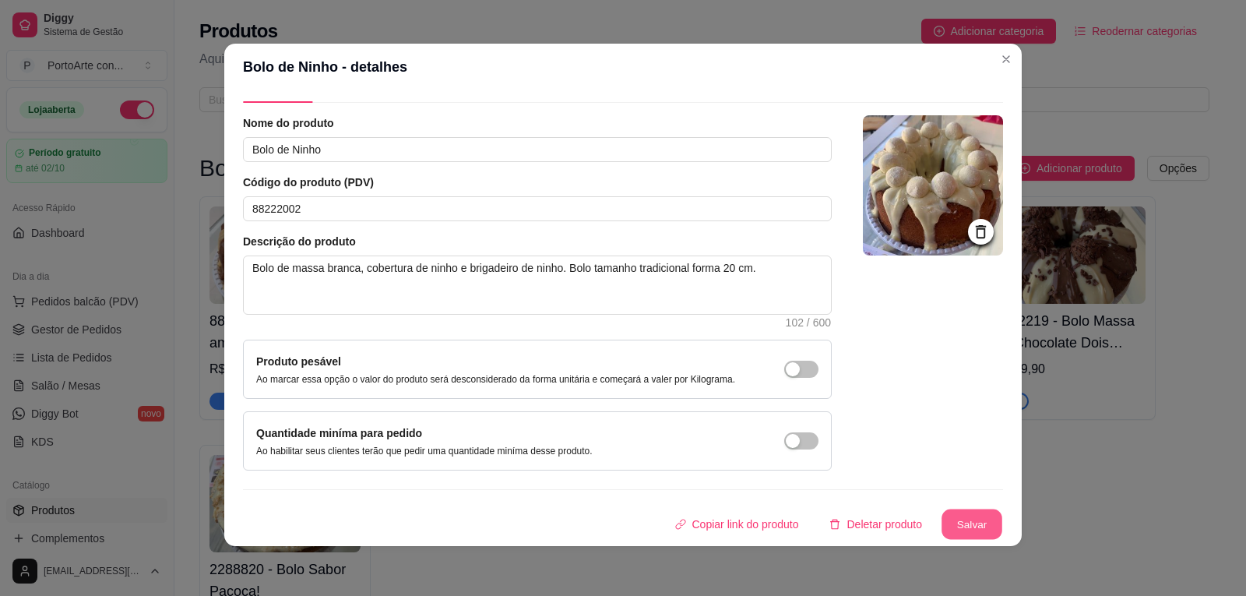
click at [957, 518] on button "Salvar" at bounding box center [972, 524] width 61 height 30
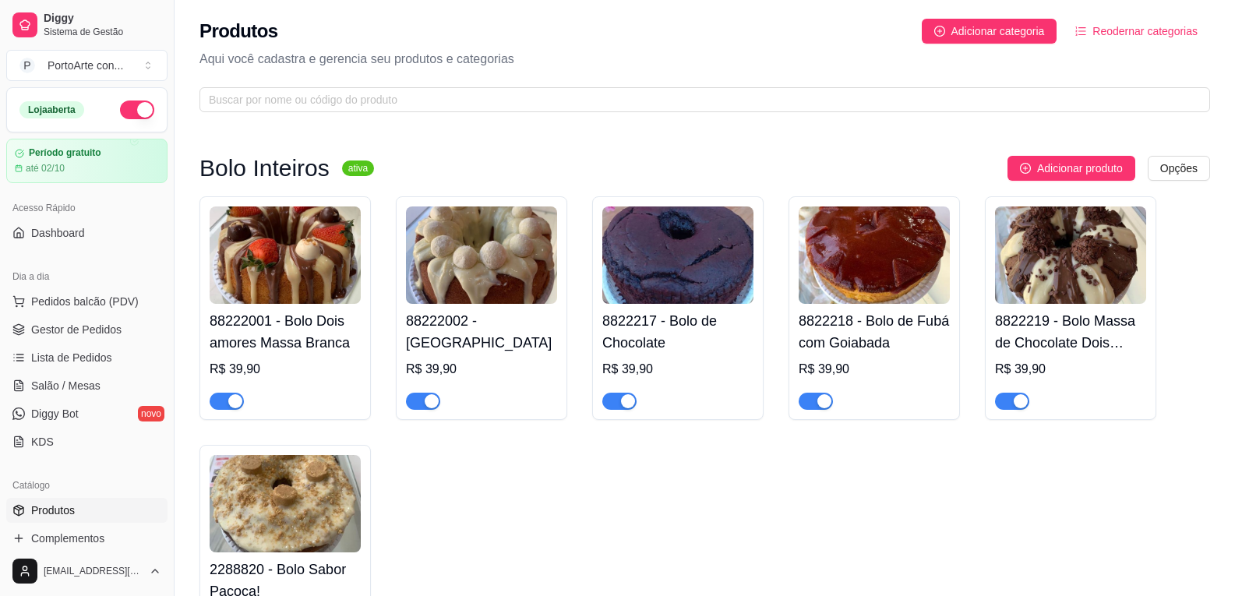
click at [745, 314] on h4 "8822217 - Bolo de Chocolate" at bounding box center [677, 332] width 151 height 44
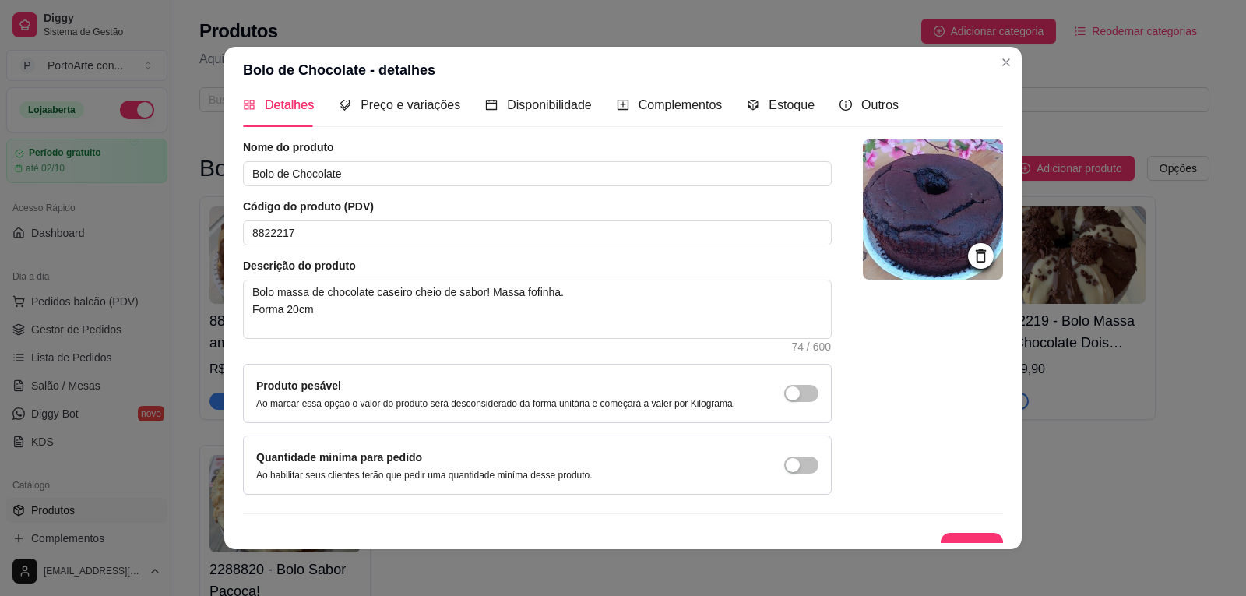
scroll to position [0, 0]
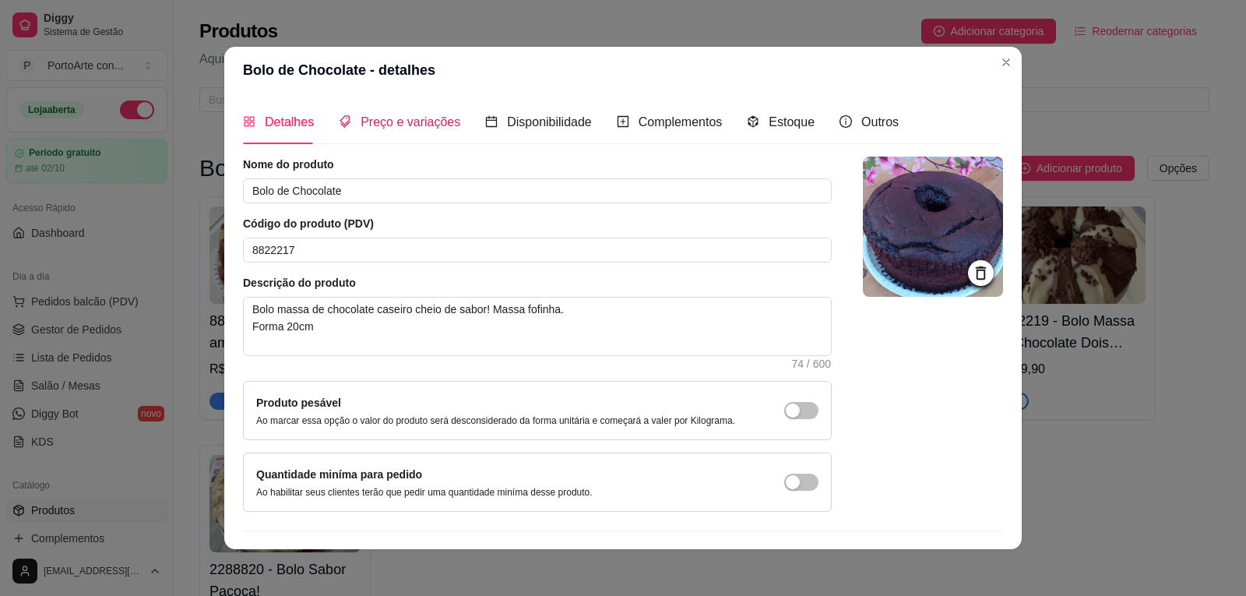
click at [392, 126] on span "Preço e variações" at bounding box center [411, 121] width 100 height 13
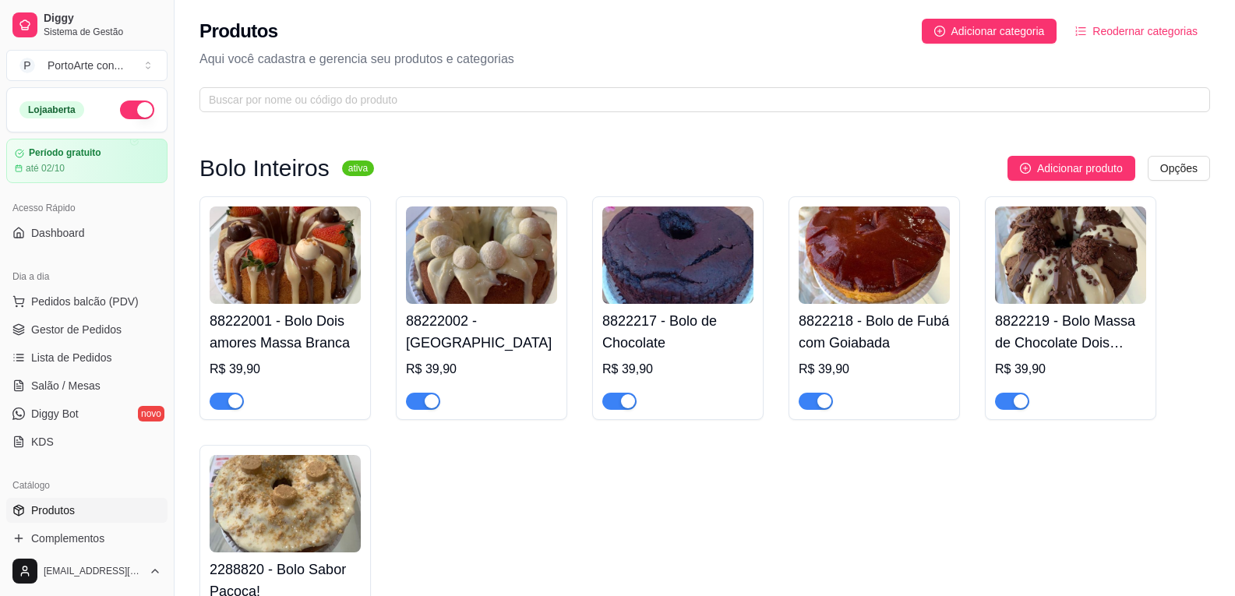
click at [873, 291] on img at bounding box center [873, 254] width 151 height 97
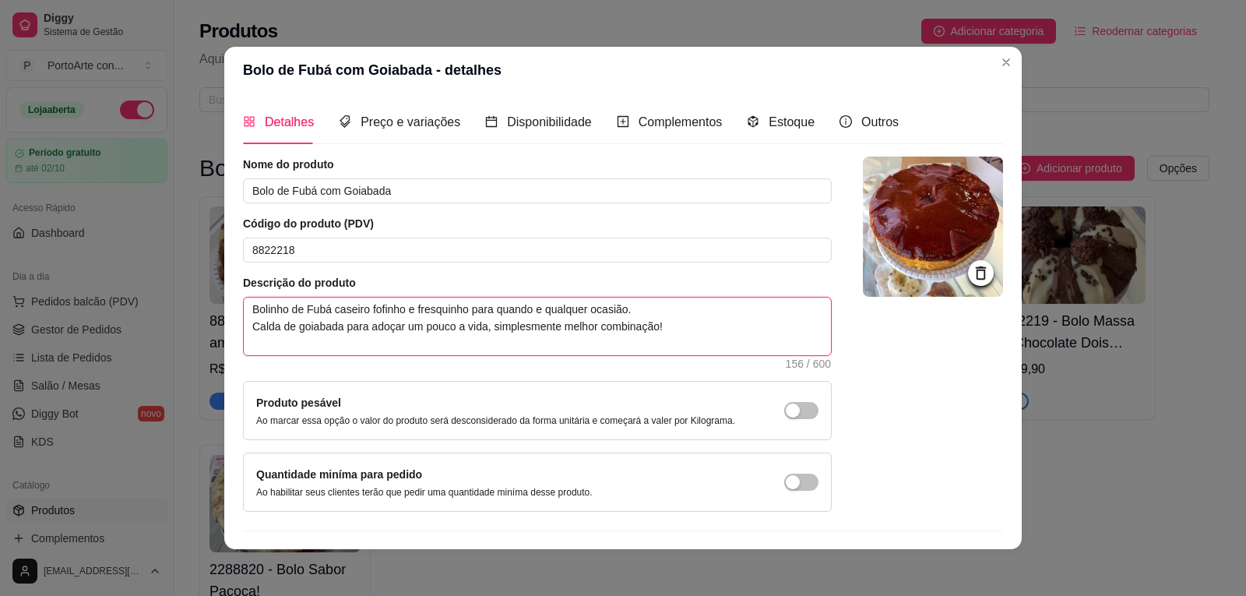
click at [659, 323] on textarea "Bolinho de Fubá caseiro fofinho e fresquinho para quando e qualquer ocasião. Ca…" at bounding box center [537, 327] width 587 height 58
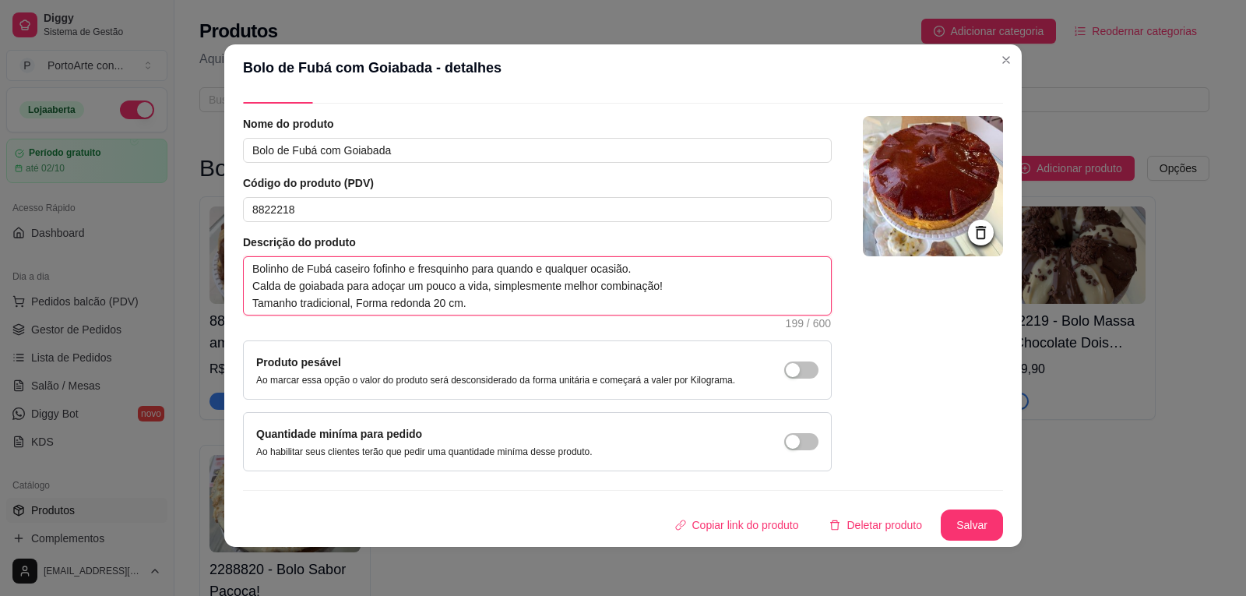
scroll to position [3, 0]
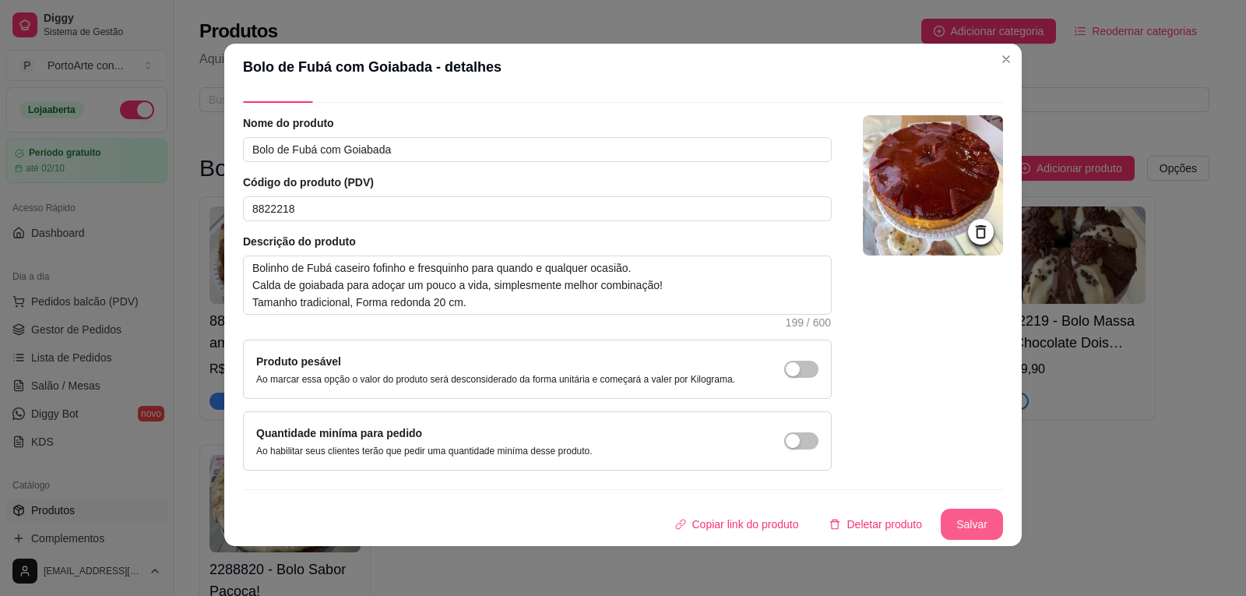
click at [953, 528] on button "Salvar" at bounding box center [972, 524] width 62 height 31
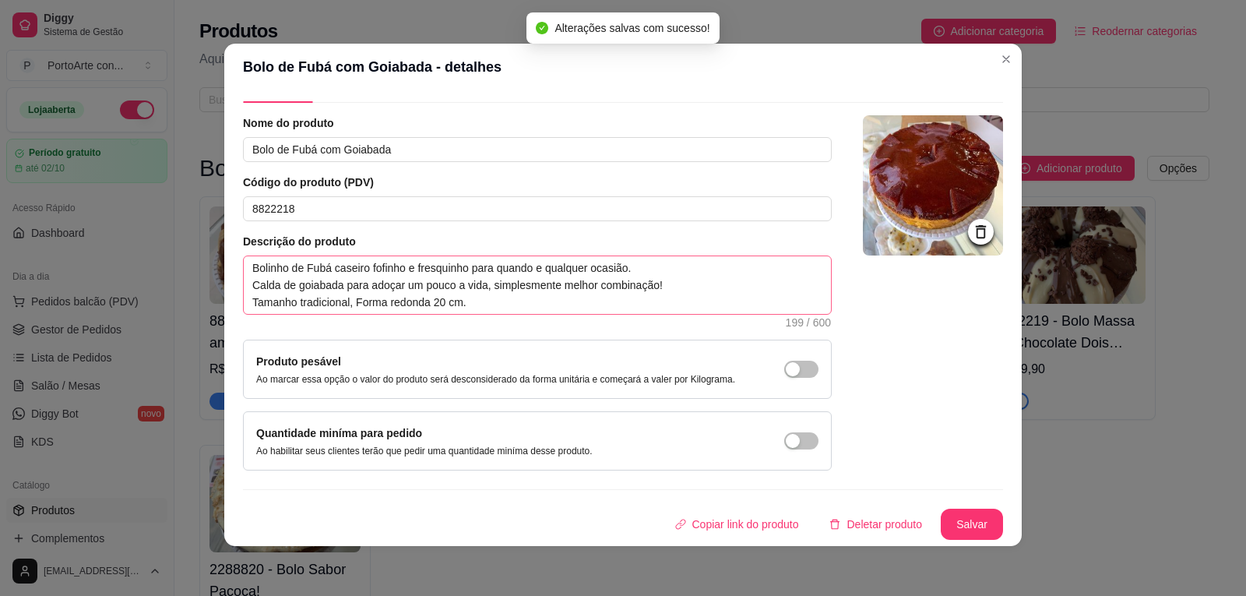
scroll to position [0, 0]
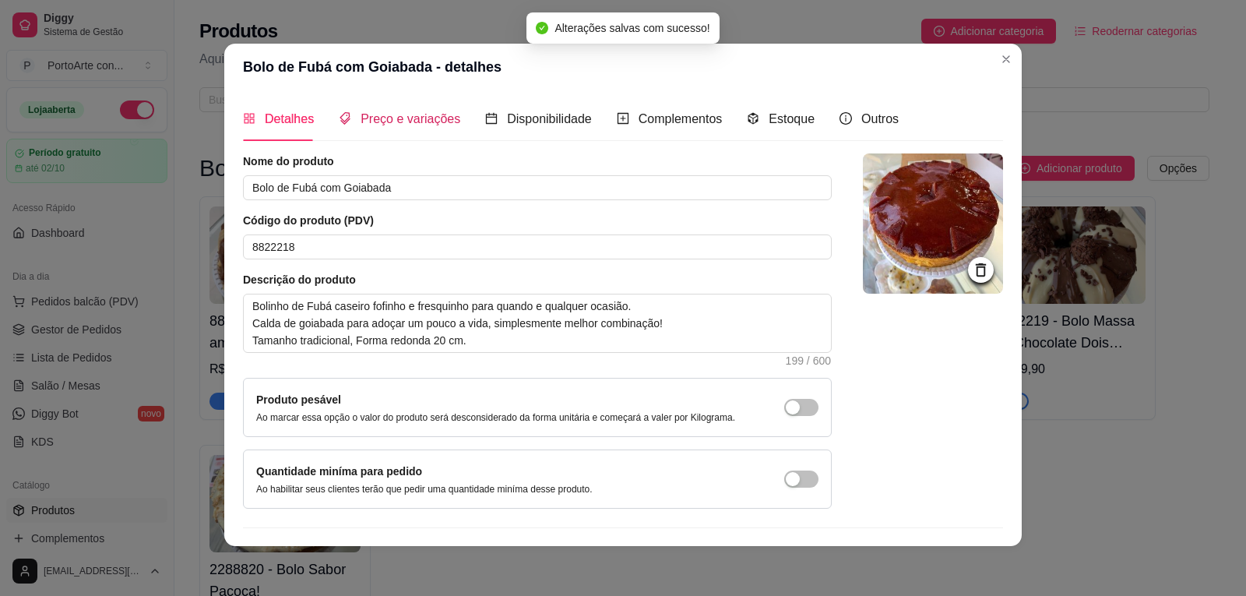
click at [403, 110] on div "Preço e variações" at bounding box center [400, 118] width 122 height 19
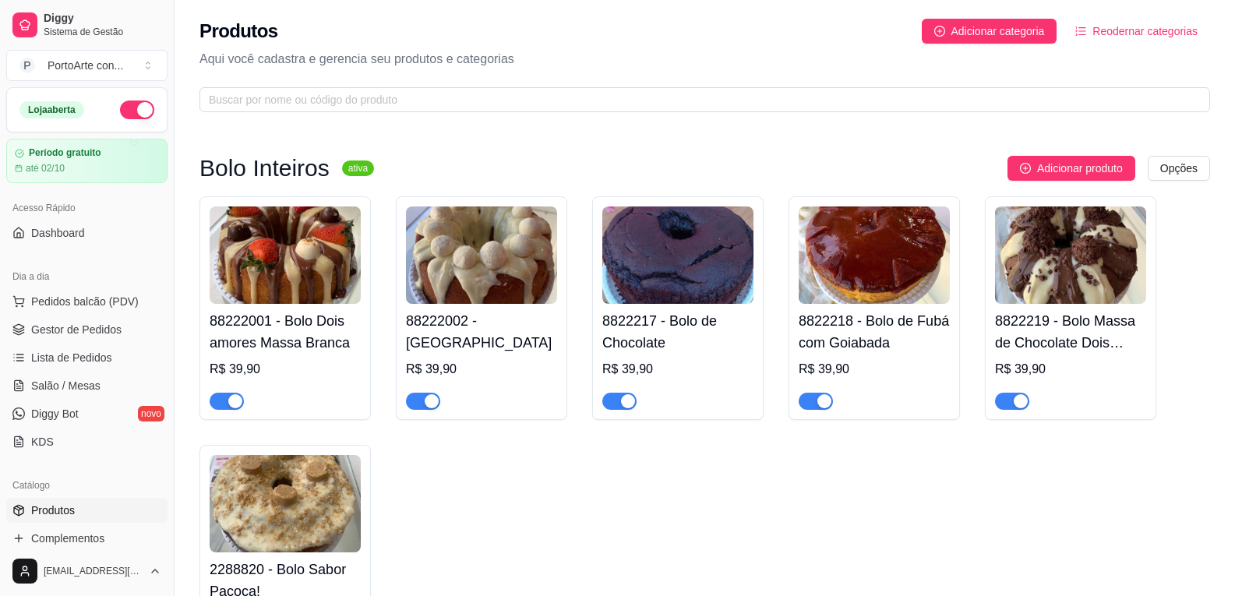
click at [1000, 326] on h4 "8822219 - Bolo Massa de Chocolate Dois Amores" at bounding box center [1070, 332] width 151 height 44
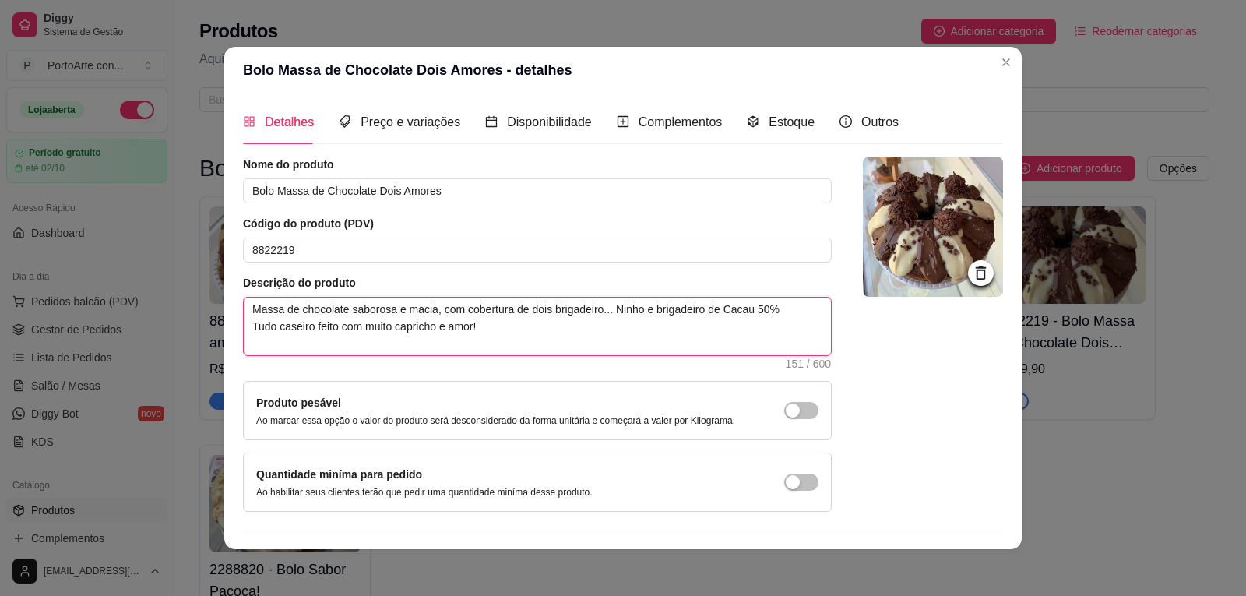
click at [484, 327] on textarea "Massa de chocolate saborosa e macia, com cobertura de dois brigadeiro... Ninho …" at bounding box center [537, 327] width 587 height 58
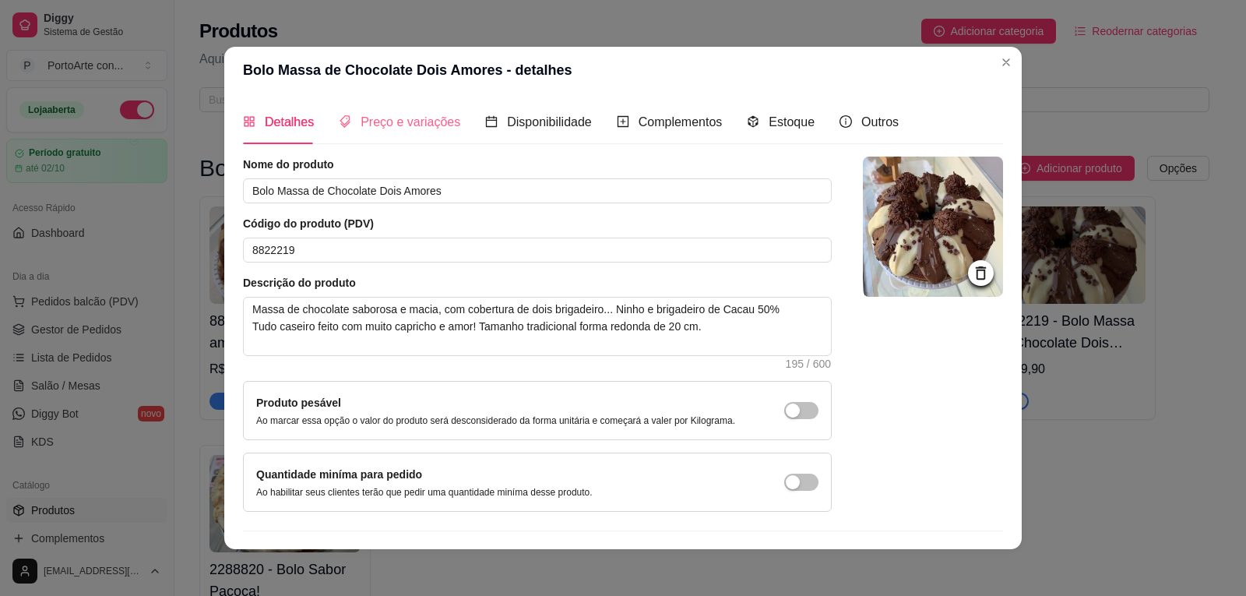
click at [375, 107] on div "Preço e variações" at bounding box center [400, 122] width 122 height 44
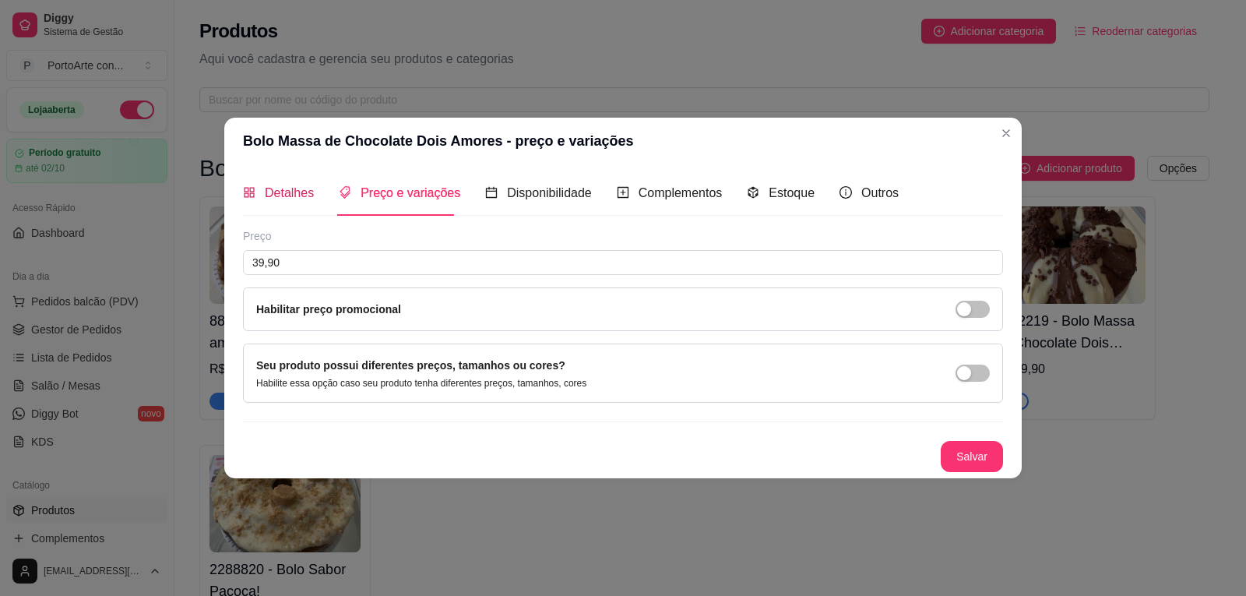
click at [299, 187] on span "Detalhes" at bounding box center [289, 192] width 49 height 13
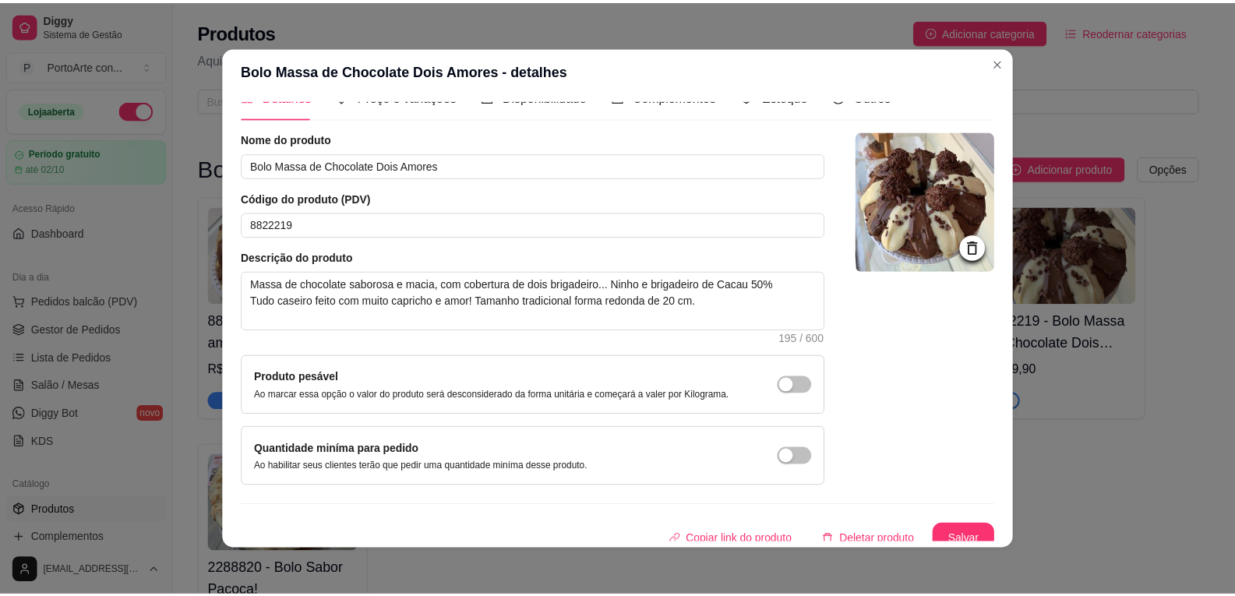
scroll to position [38, 0]
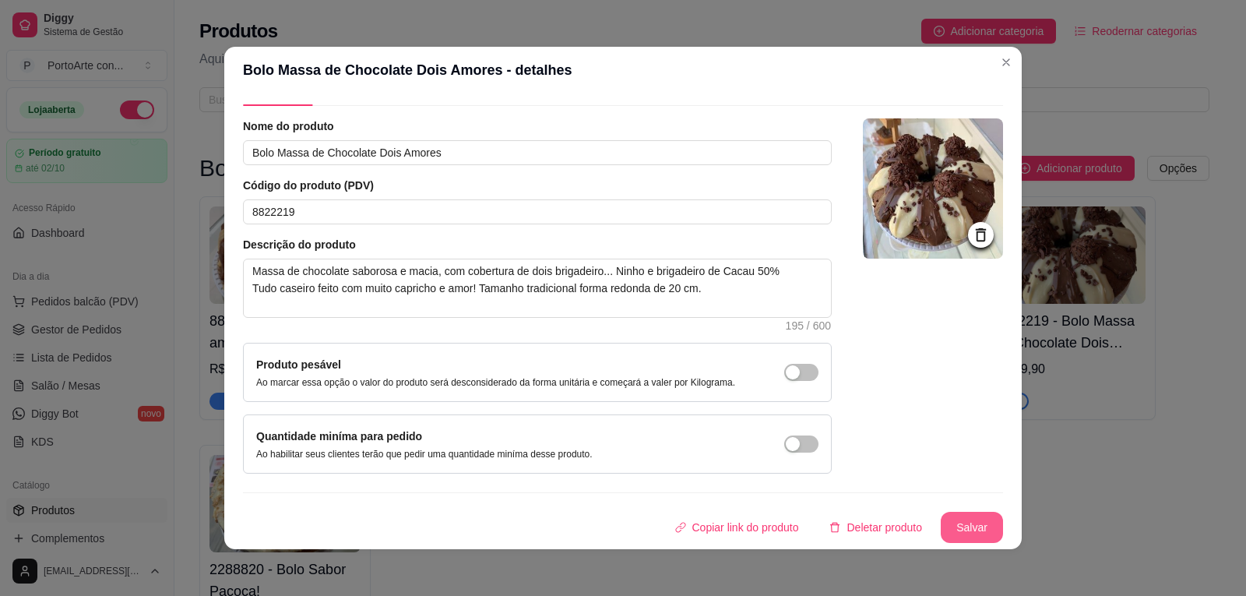
click at [954, 516] on button "Salvar" at bounding box center [972, 527] width 62 height 31
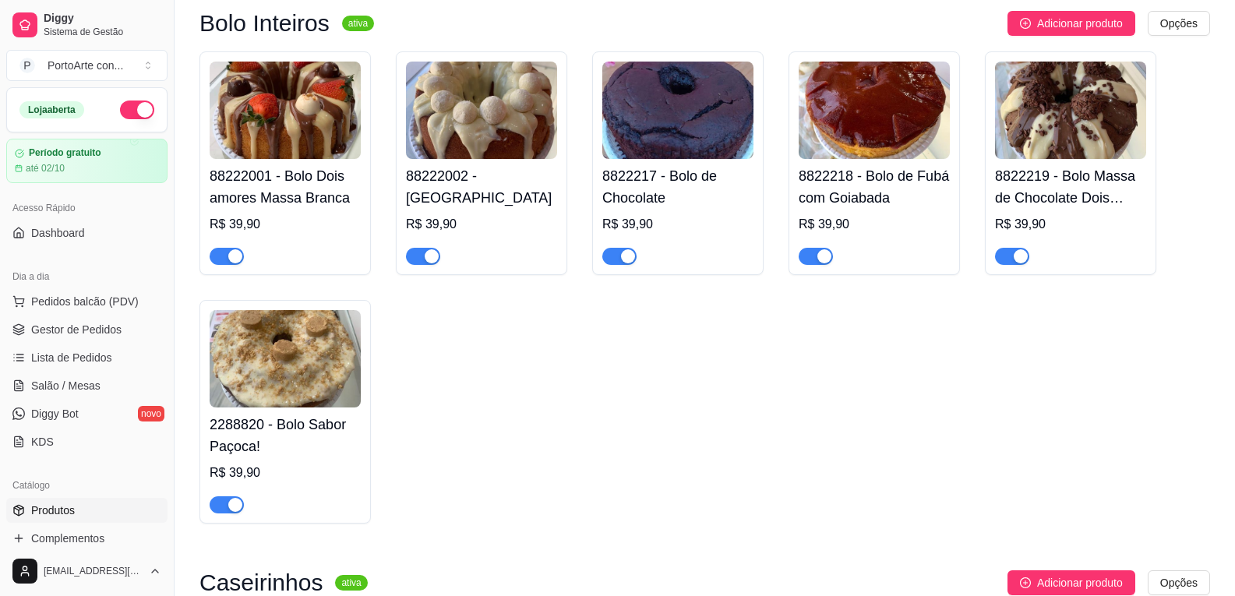
scroll to position [156, 0]
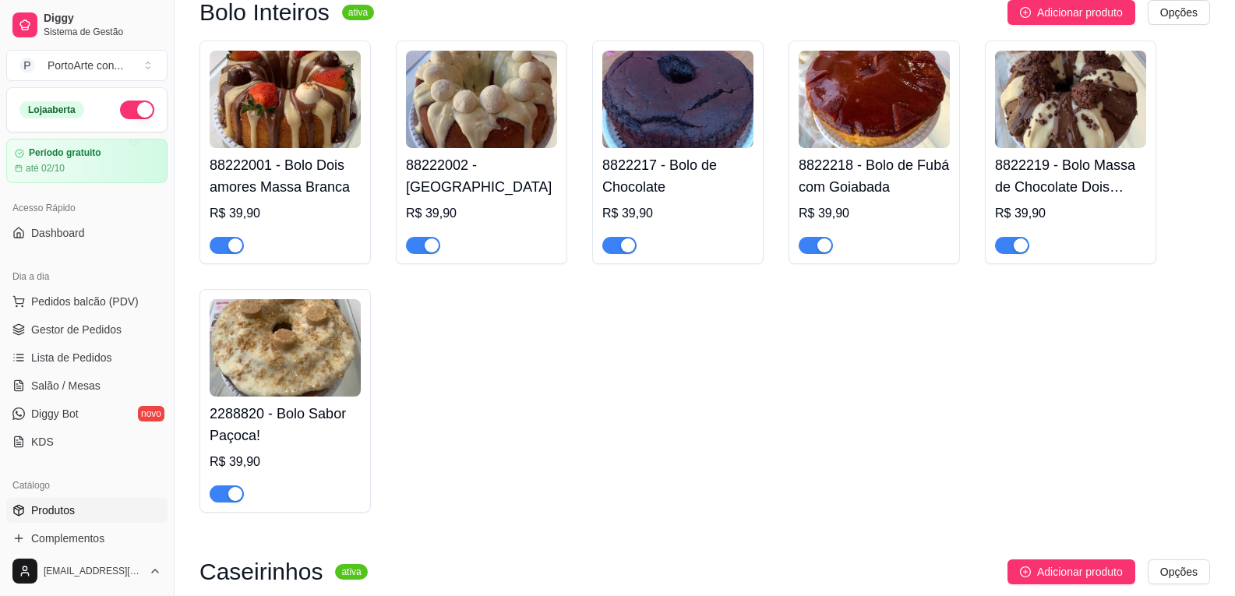
click at [340, 457] on div "R$ 39,90" at bounding box center [285, 462] width 151 height 19
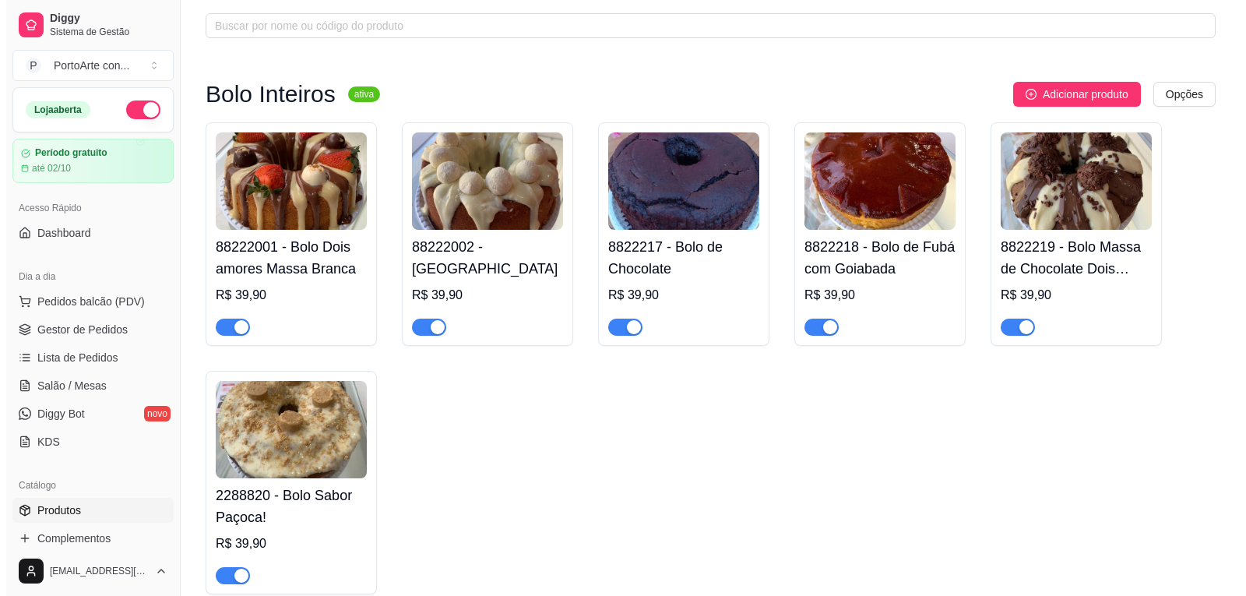
scroll to position [0, 0]
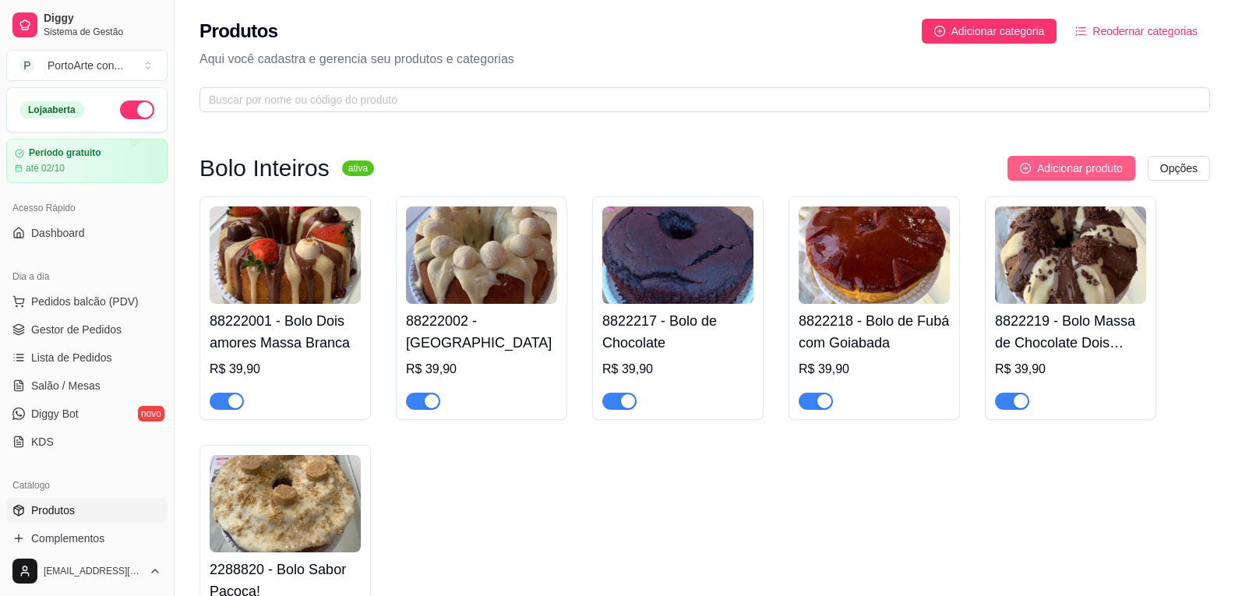
click at [1083, 165] on span "Adicionar produto" at bounding box center [1080, 168] width 86 height 17
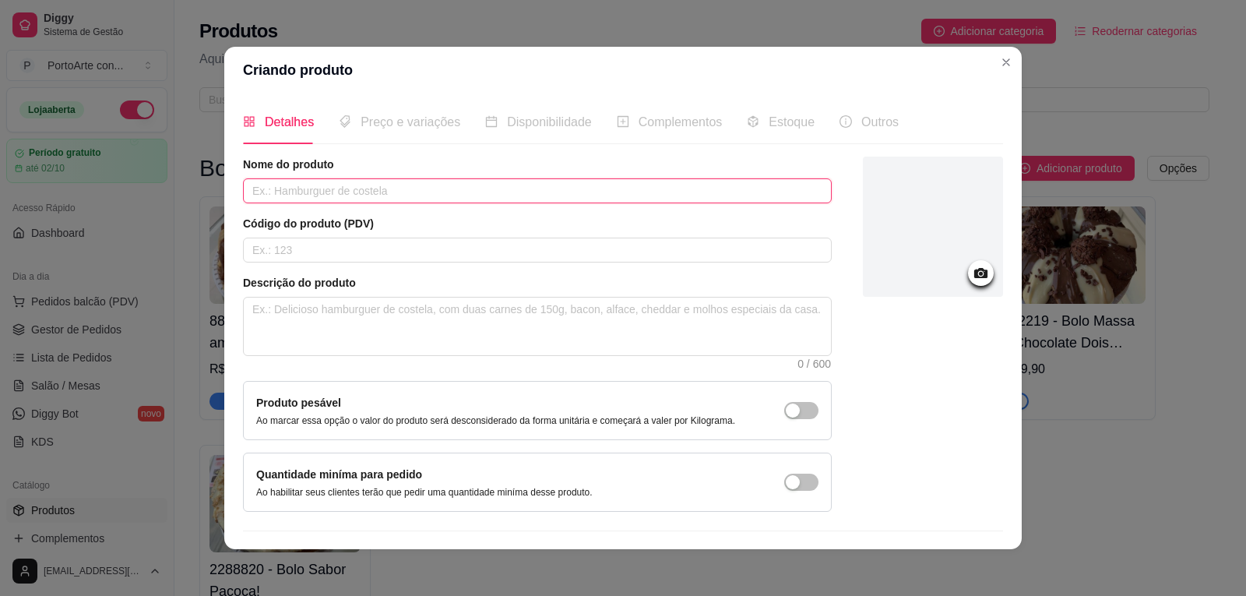
click at [465, 184] on input "text" at bounding box center [537, 190] width 589 height 25
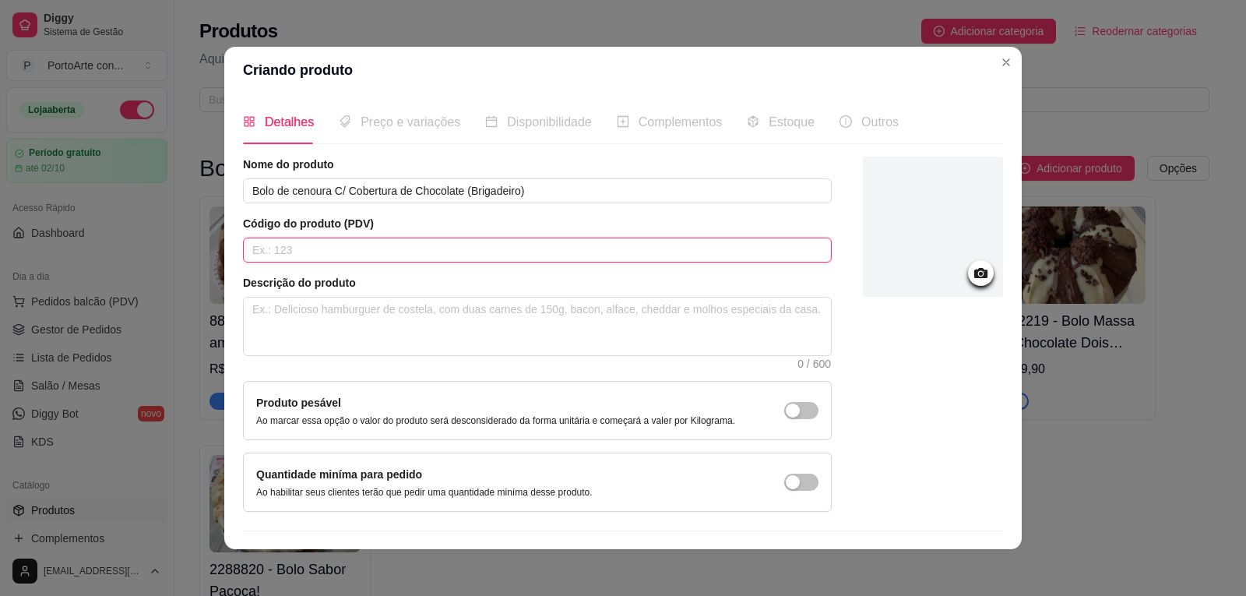
click at [477, 242] on input "text" at bounding box center [537, 250] width 589 height 25
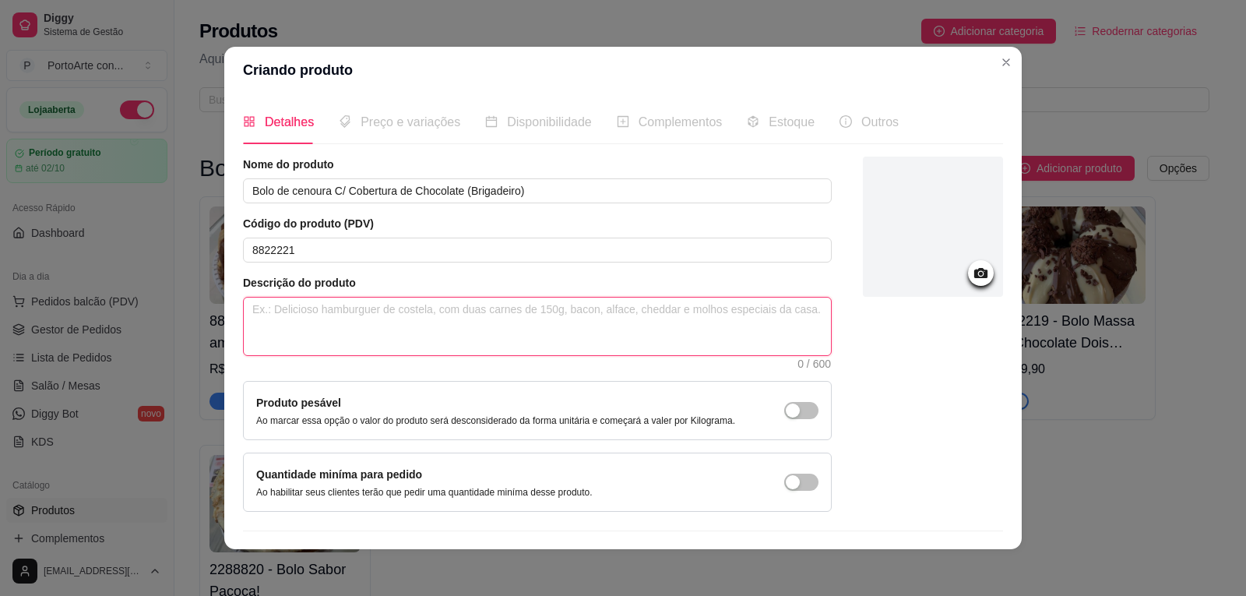
click at [464, 308] on textarea at bounding box center [537, 327] width 587 height 58
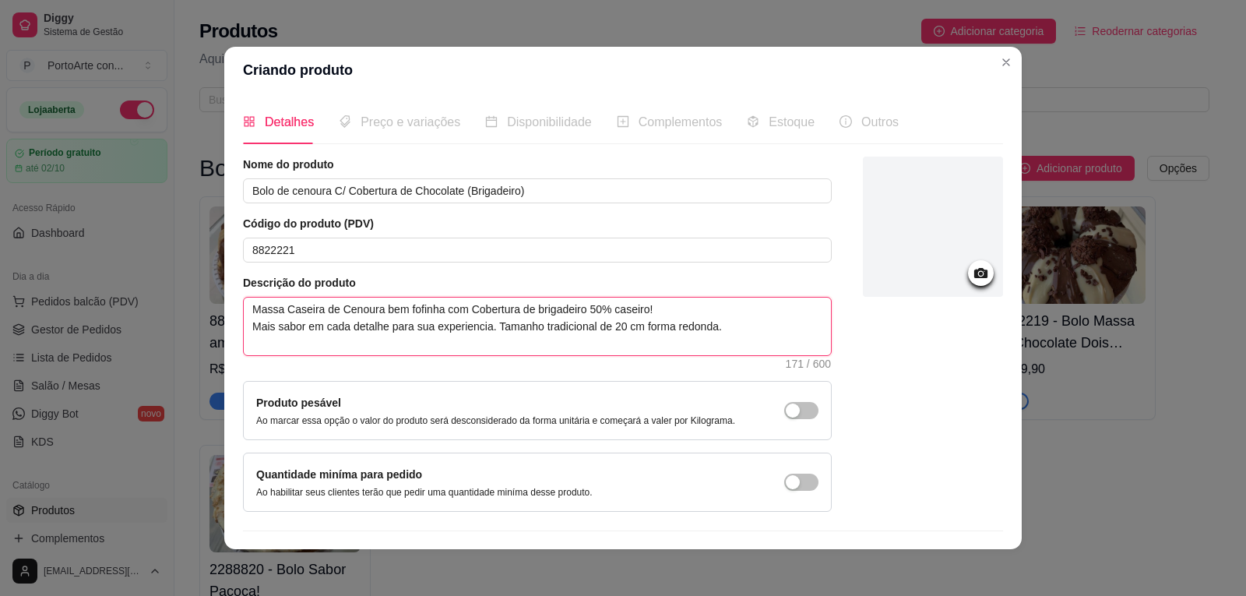
click at [601, 310] on textarea "Massa Caseira de Cenoura bem fofinha com Cobertura de brigadeiro 50% caseiro! M…" at bounding box center [537, 327] width 587 height 58
click at [720, 335] on textarea "Massa Caseira de Cenoura bem fofinha com Cobertura de brigadeiro 50% cacau case…" at bounding box center [537, 327] width 587 height 58
click at [426, 328] on textarea "Massa Caseira de Cenoura bem fofinha com Cobertura de brigadeiro 50% cacau case…" at bounding box center [537, 327] width 587 height 58
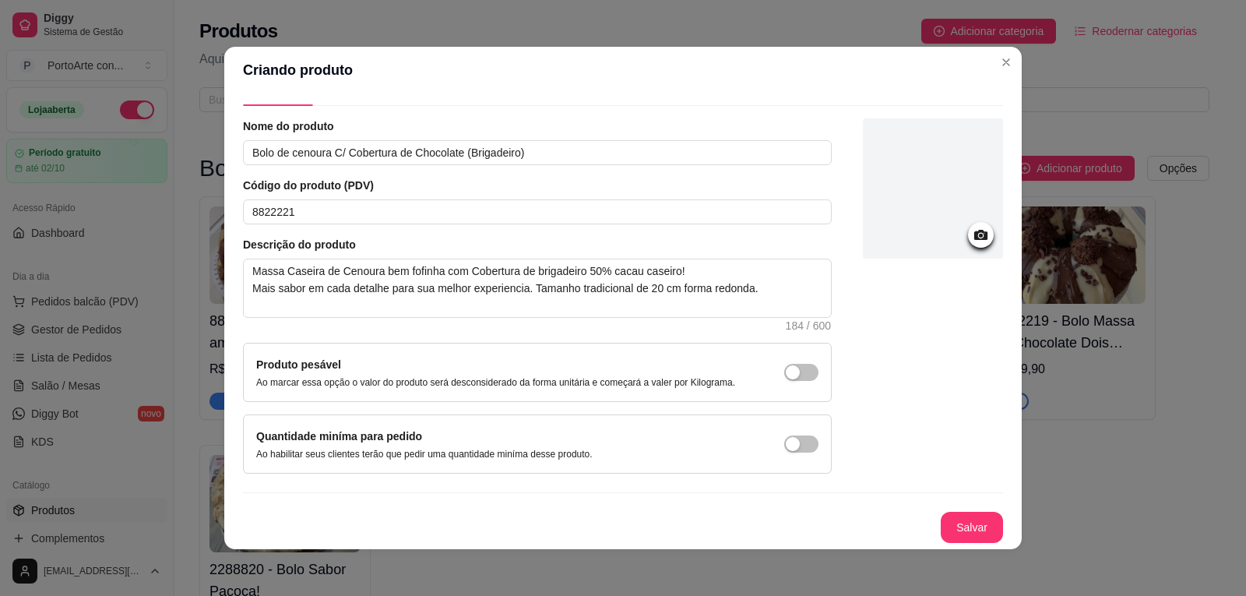
click at [942, 231] on div at bounding box center [933, 188] width 140 height 140
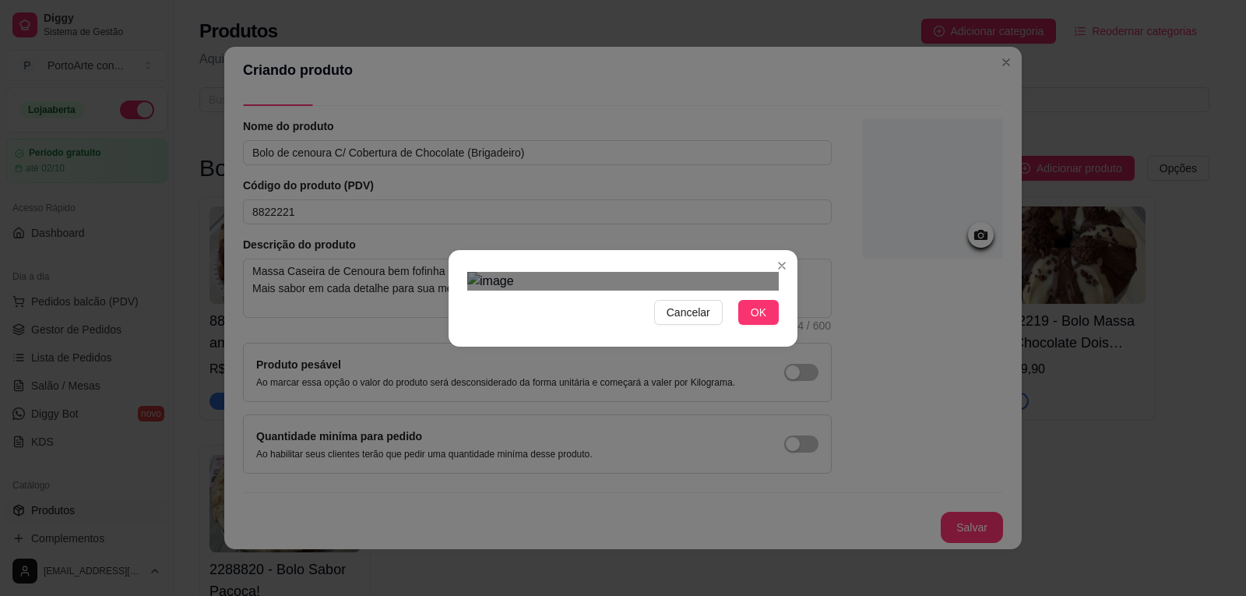
click at [703, 354] on div "Use the arrow keys to move the crop selection area" at bounding box center [617, 479] width 280 height 280
click at [763, 321] on span "OK" at bounding box center [759, 312] width 16 height 17
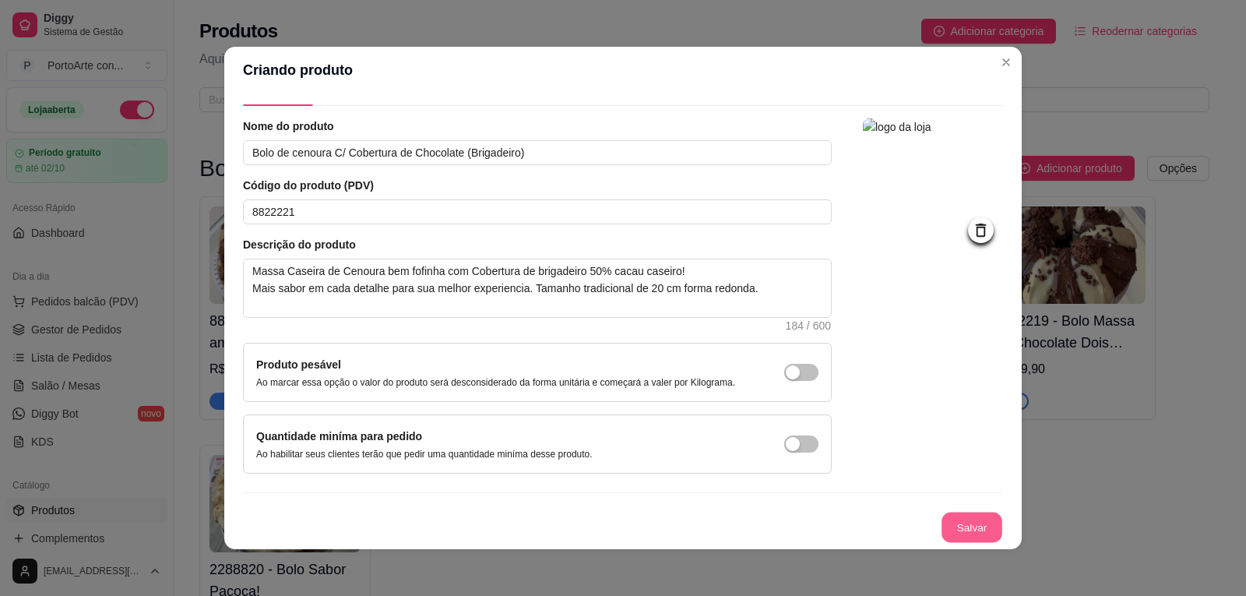
click at [943, 533] on button "Salvar" at bounding box center [972, 527] width 61 height 30
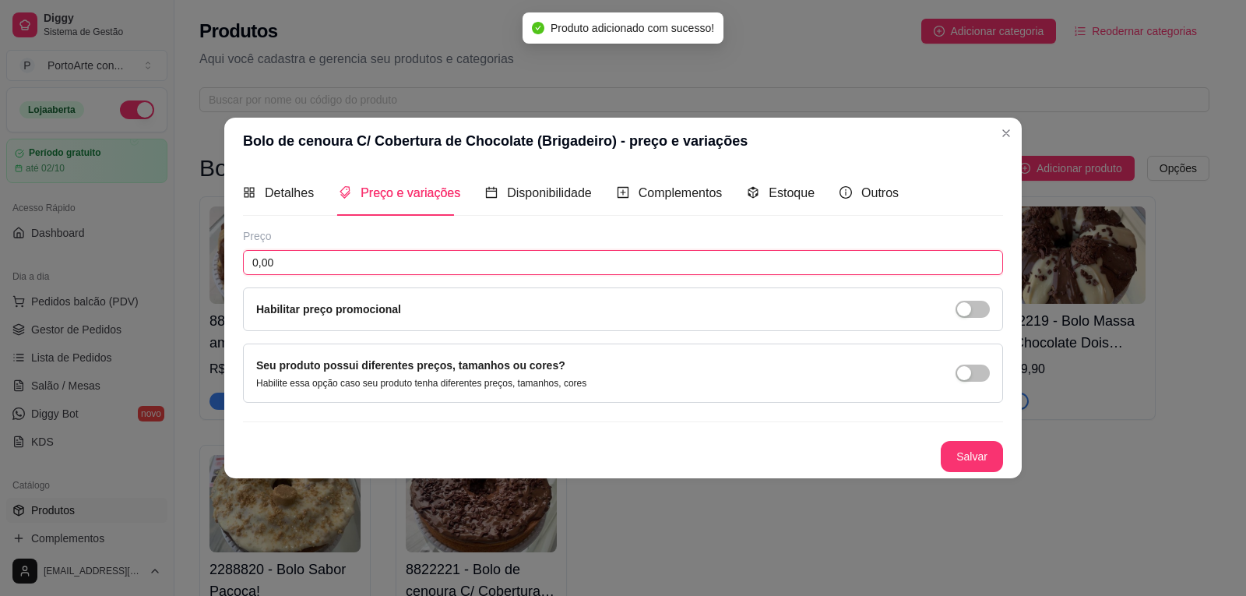
click at [358, 252] on input "0,00" at bounding box center [623, 262] width 760 height 25
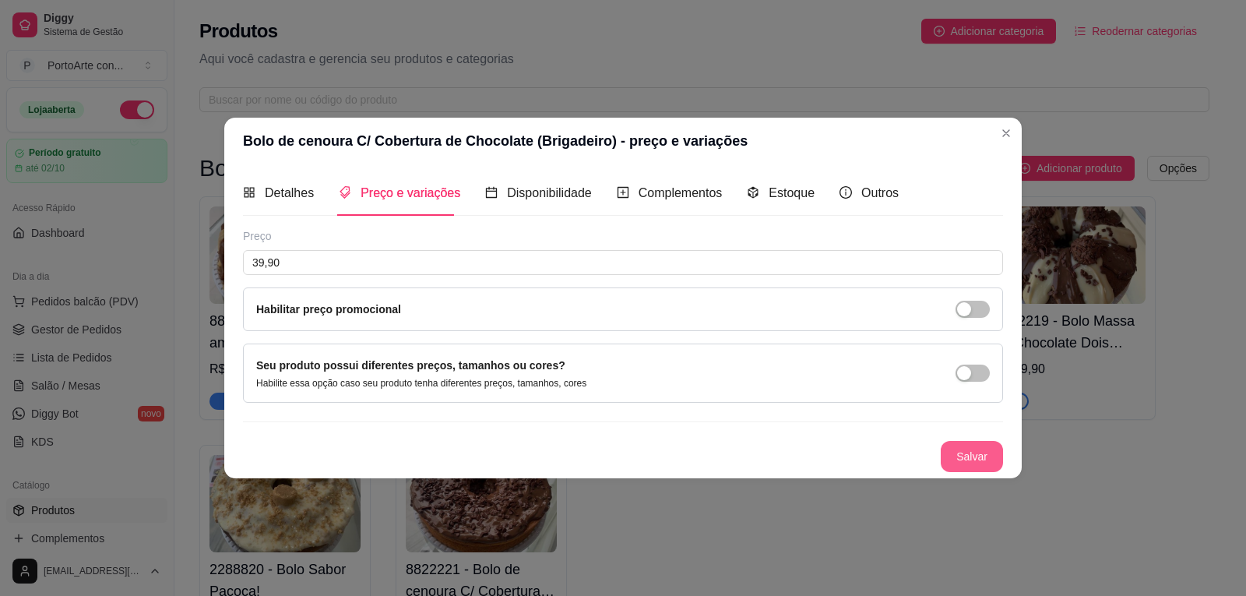
click at [977, 462] on button "Salvar" at bounding box center [972, 456] width 62 height 31
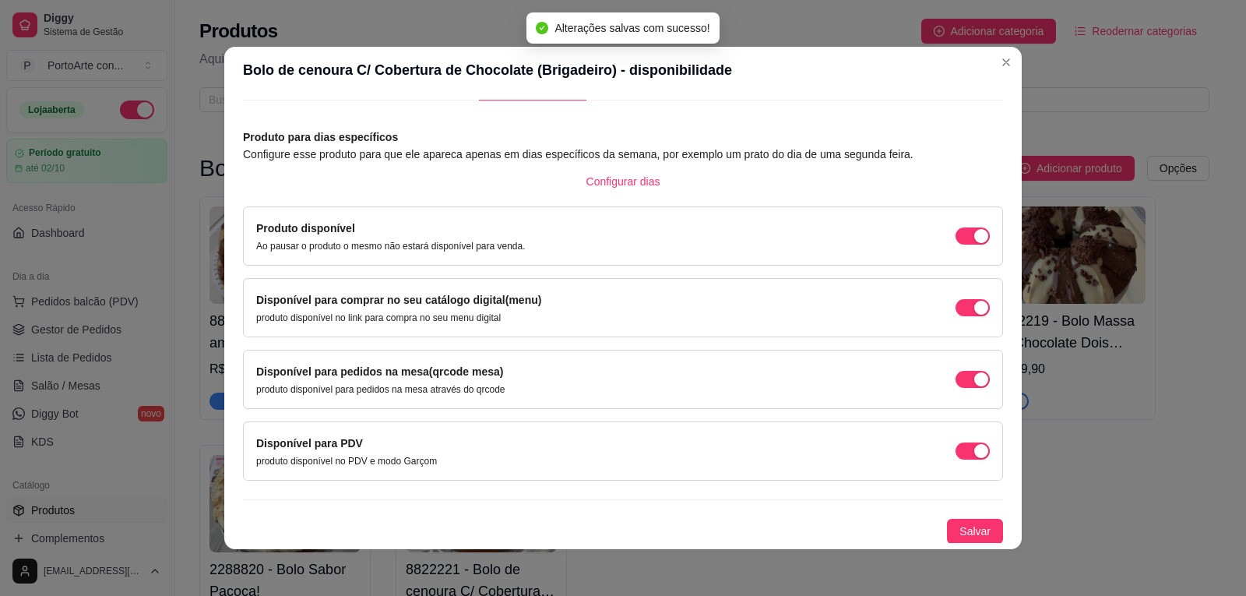
scroll to position [44, 0]
click at [960, 530] on span "Salvar" at bounding box center [975, 530] width 31 height 17
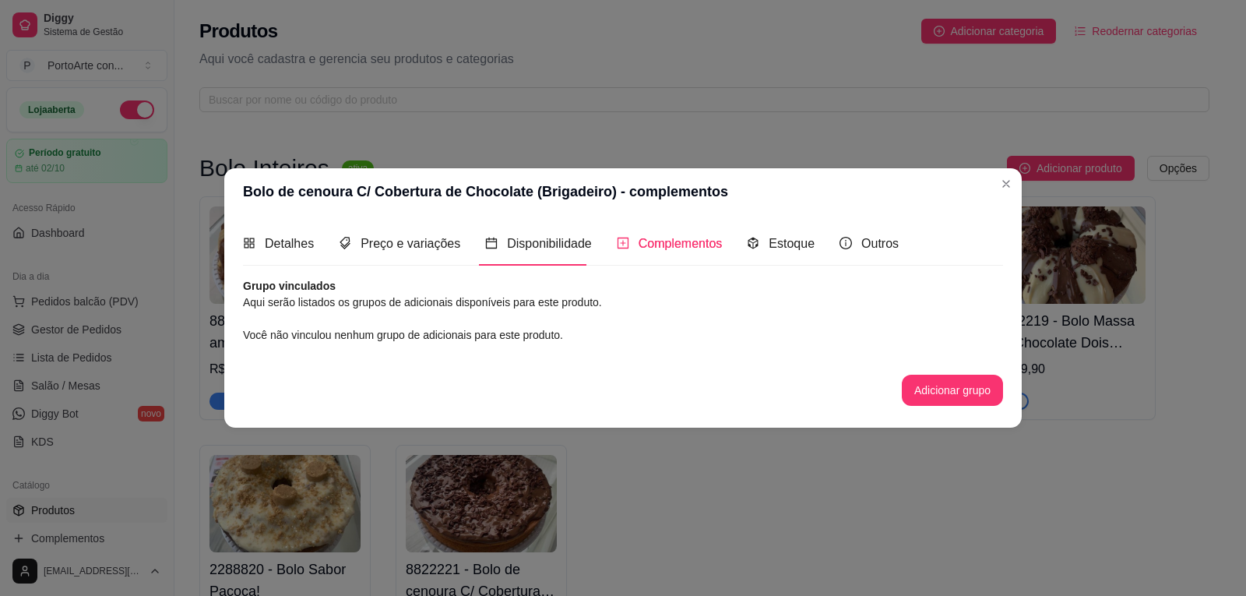
scroll to position [0, 0]
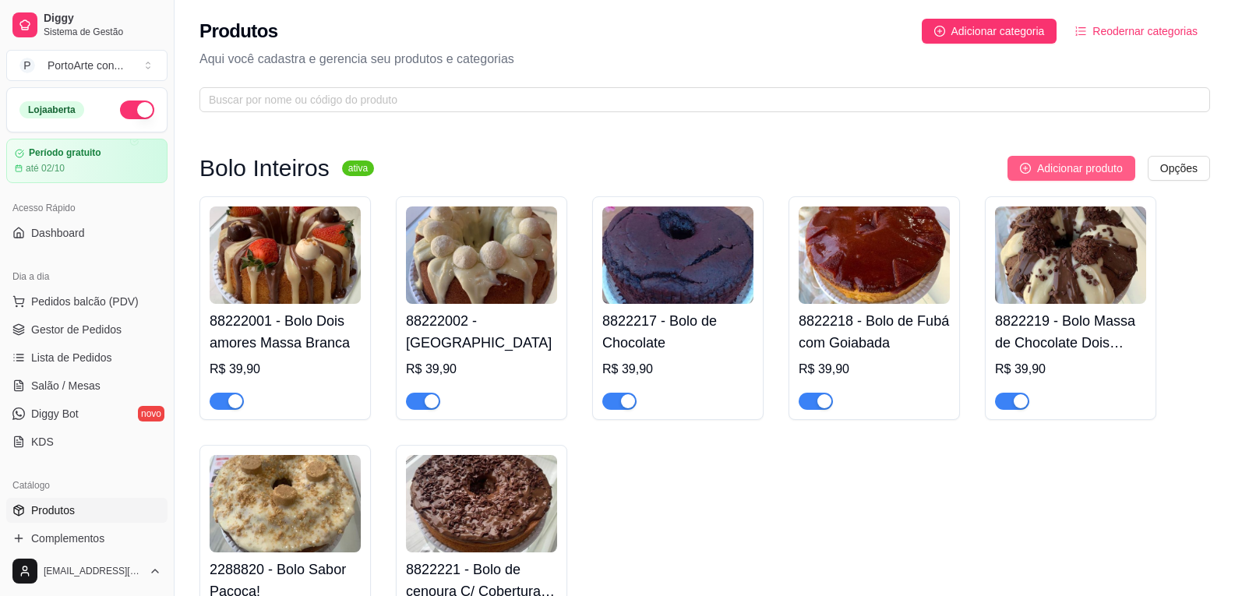
click at [1045, 170] on span "Adicionar produto" at bounding box center [1080, 168] width 86 height 17
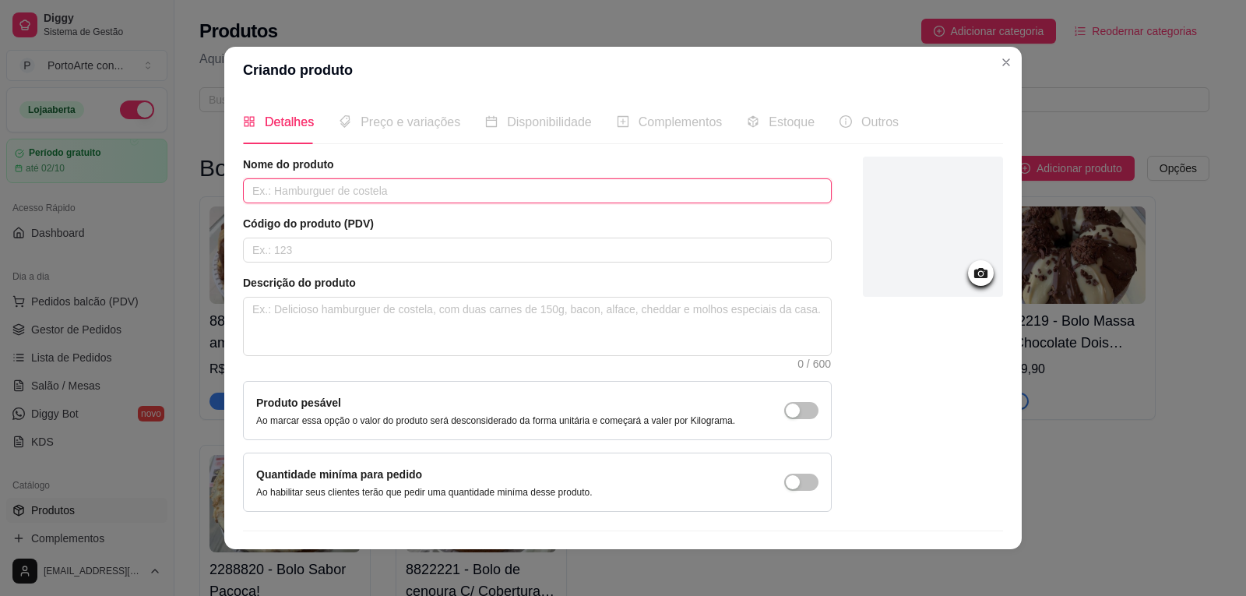
click at [601, 193] on input "text" at bounding box center [537, 190] width 589 height 25
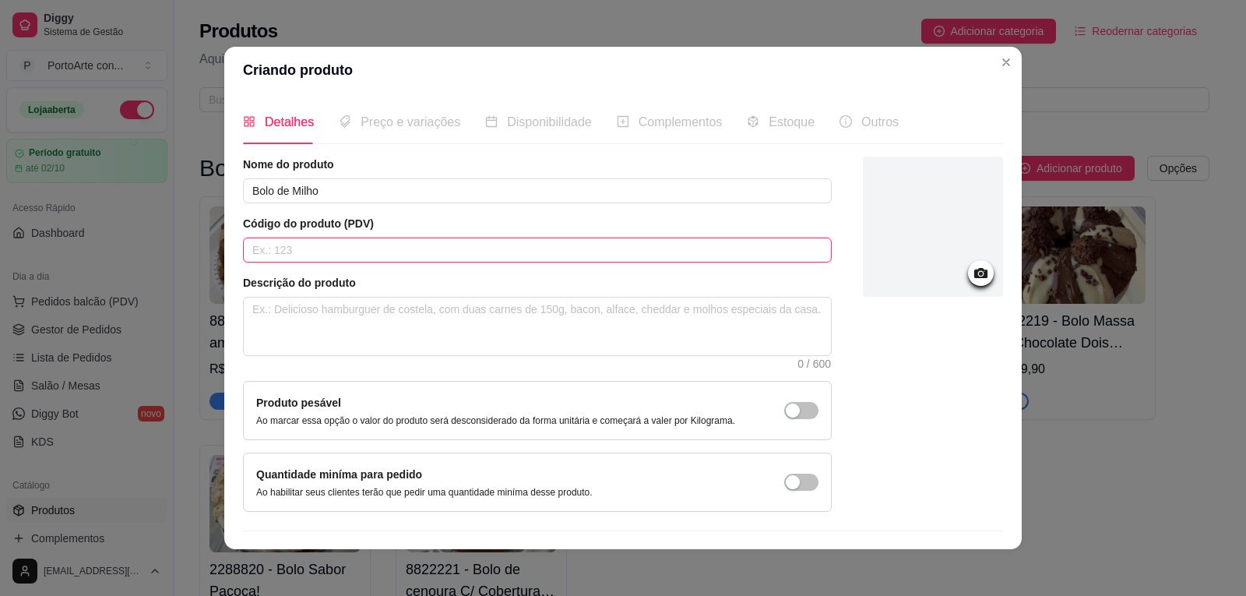
click at [520, 248] on input "text" at bounding box center [537, 250] width 589 height 25
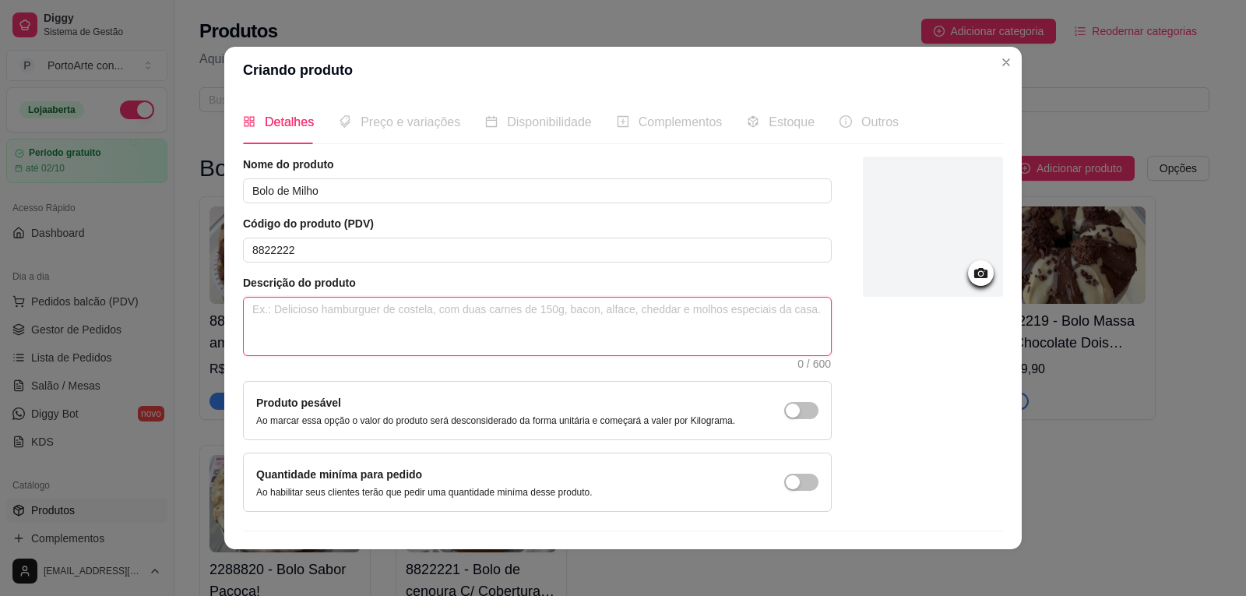
click at [530, 324] on textarea at bounding box center [537, 327] width 587 height 58
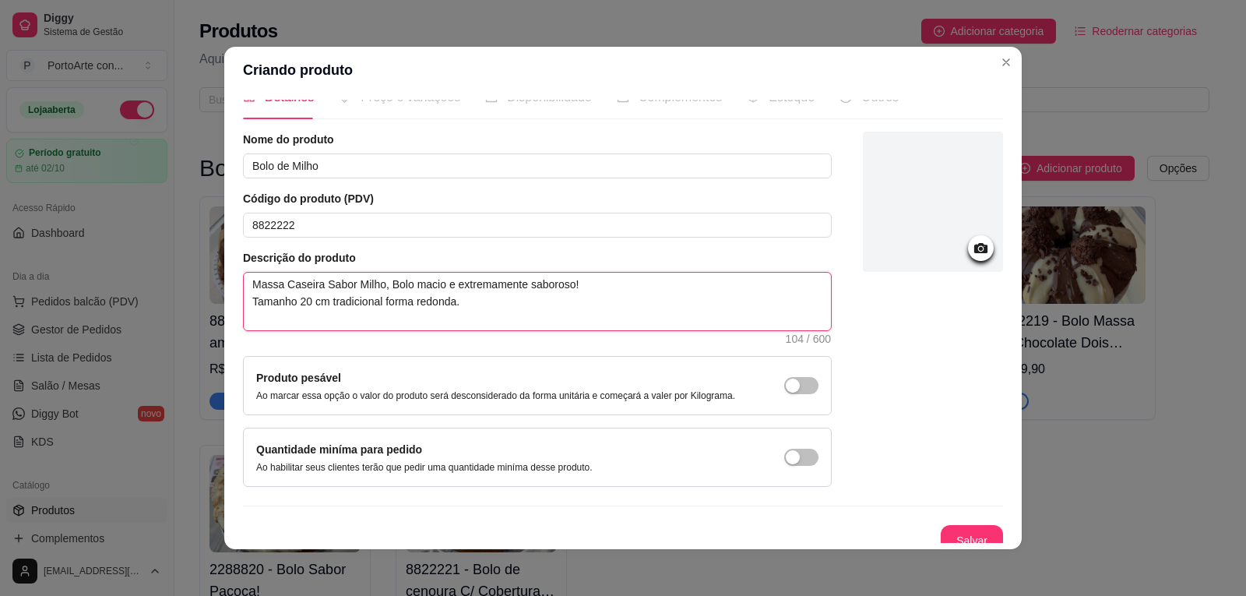
scroll to position [38, 0]
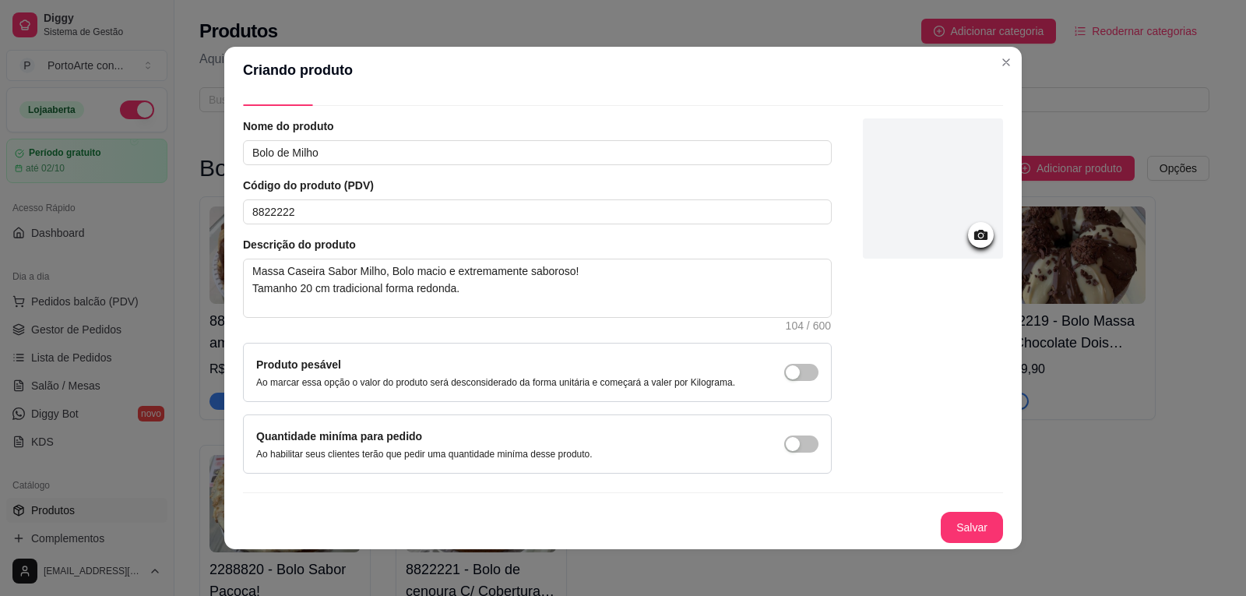
click at [972, 227] on icon at bounding box center [981, 235] width 18 height 18
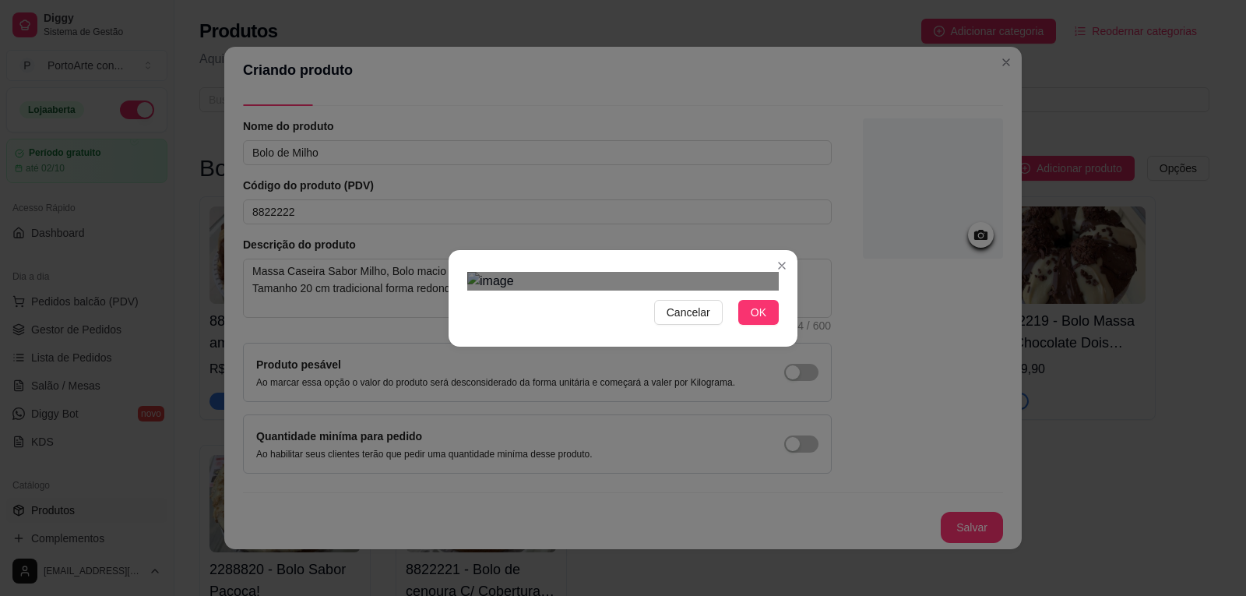
click at [821, 445] on div "Cancelar OK" at bounding box center [623, 298] width 1246 height 596
click at [704, 347] on div "Use the arrow keys to move the crop selection area" at bounding box center [629, 468] width 296 height 296
click at [768, 325] on button "OK" at bounding box center [758, 312] width 41 height 25
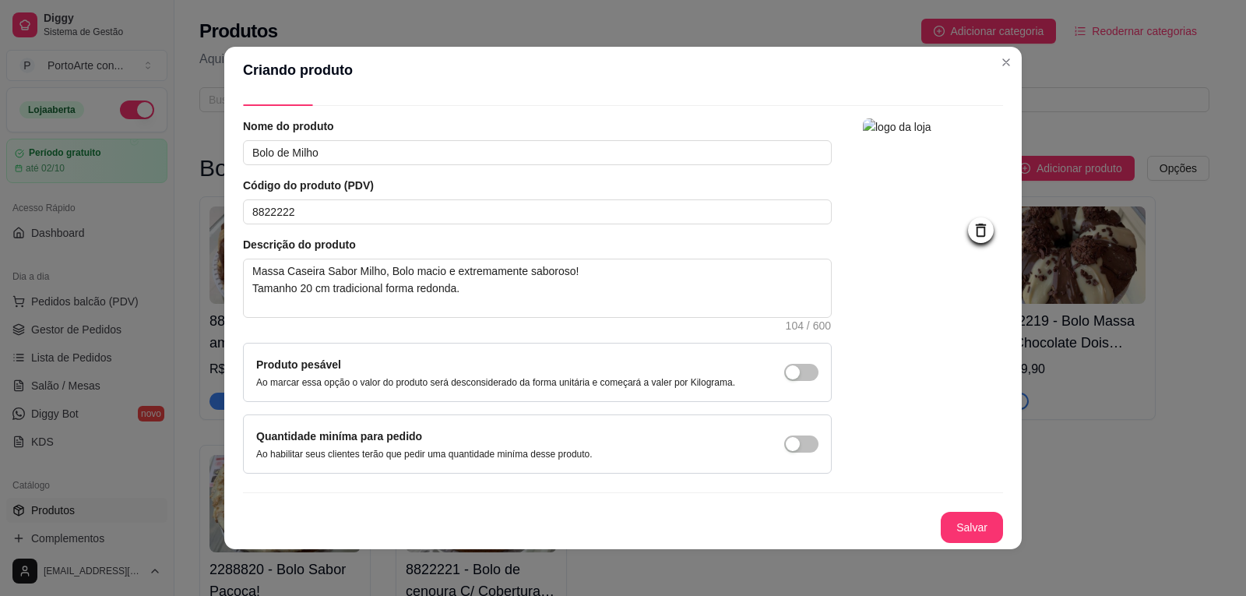
scroll to position [3, 0]
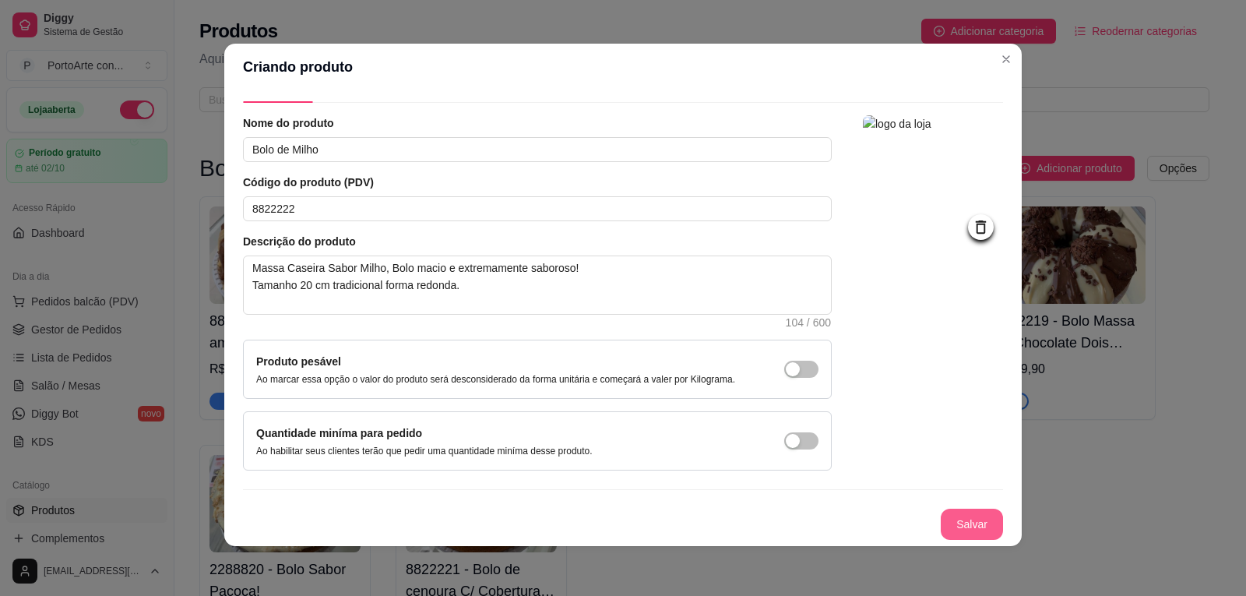
click at [942, 511] on button "Salvar" at bounding box center [972, 524] width 62 height 31
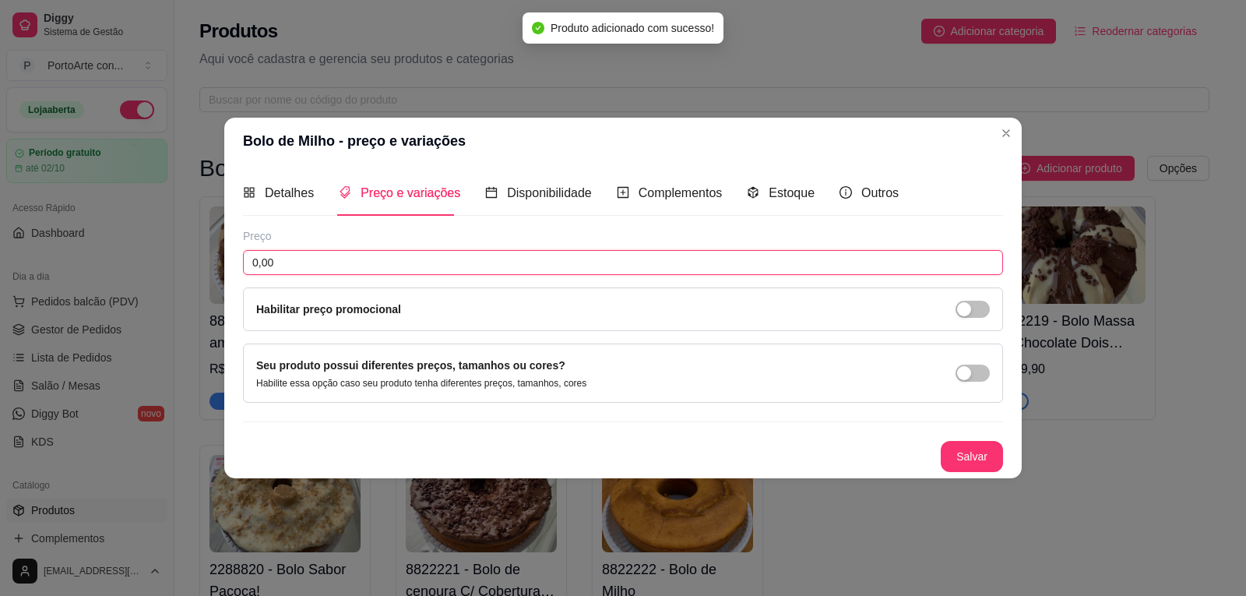
click at [333, 269] on input "0,00" at bounding box center [623, 262] width 760 height 25
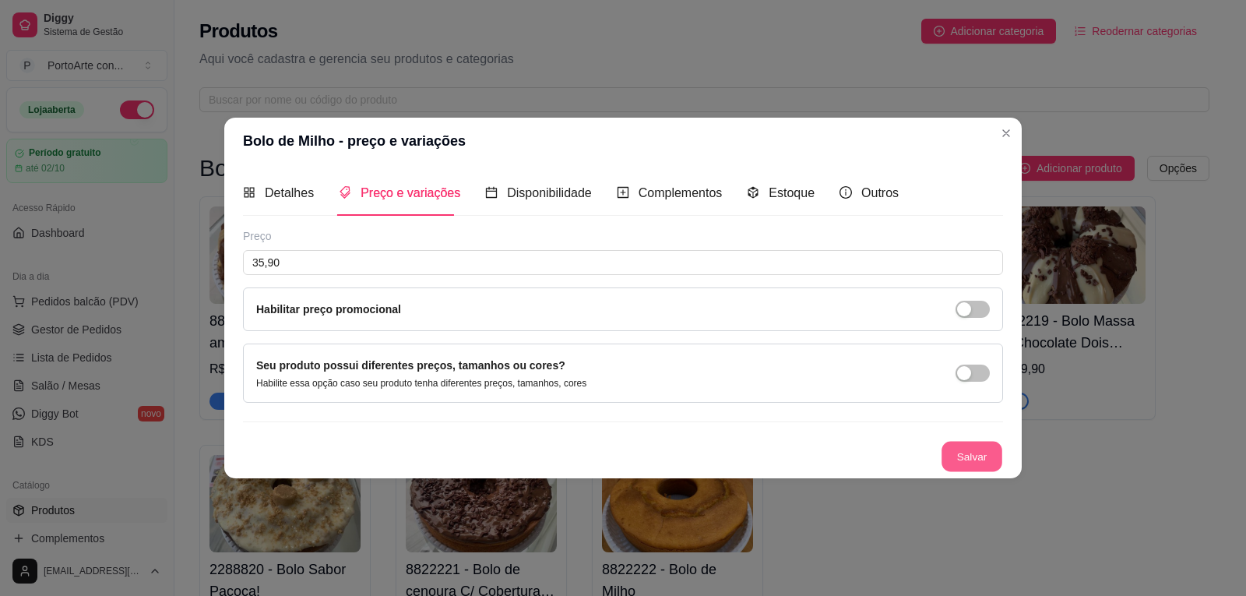
click at [964, 454] on button "Salvar" at bounding box center [972, 456] width 61 height 30
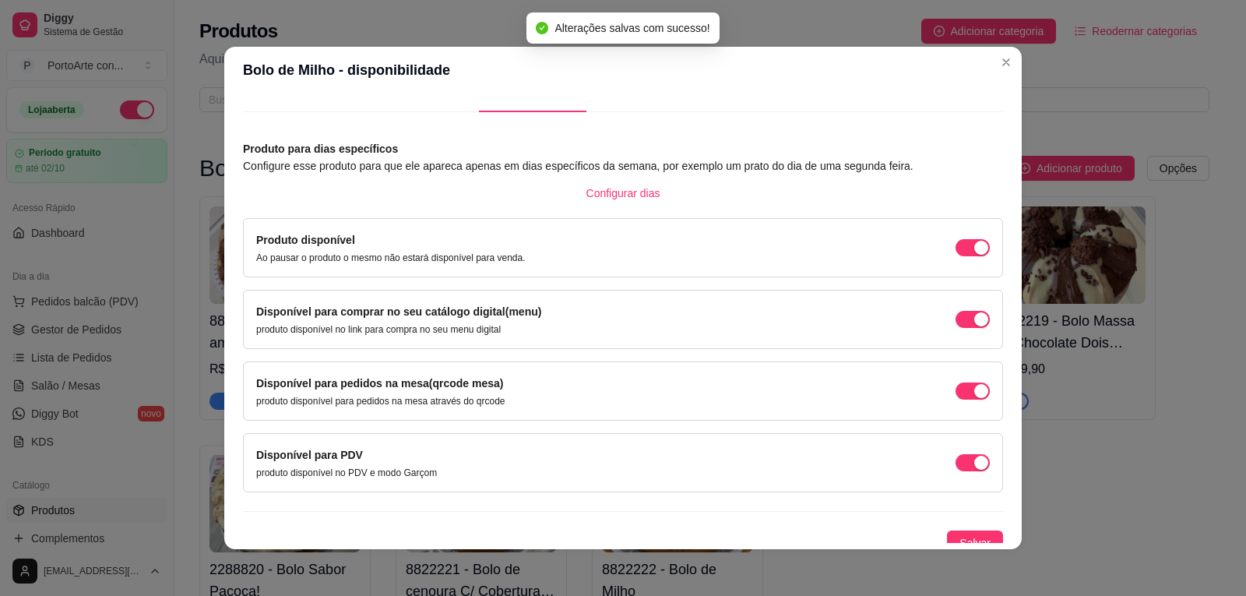
scroll to position [44, 0]
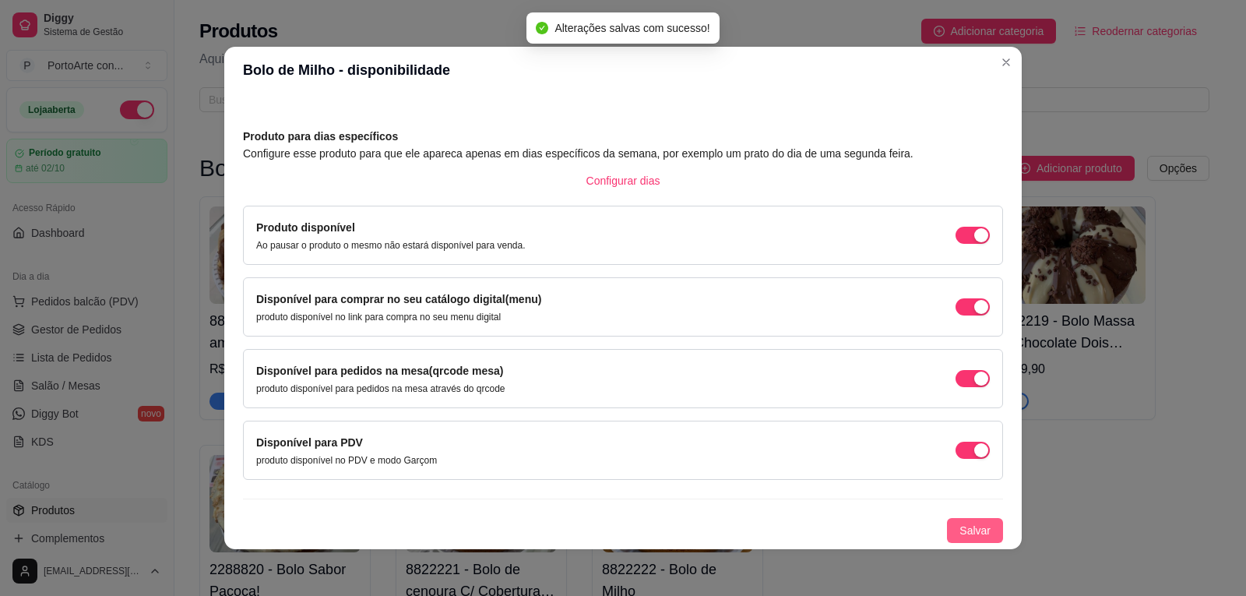
click at [960, 524] on span "Salvar" at bounding box center [975, 530] width 31 height 17
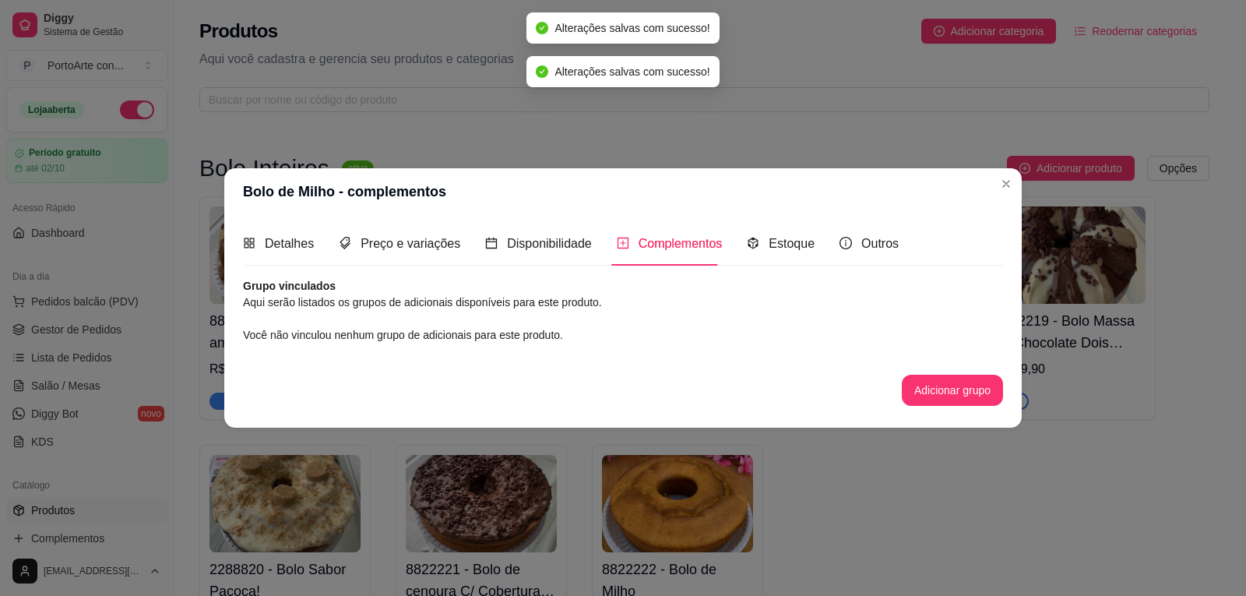
scroll to position [0, 0]
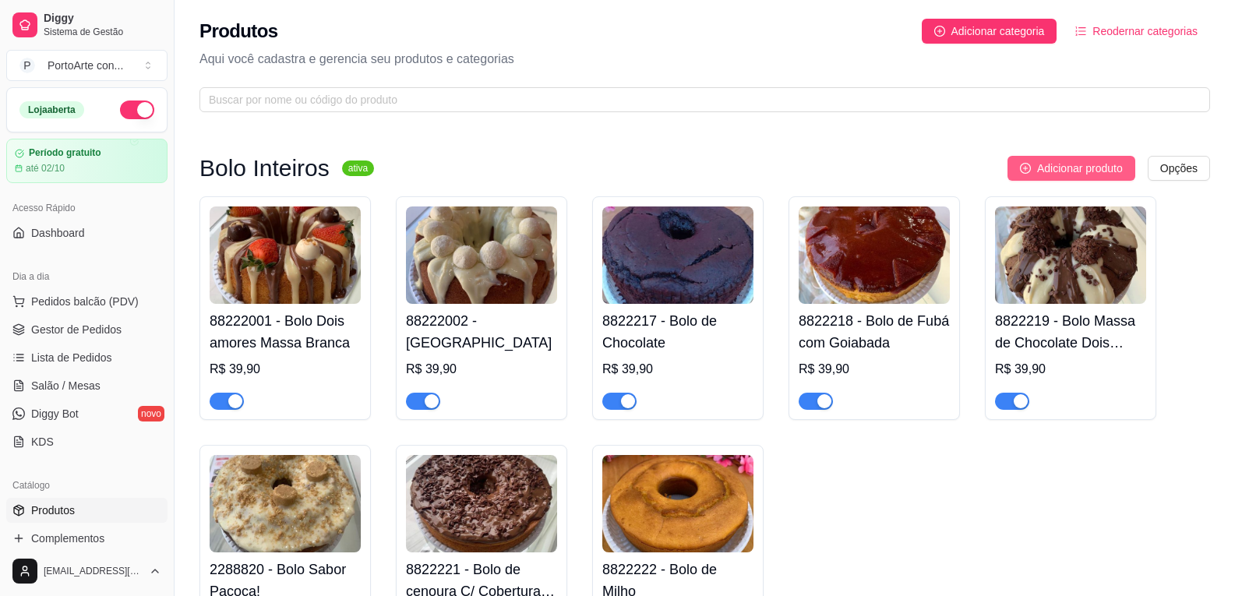
click at [1029, 167] on icon "plus-circle" at bounding box center [1025, 168] width 11 height 11
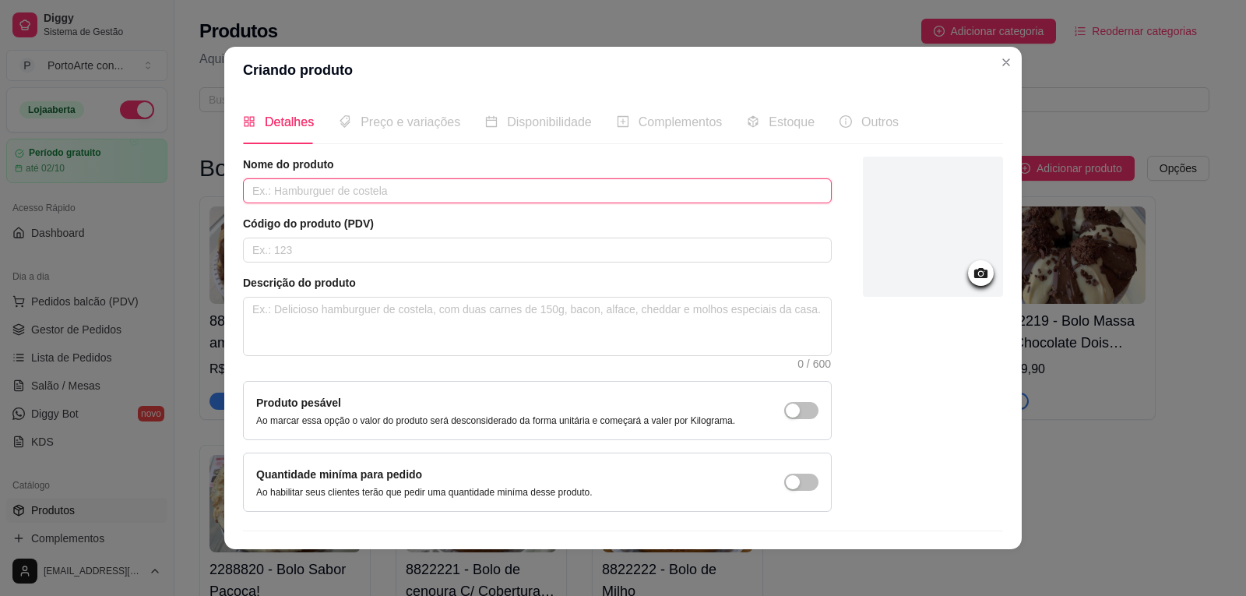
click at [410, 192] on input "text" at bounding box center [537, 190] width 589 height 25
click at [367, 193] on input "Bolo de CHOCOLATE C/ cobertura" at bounding box center [537, 190] width 589 height 25
click at [419, 192] on input "Bolo de CHOCOLATE C/Cobertura" at bounding box center [537, 190] width 589 height 25
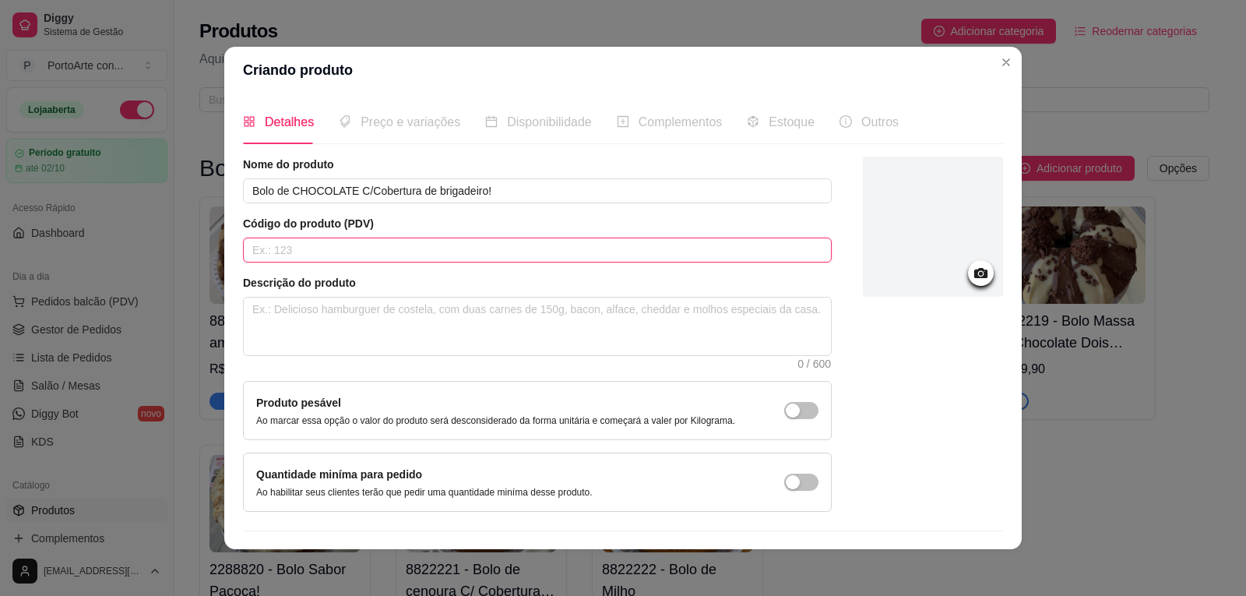
click at [387, 252] on input "text" at bounding box center [537, 250] width 589 height 25
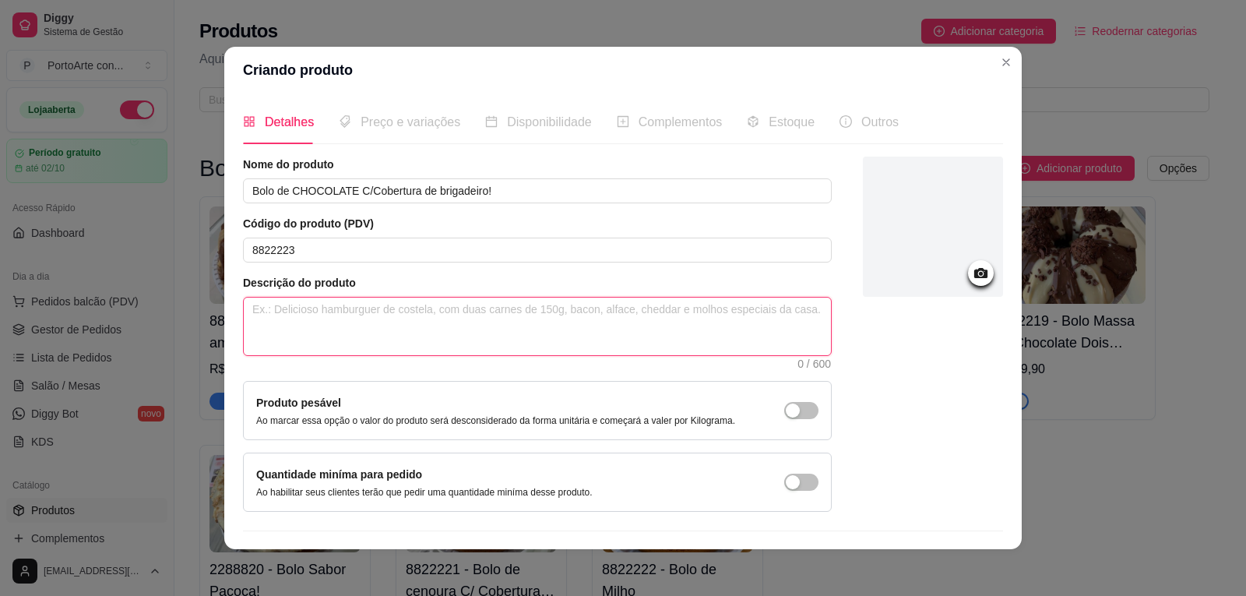
click at [364, 306] on textarea at bounding box center [537, 327] width 587 height 58
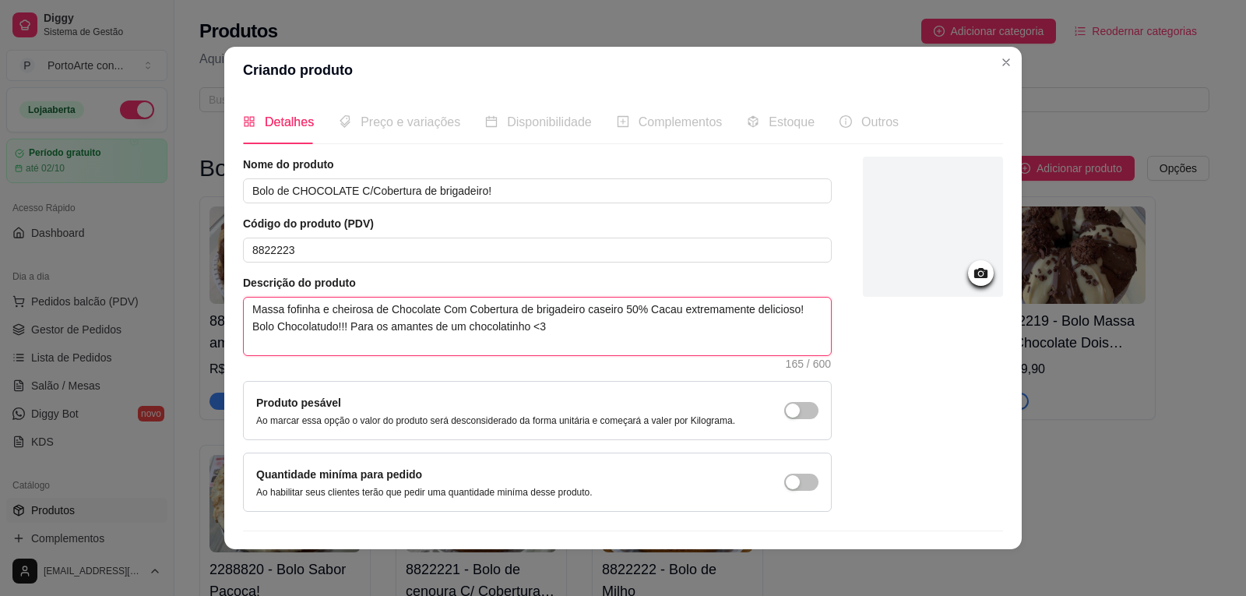
click at [365, 310] on textarea "Massa fofinha e cheirosa de Chocolate Com Cobertura de brigadeiro caseiro 50% C…" at bounding box center [537, 327] width 587 height 58
click at [546, 329] on textarea "Massa fofinha de Chocolate Com Cobertura de brigadeiro caseiro 50% Cacau extrem…" at bounding box center [537, 327] width 587 height 58
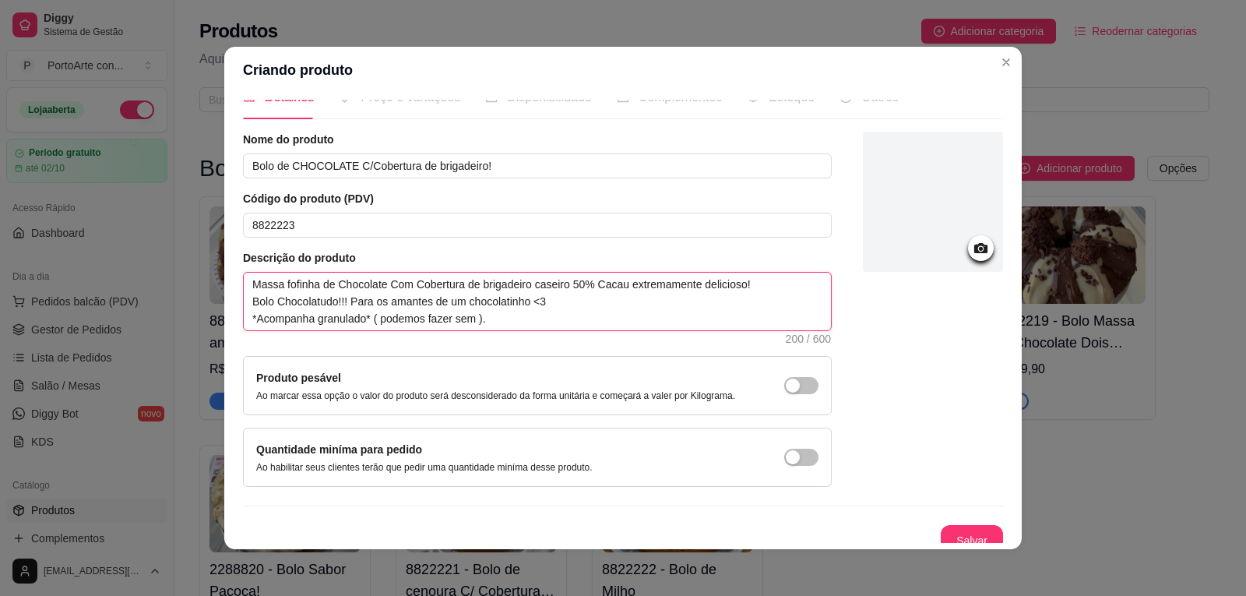
scroll to position [38, 0]
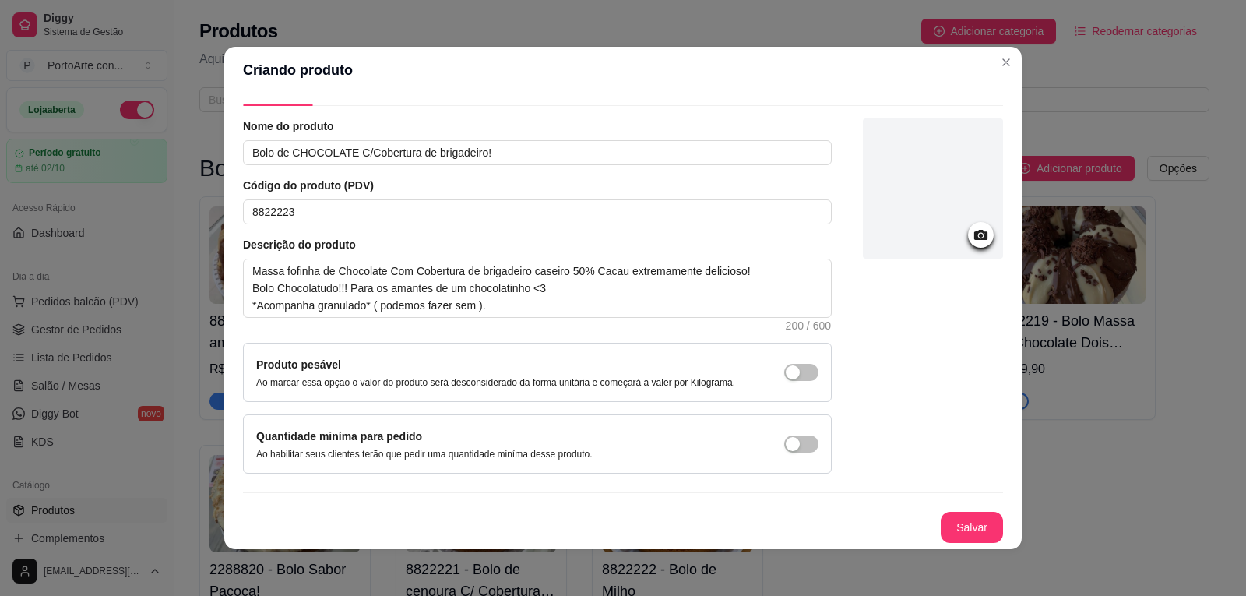
click at [979, 235] on circle at bounding box center [981, 236] width 4 height 4
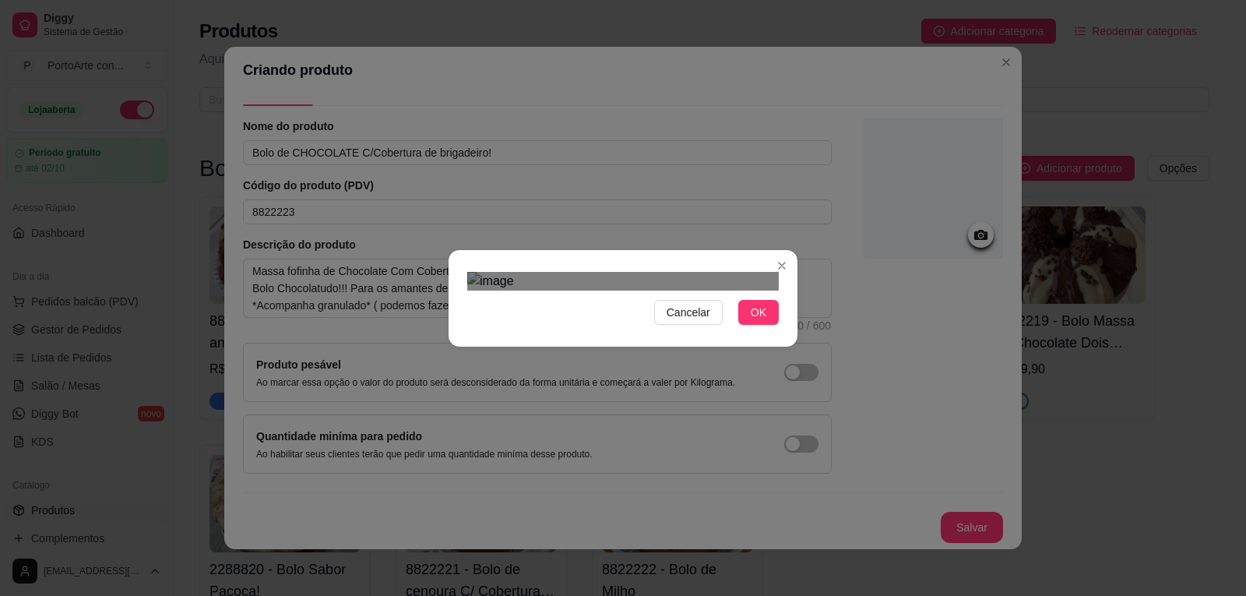
click at [826, 441] on div "Cancelar OK" at bounding box center [623, 298] width 1246 height 596
click at [432, 447] on div "Cancelar OK" at bounding box center [623, 298] width 1246 height 596
click at [727, 319] on div "Use the arrow keys to move the crop selection area" at bounding box center [625, 467] width 296 height 296
click at [747, 325] on button "OK" at bounding box center [758, 312] width 41 height 25
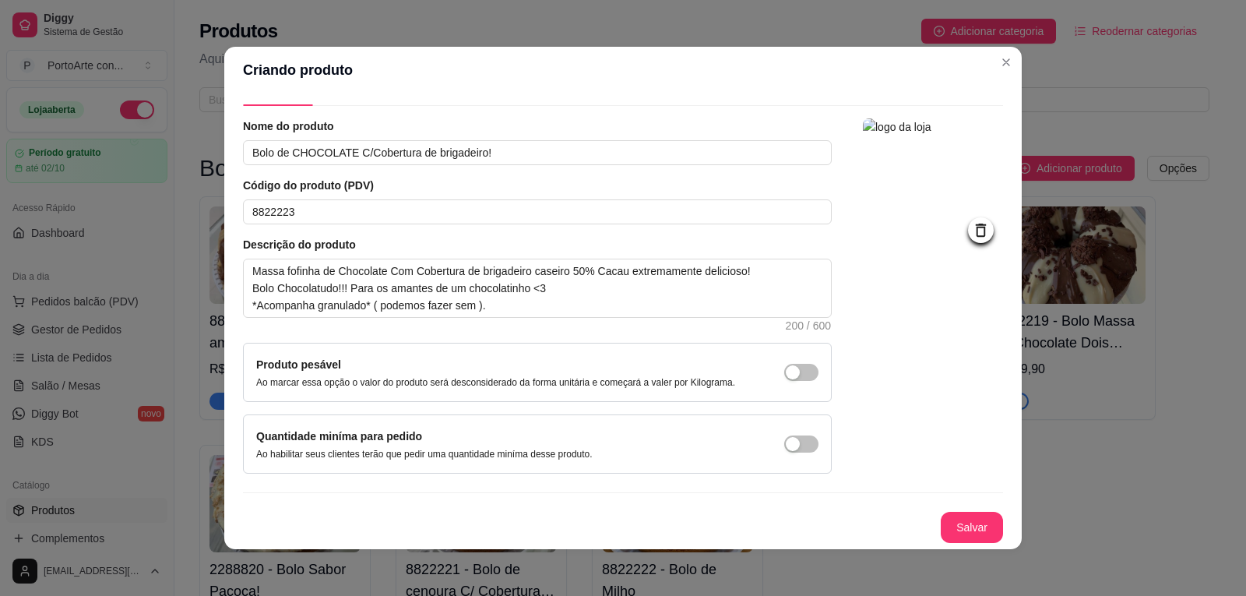
scroll to position [3, 0]
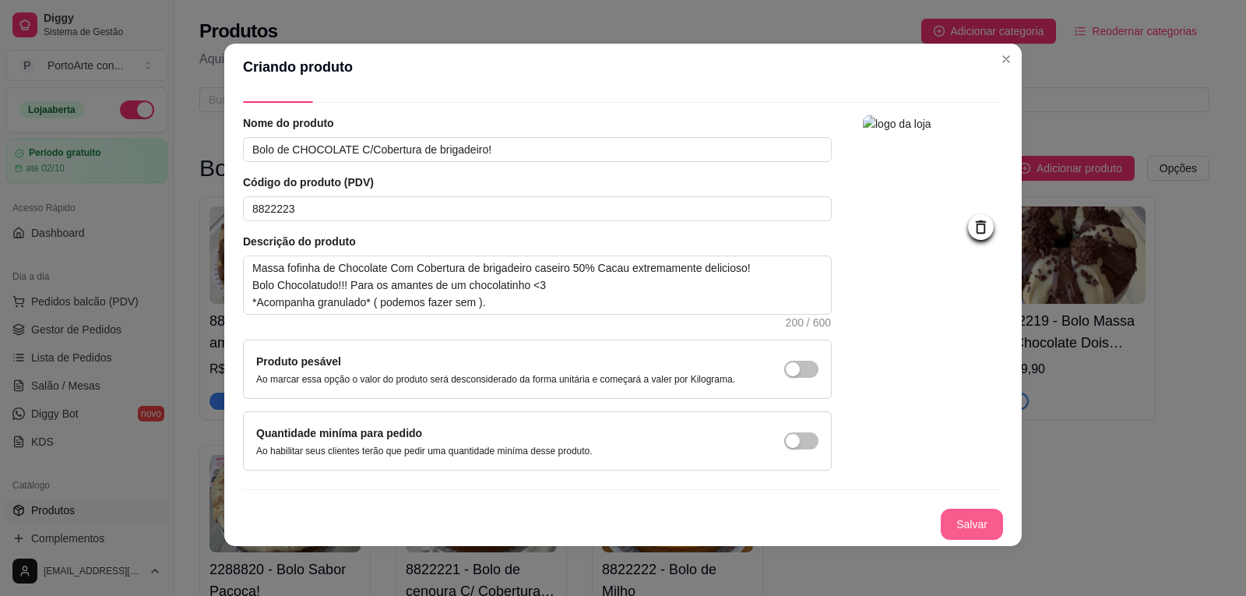
click at [964, 526] on button "Salvar" at bounding box center [972, 524] width 62 height 31
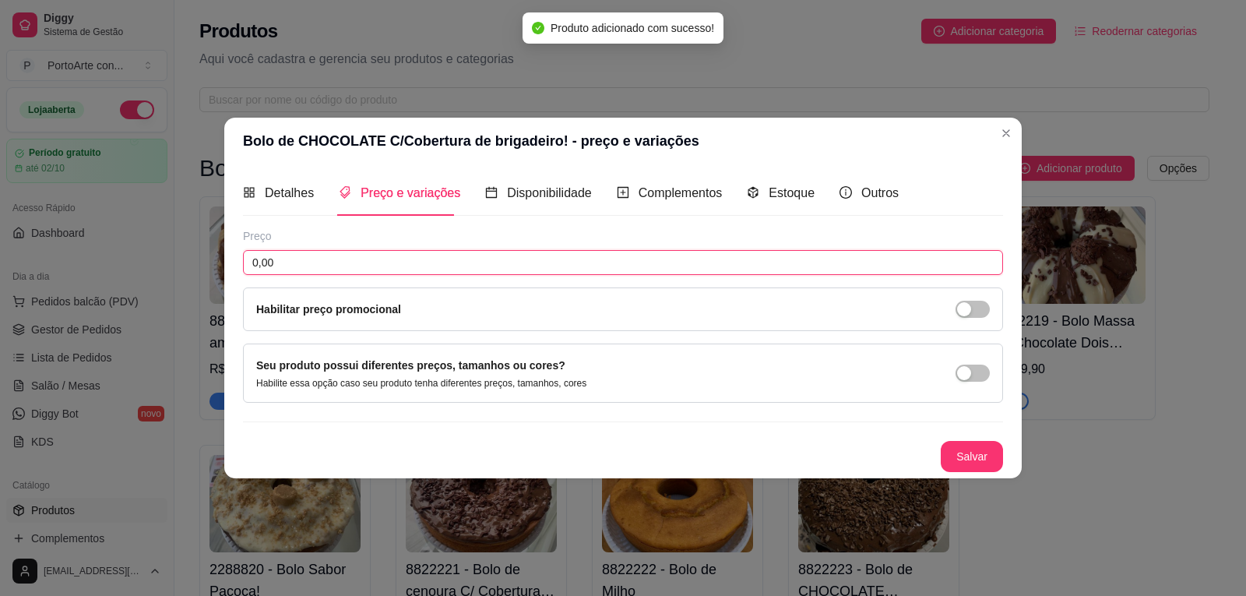
click at [389, 267] on input "0,00" at bounding box center [623, 262] width 760 height 25
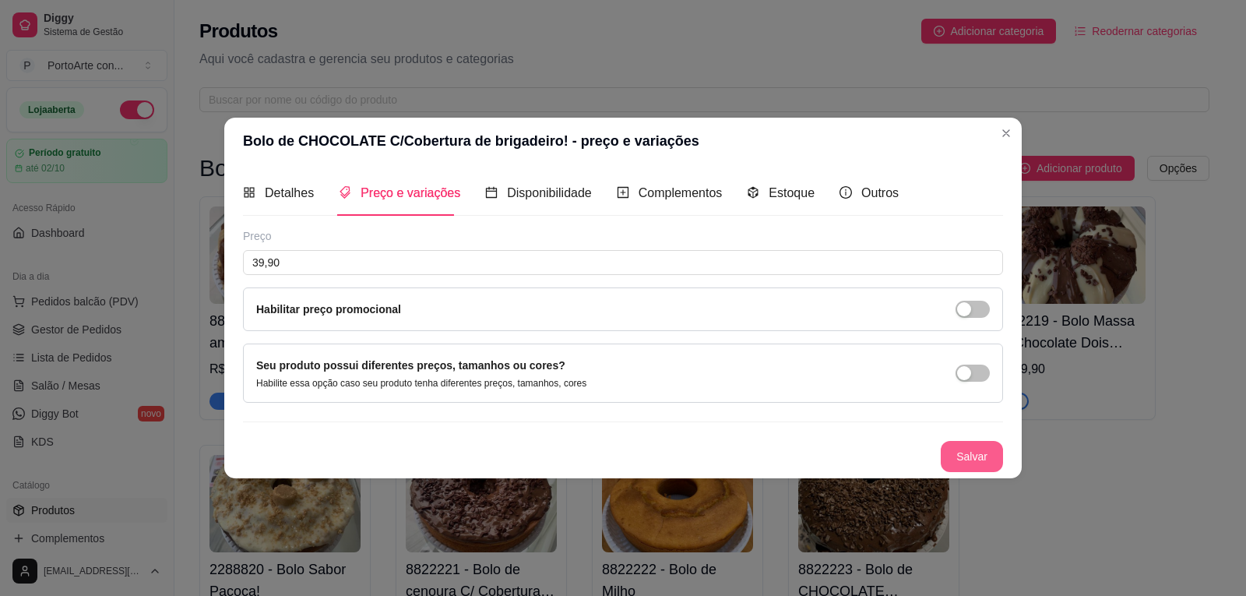
click at [987, 464] on button "Salvar" at bounding box center [972, 456] width 62 height 31
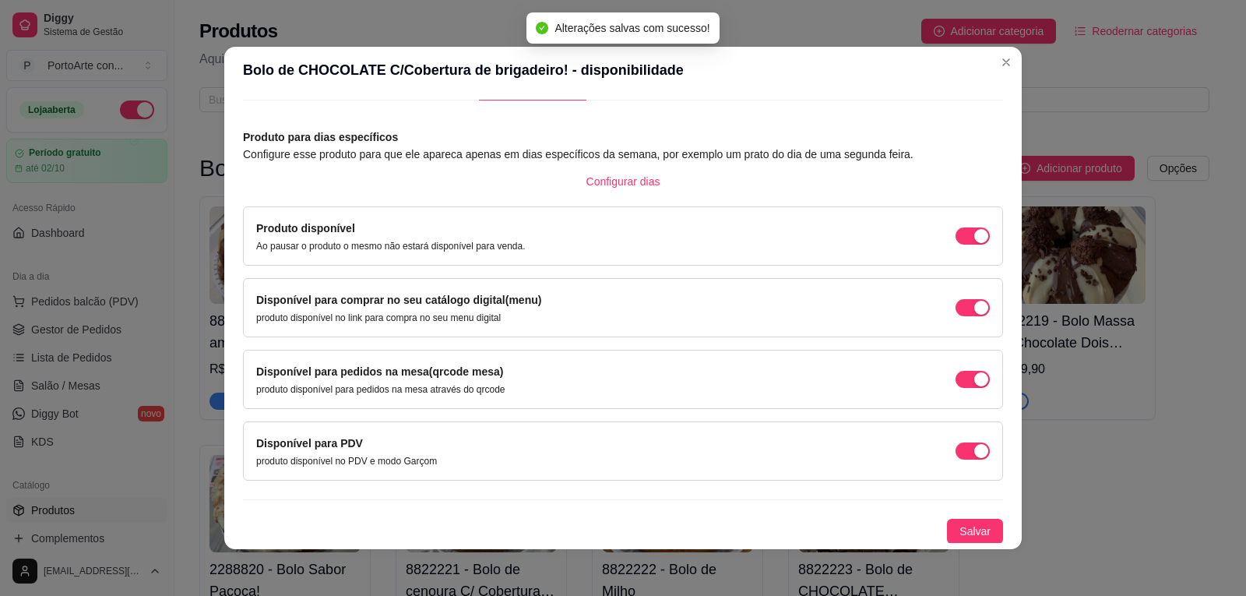
scroll to position [44, 0]
click at [967, 533] on span "Salvar" at bounding box center [975, 530] width 31 height 17
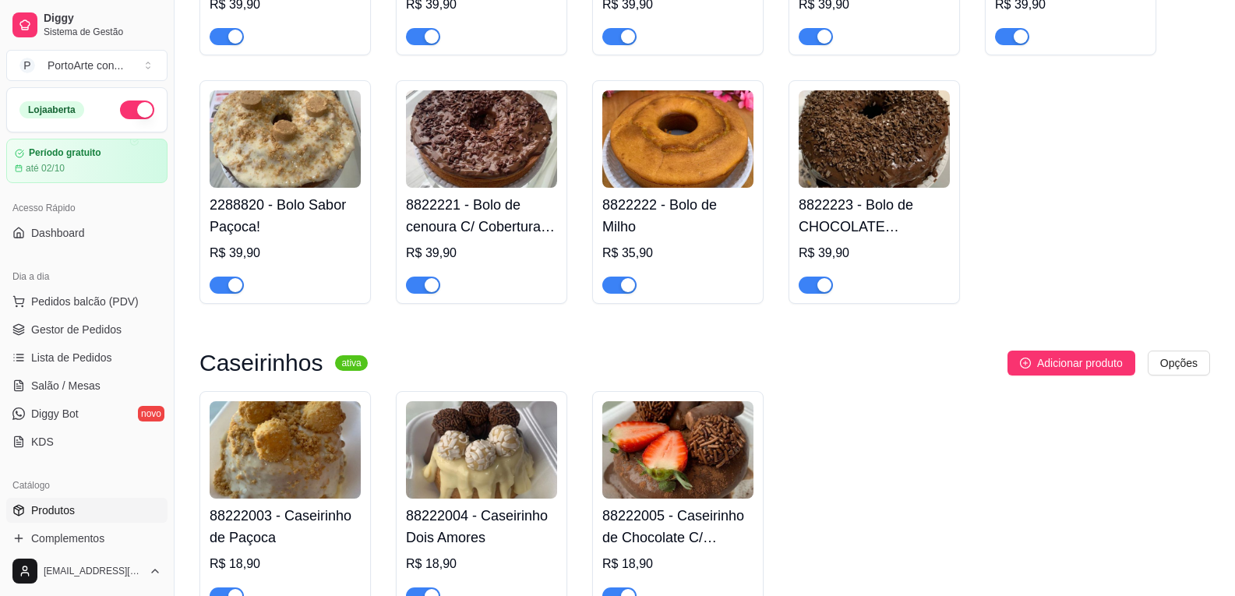
scroll to position [0, 0]
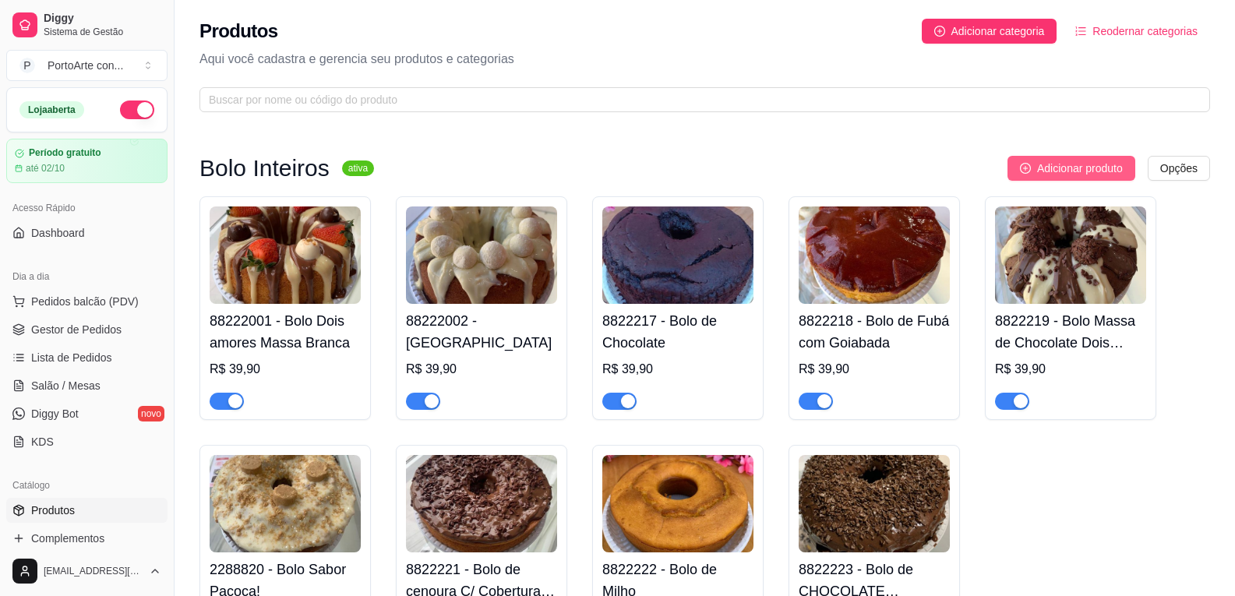
click at [1083, 165] on span "Adicionar produto" at bounding box center [1080, 168] width 86 height 17
click at [996, 37] on span "Adicionar categoria" at bounding box center [997, 31] width 93 height 17
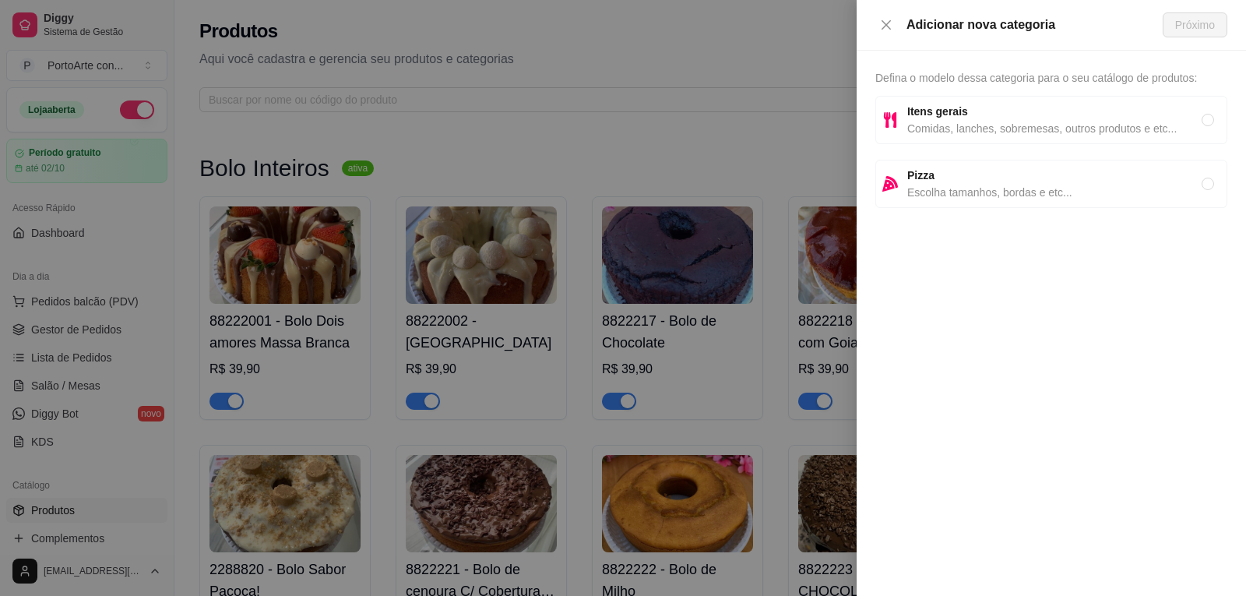
click at [972, 131] on span "Comidas, lanches, sobremesas, outros produtos e etc..." at bounding box center [1054, 128] width 294 height 17
click at [1189, 26] on span "Próximo" at bounding box center [1195, 24] width 40 height 17
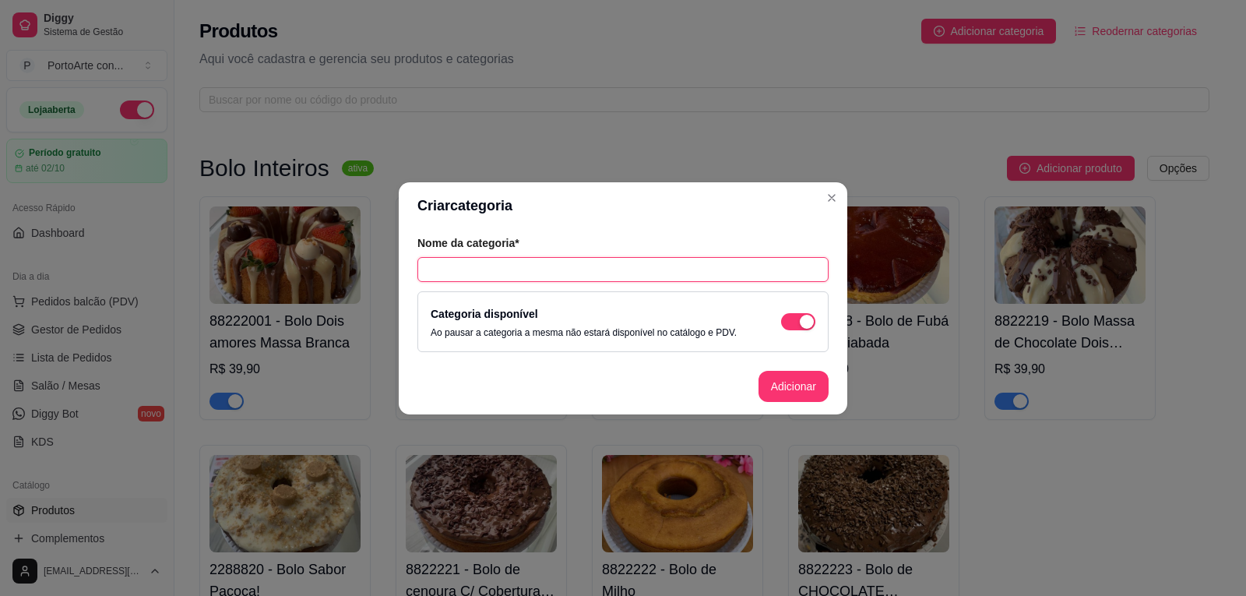
click at [647, 269] on input "text" at bounding box center [622, 269] width 411 height 25
click at [797, 388] on button "Adicionar" at bounding box center [793, 386] width 69 height 30
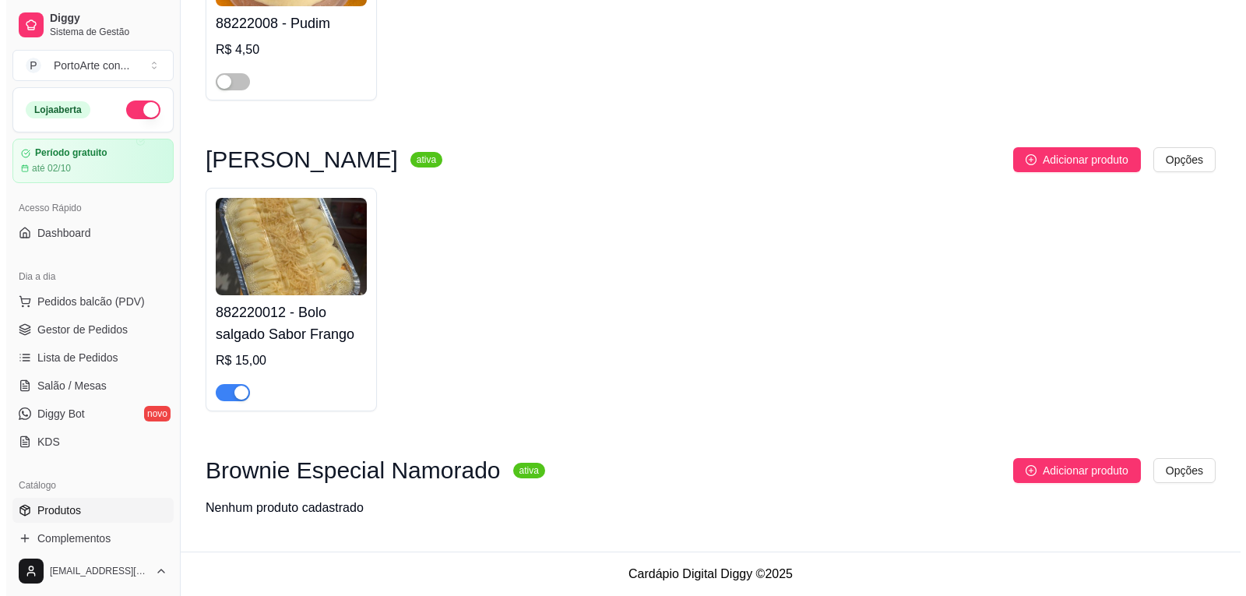
scroll to position [2418, 0]
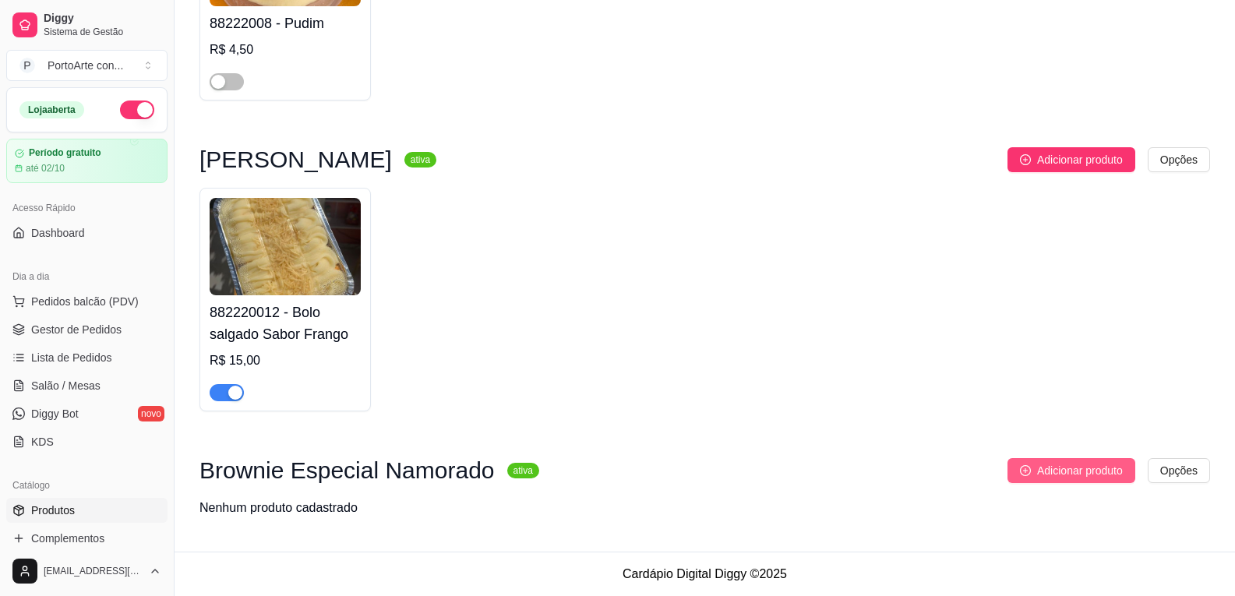
click at [1081, 478] on span "Adicionar produto" at bounding box center [1080, 470] width 86 height 17
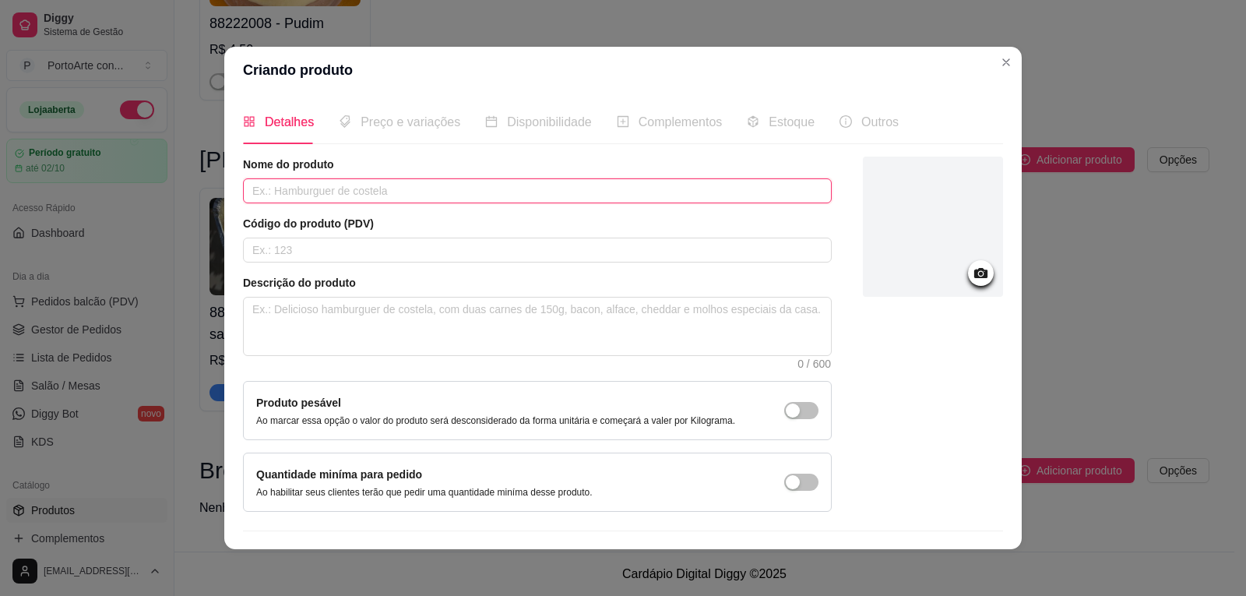
click at [301, 185] on input "text" at bounding box center [537, 190] width 589 height 25
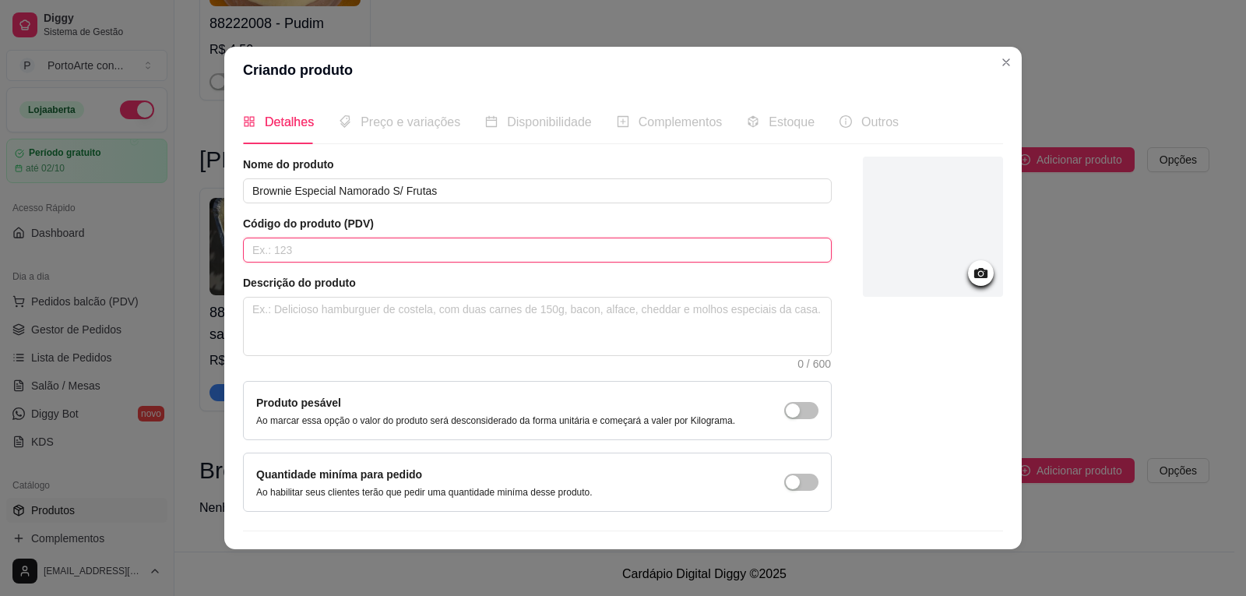
click at [376, 252] on input "text" at bounding box center [537, 250] width 589 height 25
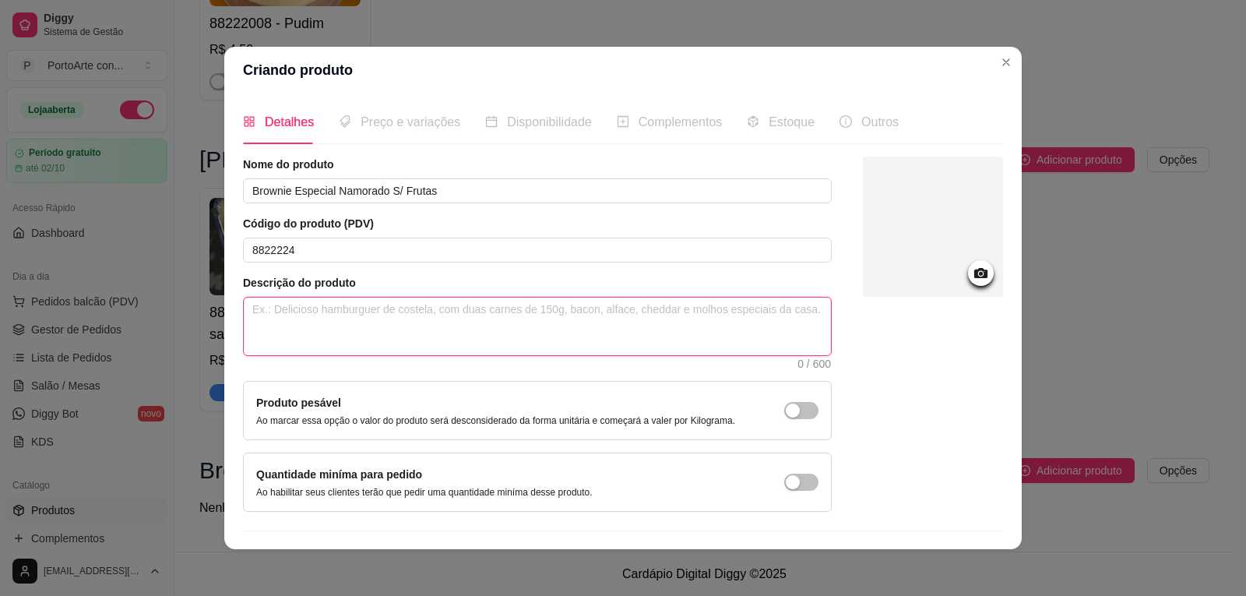
click at [361, 329] on textarea at bounding box center [537, 327] width 587 height 58
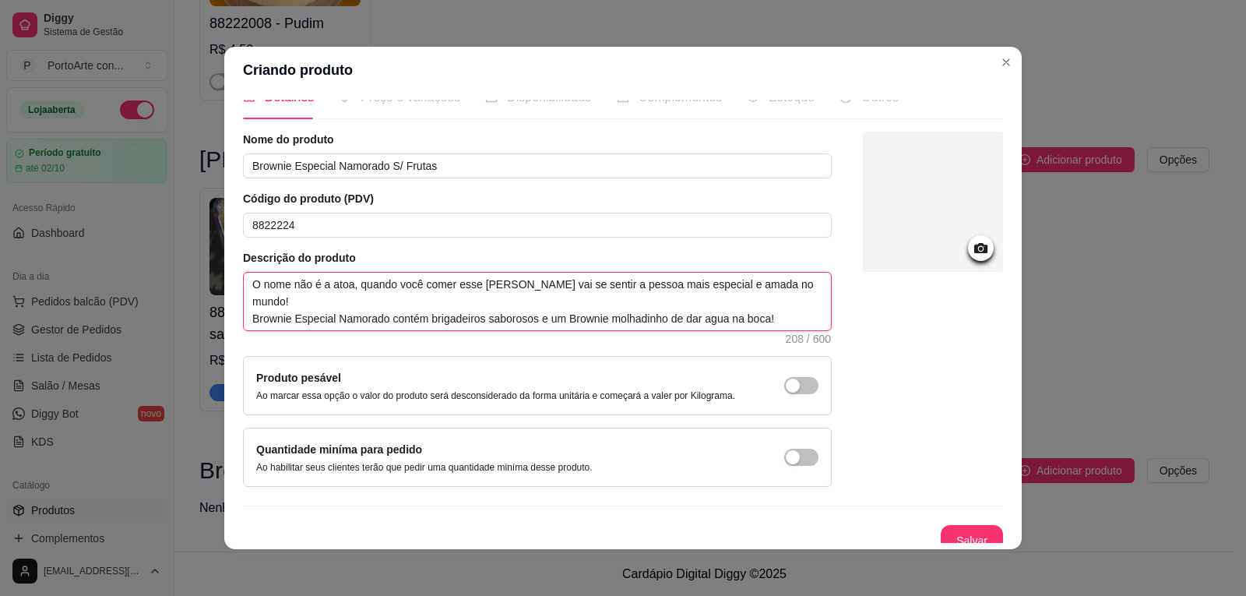
scroll to position [38, 0]
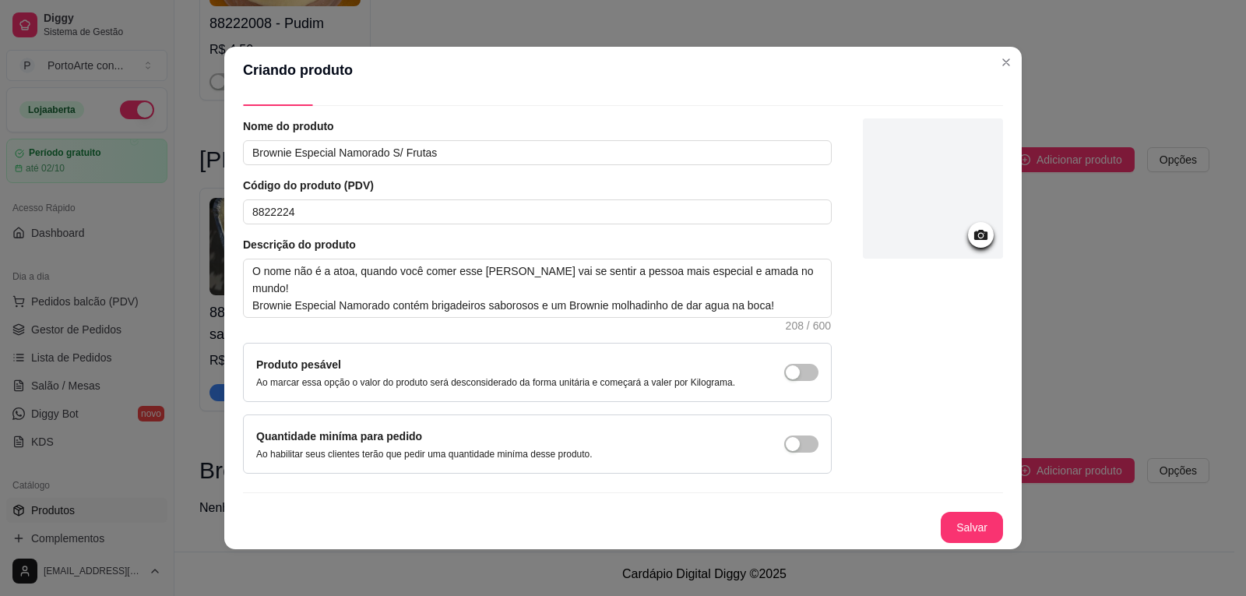
click at [968, 222] on div at bounding box center [981, 235] width 26 height 26
click at [972, 231] on icon at bounding box center [981, 235] width 18 height 18
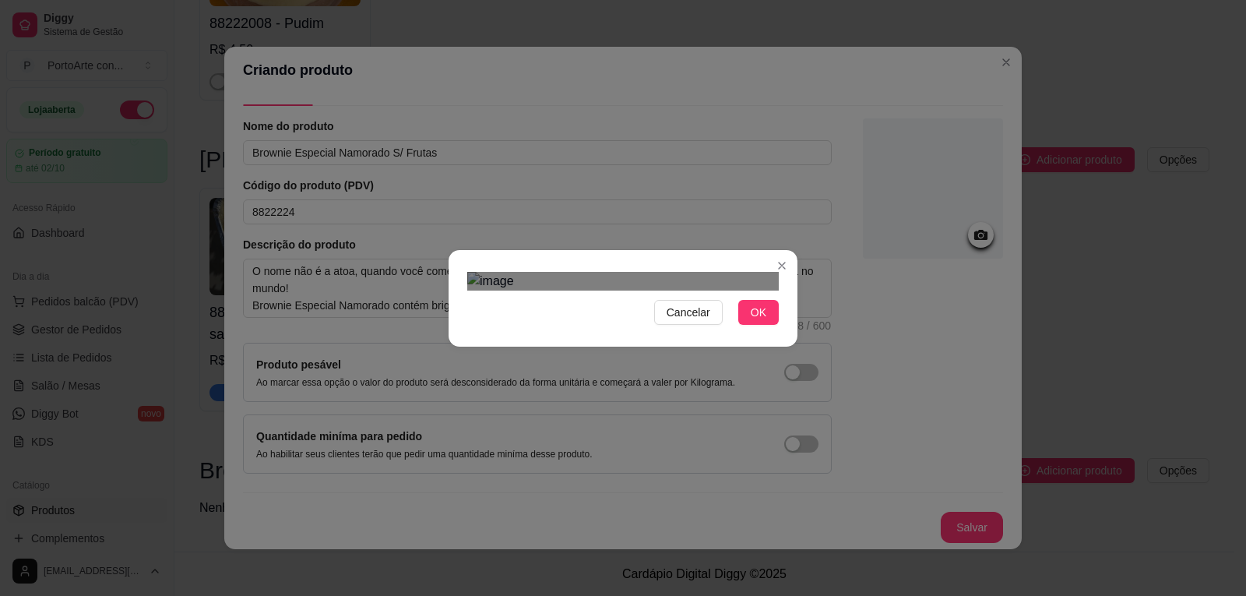
click at [811, 468] on div "Cancelar OK" at bounding box center [623, 298] width 1246 height 596
click at [453, 331] on div "Cancelar OK" at bounding box center [623, 298] width 349 height 65
click at [759, 321] on span "OK" at bounding box center [759, 312] width 16 height 17
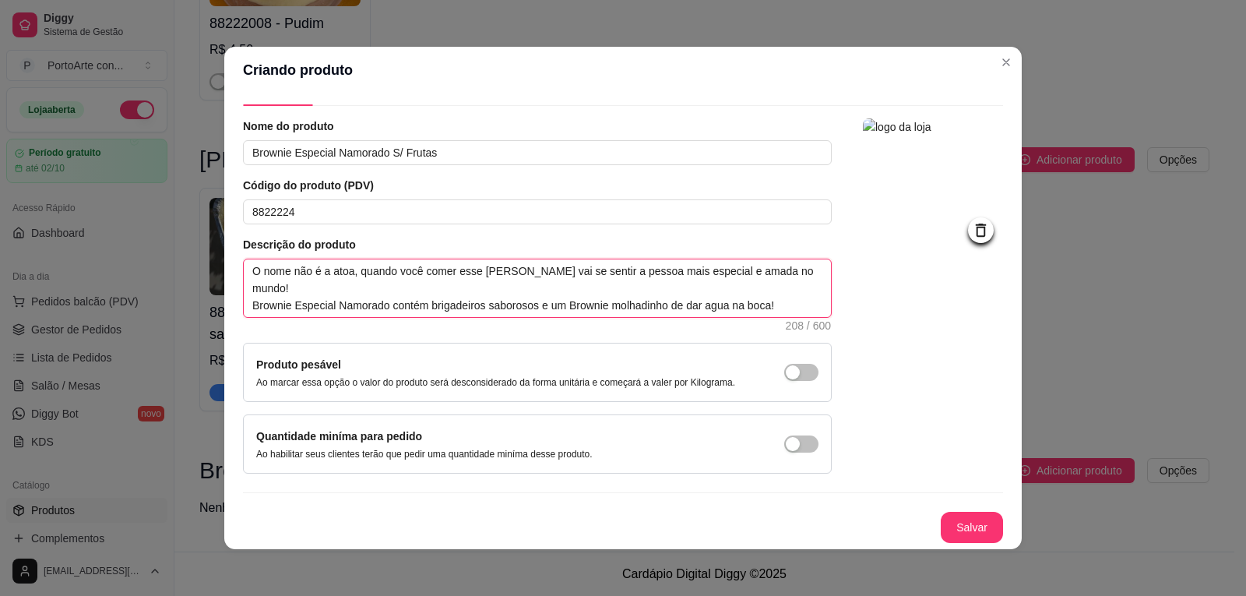
click at [778, 292] on textarea "O nome não é a atoa, quando você comer esse [PERSON_NAME] vai se sentir a pesso…" at bounding box center [537, 288] width 587 height 58
click at [514, 307] on textarea "O nome não é a atoa, quando você comer esse [PERSON_NAME] vai se sentir a pesso…" at bounding box center [537, 288] width 587 height 58
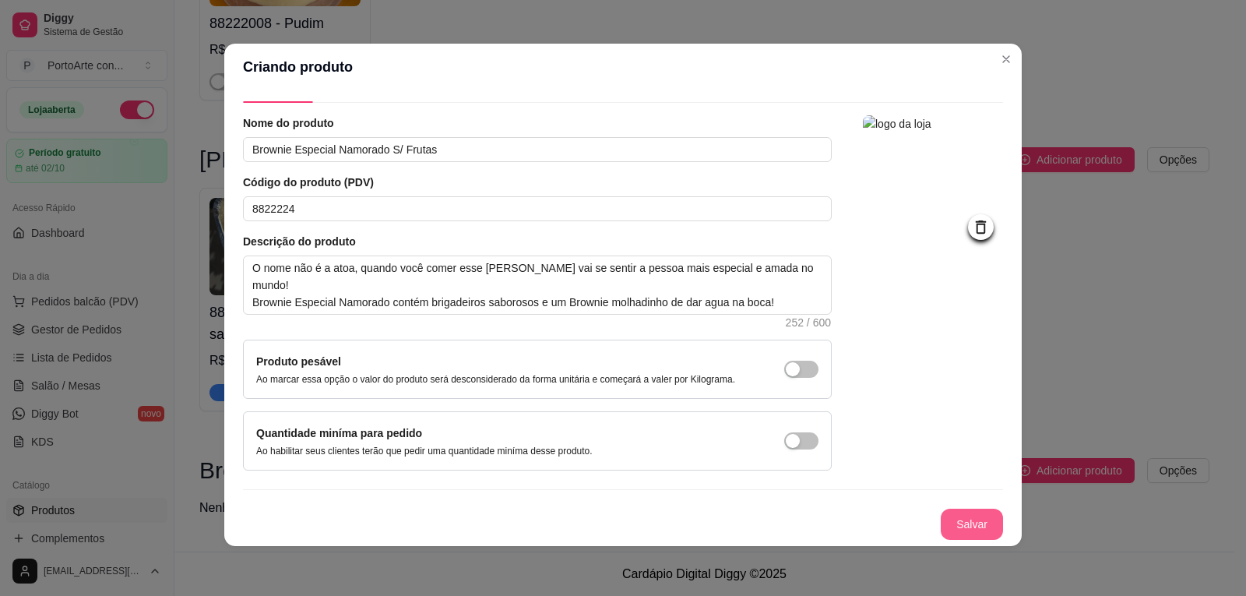
click at [950, 519] on button "Salvar" at bounding box center [972, 524] width 62 height 31
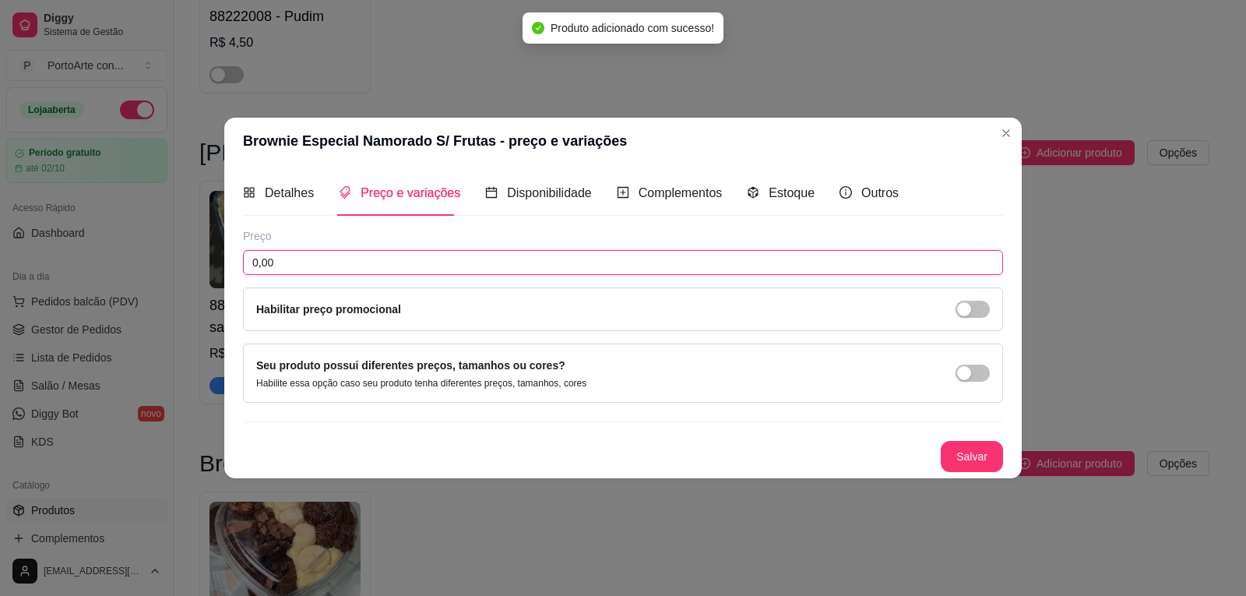
click at [401, 261] on input "0,00" at bounding box center [623, 262] width 760 height 25
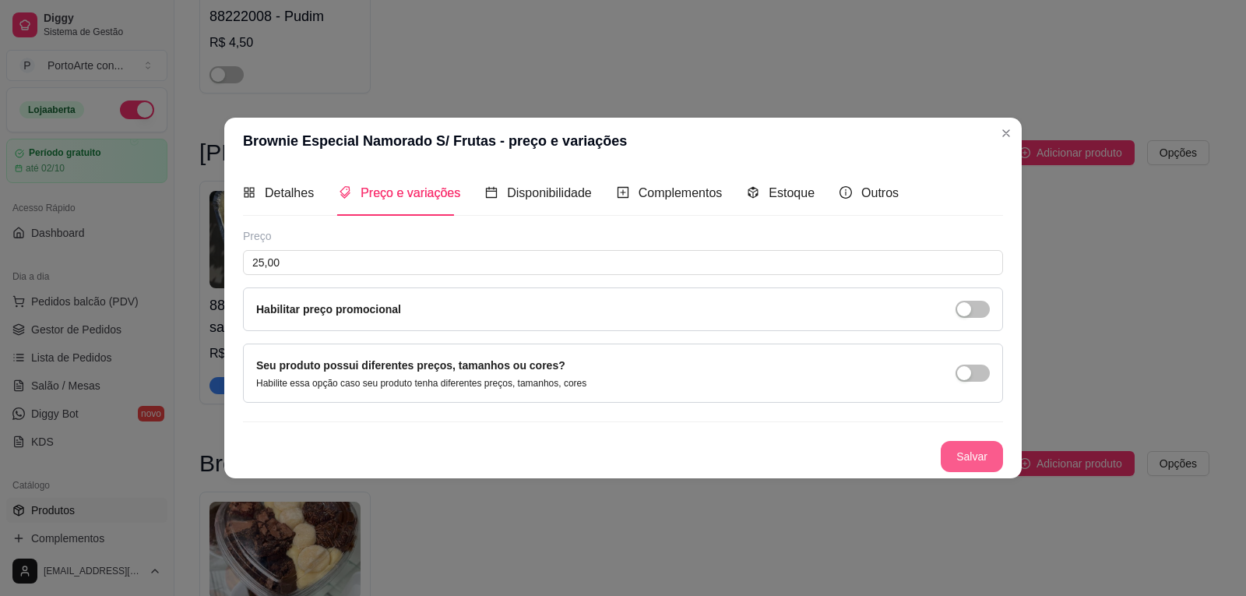
click at [969, 454] on button "Salvar" at bounding box center [972, 456] width 62 height 31
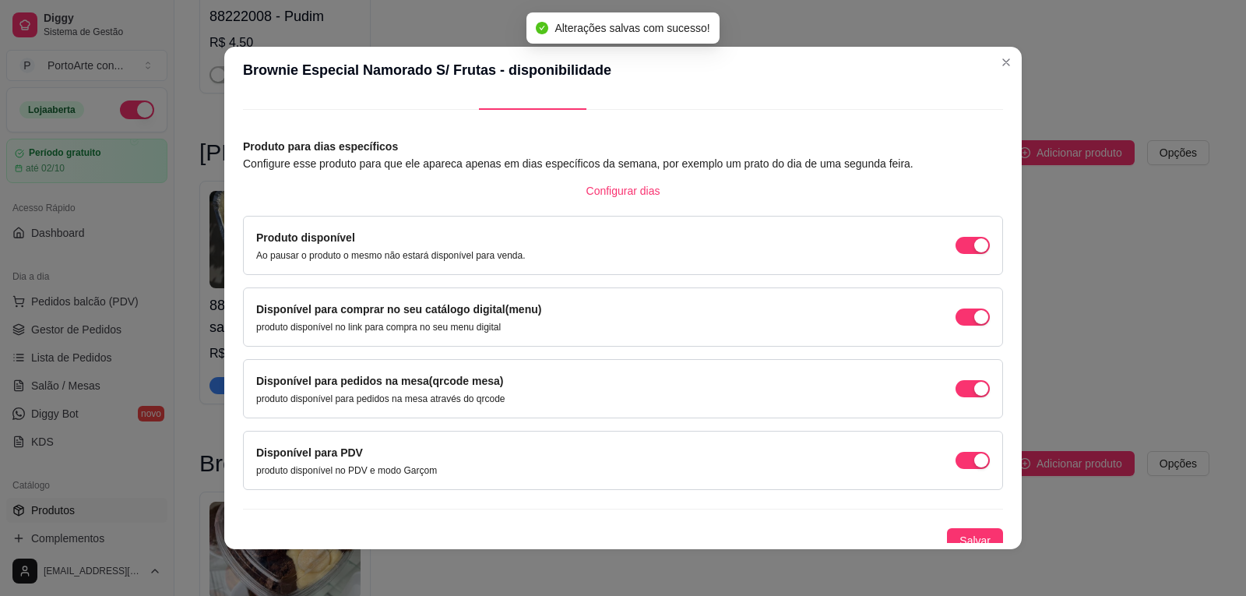
scroll to position [44, 0]
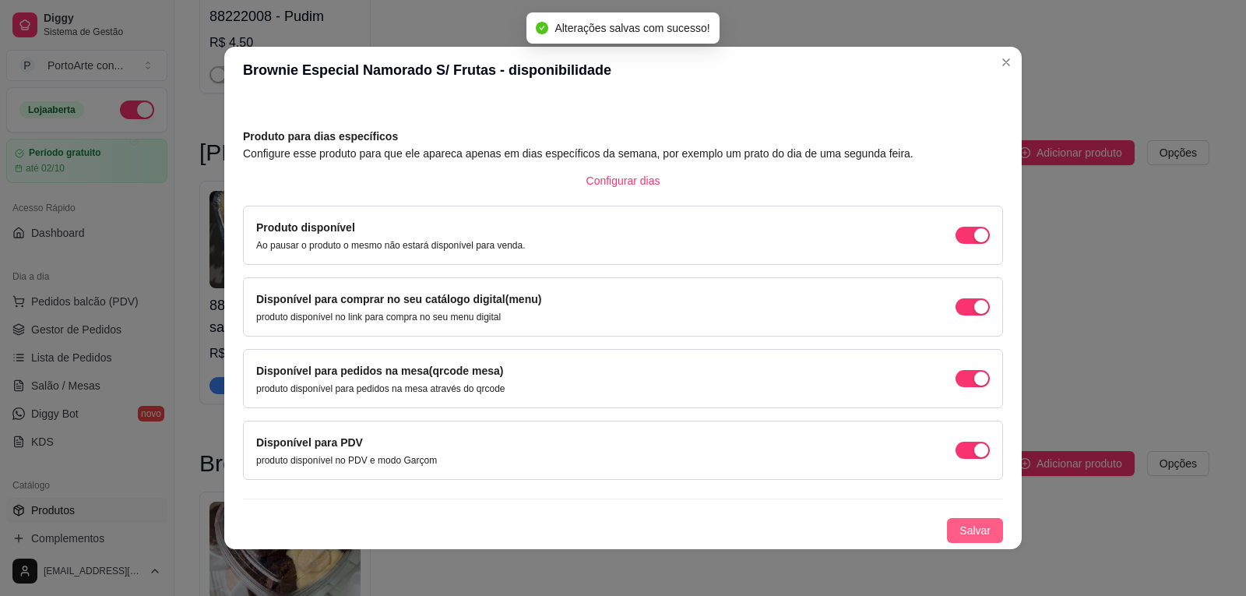
click at [960, 530] on span "Salvar" at bounding box center [975, 530] width 31 height 17
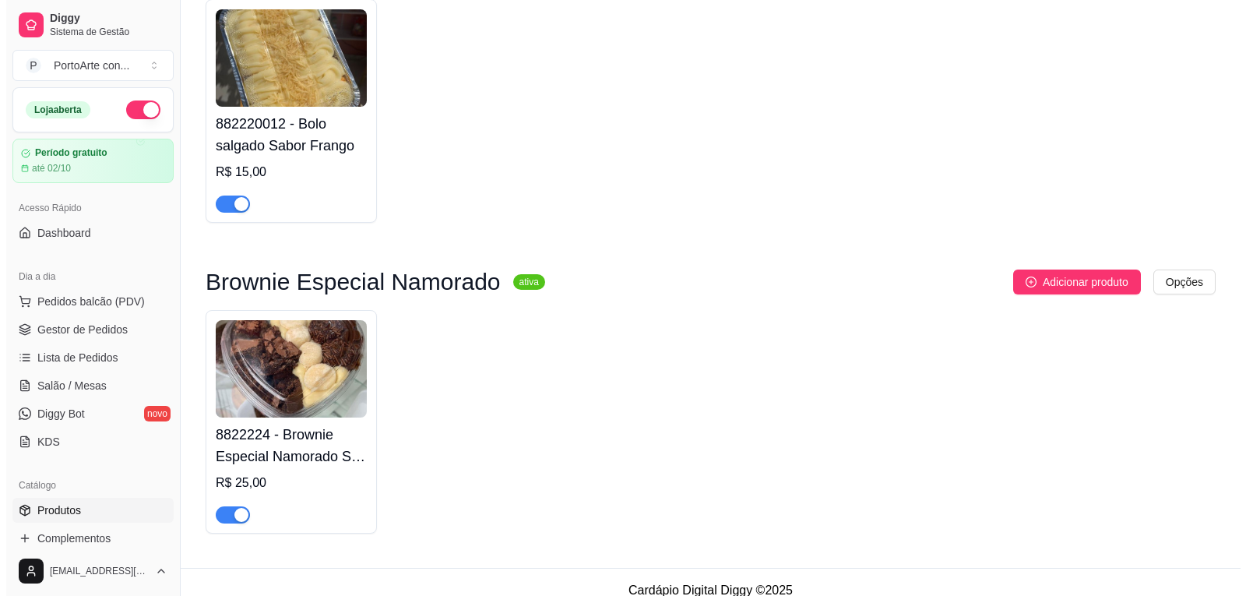
scroll to position [2623, 0]
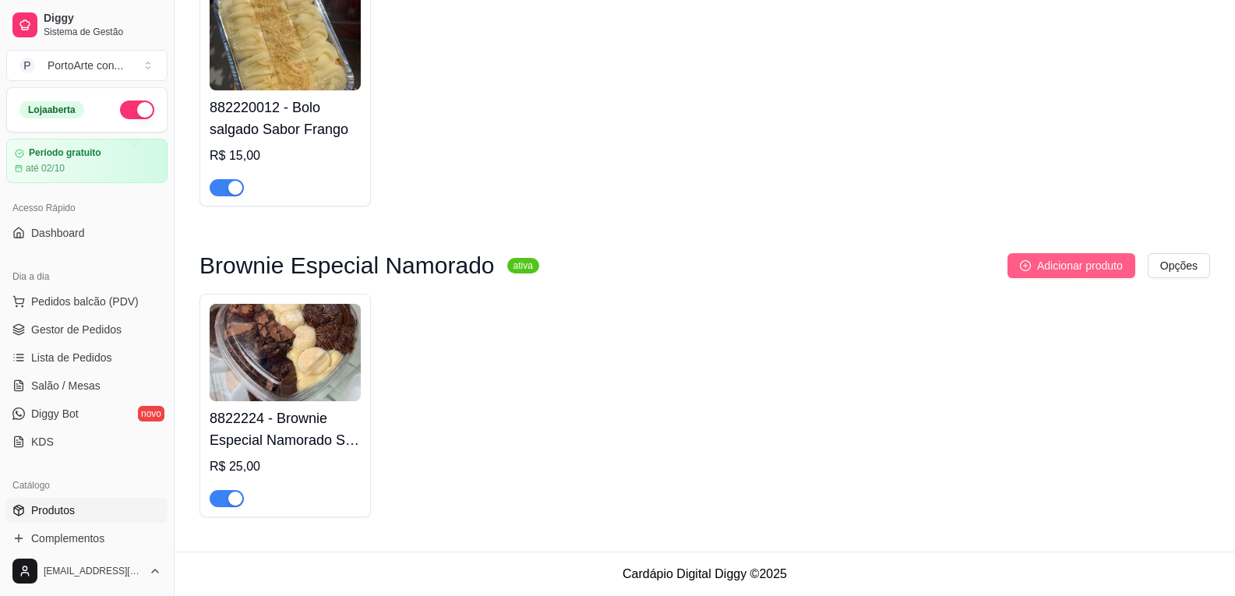
click at [1048, 263] on span "Adicionar produto" at bounding box center [1080, 265] width 86 height 17
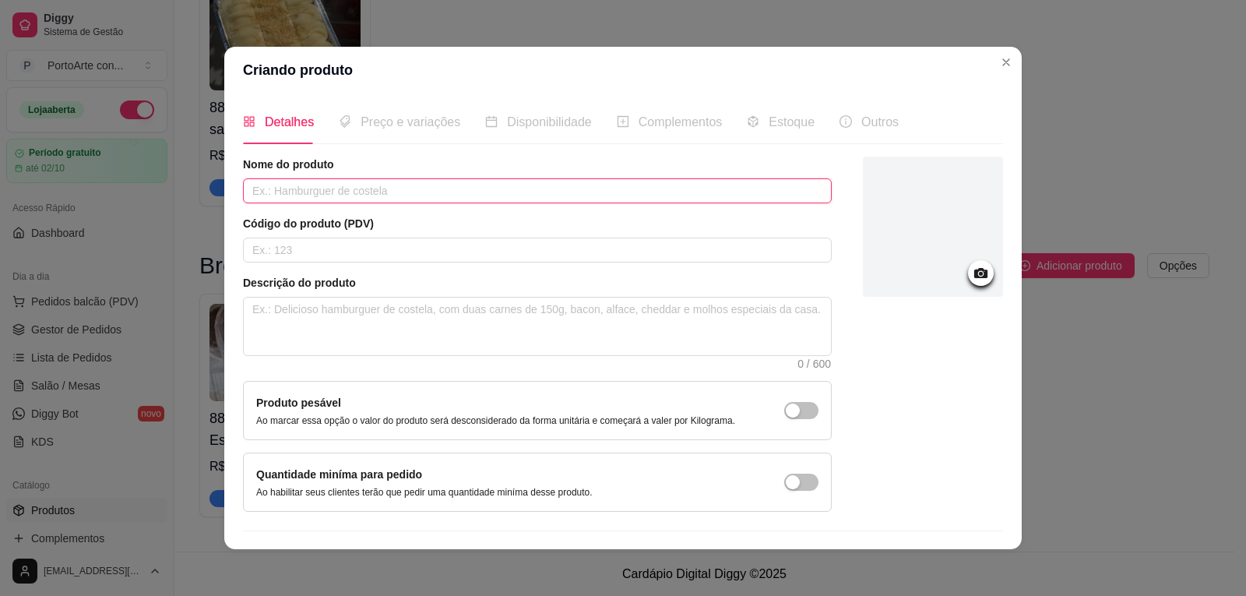
click at [403, 188] on input "text" at bounding box center [537, 190] width 589 height 25
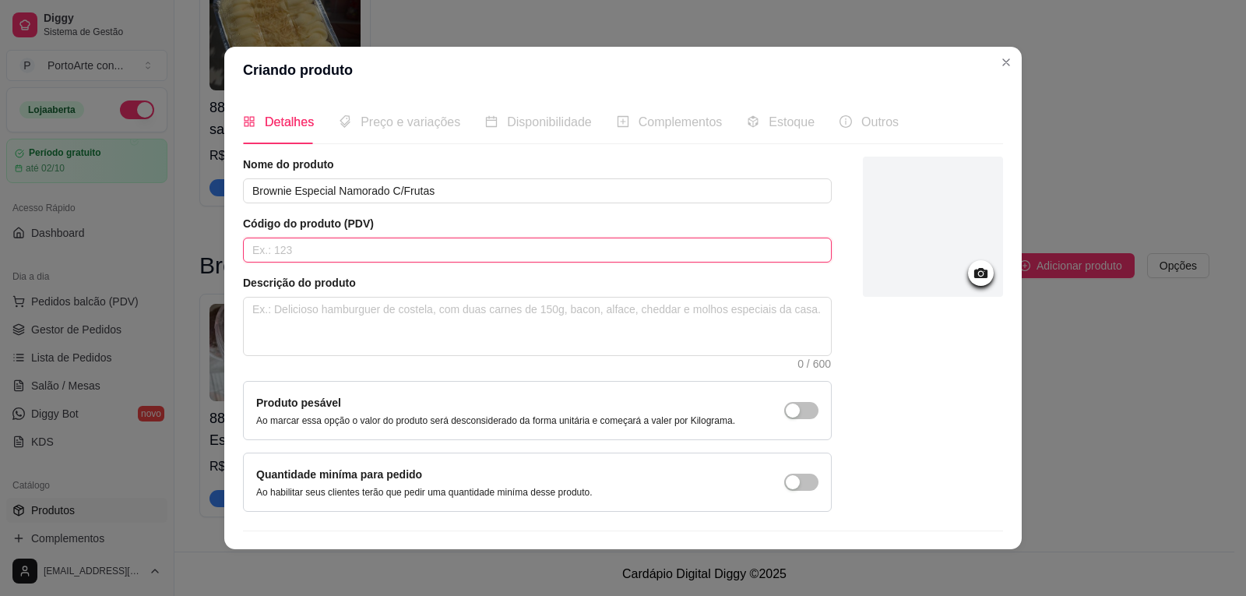
click at [434, 245] on input "text" at bounding box center [537, 250] width 589 height 25
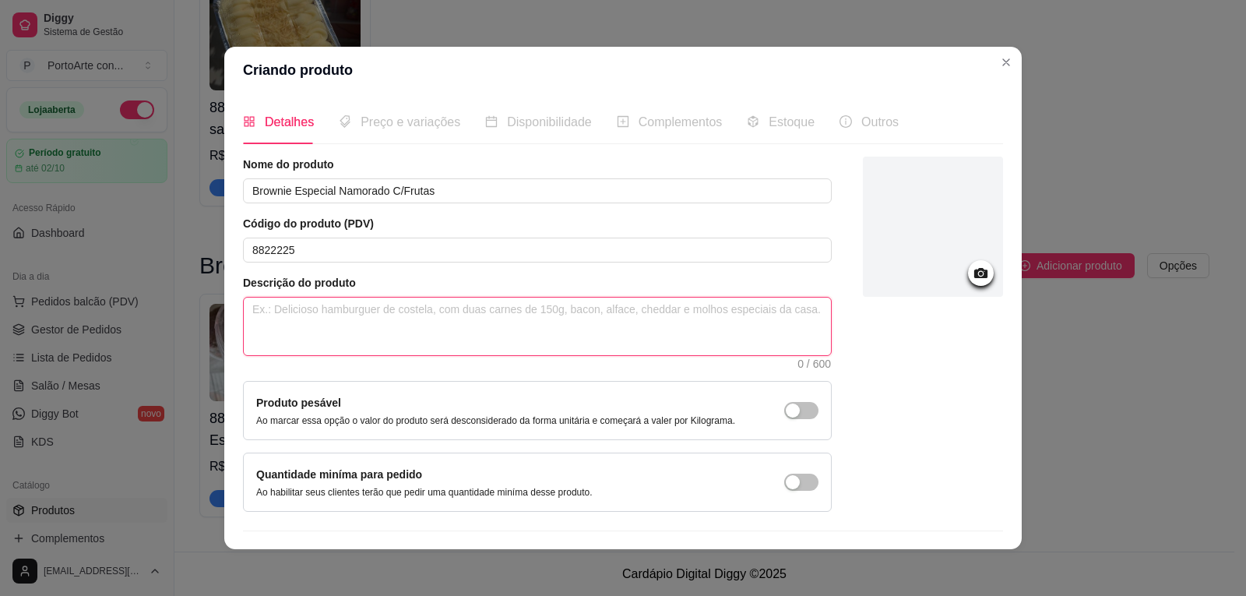
click at [435, 329] on textarea at bounding box center [537, 327] width 587 height 58
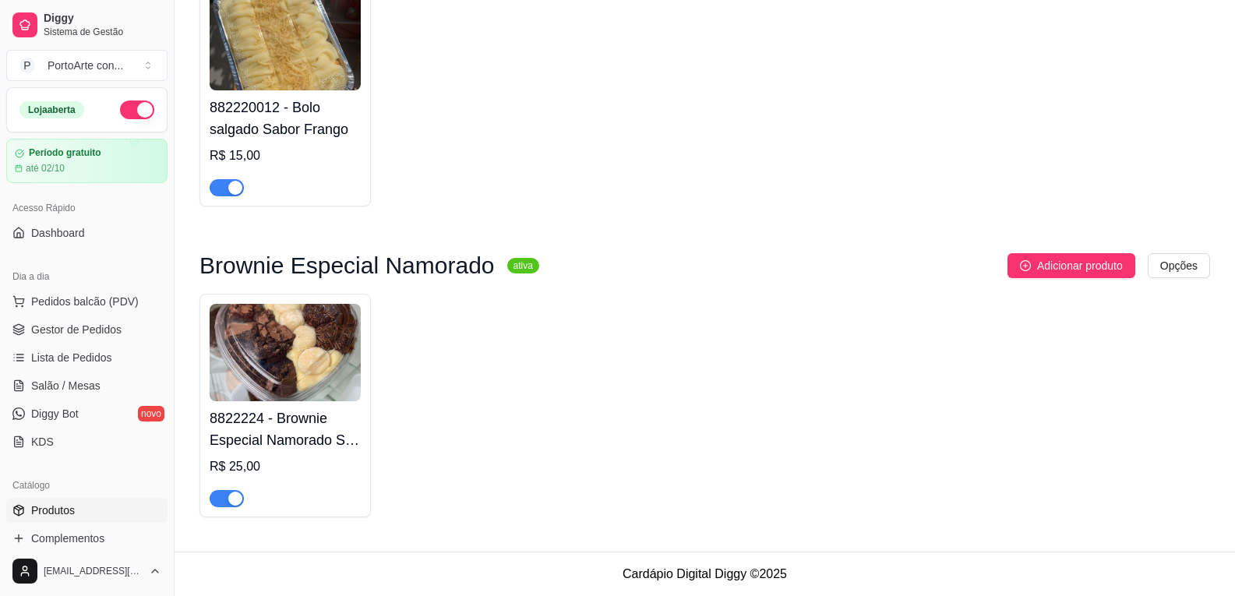
click at [266, 402] on div "8822224 - Brownie Especial Namorado S/ Frutas R$ 25,00" at bounding box center [285, 454] width 151 height 106
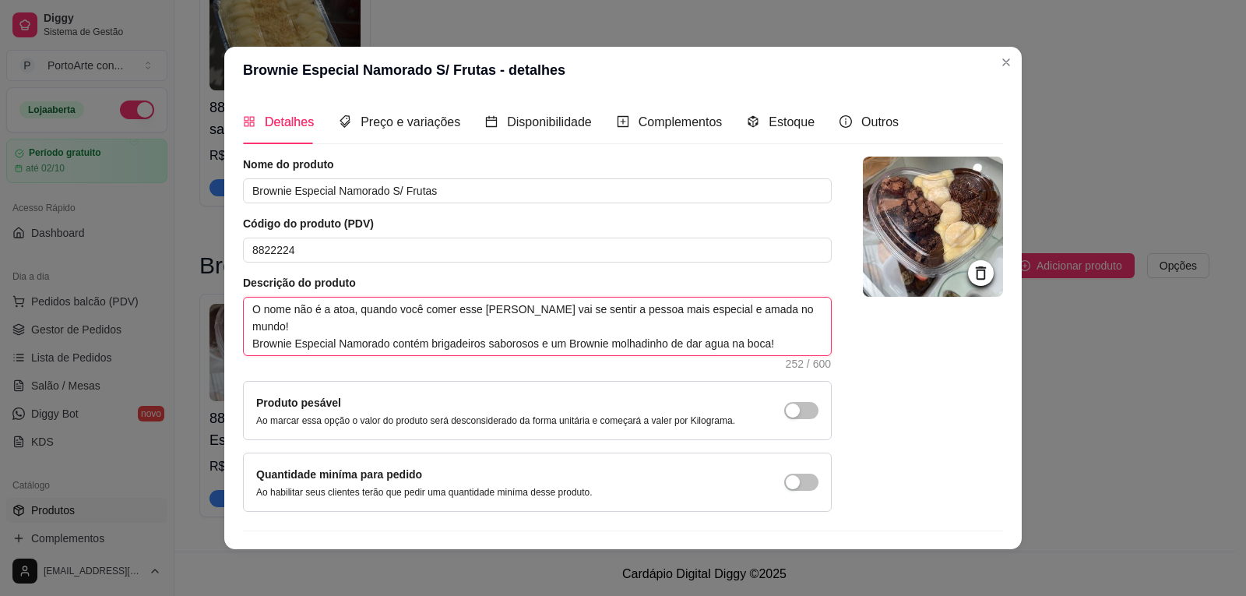
drag, startPoint x: 246, startPoint y: 308, endPoint x: 687, endPoint y: 294, distance: 441.1
click at [687, 294] on div "Descrição do produto O nome não é a atoa, quando você comer esse [PERSON_NAME] …" at bounding box center [537, 321] width 589 height 93
click at [474, 377] on div "Nome do produto Brownie Especial Namorado S/ Frutas Código do produto (PDV) 882…" at bounding box center [537, 334] width 589 height 355
click at [282, 310] on textarea "e amadO nome não é a atoa, quando você comer esse [PERSON_NAME] vai se sentir a…" at bounding box center [537, 327] width 587 height 58
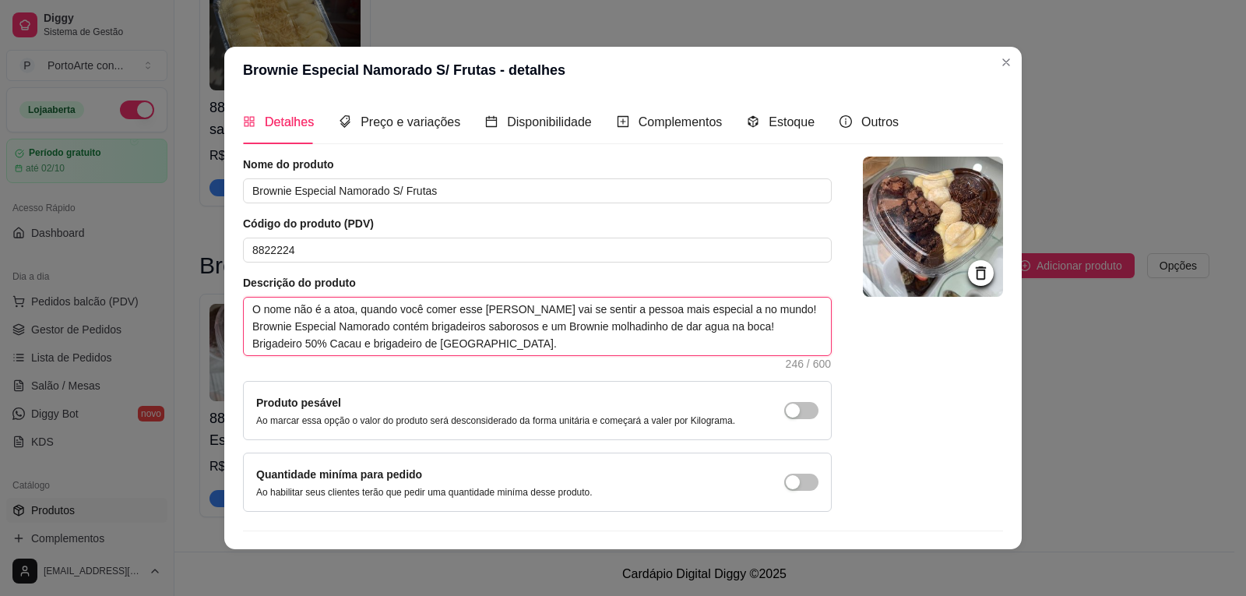
click at [250, 306] on textarea "O nome não é a atoa, quando você comer esse [PERSON_NAME] vai se sentir a pesso…" at bounding box center [537, 327] width 587 height 58
drag, startPoint x: 245, startPoint y: 310, endPoint x: 759, endPoint y: 308, distance: 514.1
click at [759, 308] on textarea "O nome não é a atoa, quando você comer esse [PERSON_NAME] vai se sentir a pesso…" at bounding box center [537, 327] width 587 height 58
click at [819, 320] on div "Nome do produto Brownie Especial Namorado S/ Frutas Código do produto (PDV) 882…" at bounding box center [623, 334] width 760 height 355
drag, startPoint x: 245, startPoint y: 310, endPoint x: 776, endPoint y: 326, distance: 531.4
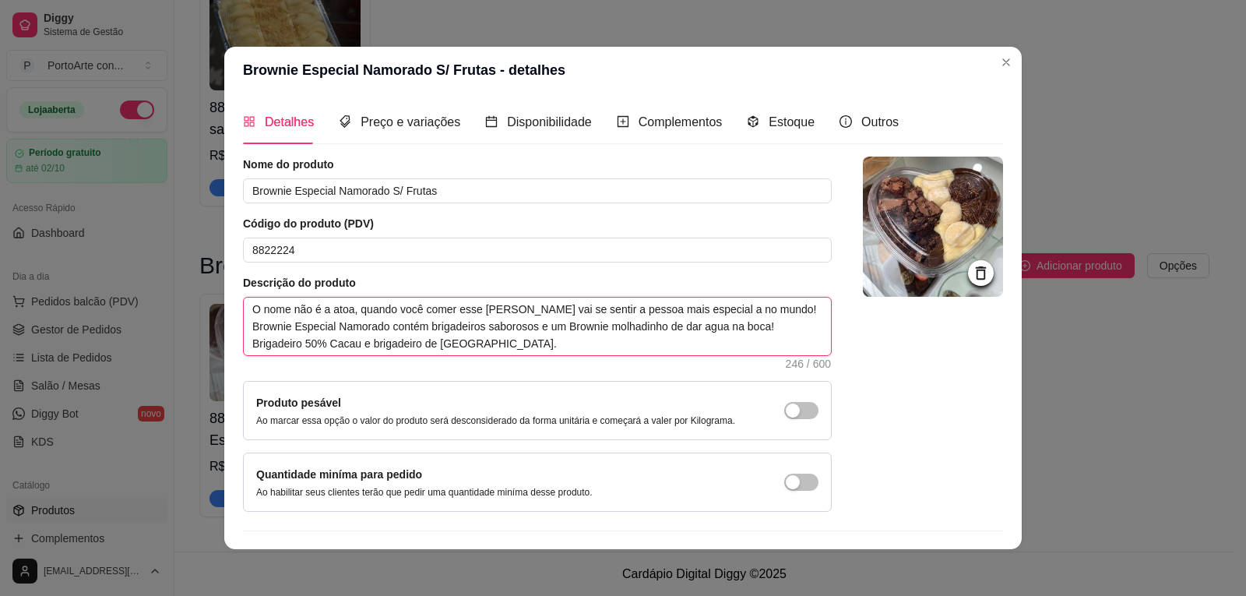
click at [776, 326] on textarea "O nome não é a atoa, quando você comer esse [PERSON_NAME] vai se sentir a pesso…" at bounding box center [537, 327] width 587 height 58
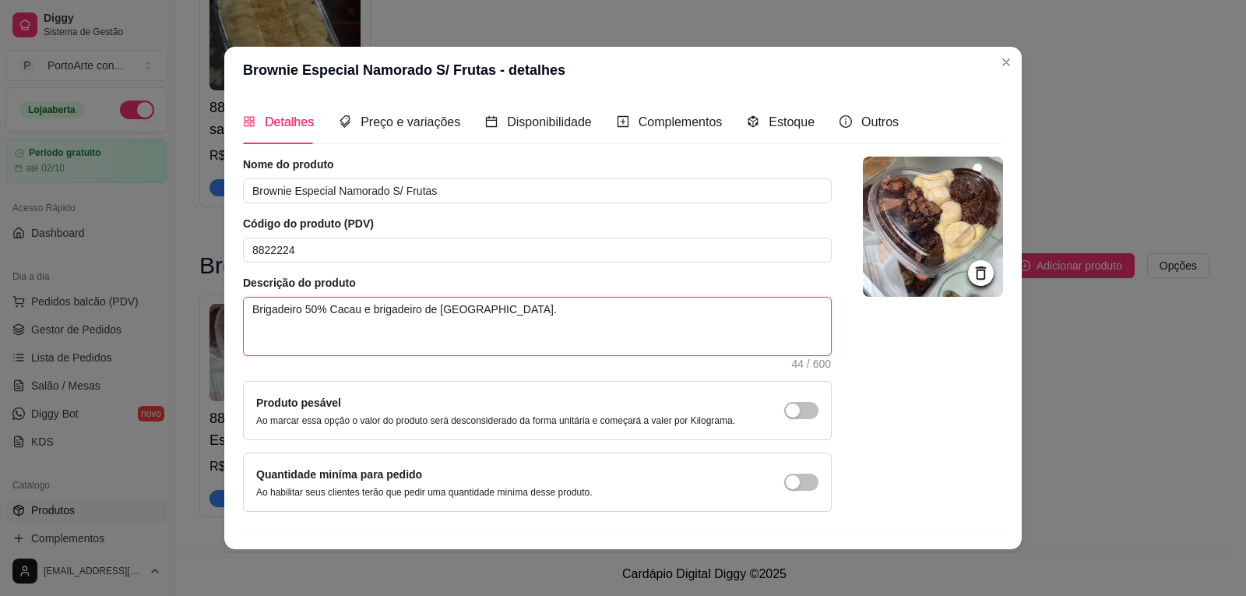
paste textarea "[URL][DOMAIN_NAME]"
click at [255, 307] on textarea "Brigadeiro 50% Cacau e brigadeiro de [GEOGRAPHIC_DATA]." at bounding box center [537, 327] width 587 height 58
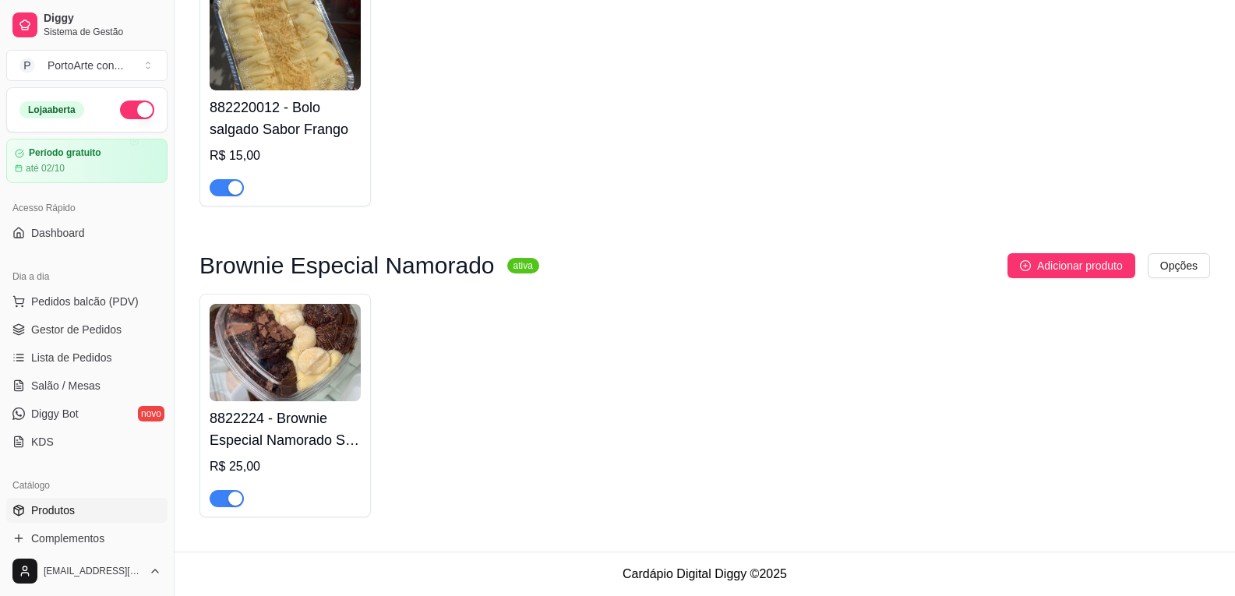
click at [250, 417] on h4 "8822224 - Brownie Especial Namorado S/ Frutas" at bounding box center [285, 429] width 151 height 44
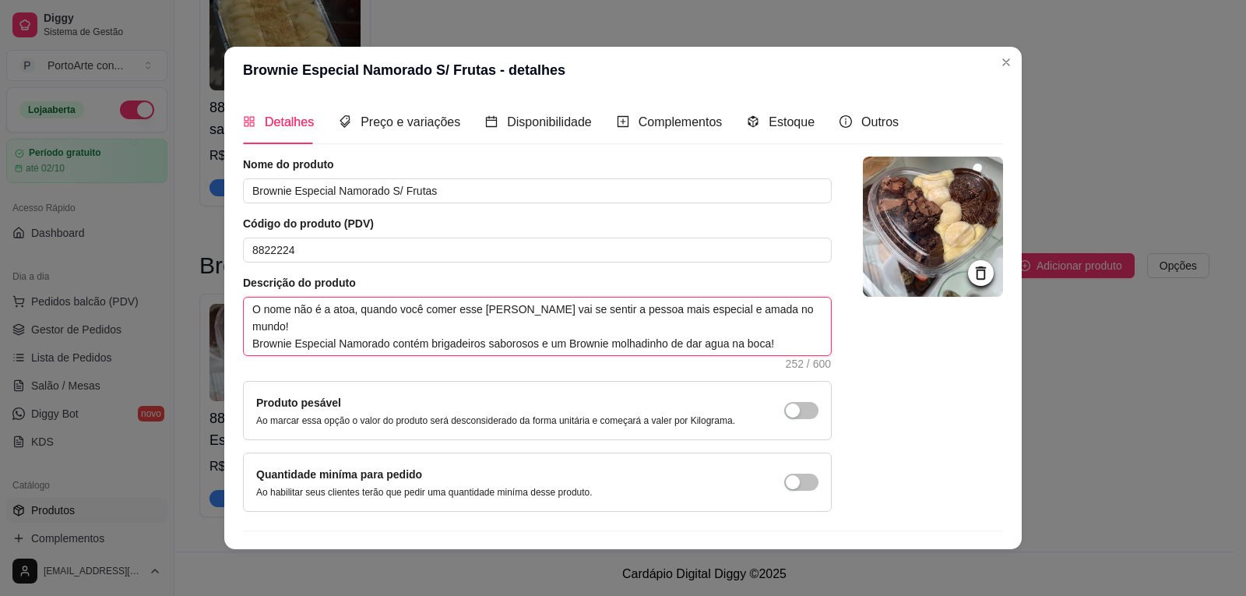
drag, startPoint x: 245, startPoint y: 309, endPoint x: 787, endPoint y: 326, distance: 543.1
click at [787, 326] on textarea "O nome não é a atoa, quando você comer esse [PERSON_NAME] vai se sentir a pesso…" at bounding box center [537, 327] width 587 height 58
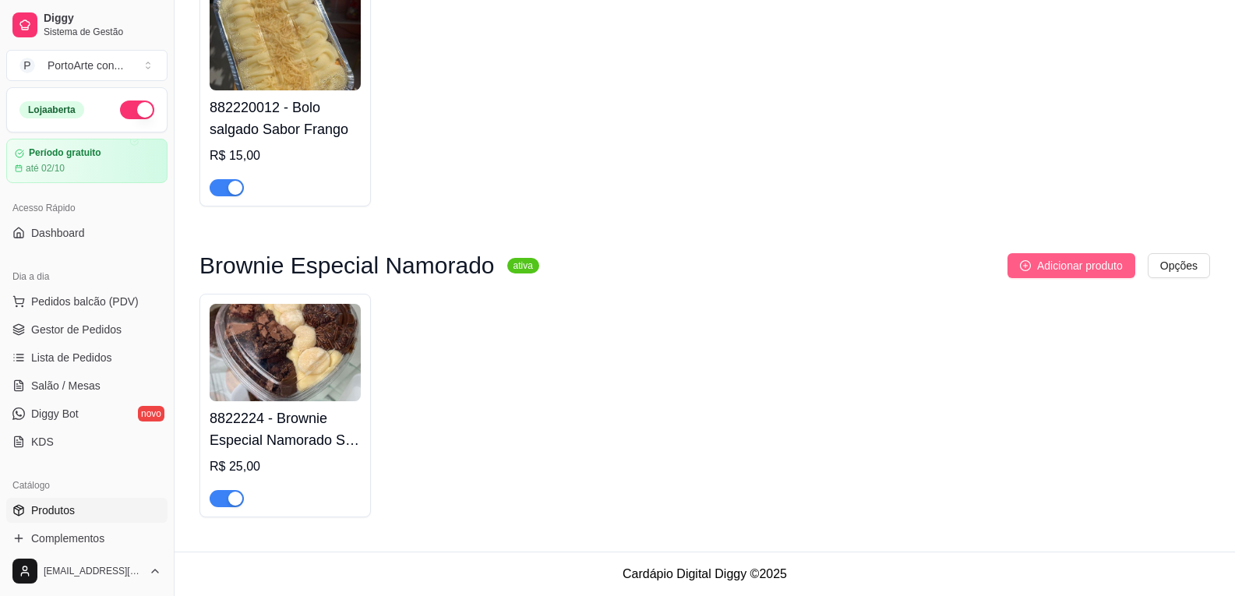
click at [1025, 267] on icon "plus-circle" at bounding box center [1025, 265] width 11 height 11
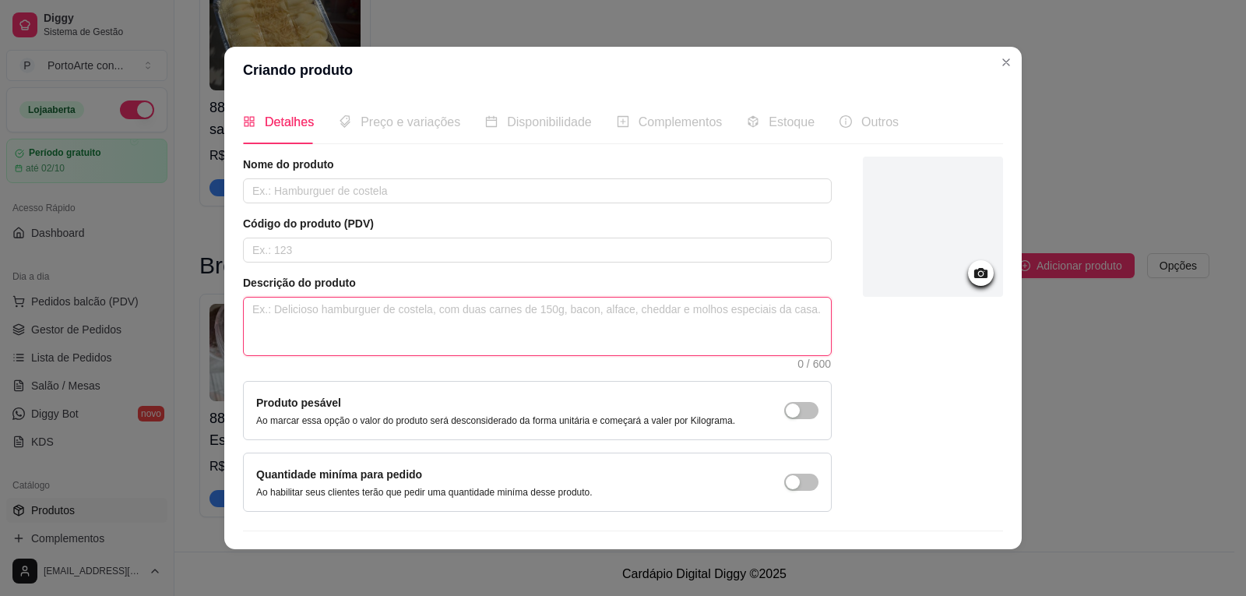
click at [338, 311] on textarea at bounding box center [537, 327] width 587 height 58
paste textarea "O nome não é a atoa, quando você comer esse [PERSON_NAME] vai se sentir a pesso…"
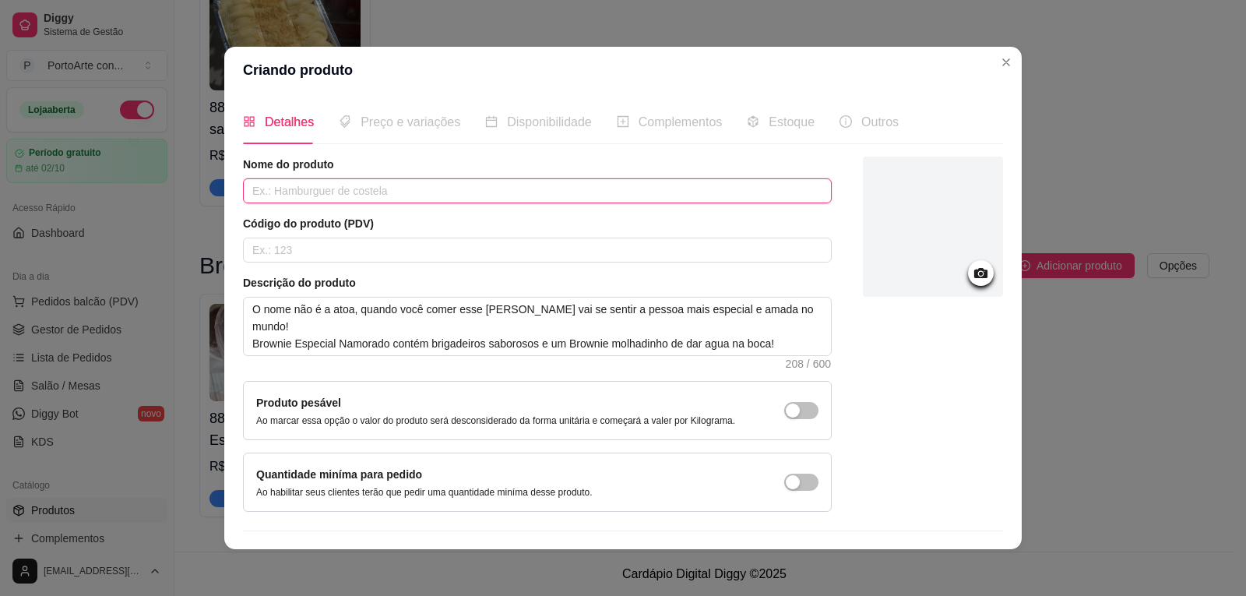
click at [408, 190] on input "text" at bounding box center [537, 190] width 589 height 25
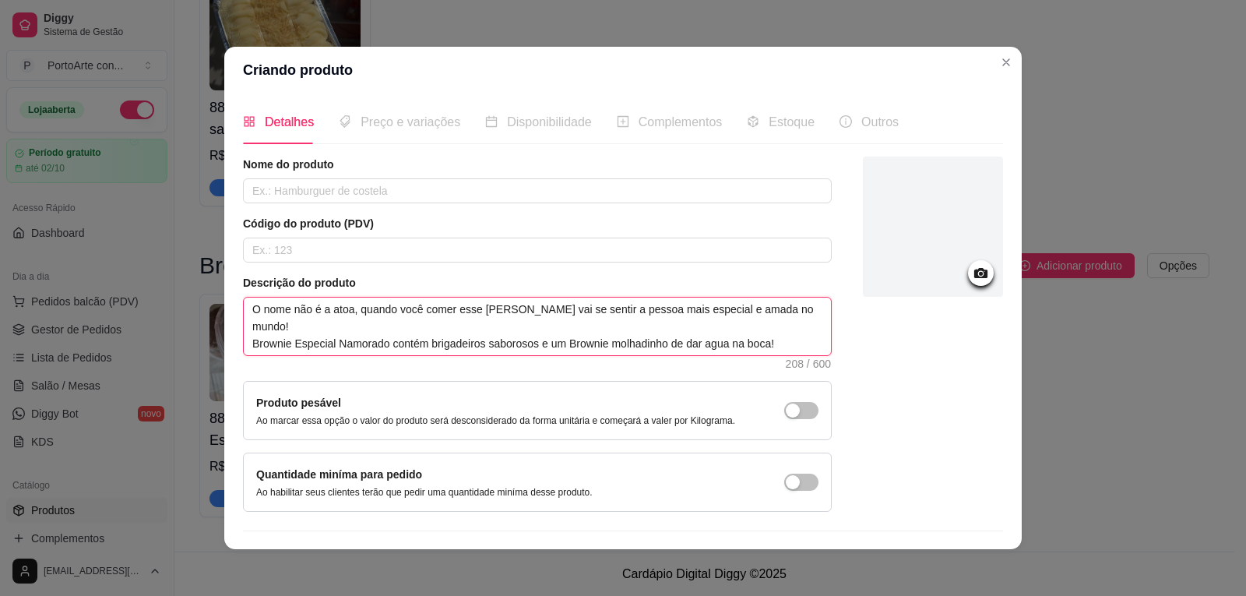
click at [775, 331] on textarea "O nome não é a atoa, quando você comer esse [PERSON_NAME] vai se sentir a pesso…" at bounding box center [537, 327] width 587 height 58
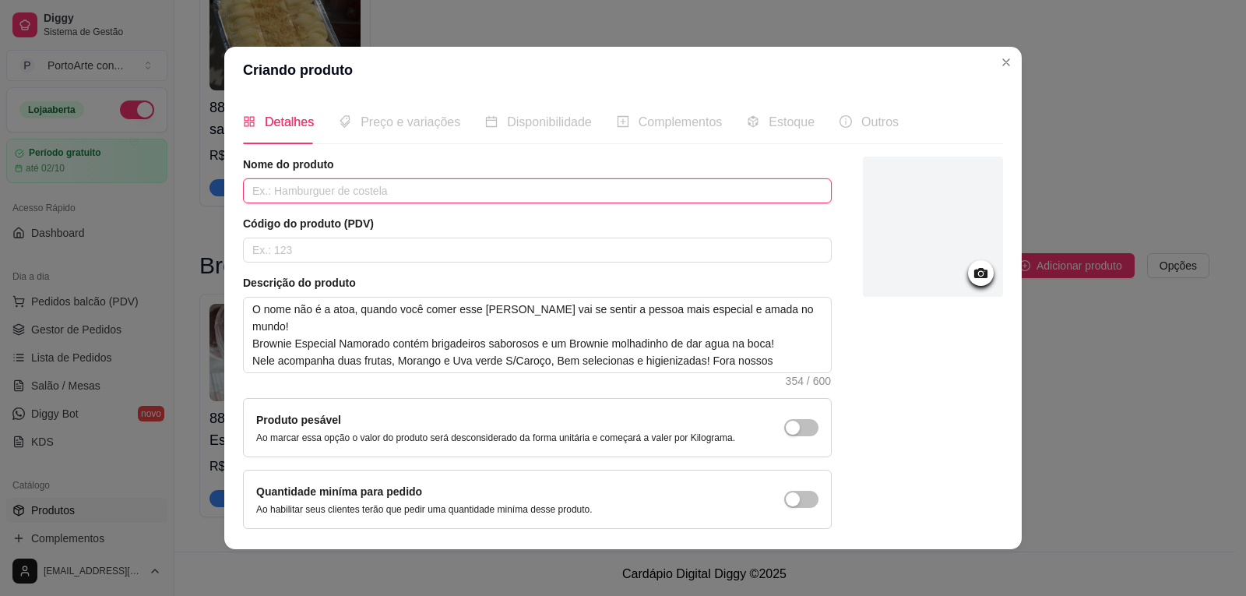
click at [391, 185] on input "text" at bounding box center [537, 190] width 589 height 25
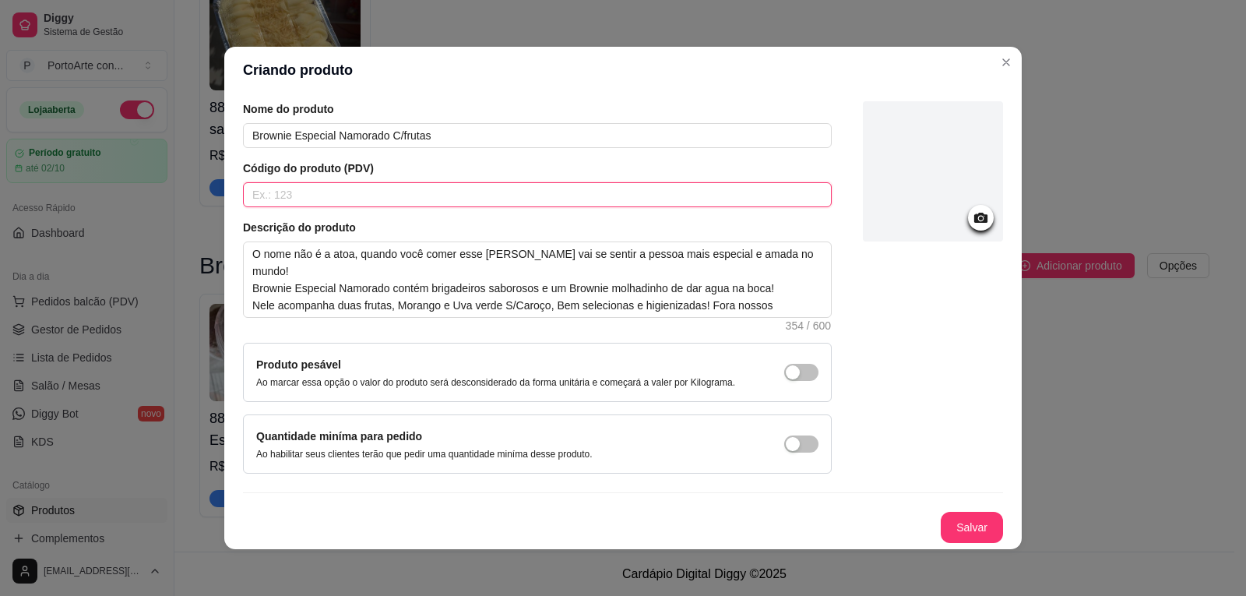
click at [377, 188] on input "text" at bounding box center [537, 194] width 589 height 25
click at [974, 215] on icon at bounding box center [980, 218] width 13 height 10
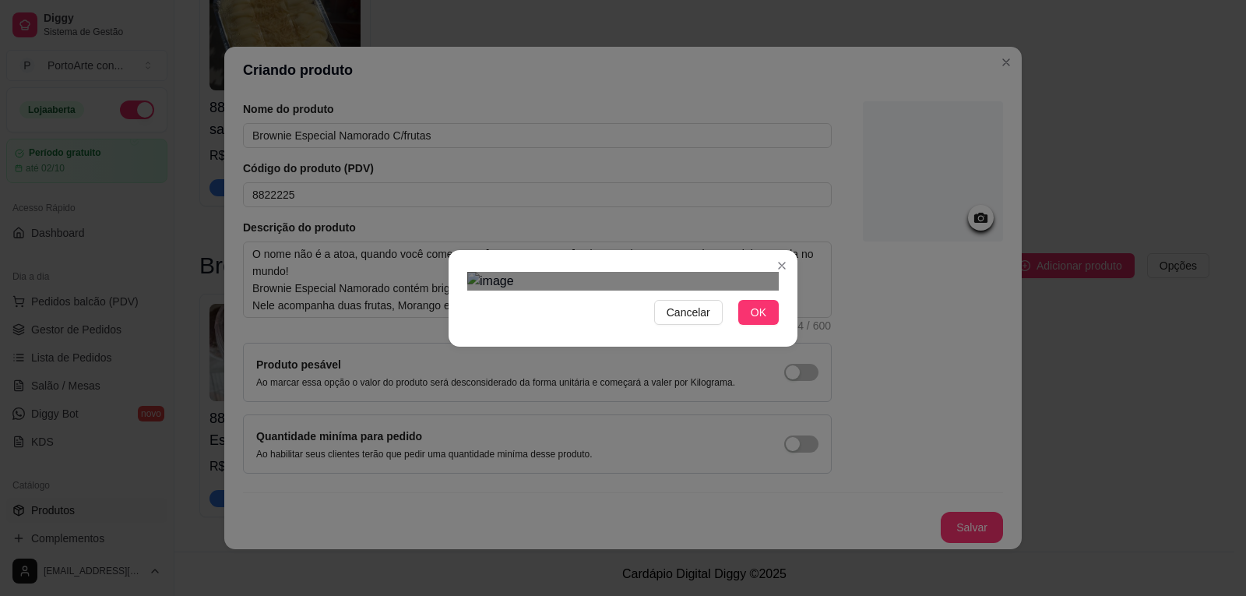
click at [778, 291] on div at bounding box center [623, 281] width 312 height 19
click at [460, 331] on div "Cancelar OK" at bounding box center [623, 298] width 349 height 65
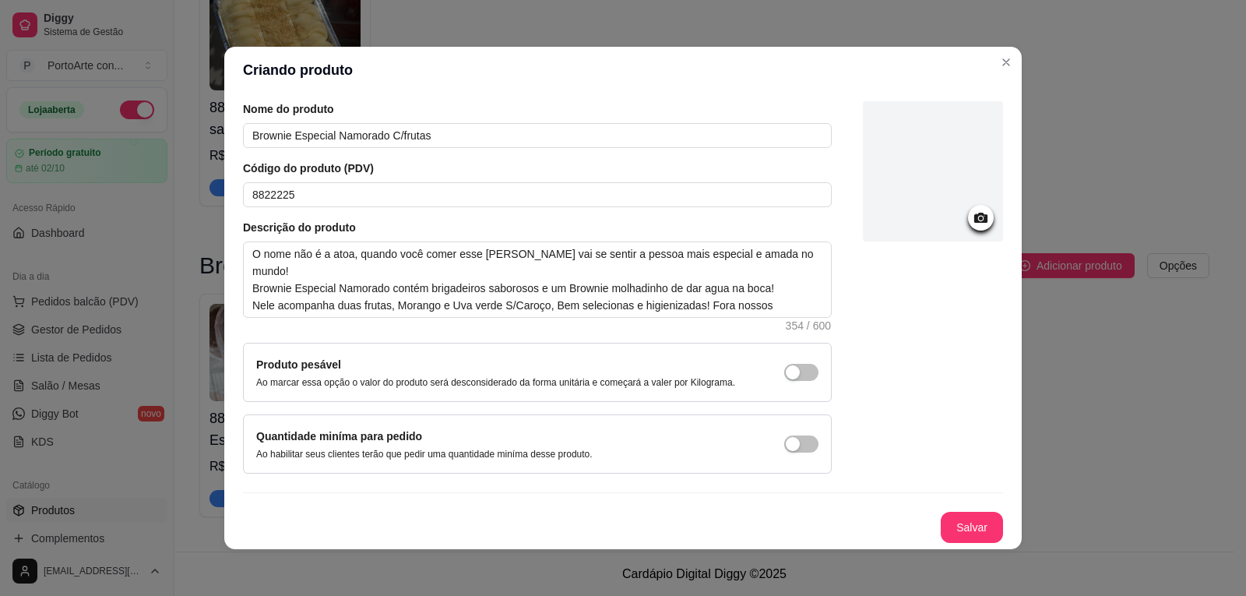
click at [974, 213] on icon at bounding box center [980, 218] width 13 height 10
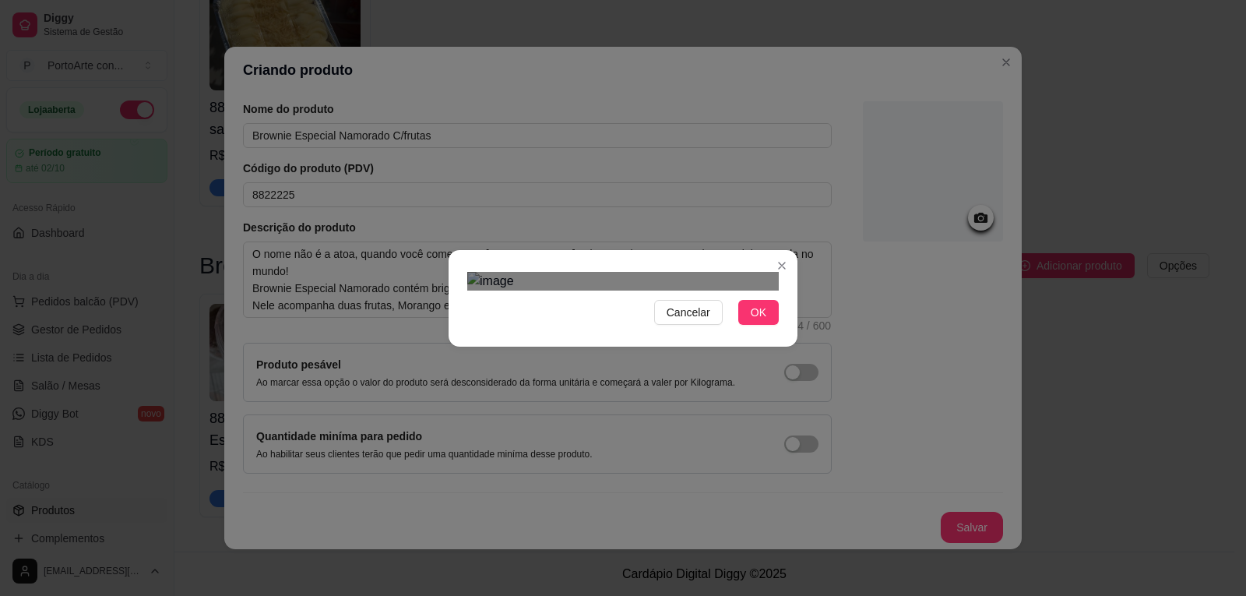
click at [751, 413] on div "Use the arrow keys to move the crop selection area" at bounding box center [628, 553] width 280 height 280
click at [456, 331] on div "Cancelar OK" at bounding box center [623, 298] width 349 height 65
click at [827, 458] on div "Cancelar OK" at bounding box center [623, 298] width 1246 height 596
click at [672, 434] on div "Use the arrow keys to move the crop selection area" at bounding box center [623, 590] width 312 height 312
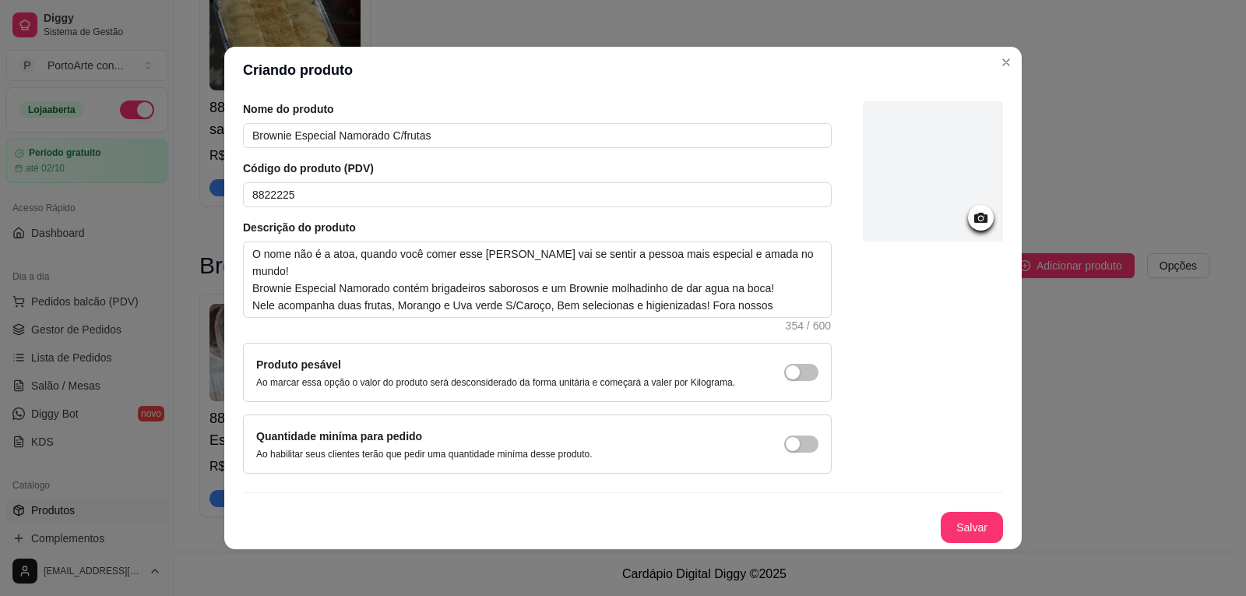
click at [974, 217] on icon at bounding box center [980, 218] width 13 height 10
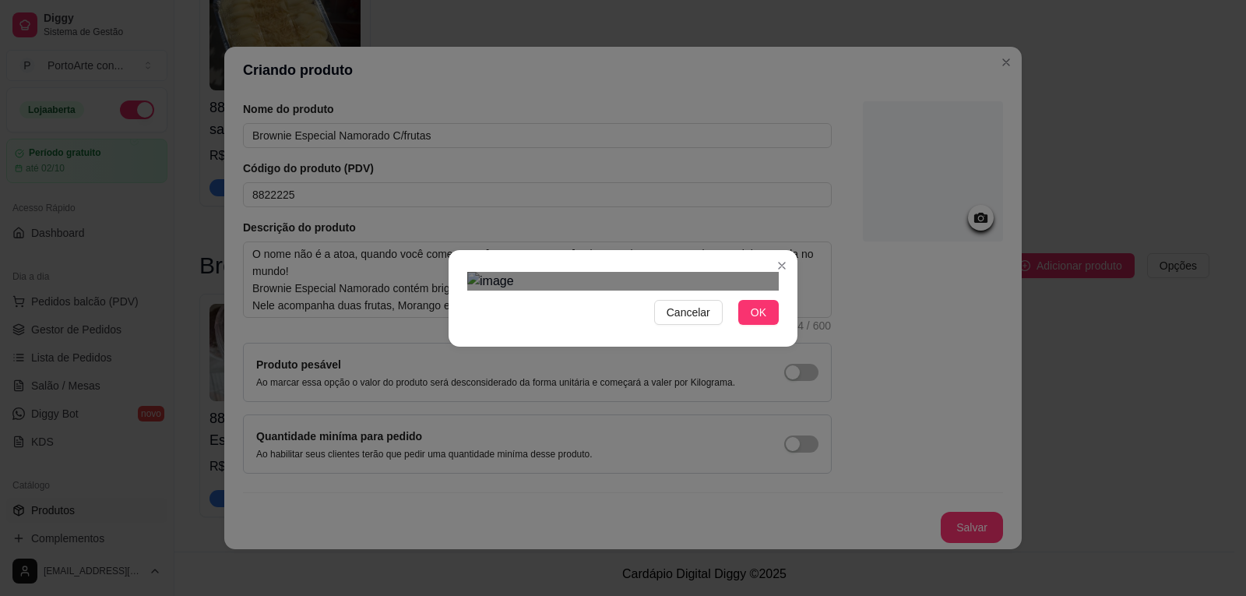
click at [667, 410] on div "Use the arrow keys to move the crop selection area" at bounding box center [612, 490] width 280 height 280
click at [826, 157] on div "Cancelar OK" at bounding box center [623, 298] width 1246 height 596
click at [663, 333] on div "Use the arrow keys to move the crop selection area" at bounding box center [625, 486] width 307 height 307
click at [761, 321] on span "OK" at bounding box center [759, 312] width 16 height 17
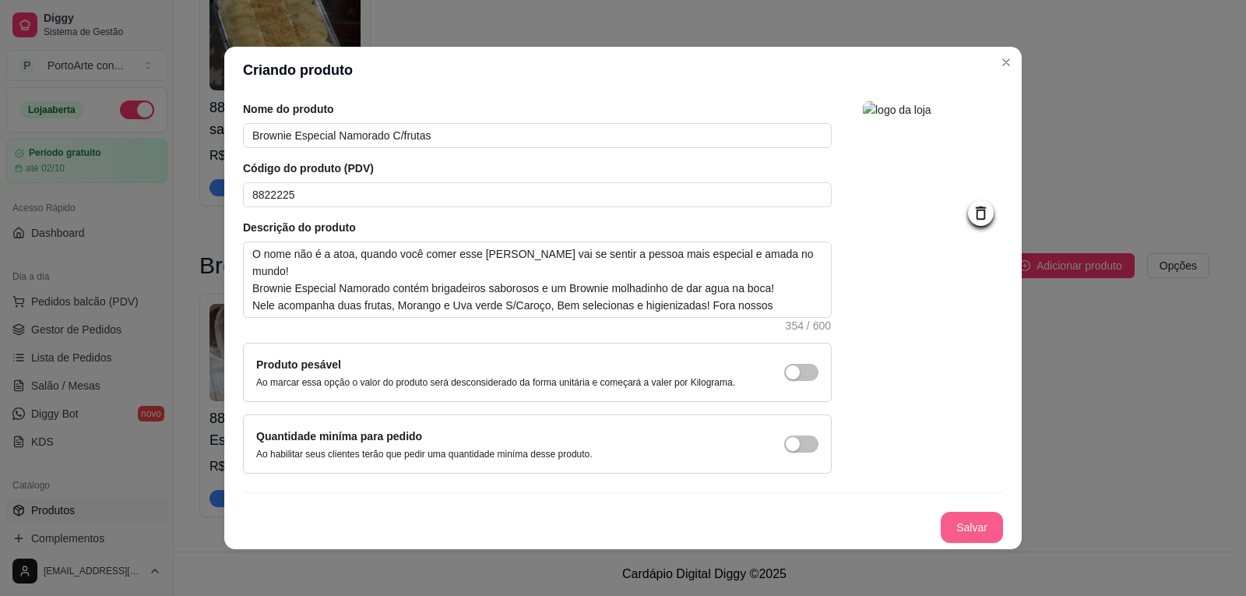
click at [970, 527] on button "Salvar" at bounding box center [972, 527] width 62 height 31
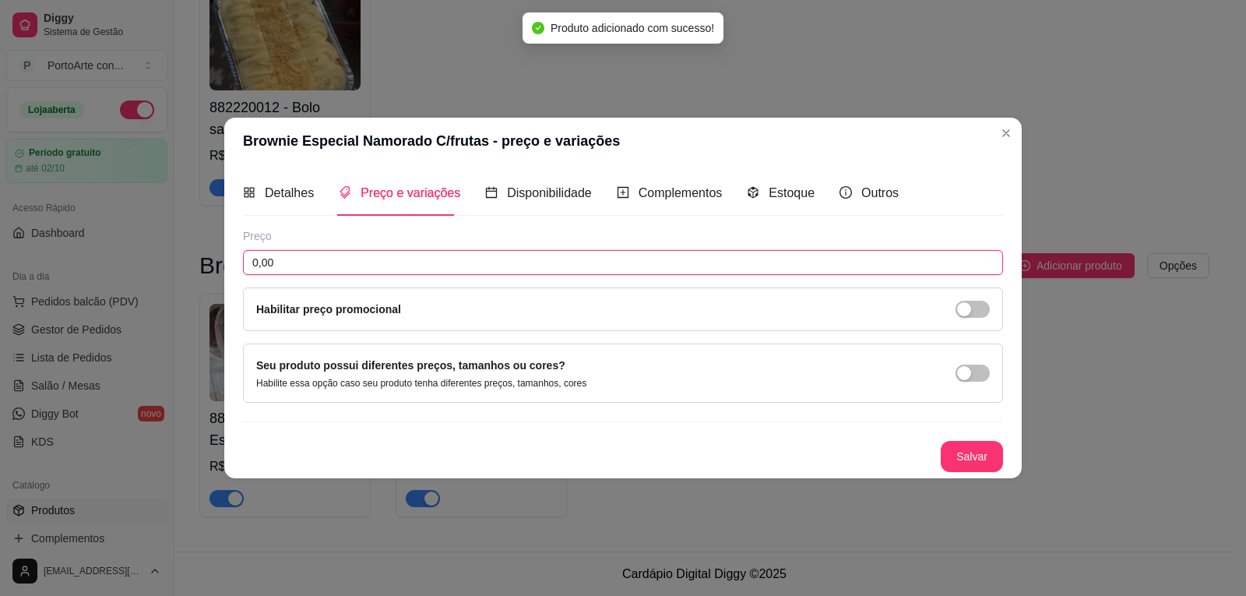
click at [383, 264] on input "0,00" at bounding box center [623, 262] width 760 height 25
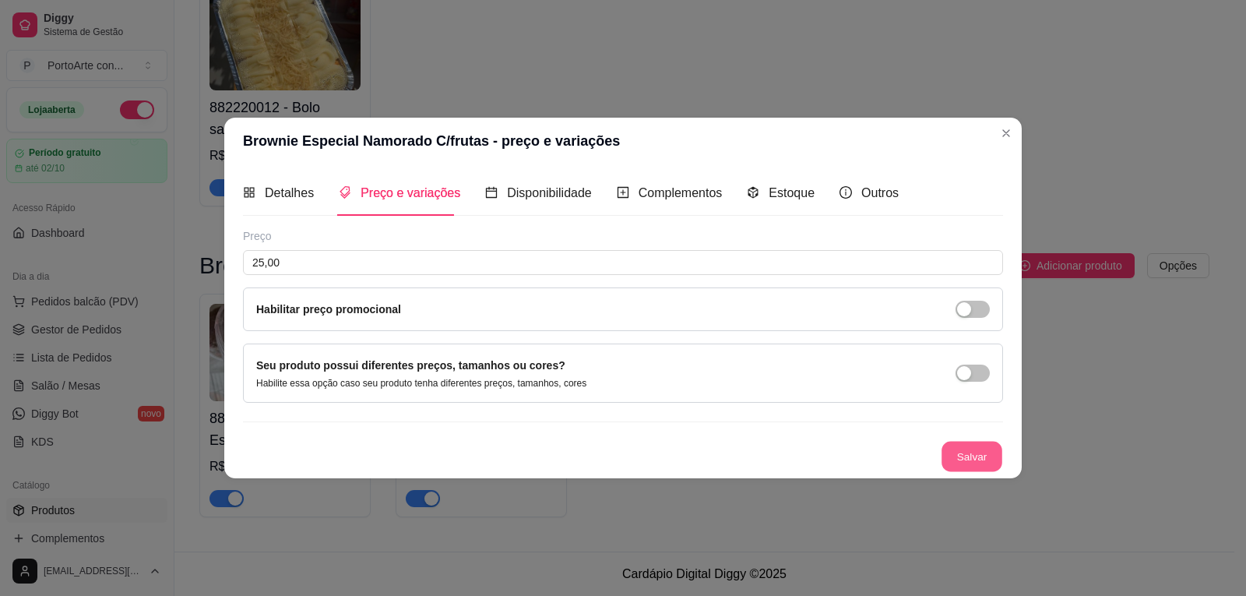
click at [974, 463] on button "Salvar" at bounding box center [972, 456] width 61 height 30
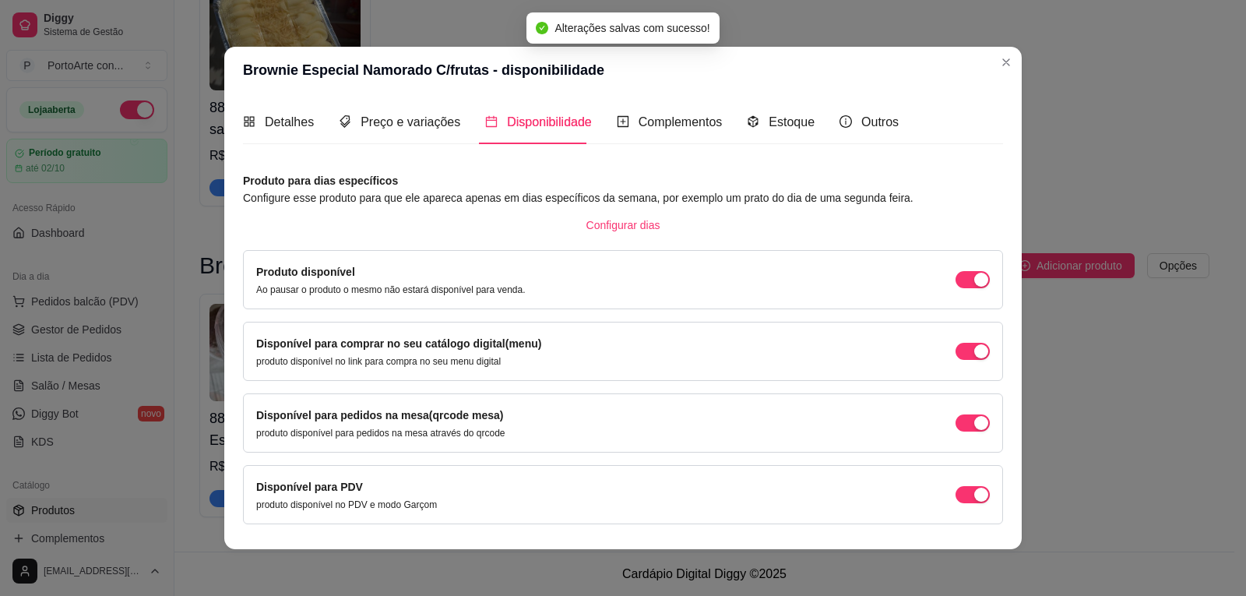
scroll to position [44, 0]
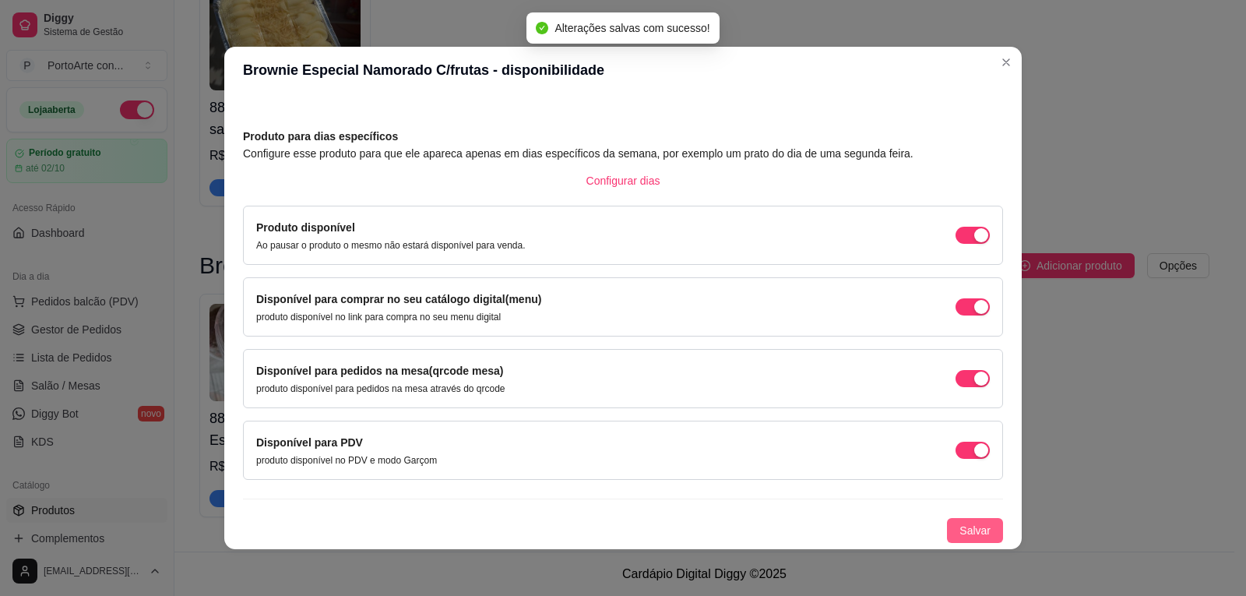
click at [960, 520] on button "Salvar" at bounding box center [975, 530] width 56 height 25
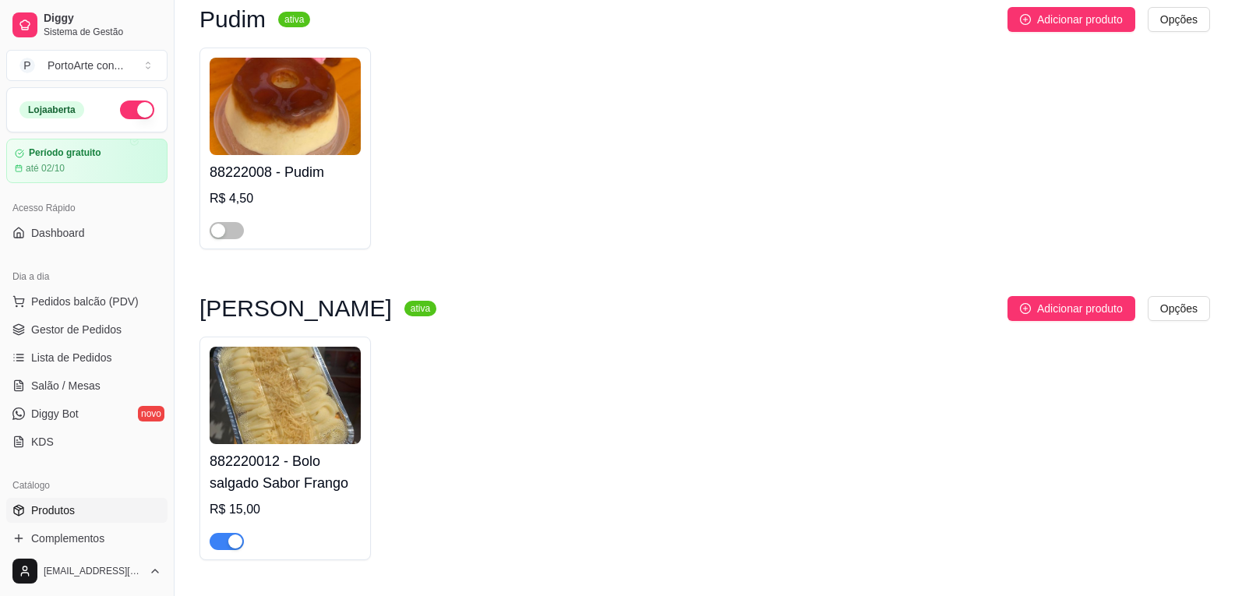
scroll to position [2312, 0]
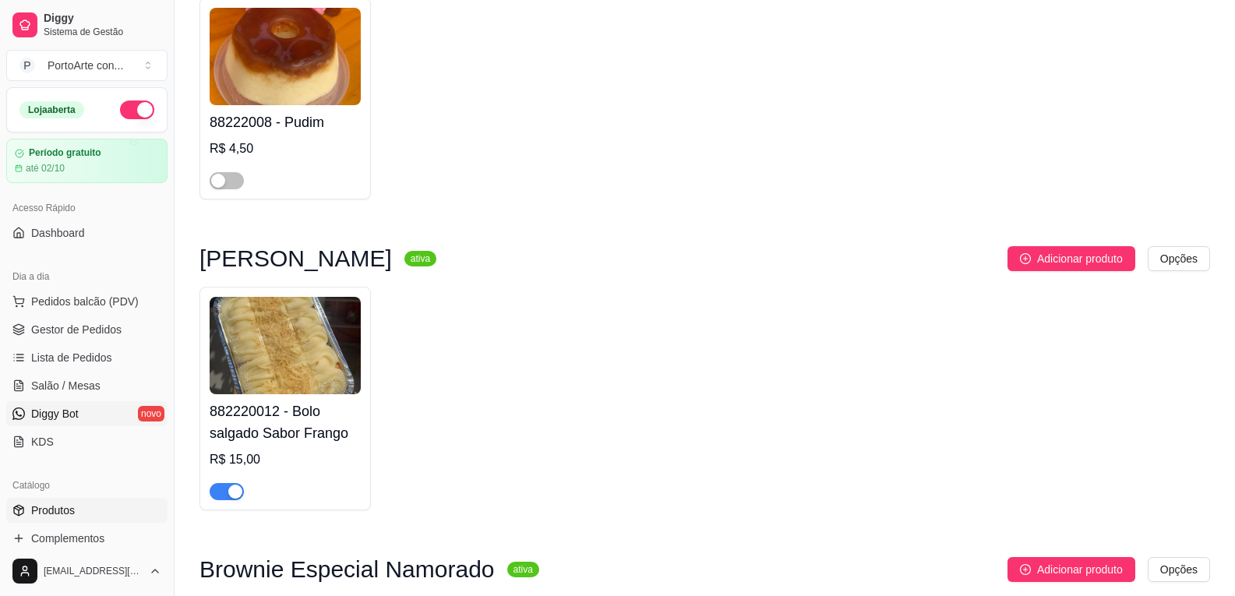
click at [97, 420] on link "Diggy Bot novo" at bounding box center [86, 413] width 161 height 25
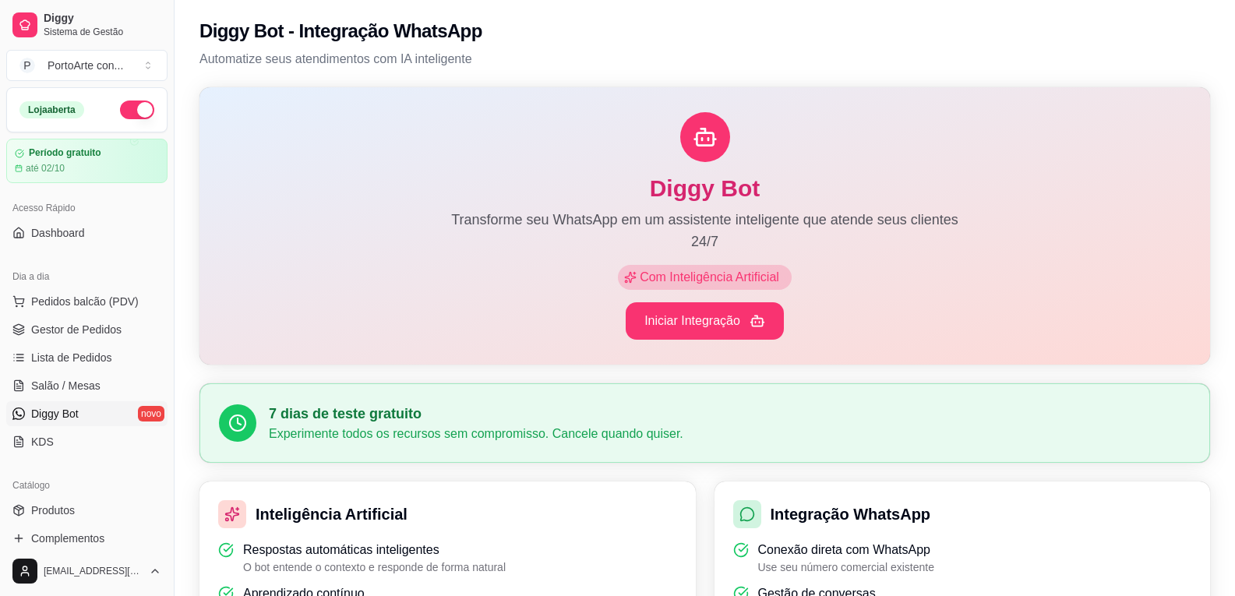
scroll to position [156, 0]
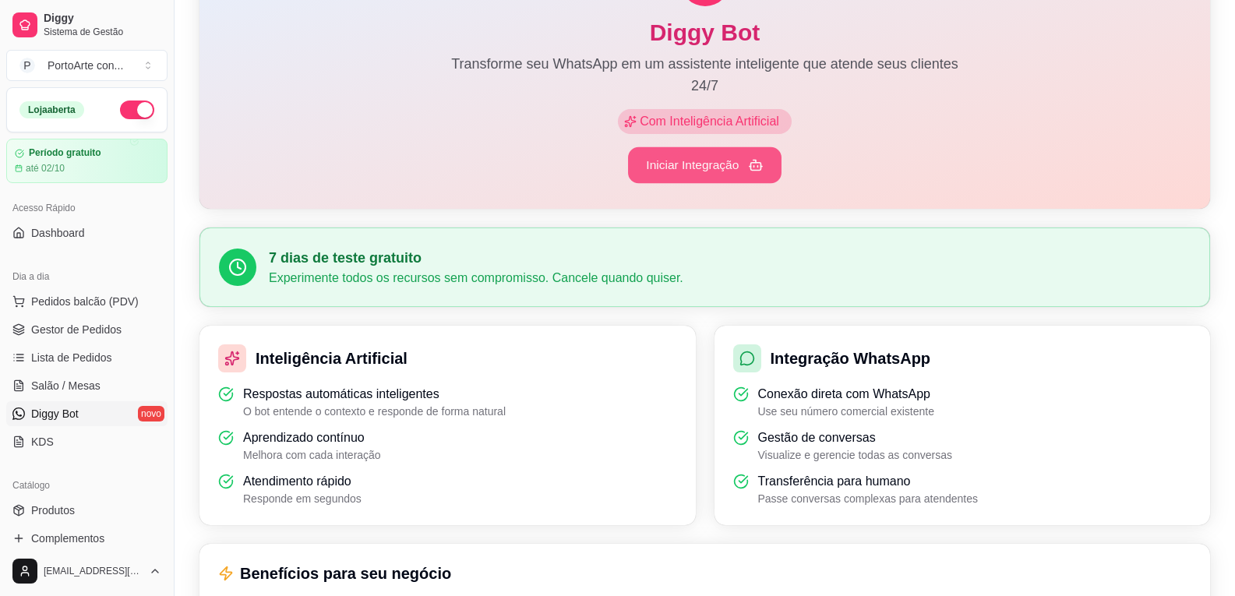
click at [699, 171] on button "Iniciar Integração" at bounding box center [704, 165] width 153 height 37
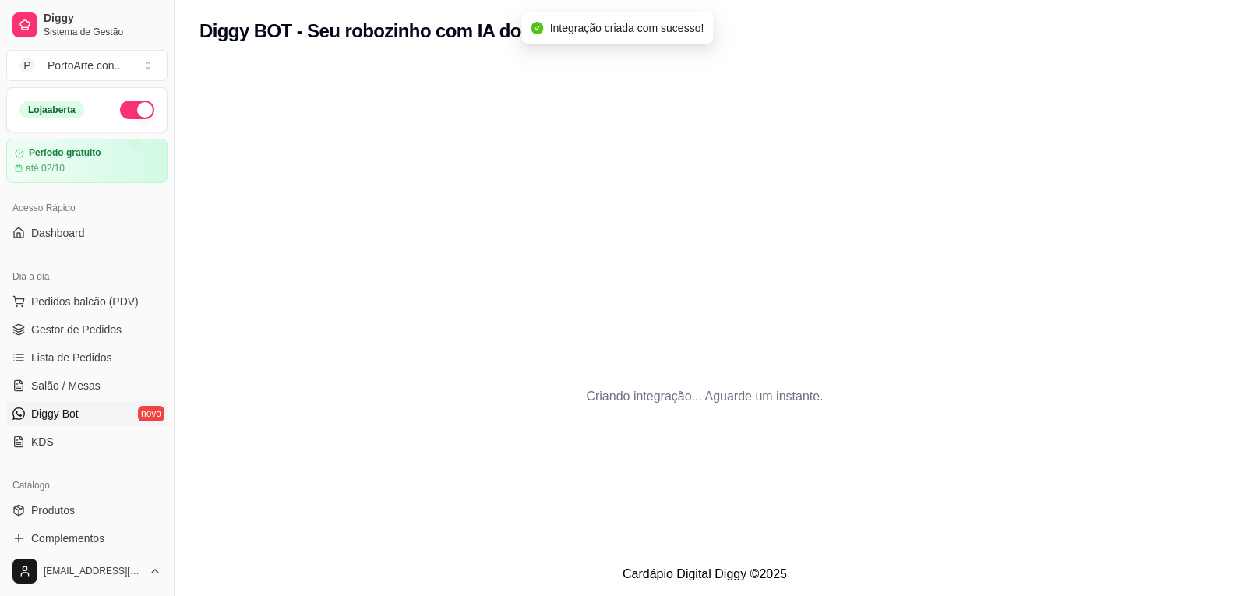
scroll to position [0, 0]
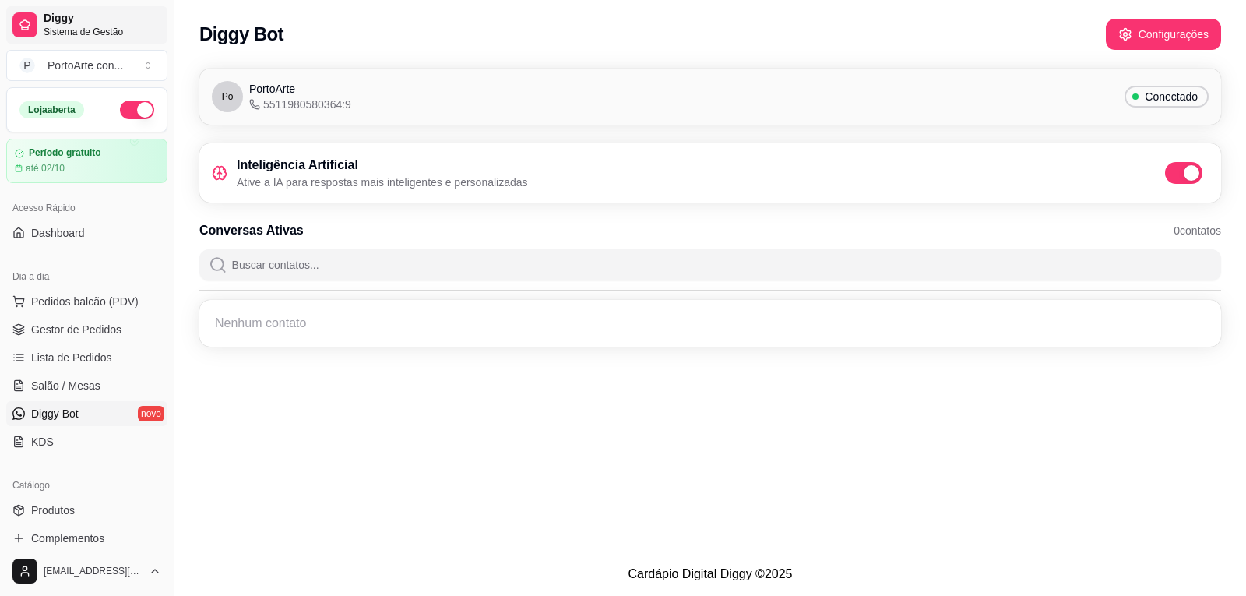
click at [65, 26] on span "Sistema de Gestão" at bounding box center [103, 32] width 118 height 12
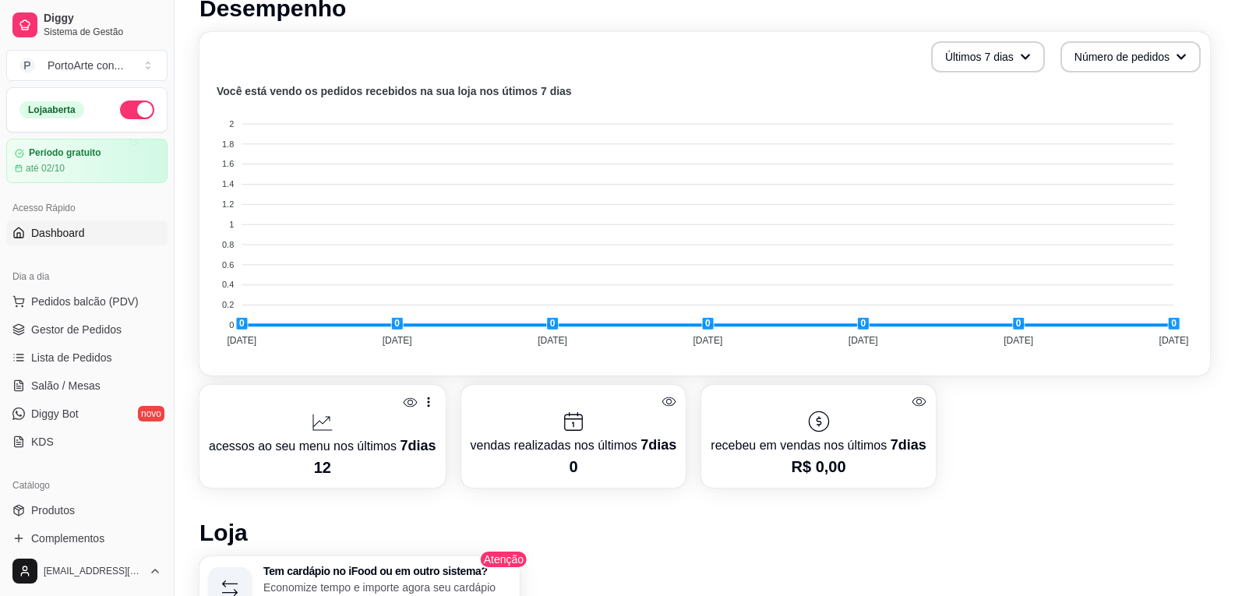
scroll to position [174, 0]
